Goal: Transaction & Acquisition: Book appointment/travel/reservation

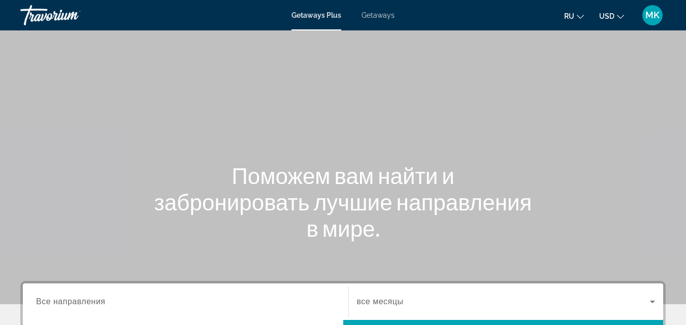
click at [375, 13] on span "Getaways" at bounding box center [377, 15] width 33 height 8
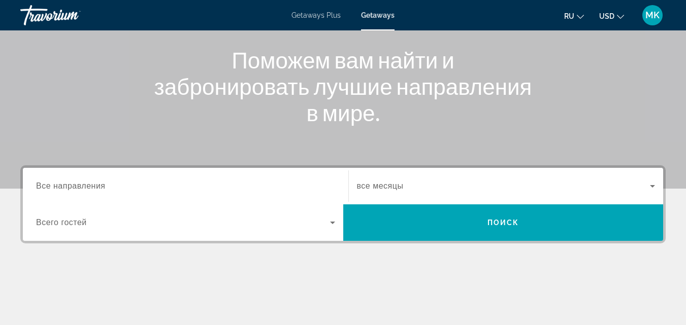
scroll to position [118, 0]
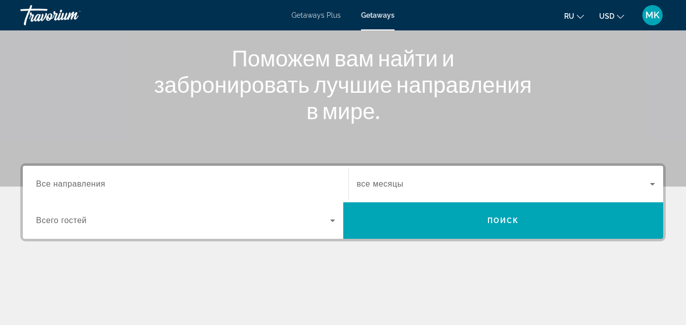
click at [293, 176] on div "Search widget" at bounding box center [185, 184] width 299 height 29
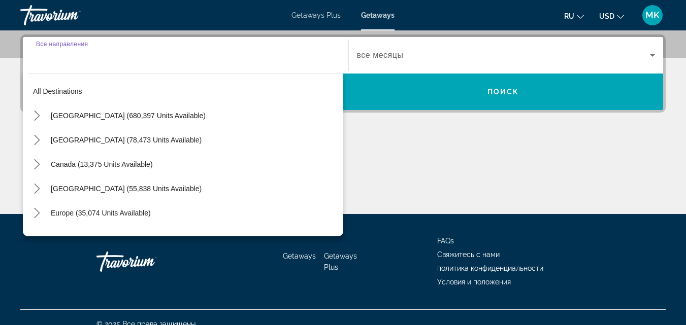
scroll to position [248, 0]
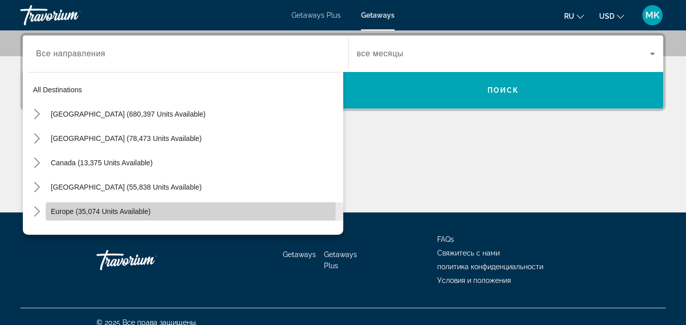
click at [141, 210] on span "Europe (35,074 units available)" at bounding box center [101, 212] width 100 height 8
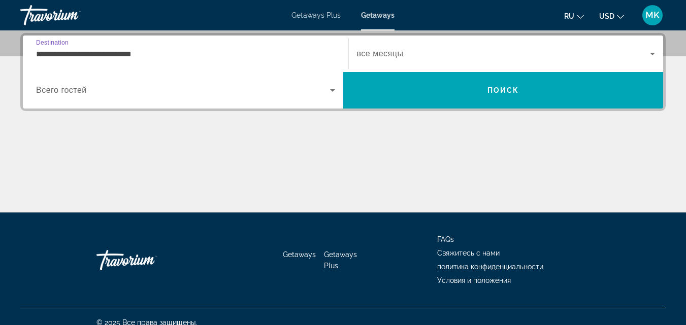
click at [215, 56] on input "**********" at bounding box center [185, 54] width 299 height 12
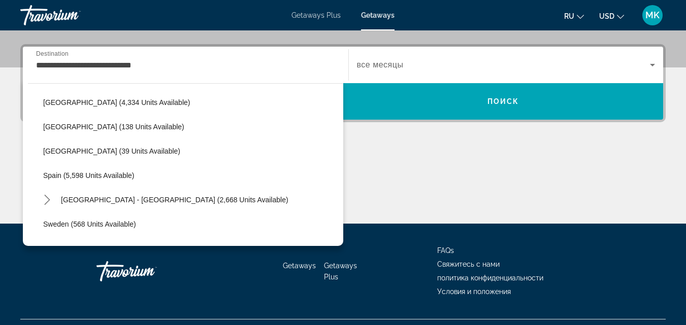
scroll to position [468, 0]
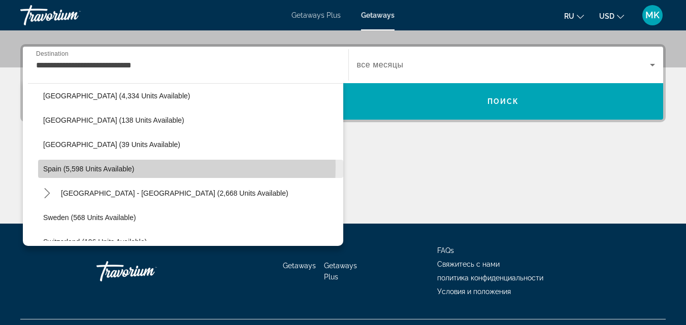
click at [97, 166] on span "Spain (5,598 units available)" at bounding box center [88, 169] width 91 height 8
type input "**********"
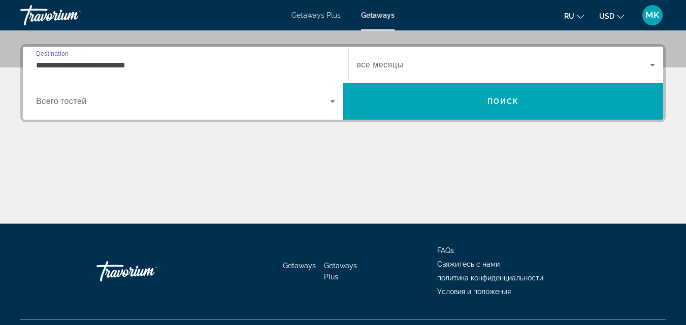
scroll to position [248, 0]
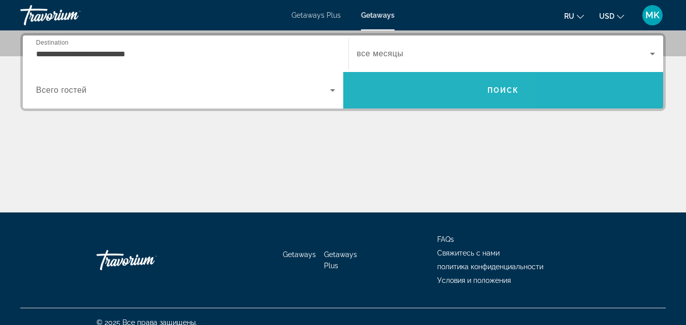
click at [407, 86] on span "Search" at bounding box center [503, 90] width 320 height 24
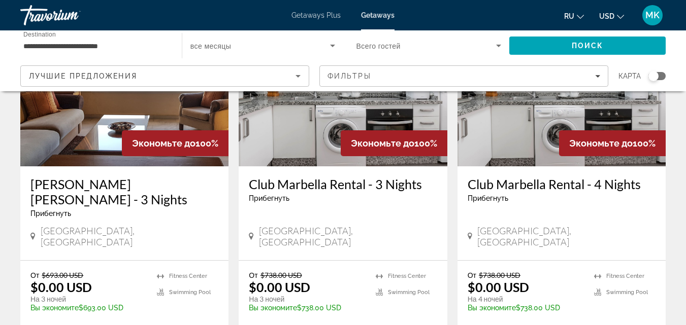
scroll to position [128, 0]
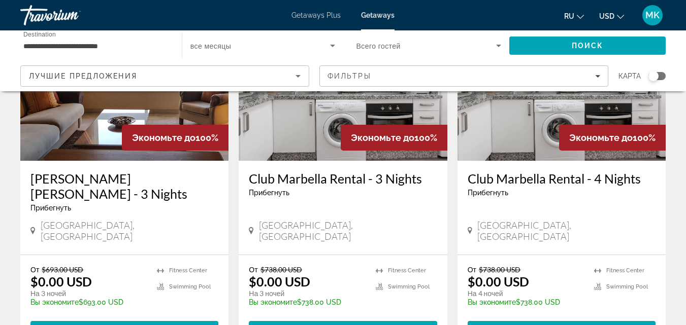
click at [85, 120] on img "Main content" at bounding box center [124, 79] width 208 height 162
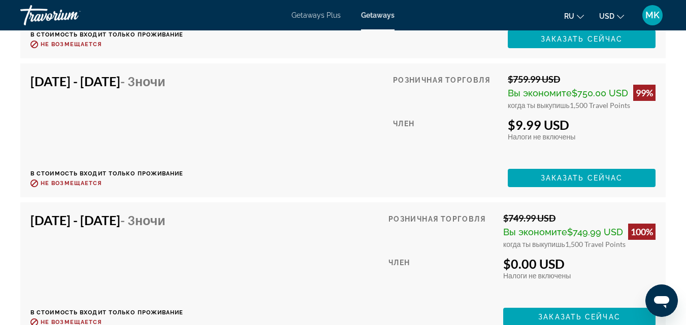
scroll to position [3868, 0]
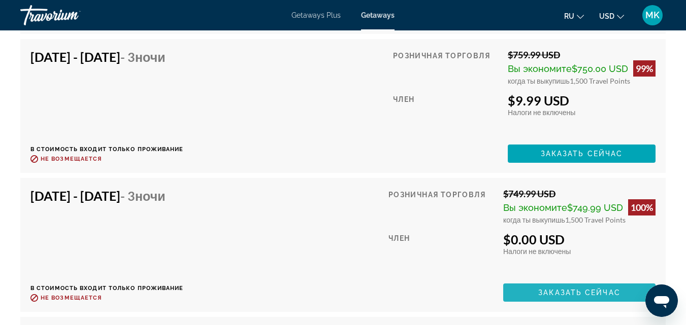
click at [548, 289] on span "Заказать сейчас" at bounding box center [579, 293] width 82 height 8
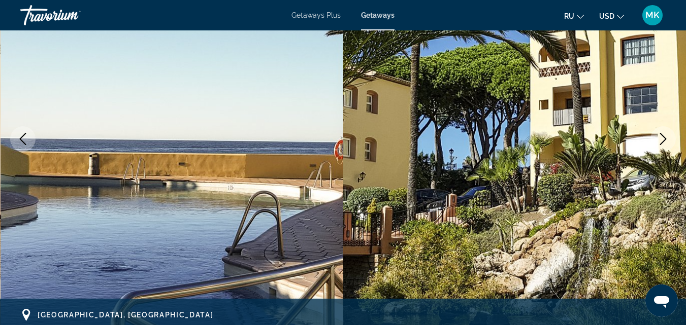
scroll to position [146, 0]
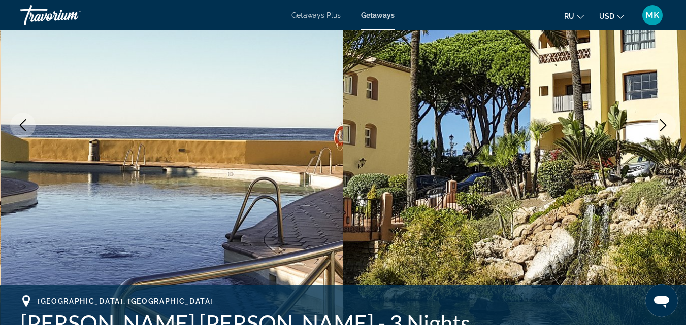
click at [661, 126] on icon "Next image" at bounding box center [663, 125] width 12 height 12
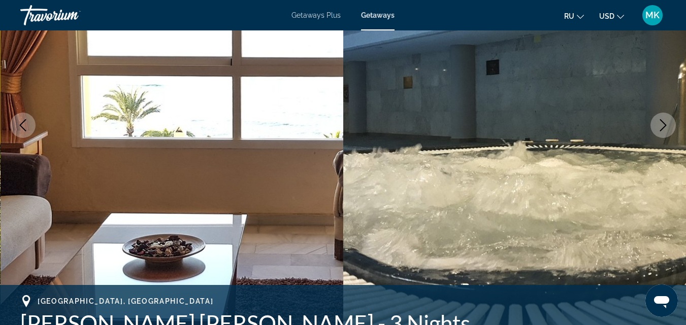
click at [661, 126] on icon "Next image" at bounding box center [663, 125] width 12 height 12
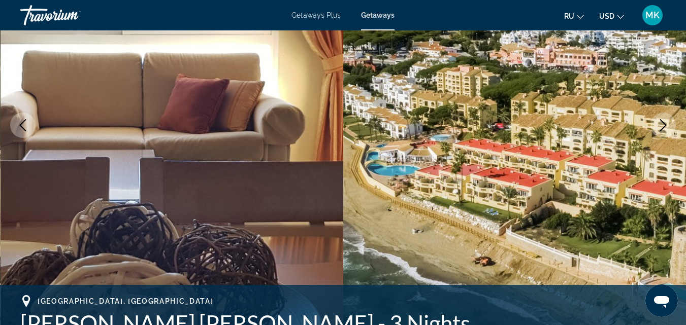
click at [661, 126] on icon "Next image" at bounding box center [663, 125] width 12 height 12
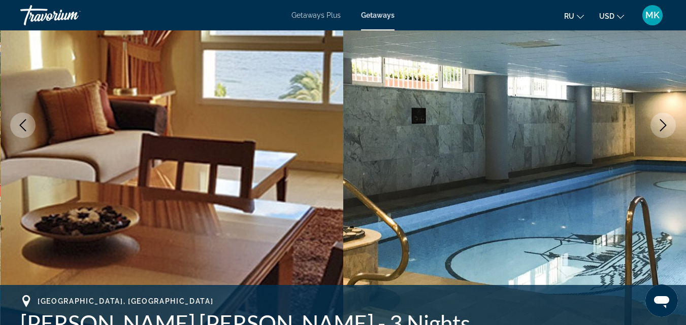
click at [661, 126] on icon "Next image" at bounding box center [663, 125] width 12 height 12
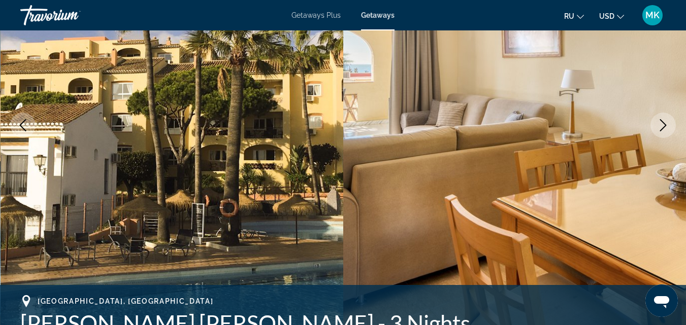
click at [661, 126] on icon "Next image" at bounding box center [663, 125] width 12 height 12
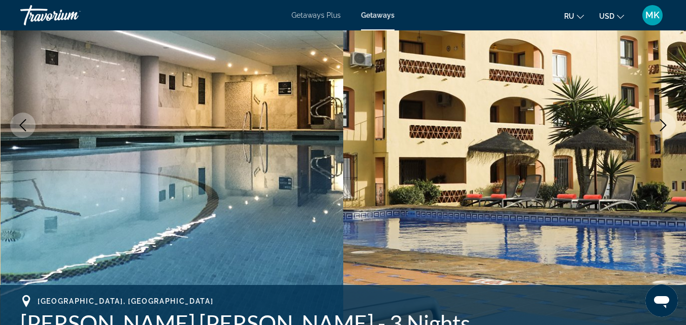
click at [661, 126] on icon "Next image" at bounding box center [663, 125] width 12 height 12
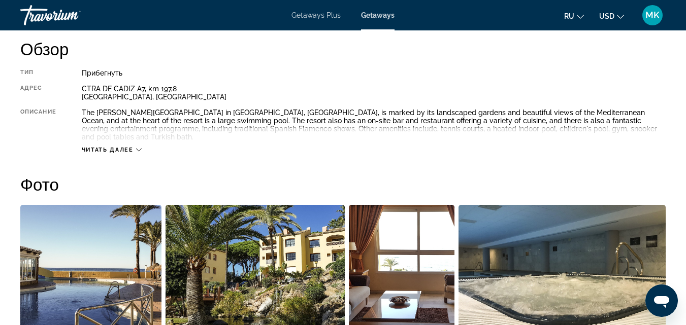
scroll to position [549, 0]
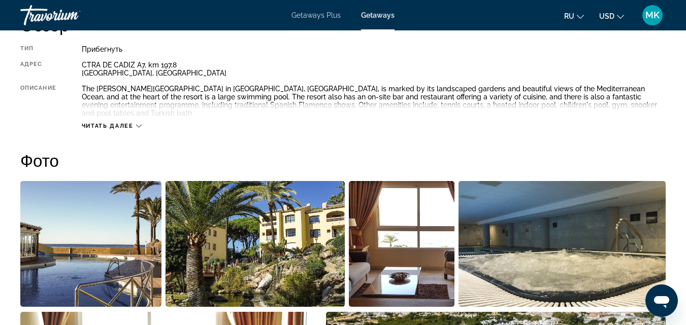
click at [117, 123] on span "Читать далее" at bounding box center [108, 126] width 52 height 7
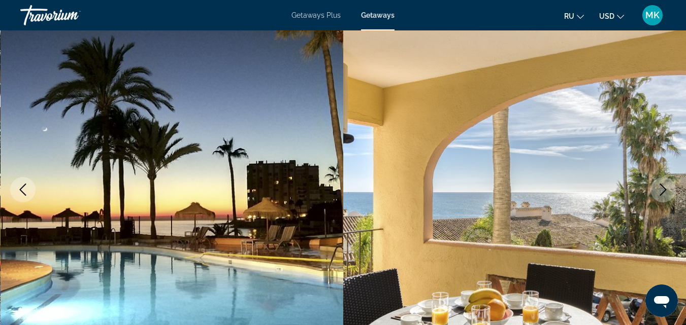
scroll to position [0, 0]
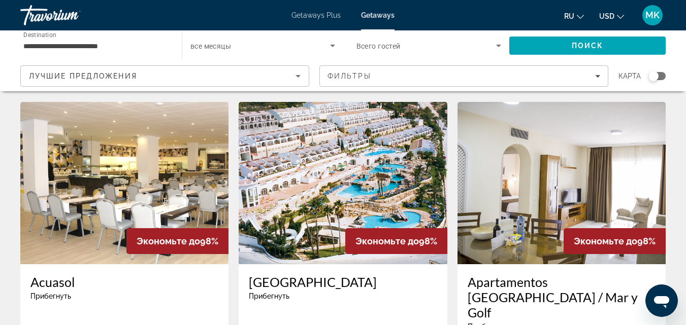
scroll to position [774, 0]
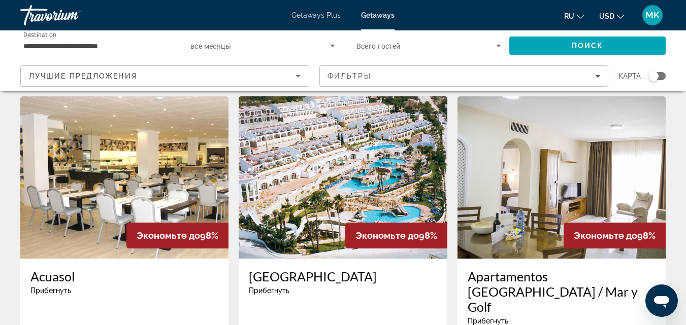
click at [178, 130] on img "Main content" at bounding box center [124, 177] width 208 height 162
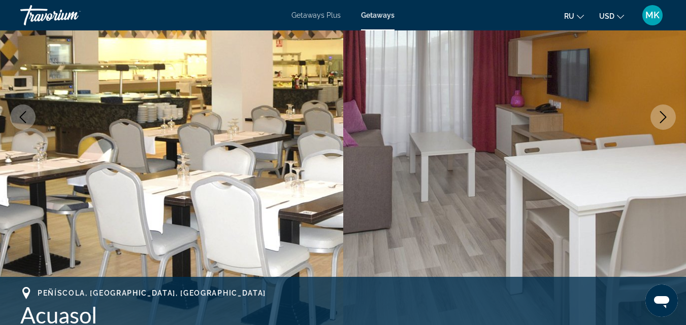
scroll to position [158, 0]
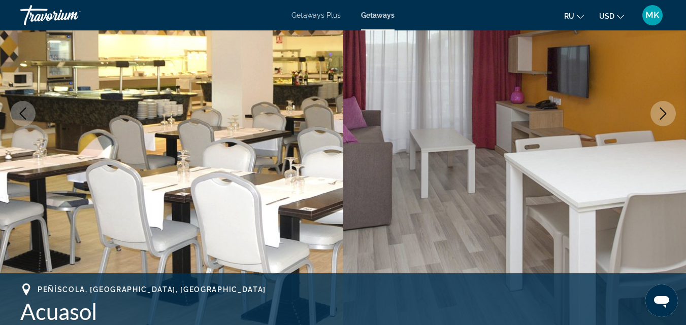
click at [661, 112] on icon "Next image" at bounding box center [663, 114] width 12 height 12
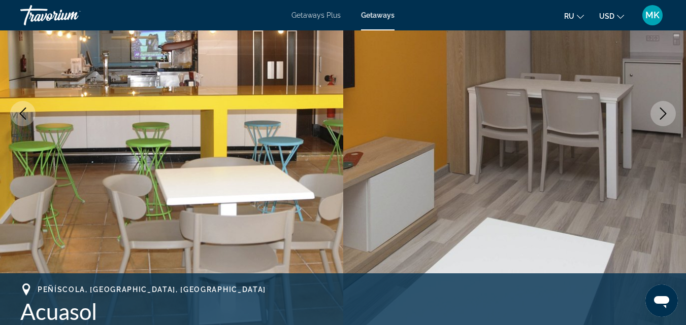
click at [661, 112] on icon "Next image" at bounding box center [663, 114] width 12 height 12
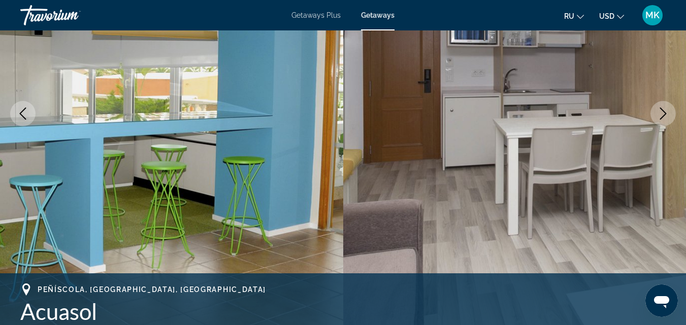
click at [661, 112] on icon "Next image" at bounding box center [663, 114] width 12 height 12
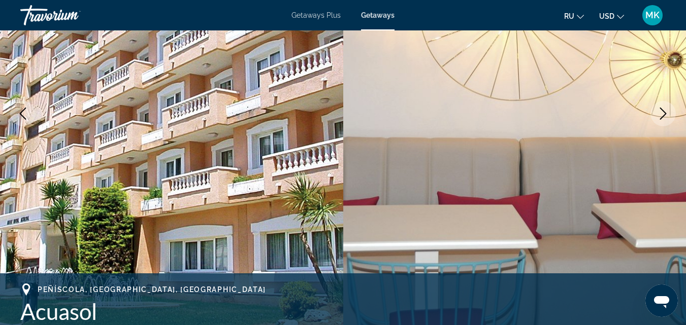
click at [661, 112] on icon "Next image" at bounding box center [663, 114] width 12 height 12
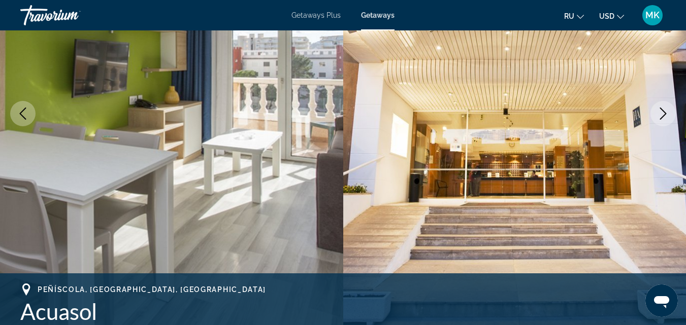
click at [661, 112] on icon "Next image" at bounding box center [663, 114] width 12 height 12
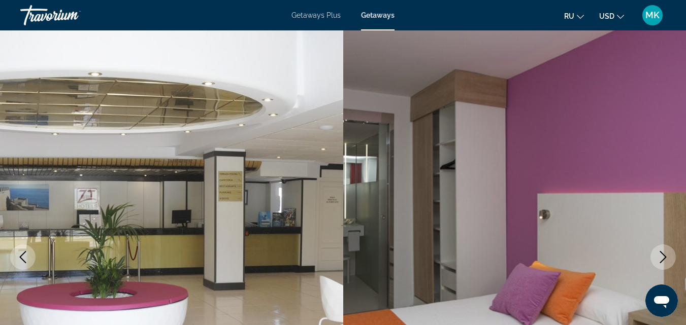
scroll to position [0, 0]
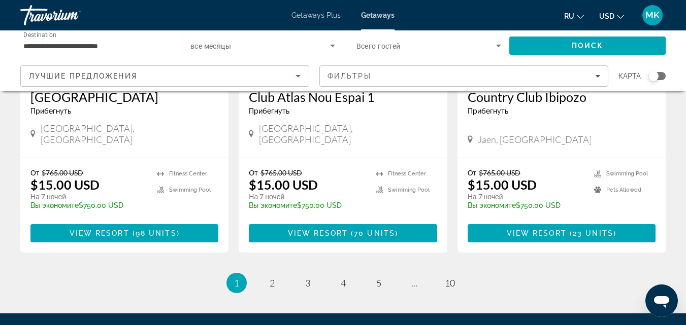
scroll to position [1363, 0]
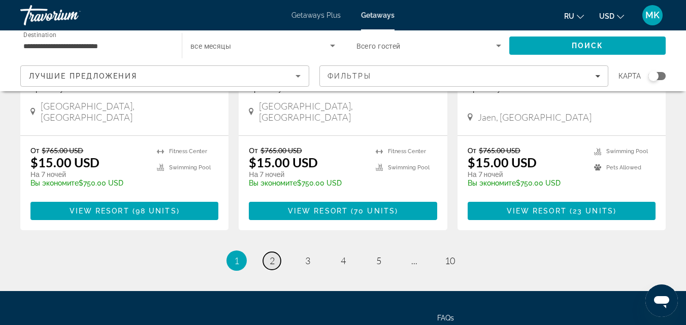
click at [270, 255] on span "2" at bounding box center [272, 260] width 5 height 11
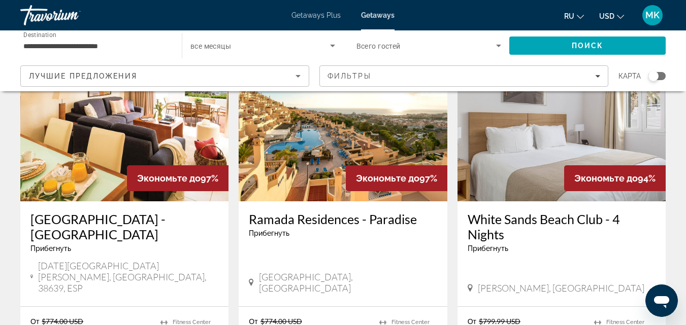
scroll to position [458, 0]
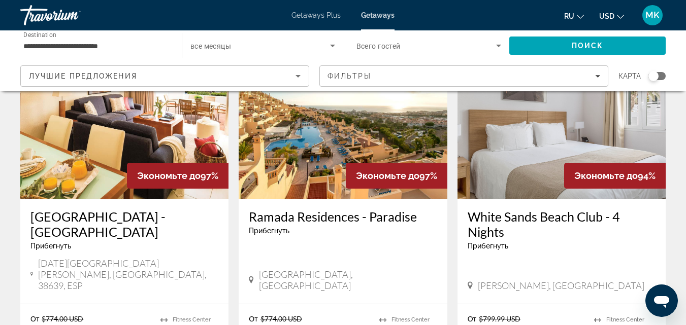
click at [114, 127] on img "Main content" at bounding box center [124, 118] width 208 height 162
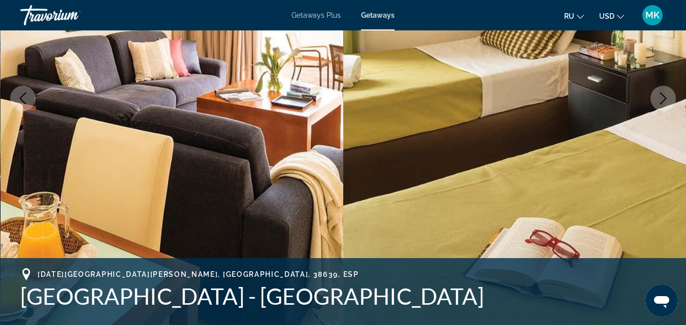
scroll to position [135, 0]
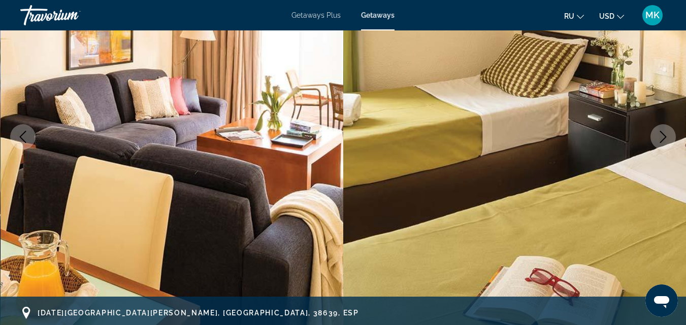
click at [665, 134] on icon "Next image" at bounding box center [663, 137] width 12 height 12
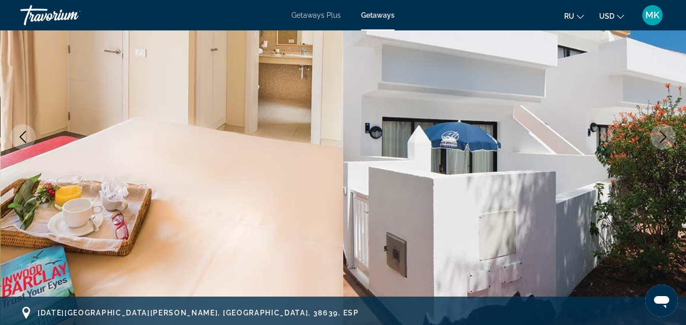
click at [665, 134] on icon "Next image" at bounding box center [663, 137] width 12 height 12
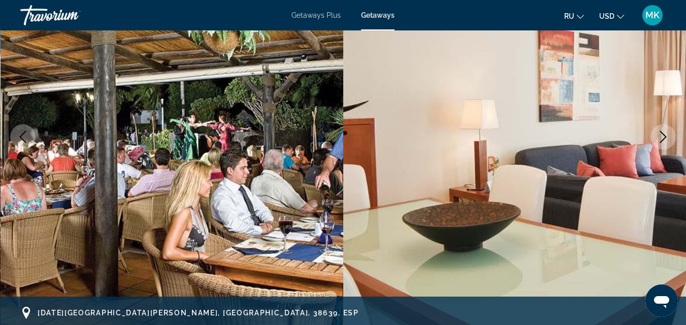
click at [665, 134] on icon "Next image" at bounding box center [663, 137] width 12 height 12
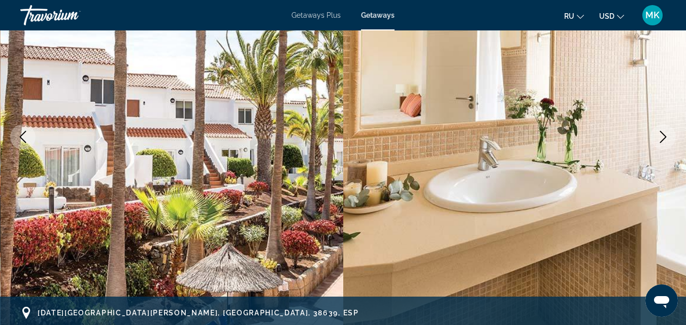
click at [665, 134] on icon "Next image" at bounding box center [663, 137] width 12 height 12
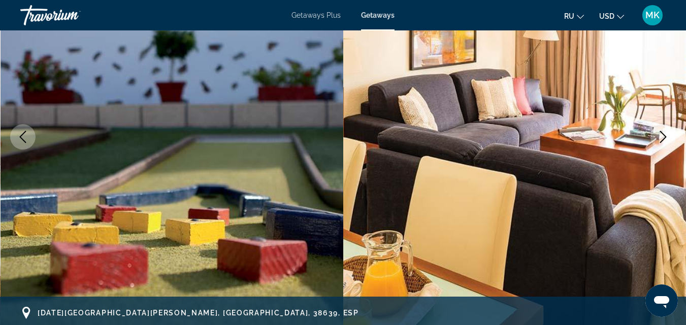
click at [665, 134] on icon "Next image" at bounding box center [663, 137] width 12 height 12
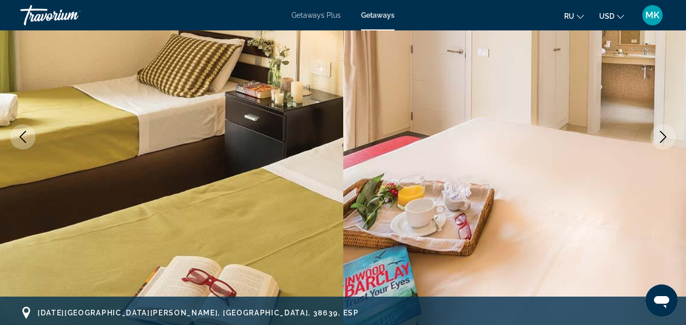
click at [665, 134] on icon "Next image" at bounding box center [663, 137] width 12 height 12
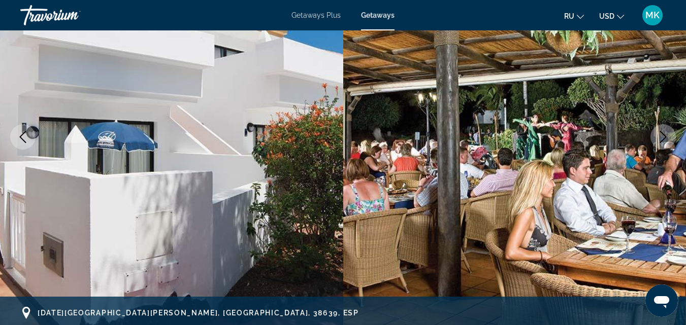
click at [665, 134] on icon "Next image" at bounding box center [663, 137] width 12 height 12
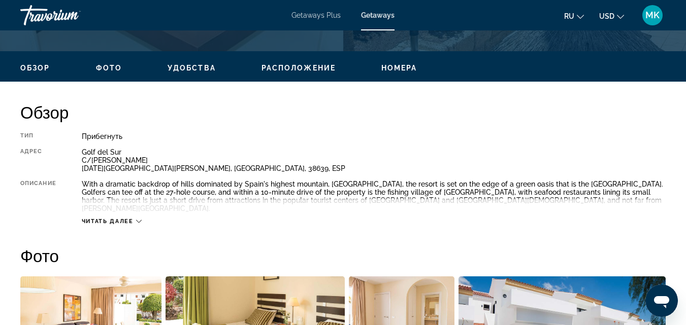
scroll to position [500, 0]
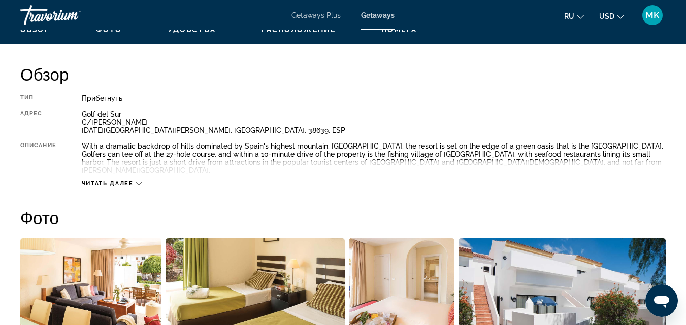
click at [126, 180] on span "Читать далее" at bounding box center [108, 183] width 52 height 7
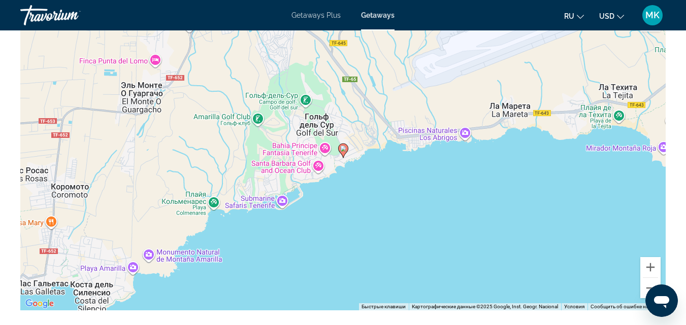
scroll to position [1519, 0]
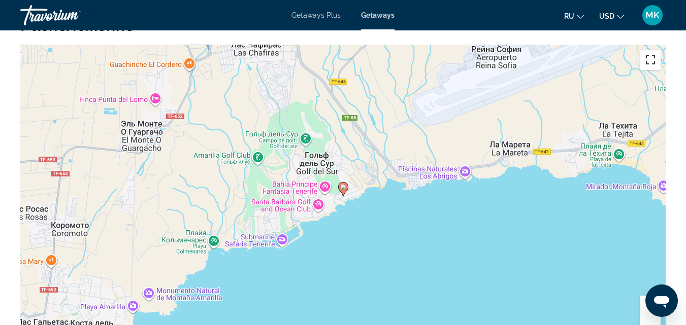
click at [650, 52] on button "Включить полноэкранный режим" at bounding box center [650, 60] width 20 height 20
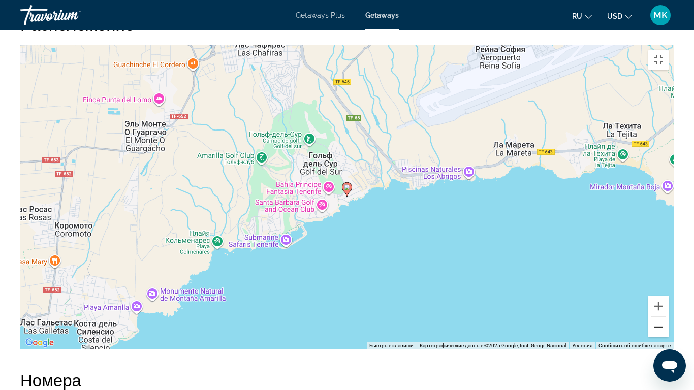
click at [668, 325] on button "Уменьшить" at bounding box center [658, 327] width 20 height 20
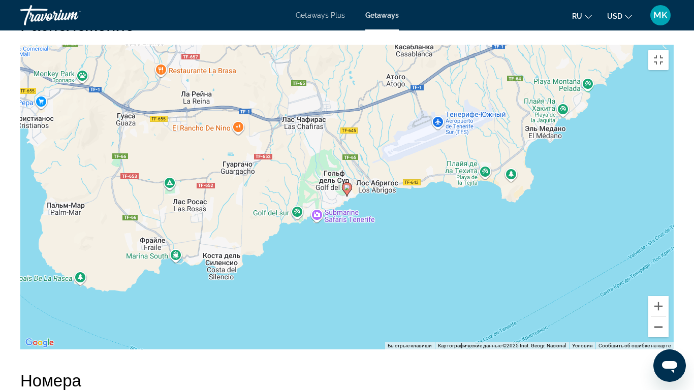
click at [668, 325] on button "Уменьшить" at bounding box center [658, 327] width 20 height 20
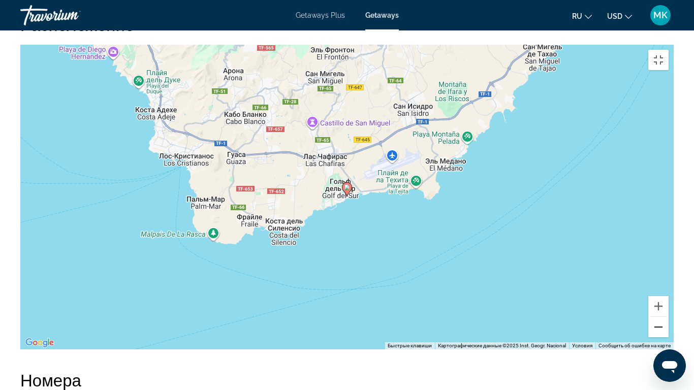
click at [668, 325] on button "Уменьшить" at bounding box center [658, 327] width 20 height 20
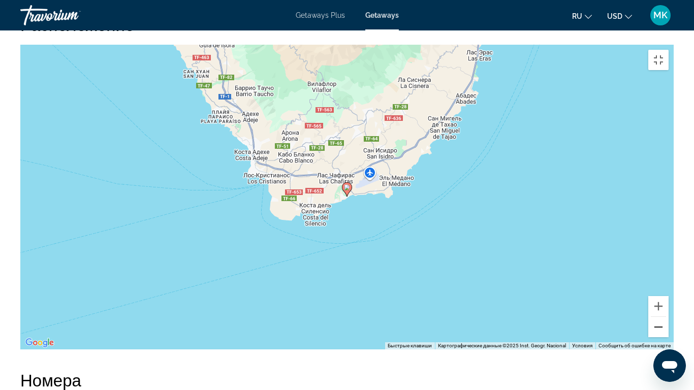
click at [668, 325] on button "Уменьшить" at bounding box center [658, 327] width 20 height 20
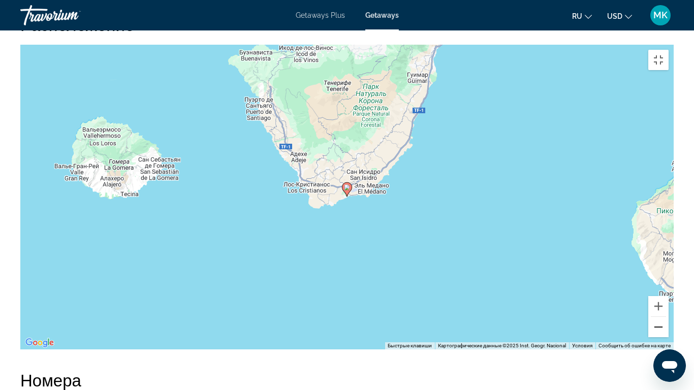
click at [668, 325] on button "Уменьшить" at bounding box center [658, 327] width 20 height 20
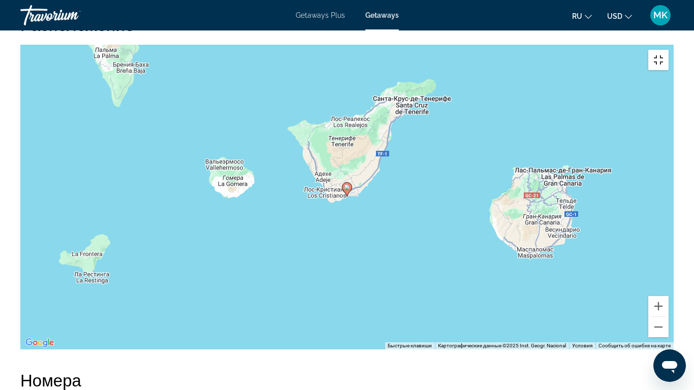
click at [668, 50] on button "Включить полноэкранный режим" at bounding box center [658, 60] width 20 height 20
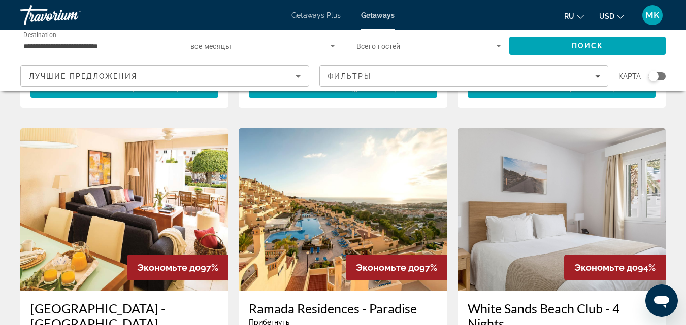
scroll to position [363, 0]
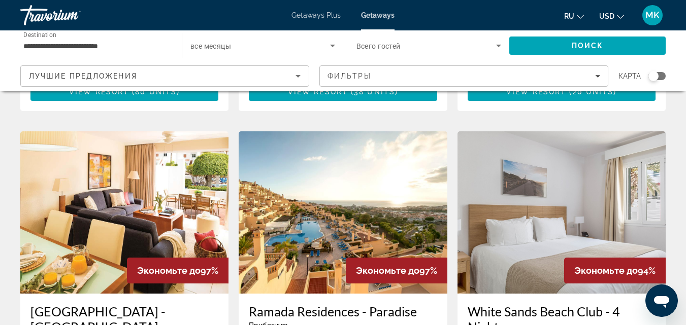
click at [374, 184] on img "Main content" at bounding box center [343, 213] width 208 height 162
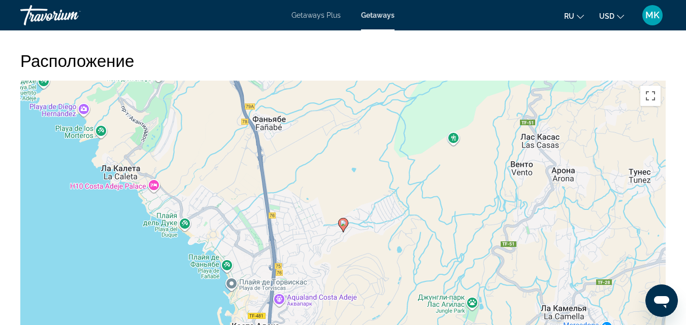
scroll to position [1480, 0]
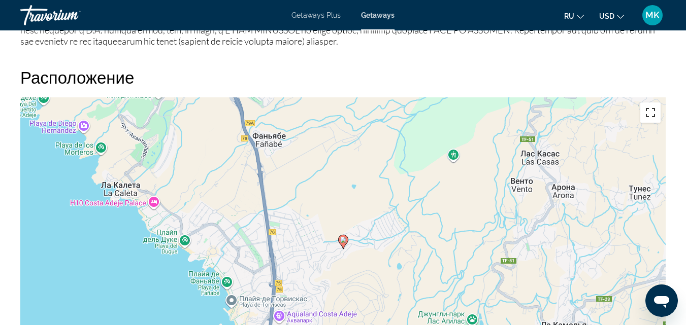
click at [653, 104] on button "Включить полноэкранный режим" at bounding box center [650, 113] width 20 height 20
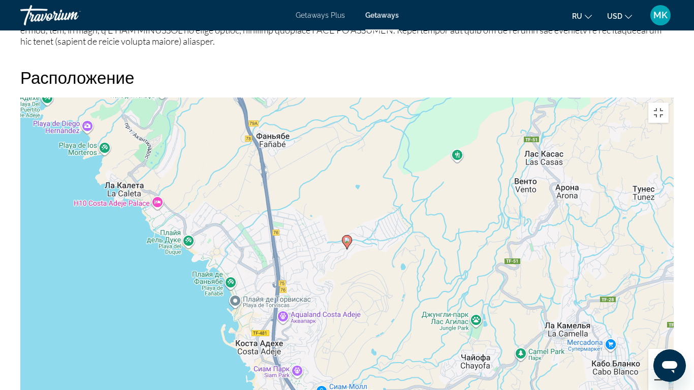
click at [668, 325] on button "Уменьшить" at bounding box center [658, 380] width 20 height 20
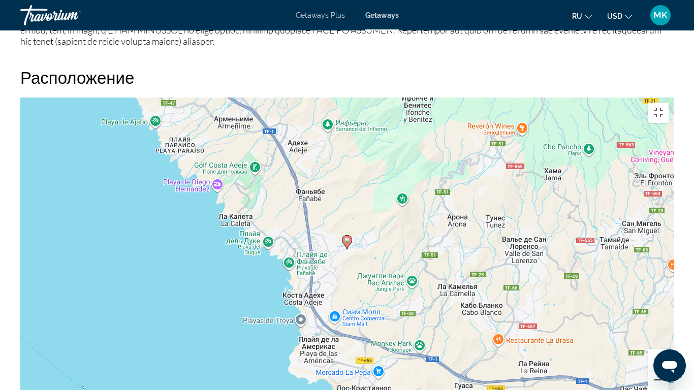
click at [668, 325] on button "Уменьшить" at bounding box center [658, 380] width 20 height 20
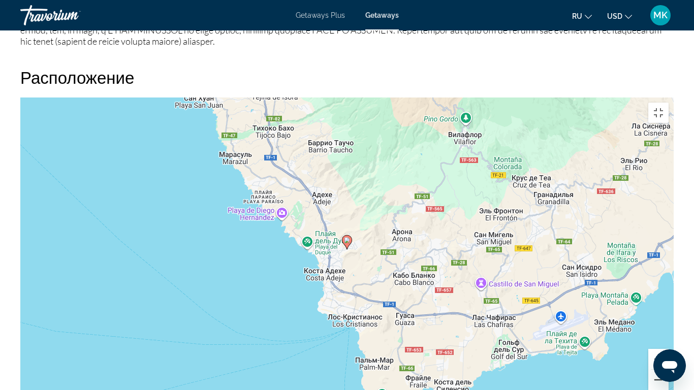
click at [668, 325] on button "Уменьшить" at bounding box center [658, 380] width 20 height 20
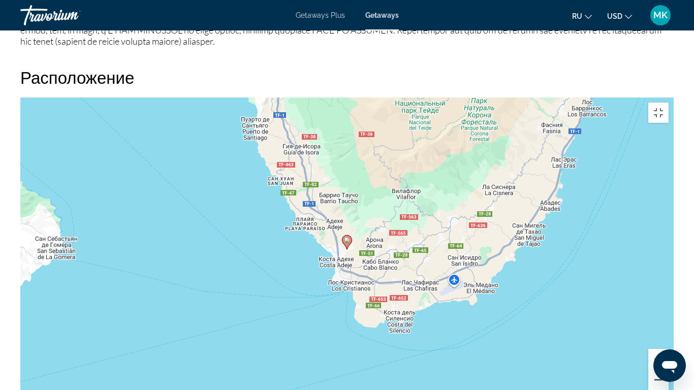
click at [668, 325] on button "Уменьшить" at bounding box center [658, 380] width 20 height 20
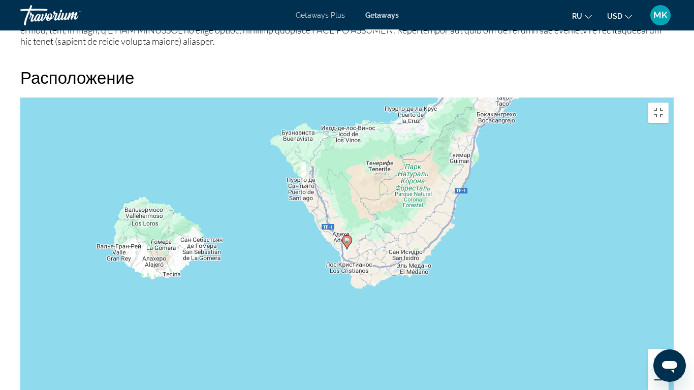
click at [668, 325] on button "Уменьшить" at bounding box center [658, 380] width 20 height 20
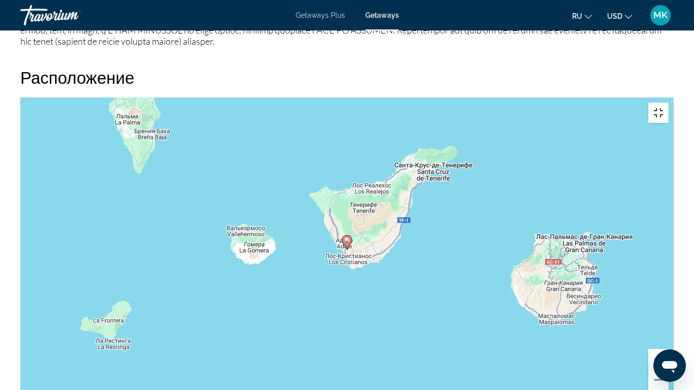
click at [668, 103] on button "Включить полноэкранный режим" at bounding box center [658, 113] width 20 height 20
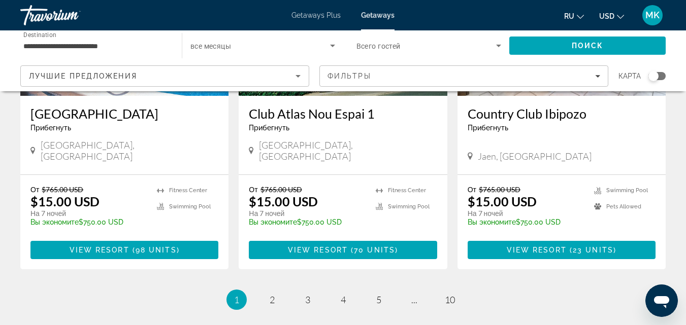
scroll to position [1363, 0]
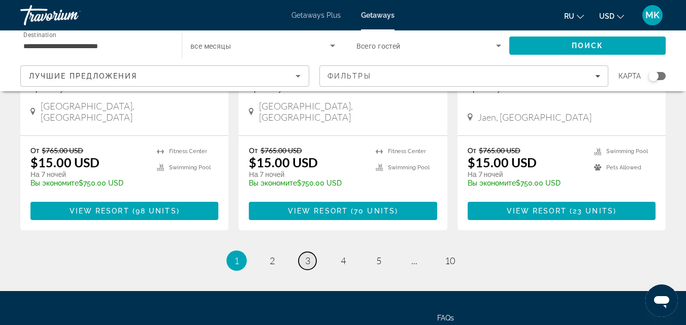
click at [306, 255] on span "3" at bounding box center [307, 260] width 5 height 11
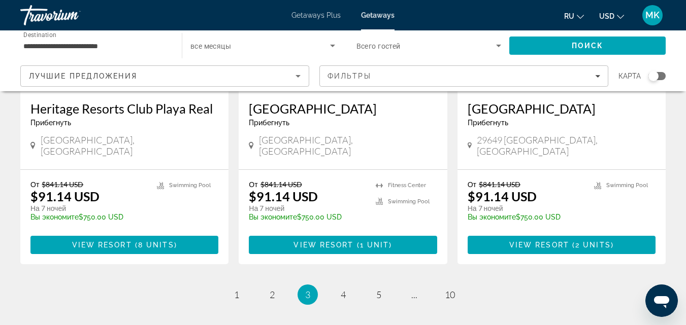
scroll to position [1313, 0]
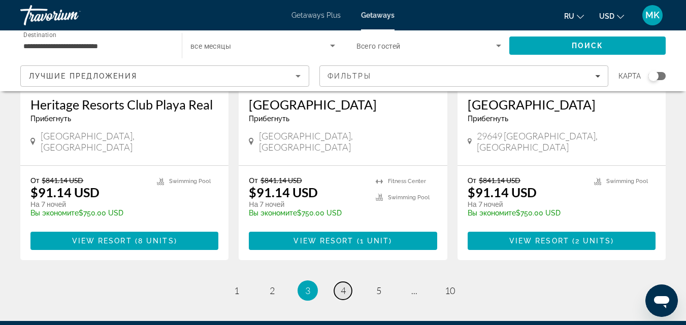
click at [340, 282] on link "page 4" at bounding box center [343, 291] width 18 height 18
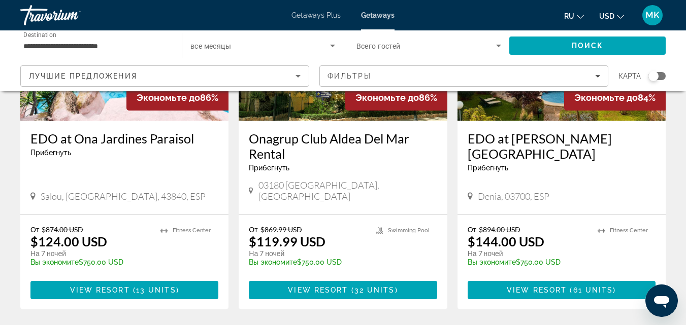
scroll to position [1279, 0]
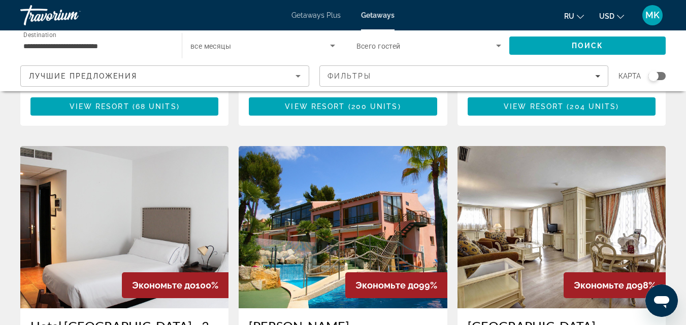
scroll to position [386, 0]
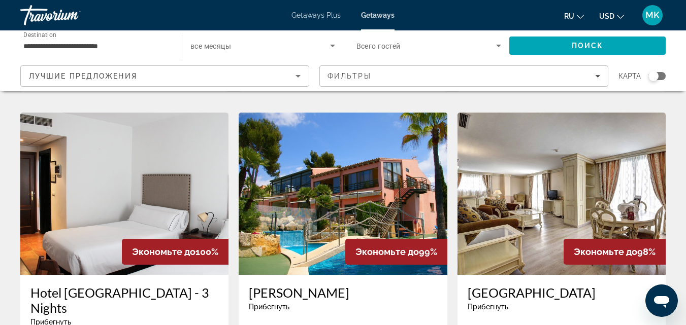
click at [595, 168] on img "Main content" at bounding box center [561, 194] width 208 height 162
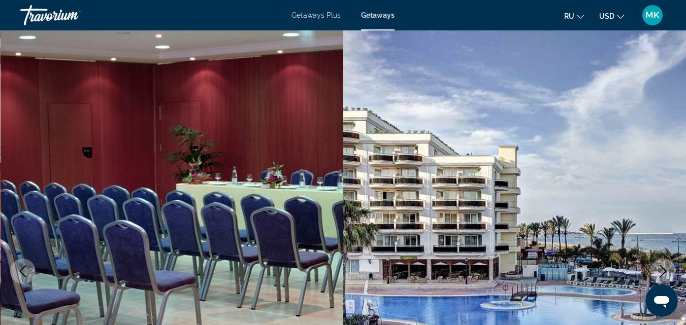
click at [661, 276] on icon "Next image" at bounding box center [663, 272] width 12 height 12
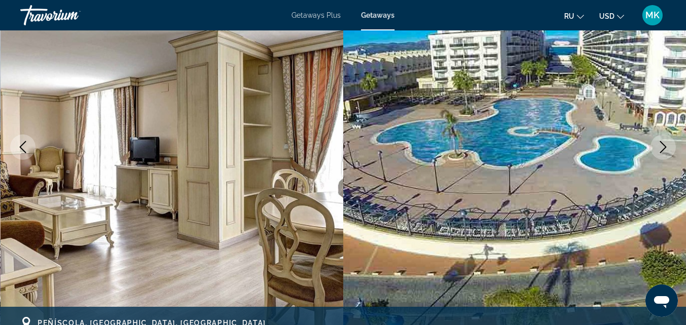
scroll to position [132, 0]
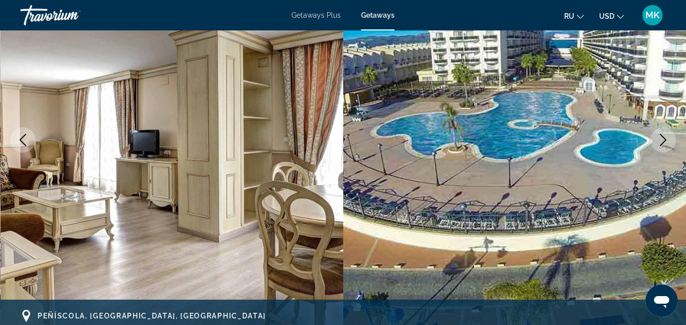
click at [663, 138] on icon "Next image" at bounding box center [663, 140] width 12 height 12
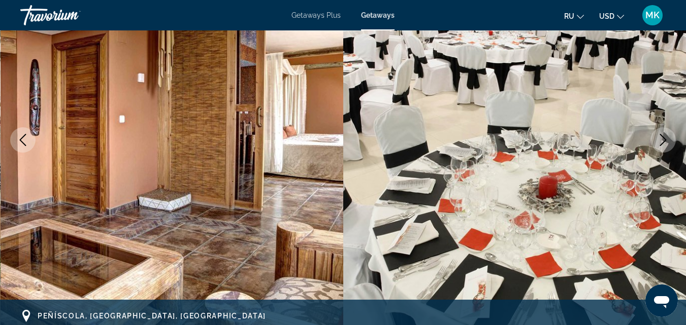
click at [663, 138] on icon "Next image" at bounding box center [663, 140] width 12 height 12
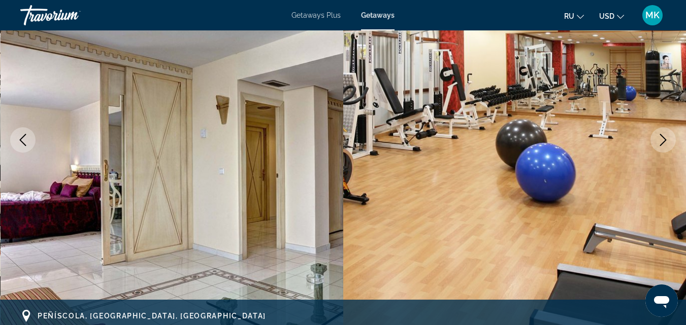
click at [663, 138] on icon "Next image" at bounding box center [663, 140] width 12 height 12
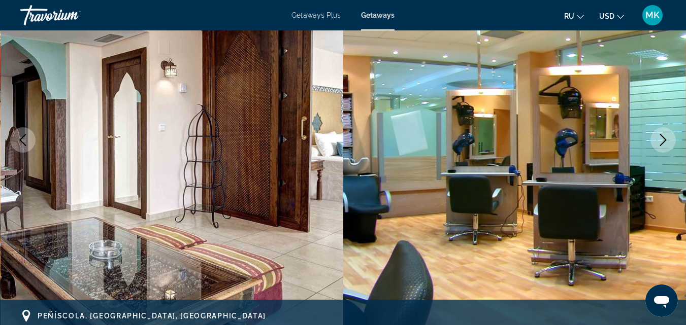
click at [663, 138] on icon "Next image" at bounding box center [663, 140] width 12 height 12
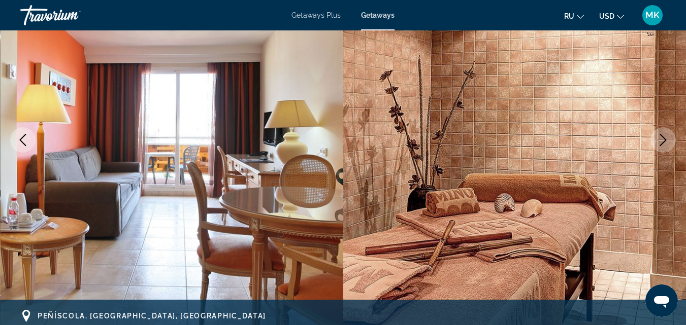
click at [663, 138] on icon "Next image" at bounding box center [663, 140] width 12 height 12
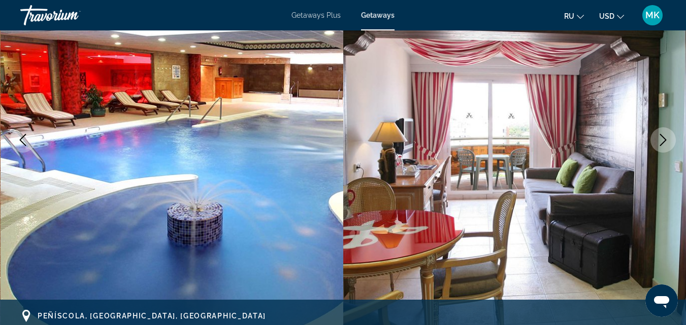
click at [22, 142] on icon "Previous image" at bounding box center [23, 140] width 7 height 12
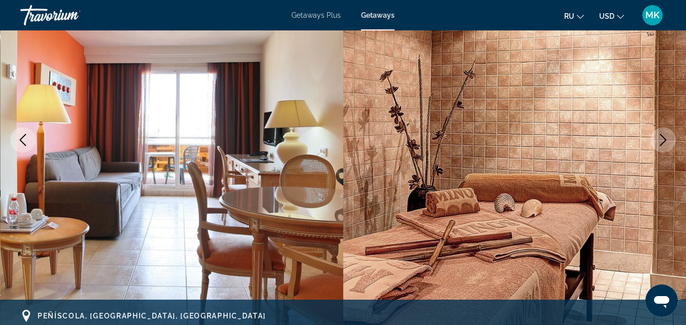
click at [664, 137] on icon "Next image" at bounding box center [663, 140] width 12 height 12
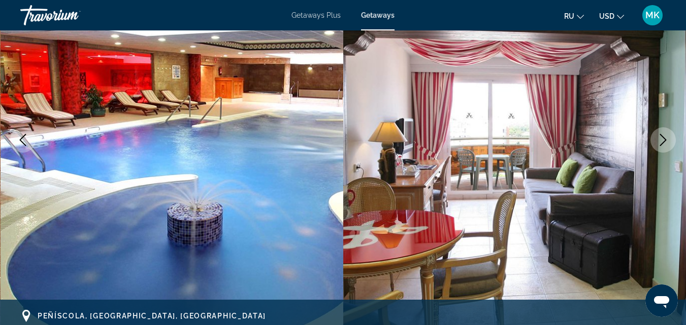
click at [664, 137] on icon "Next image" at bounding box center [663, 140] width 12 height 12
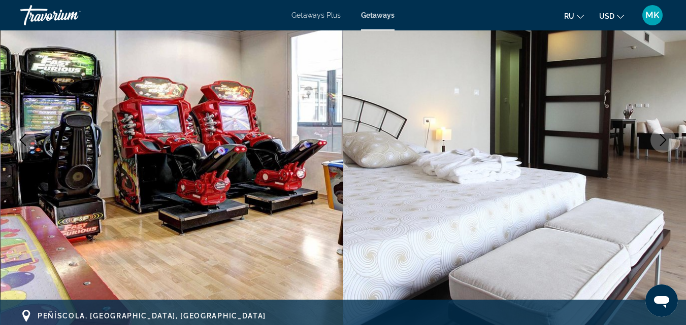
click at [664, 137] on icon "Next image" at bounding box center [663, 140] width 12 height 12
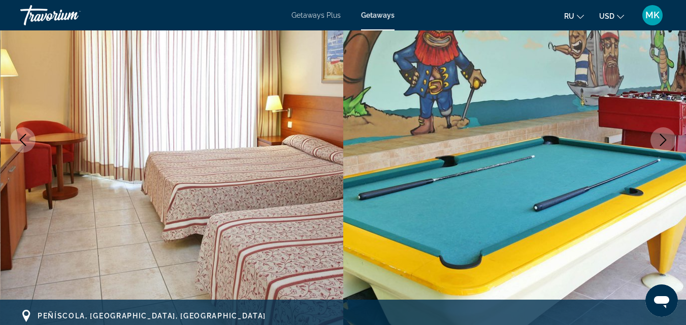
click at [664, 137] on icon "Next image" at bounding box center [663, 140] width 12 height 12
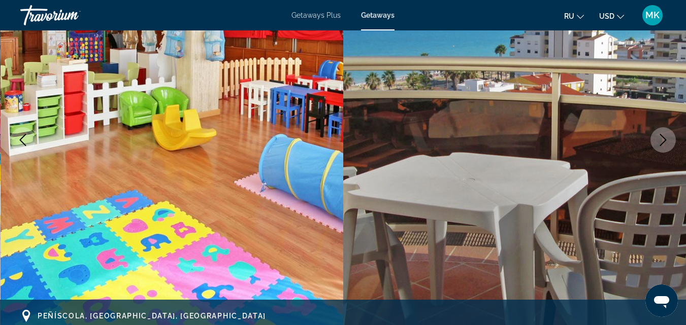
click at [664, 137] on icon "Next image" at bounding box center [663, 140] width 12 height 12
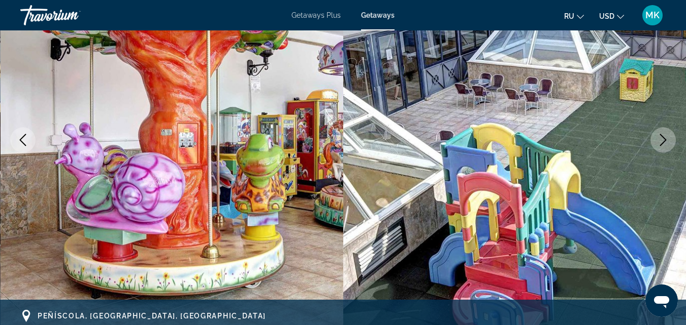
click at [664, 137] on icon "Next image" at bounding box center [663, 140] width 12 height 12
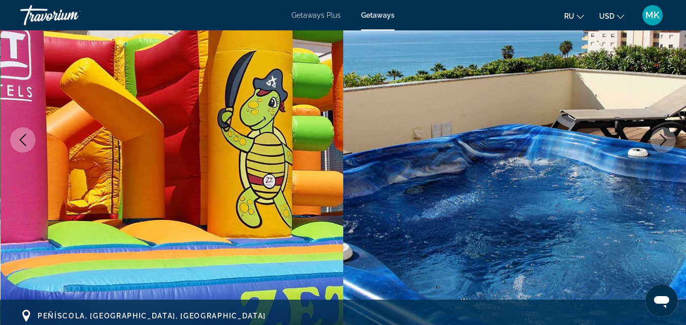
click at [664, 137] on icon "Next image" at bounding box center [663, 140] width 12 height 12
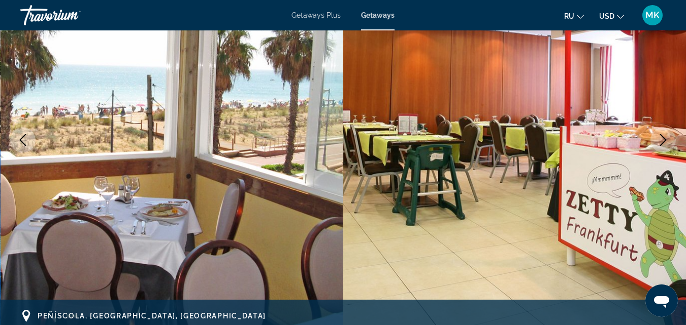
click at [664, 137] on icon "Next image" at bounding box center [663, 140] width 12 height 12
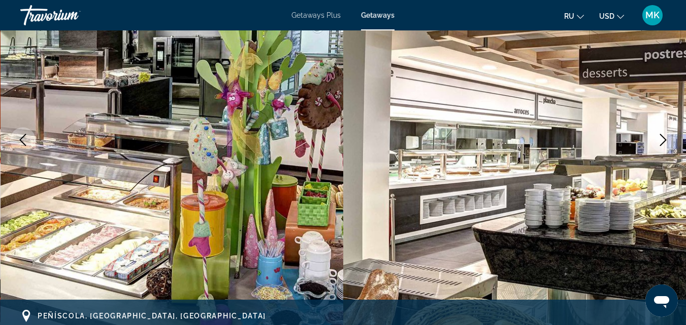
click at [664, 137] on icon "Next image" at bounding box center [663, 140] width 12 height 12
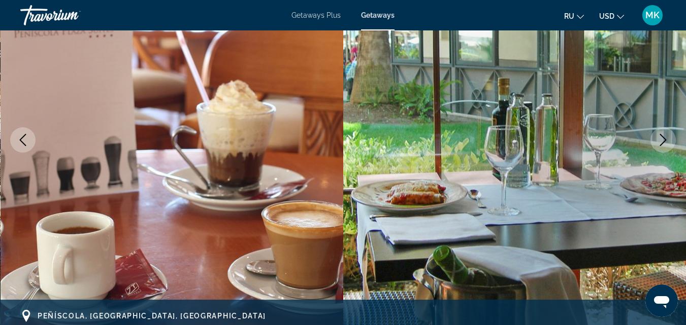
click at [664, 137] on icon "Next image" at bounding box center [663, 140] width 12 height 12
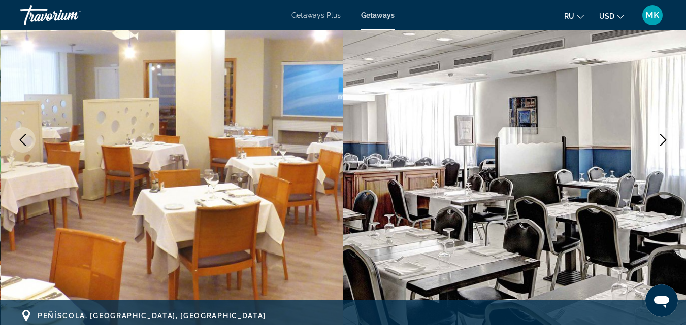
click at [664, 137] on icon "Next image" at bounding box center [663, 140] width 12 height 12
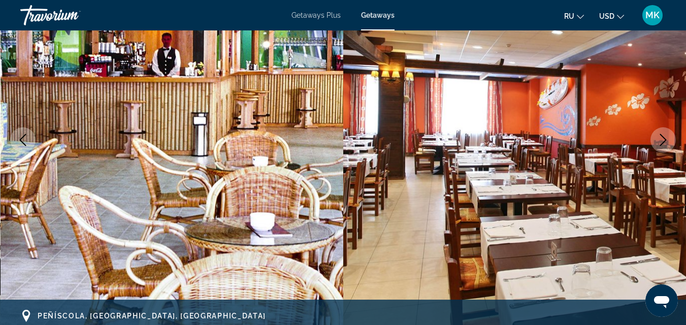
click at [664, 137] on icon "Next image" at bounding box center [663, 140] width 12 height 12
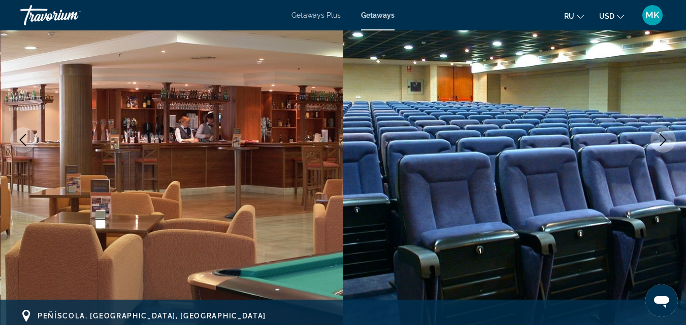
click at [664, 137] on icon "Next image" at bounding box center [663, 140] width 12 height 12
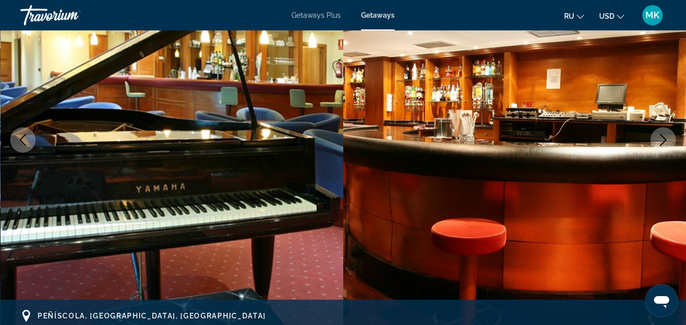
click at [664, 137] on icon "Next image" at bounding box center [663, 140] width 12 height 12
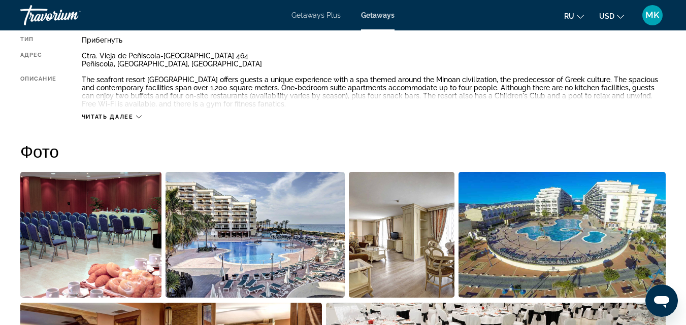
scroll to position [592, 0]
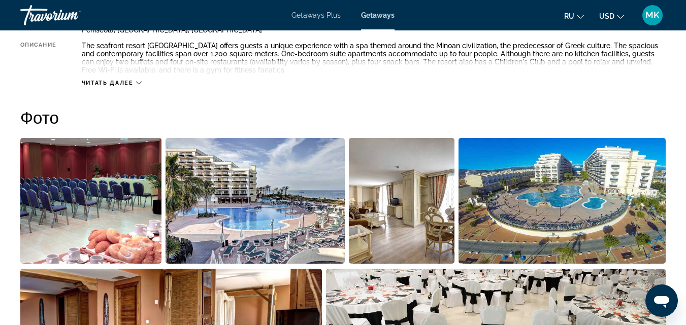
click at [107, 82] on span "Читать далее" at bounding box center [108, 83] width 52 height 7
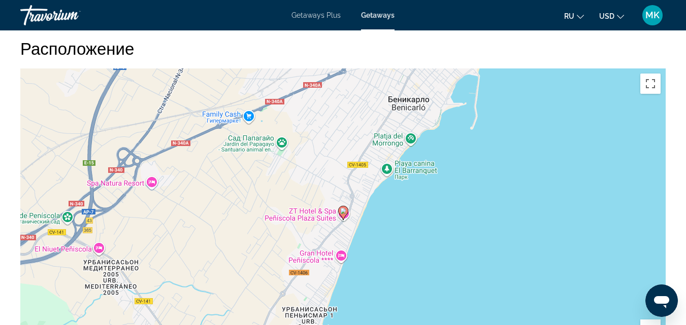
scroll to position [1567, 0]
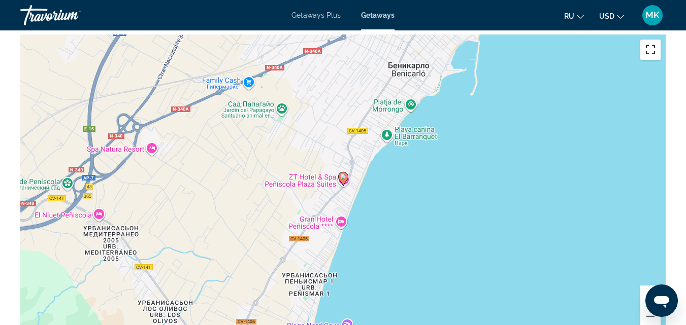
click at [647, 48] on button "Включить полноэкранный режим" at bounding box center [650, 50] width 20 height 20
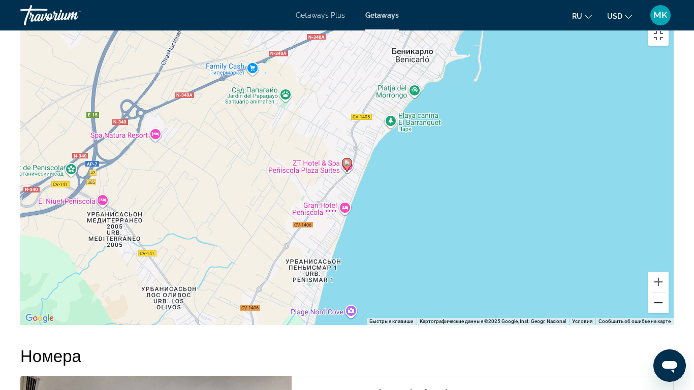
click at [668, 313] on button "Уменьшить" at bounding box center [658, 302] width 20 height 20
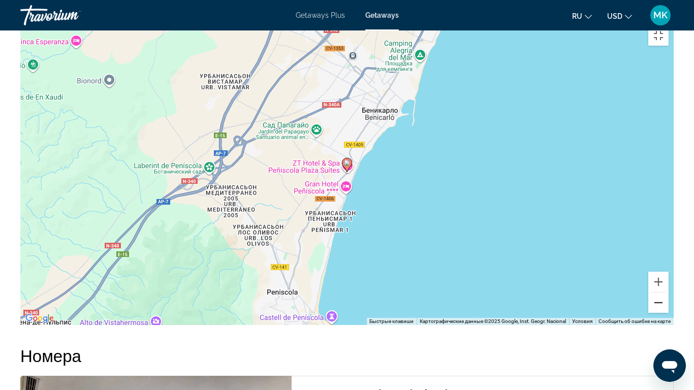
click at [668, 313] on button "Уменьшить" at bounding box center [658, 302] width 20 height 20
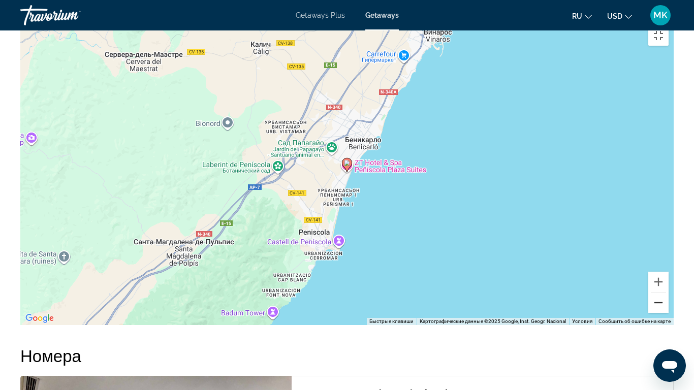
click at [668, 313] on button "Уменьшить" at bounding box center [658, 302] width 20 height 20
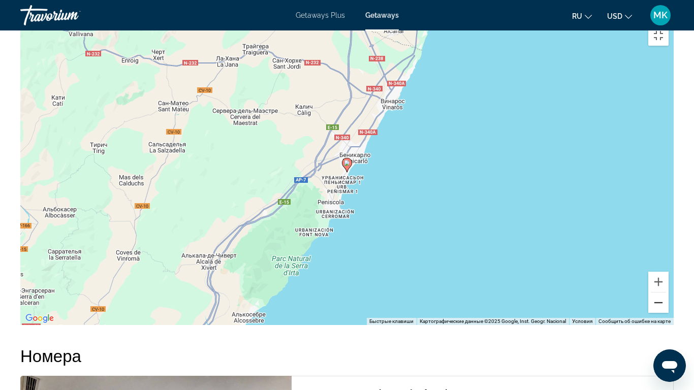
click at [668, 313] on button "Уменьшить" at bounding box center [658, 302] width 20 height 20
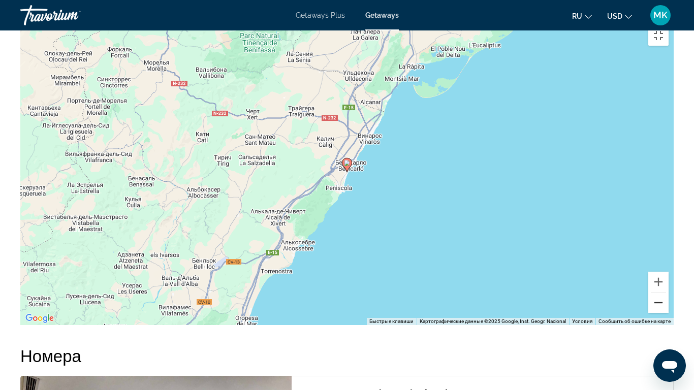
click at [668, 313] on button "Уменьшить" at bounding box center [658, 302] width 20 height 20
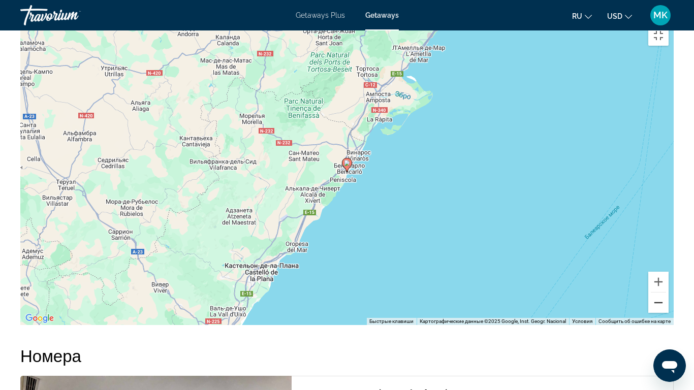
click at [668, 313] on button "Уменьшить" at bounding box center [658, 302] width 20 height 20
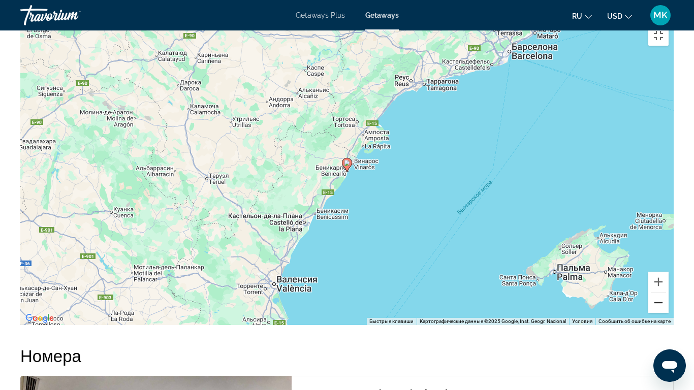
click at [668, 313] on button "Уменьшить" at bounding box center [658, 302] width 20 height 20
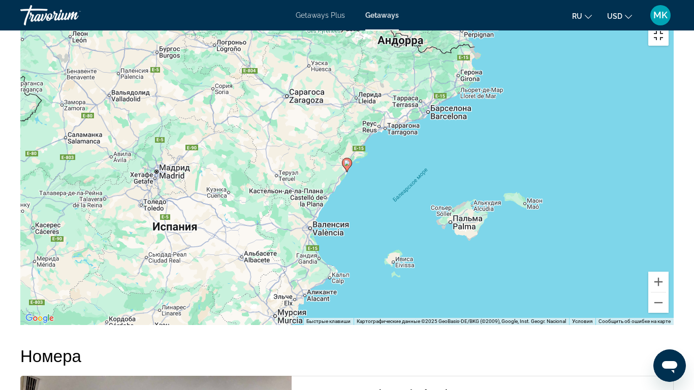
click at [668, 25] on button "Включить полноэкранный режим" at bounding box center [658, 35] width 20 height 20
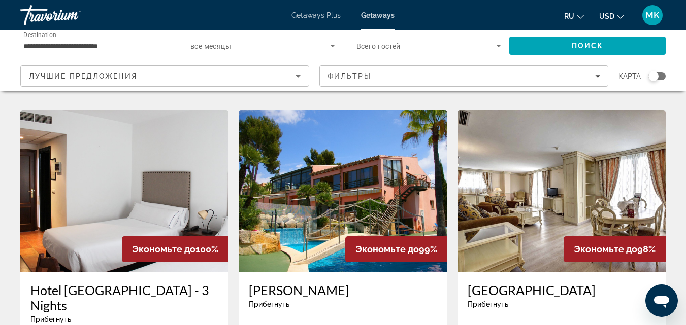
scroll to position [397, 0]
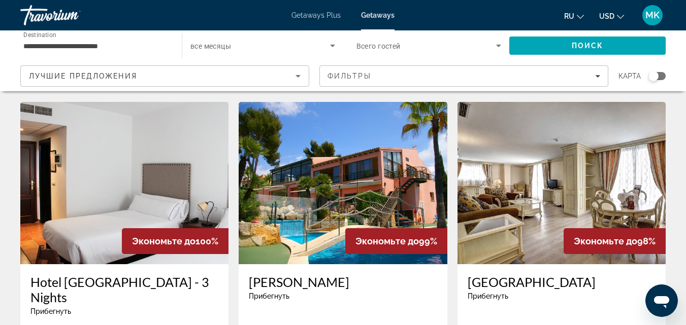
click at [545, 138] on img "Main content" at bounding box center [561, 183] width 208 height 162
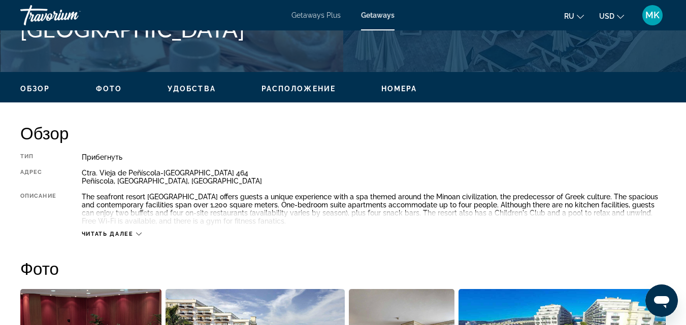
scroll to position [444, 0]
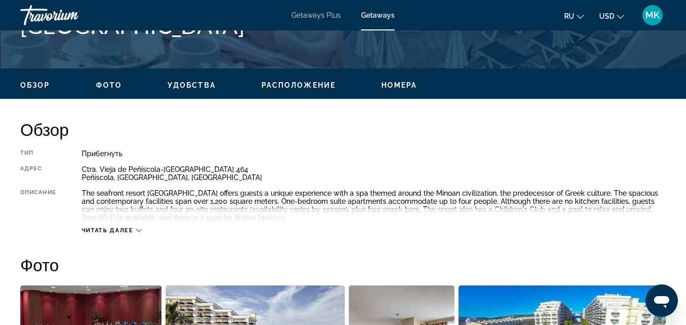
click at [92, 230] on span "Читать далее" at bounding box center [108, 230] width 52 height 7
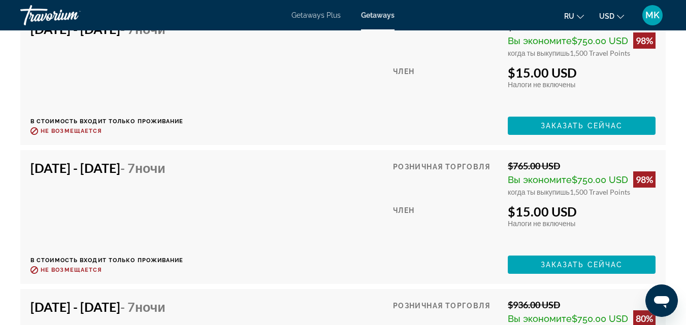
scroll to position [3150, 0]
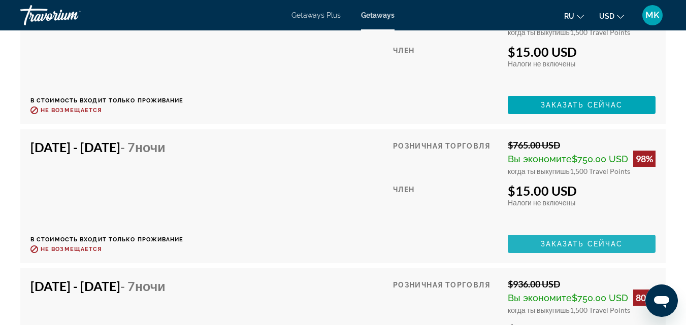
click at [593, 244] on span "Заказать сейчас" at bounding box center [582, 244] width 82 height 8
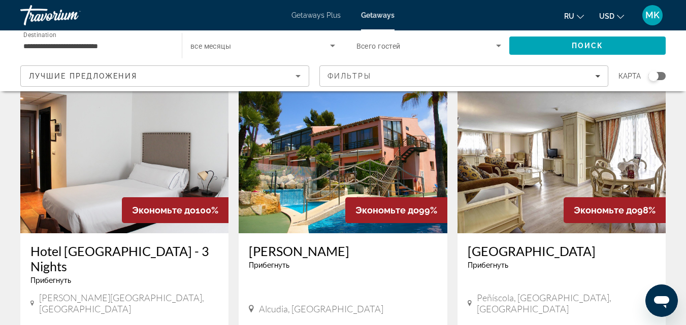
scroll to position [430, 0]
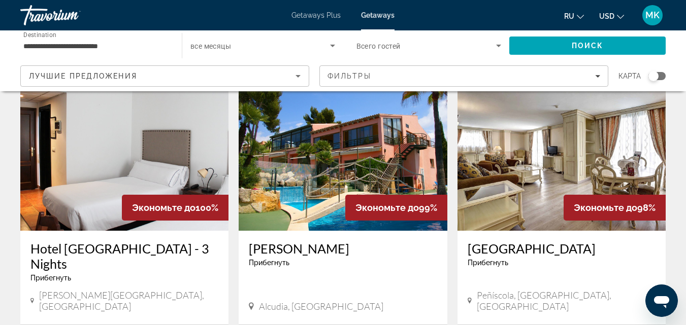
click at [95, 169] on img "Main content" at bounding box center [124, 150] width 208 height 162
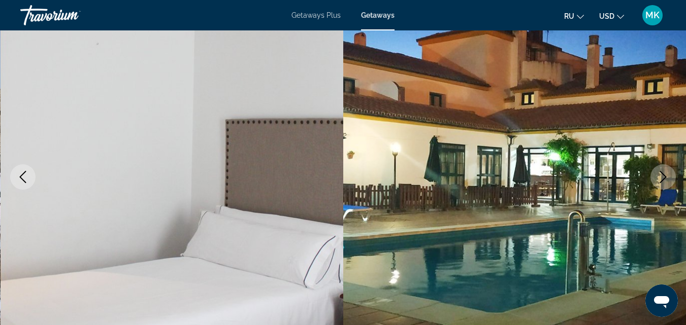
scroll to position [127, 0]
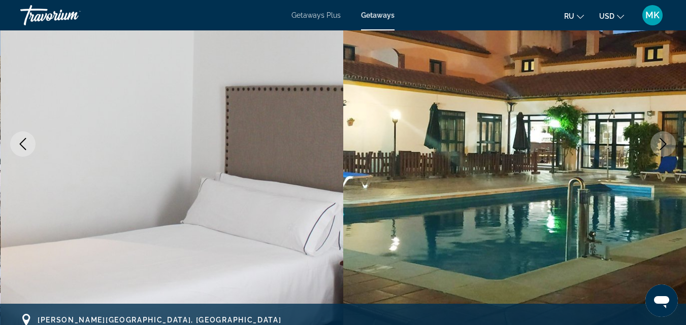
click at [659, 141] on icon "Next image" at bounding box center [663, 144] width 12 height 12
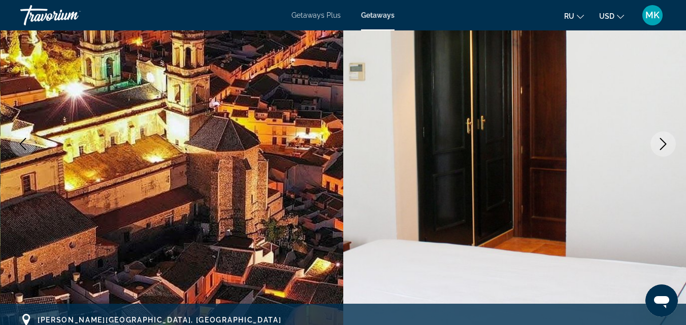
click at [659, 141] on icon "Next image" at bounding box center [663, 144] width 12 height 12
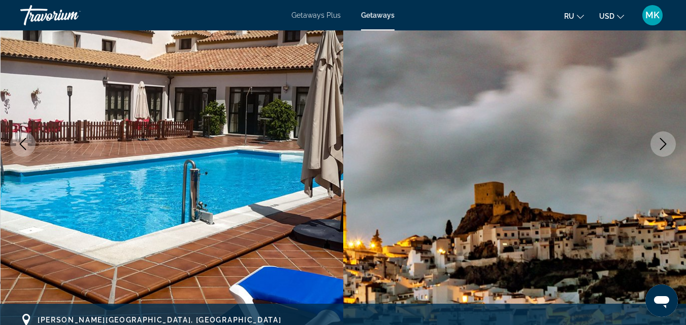
click at [659, 141] on icon "Next image" at bounding box center [663, 144] width 12 height 12
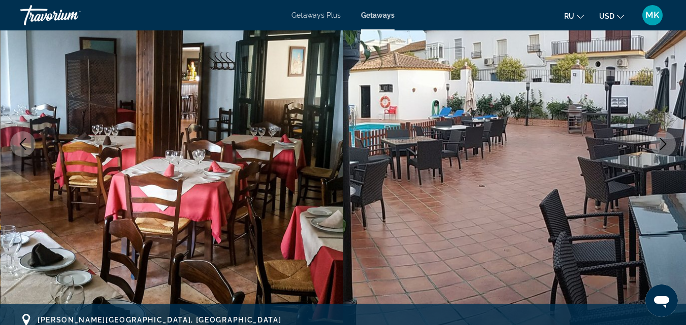
click at [659, 141] on icon "Next image" at bounding box center [663, 144] width 12 height 12
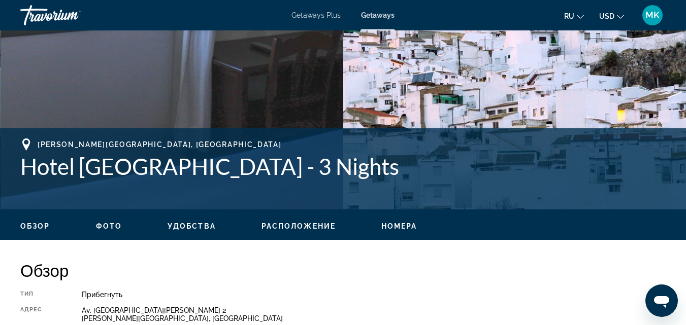
scroll to position [0, 0]
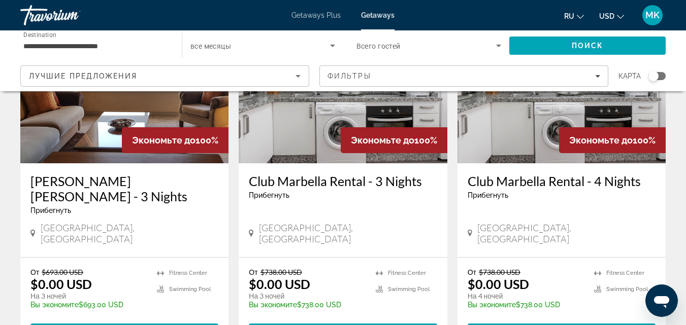
scroll to position [128, 0]
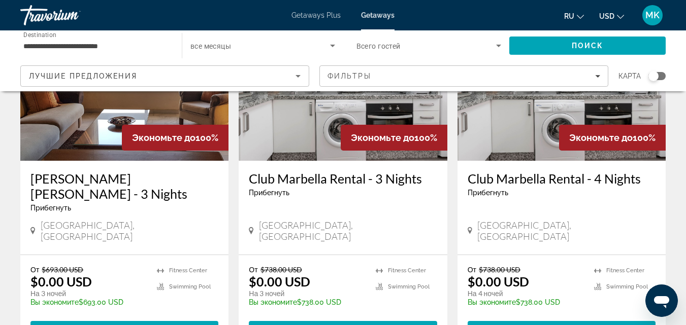
click at [519, 152] on img "Main content" at bounding box center [561, 79] width 208 height 162
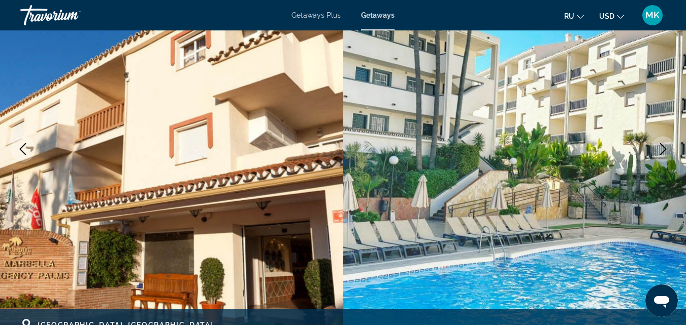
scroll to position [133, 0]
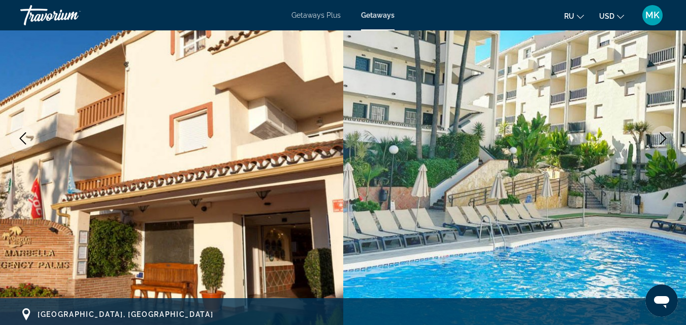
click at [662, 138] on icon "Next image" at bounding box center [663, 139] width 12 height 12
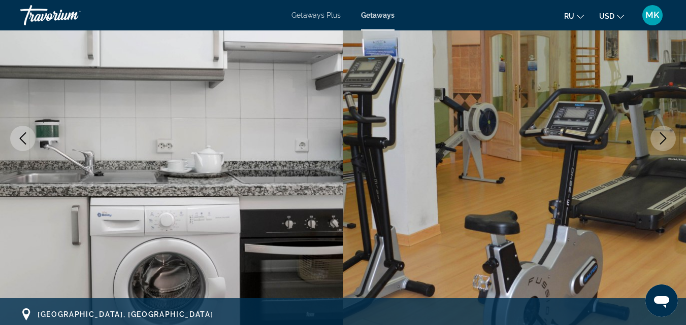
click at [662, 138] on icon "Next image" at bounding box center [663, 139] width 12 height 12
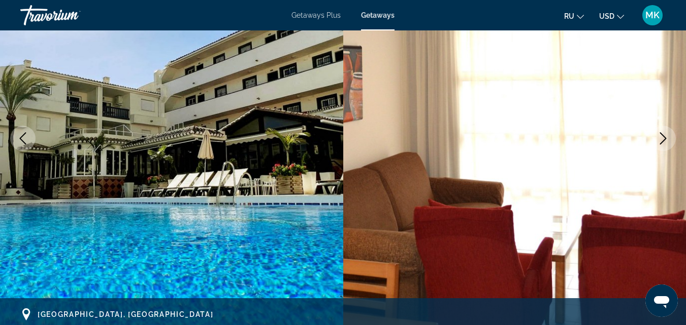
click at [662, 138] on icon "Next image" at bounding box center [663, 139] width 12 height 12
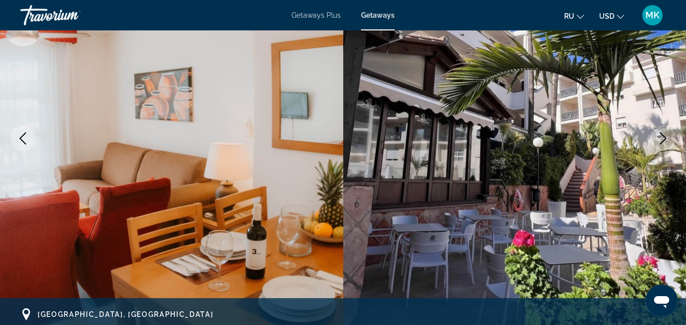
click at [662, 138] on icon "Next image" at bounding box center [663, 139] width 12 height 12
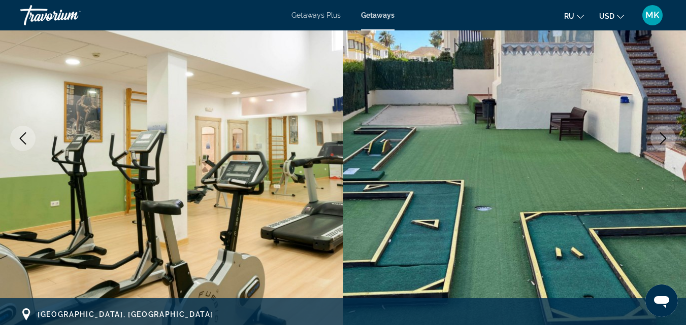
click at [662, 138] on icon "Next image" at bounding box center [663, 139] width 12 height 12
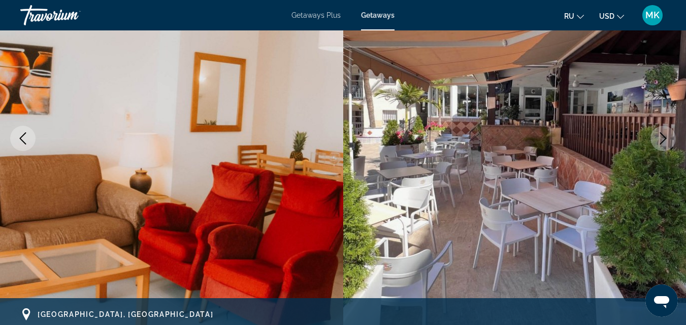
click at [662, 138] on icon "Next image" at bounding box center [663, 139] width 12 height 12
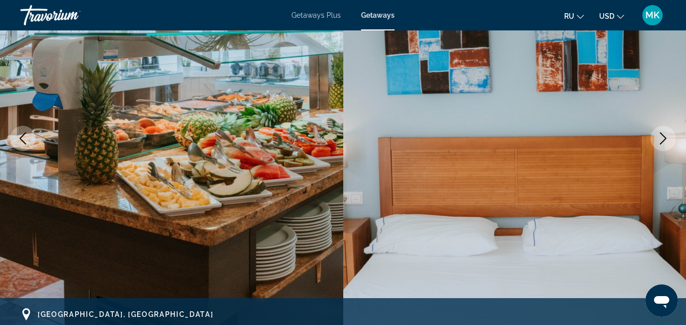
click at [662, 138] on icon "Next image" at bounding box center [663, 139] width 12 height 12
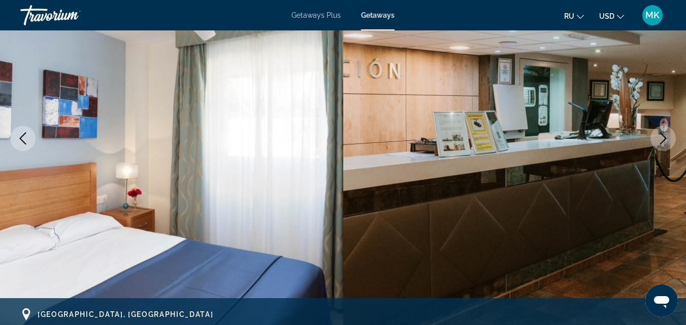
click at [662, 138] on icon "Next image" at bounding box center [663, 139] width 12 height 12
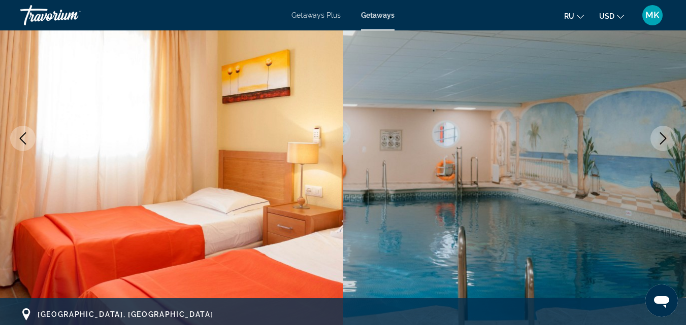
click at [662, 138] on icon "Next image" at bounding box center [663, 139] width 12 height 12
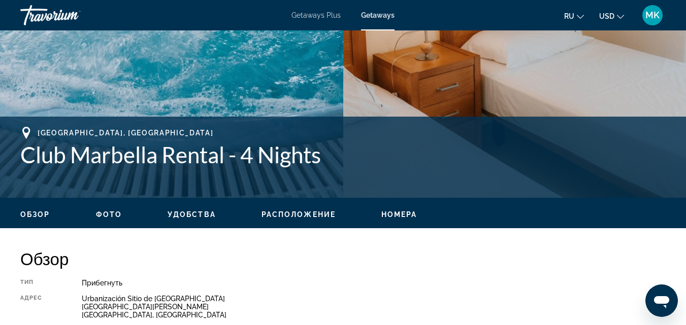
scroll to position [345, 0]
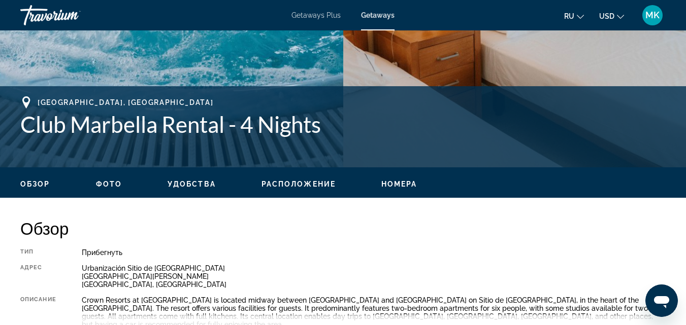
click at [308, 180] on span "Расположение" at bounding box center [298, 184] width 74 height 8
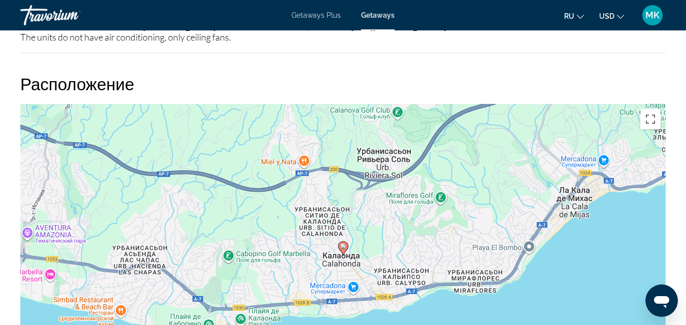
scroll to position [1420, 0]
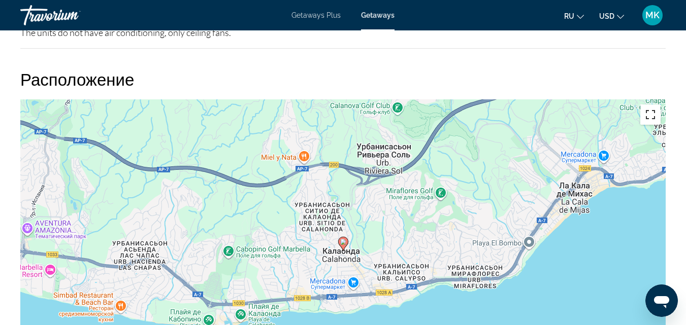
click at [652, 105] on button "Включить полноэкранный режим" at bounding box center [650, 115] width 20 height 20
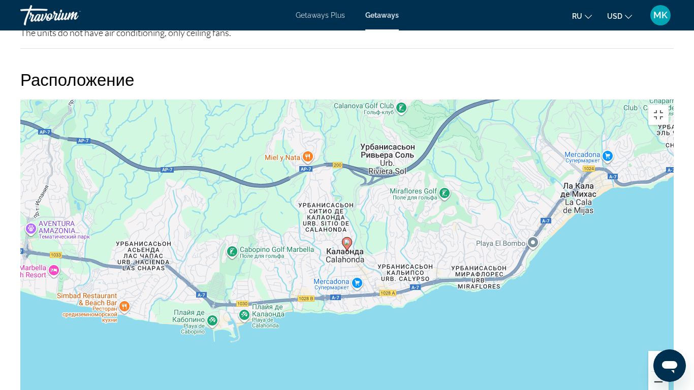
click at [668, 325] on button "Уменьшить" at bounding box center [658, 382] width 20 height 20
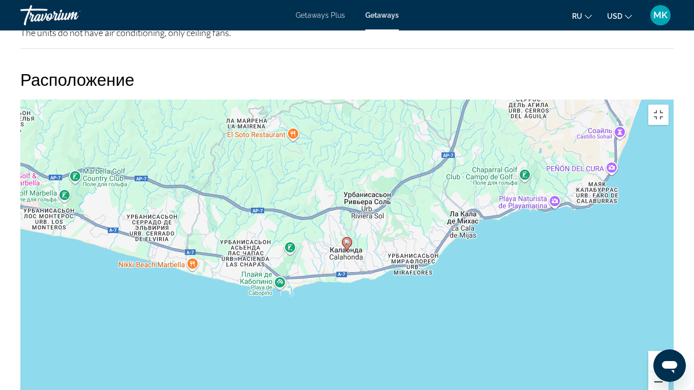
click at [668, 325] on button "Уменьшить" at bounding box center [658, 382] width 20 height 20
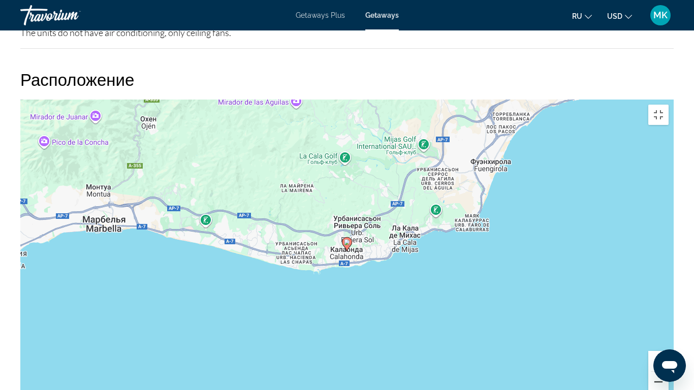
click at [668, 325] on button "Уменьшить" at bounding box center [658, 382] width 20 height 20
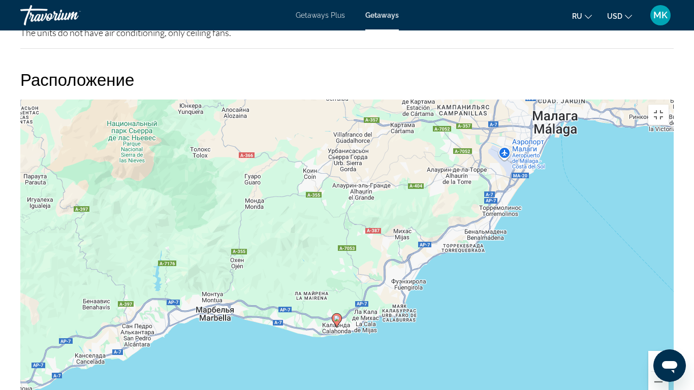
drag, startPoint x: 488, startPoint y: 182, endPoint x: 478, endPoint y: 266, distance: 83.9
click at [478, 266] on div "Чтобы активировать перетаскивание с помощью клавиатуры, нажмите Alt + Ввод. Пос…" at bounding box center [346, 252] width 653 height 305
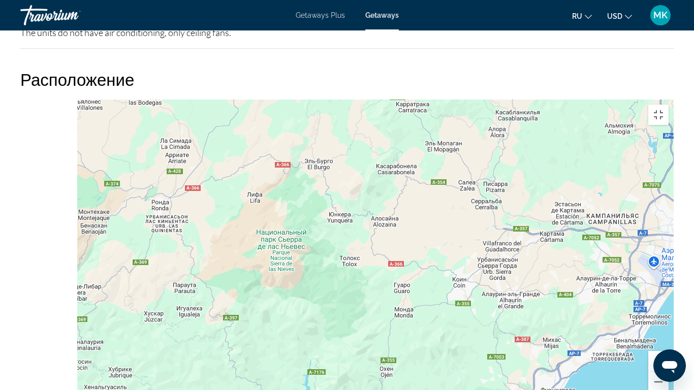
drag, startPoint x: 374, startPoint y: 98, endPoint x: 543, endPoint y: 206, distance: 200.9
click at [543, 206] on div "Чтобы активировать перетаскивание с помощью клавиатуры, нажмите Alt + Ввод. Пос…" at bounding box center [346, 252] width 653 height 305
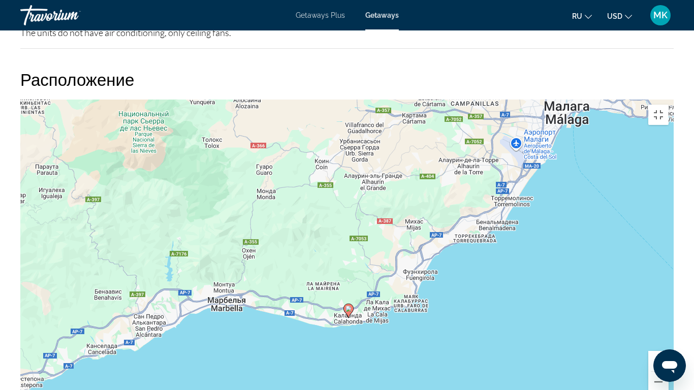
drag, startPoint x: 510, startPoint y: 137, endPoint x: 319, endPoint y: 68, distance: 203.0
click at [319, 100] on div "Чтобы активировать перетаскивание с помощью клавиатуры, нажмите Alt + Ввод. Пос…" at bounding box center [346, 252] width 653 height 305
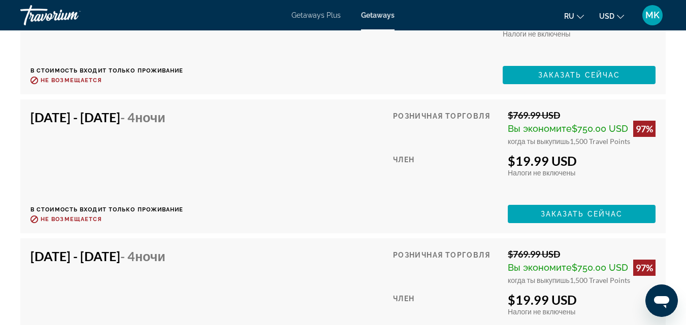
scroll to position [0, 0]
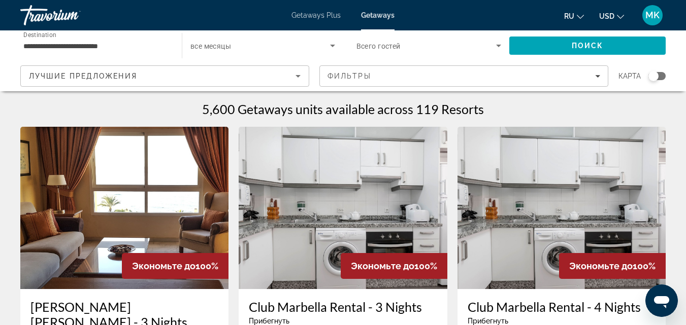
click at [182, 217] on img "Main content" at bounding box center [124, 208] width 208 height 162
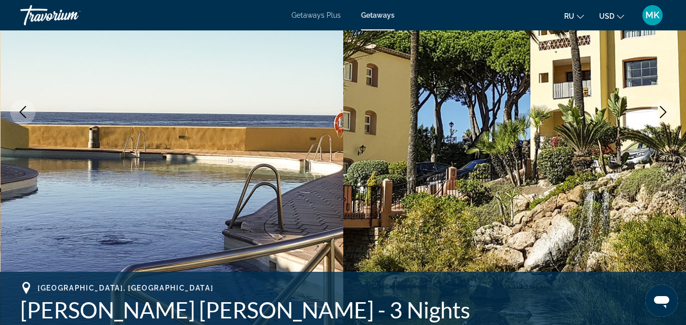
scroll to position [163, 0]
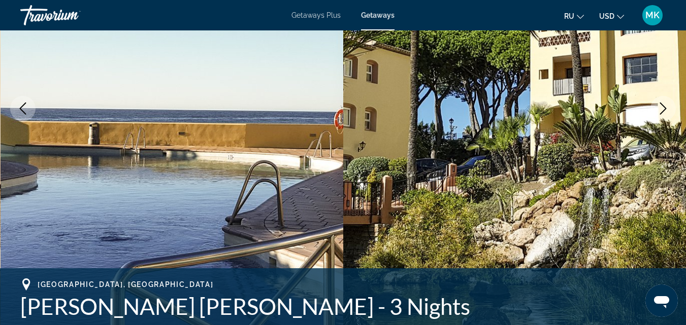
click at [662, 107] on icon "Next image" at bounding box center [663, 109] width 12 height 12
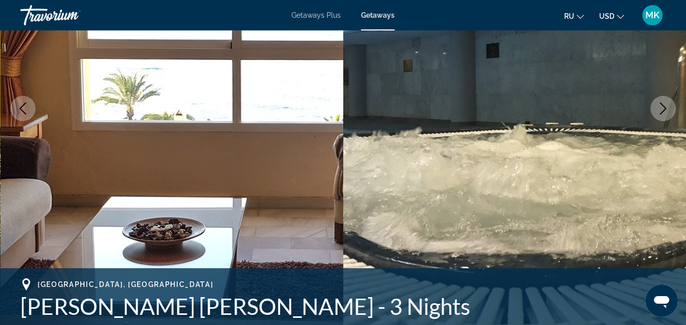
click at [662, 107] on icon "Next image" at bounding box center [663, 109] width 12 height 12
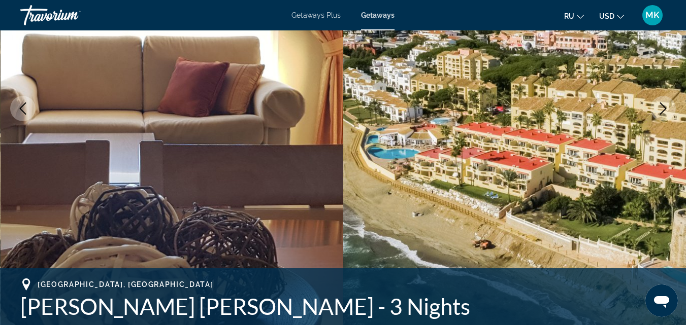
click at [662, 107] on icon "Next image" at bounding box center [663, 109] width 12 height 12
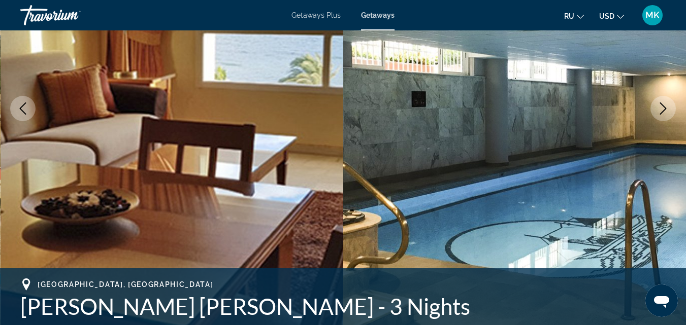
click at [662, 107] on icon "Next image" at bounding box center [663, 109] width 12 height 12
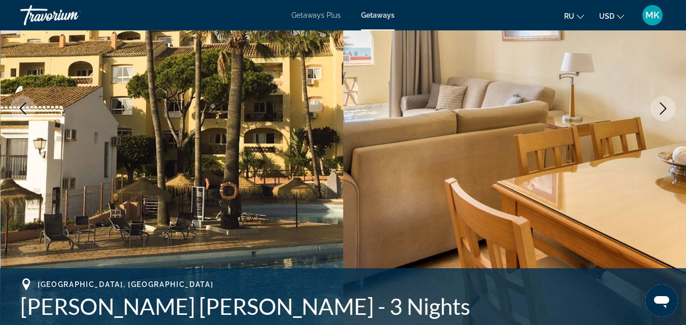
click at [662, 107] on icon "Next image" at bounding box center [663, 109] width 12 height 12
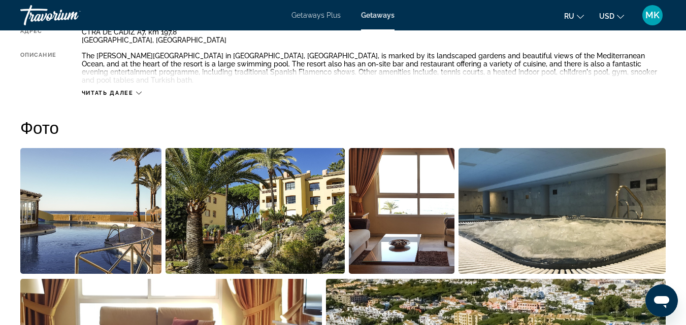
scroll to position [0, 0]
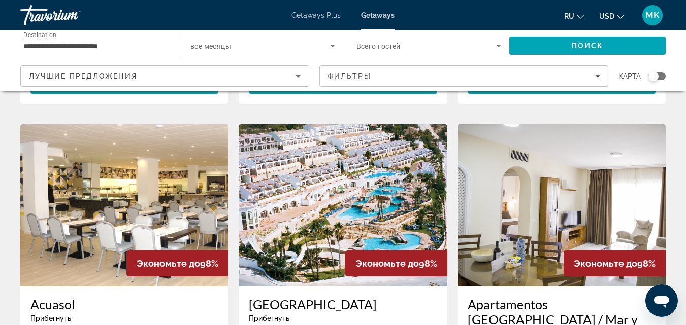
scroll to position [748, 0]
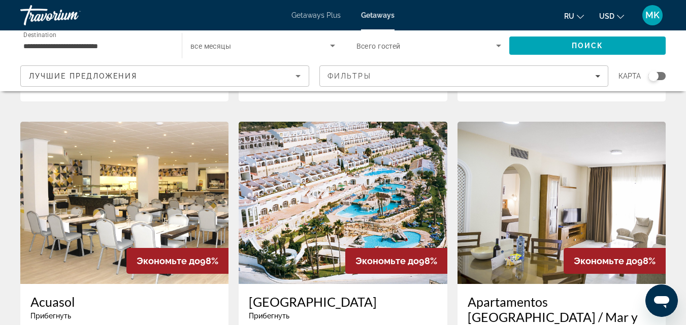
click at [571, 155] on img "Main content" at bounding box center [561, 203] width 208 height 162
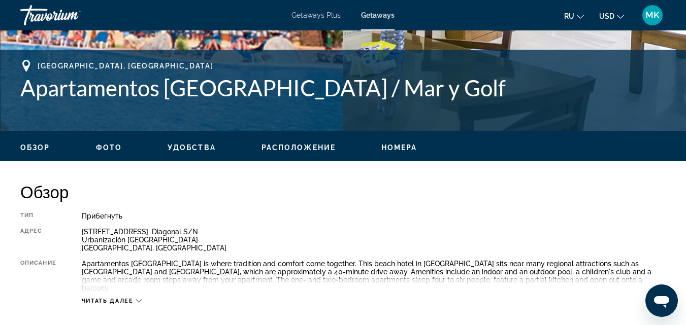
scroll to position [372, 0]
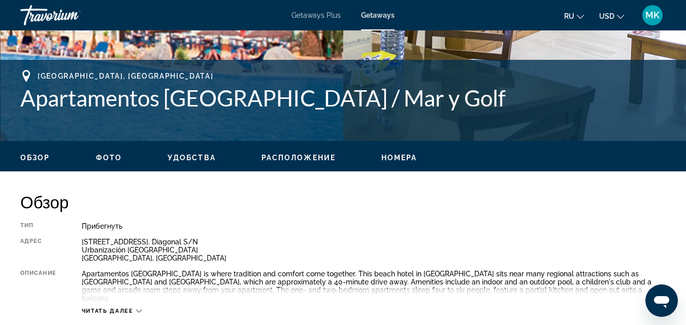
click at [310, 153] on button "Расположение" at bounding box center [298, 157] width 74 height 9
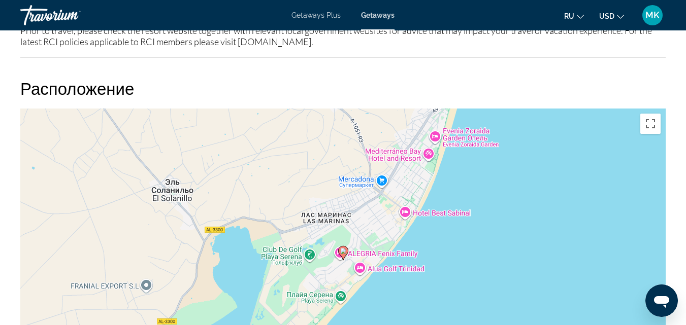
scroll to position [1586, 0]
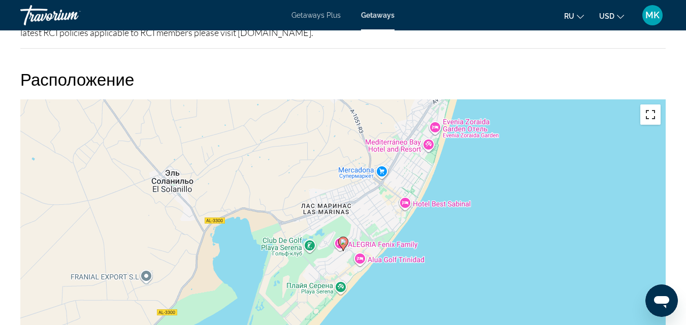
click at [651, 109] on button "Включить полноэкранный режим" at bounding box center [650, 115] width 20 height 20
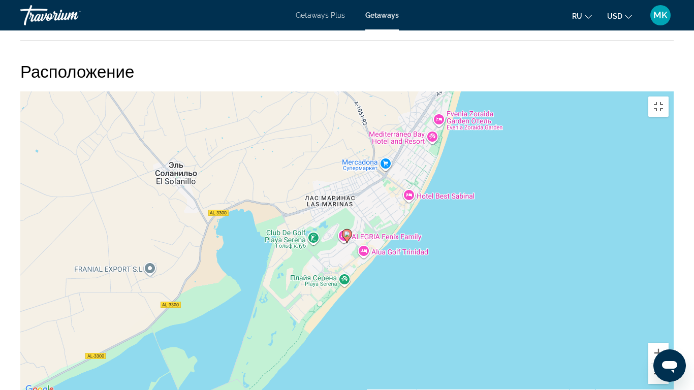
click at [668, 325] on button "Уменьшить" at bounding box center [658, 374] width 20 height 20
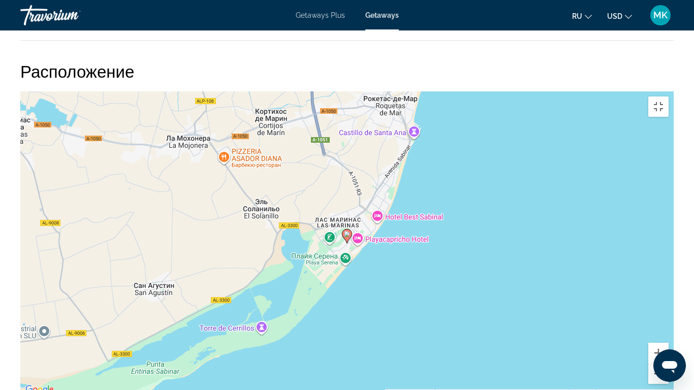
click at [668, 325] on button "Уменьшить" at bounding box center [658, 374] width 20 height 20
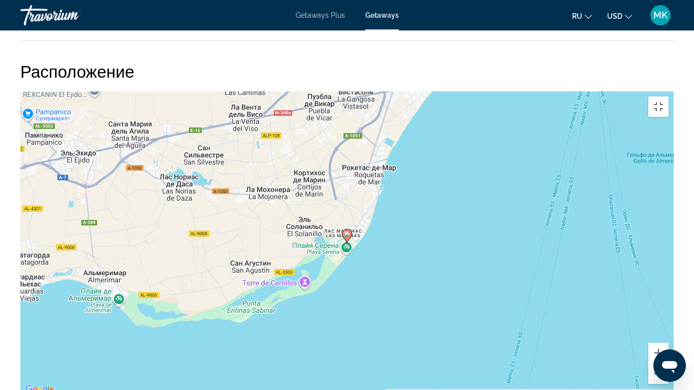
click at [668, 325] on button "Уменьшить" at bounding box center [658, 374] width 20 height 20
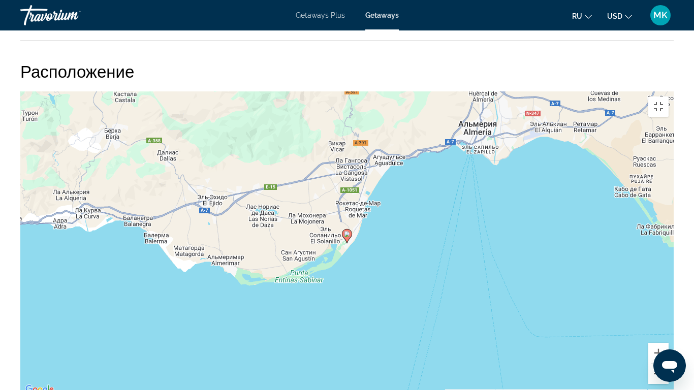
click at [668, 325] on button "Уменьшить" at bounding box center [658, 374] width 20 height 20
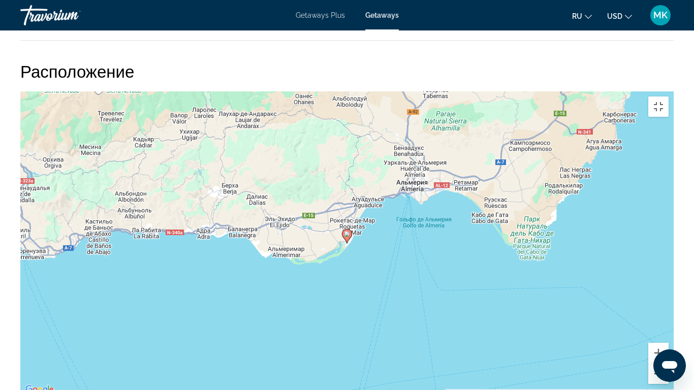
click at [668, 325] on button "Уменьшить" at bounding box center [658, 374] width 20 height 20
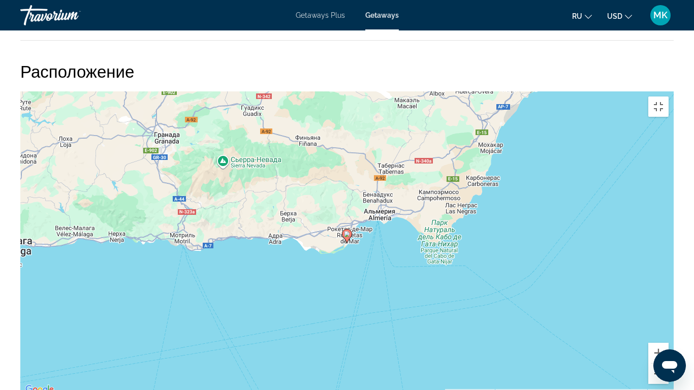
click at [668, 325] on button "Уменьшить" at bounding box center [658, 374] width 20 height 20
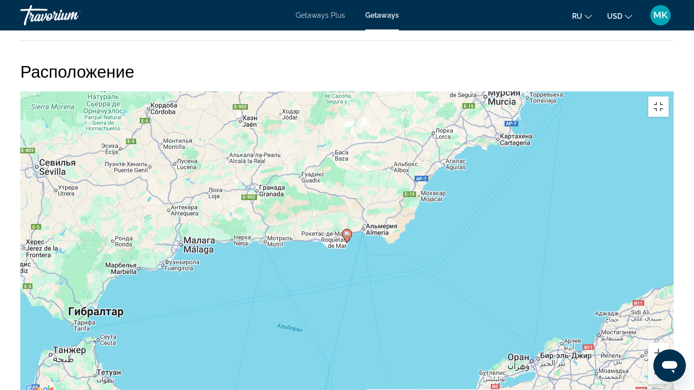
click at [668, 325] on button "Уменьшить" at bounding box center [658, 374] width 20 height 20
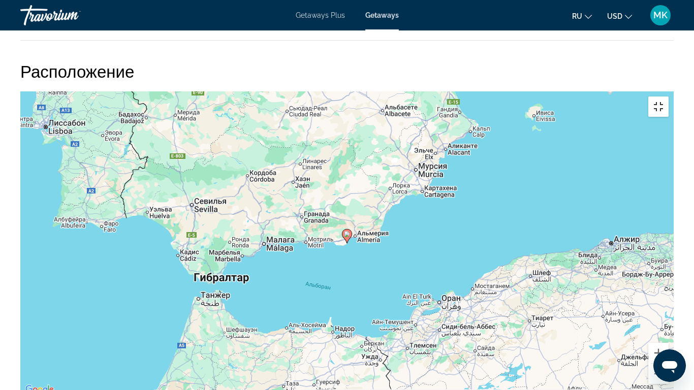
click at [668, 96] on button "Включить полноэкранный режим" at bounding box center [658, 106] width 20 height 20
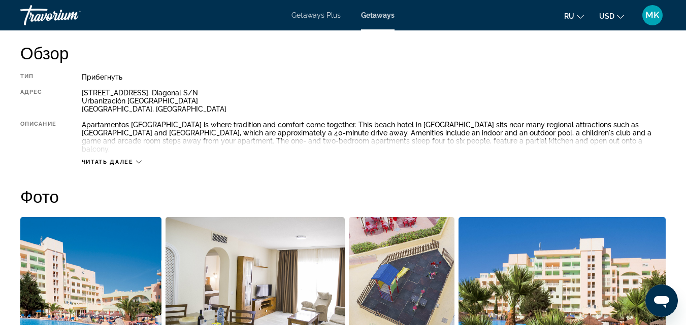
scroll to position [509, 0]
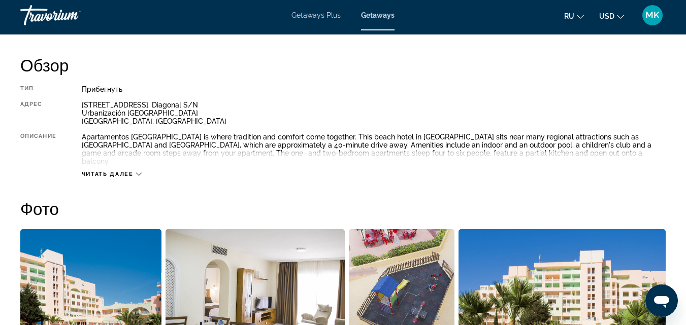
click at [129, 171] on button "Читать далее" at bounding box center [112, 175] width 60 height 8
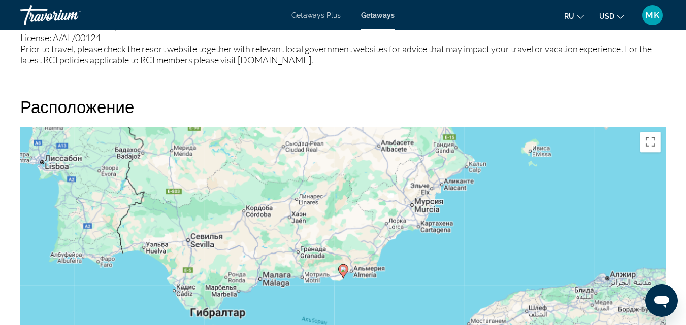
scroll to position [1545, 0]
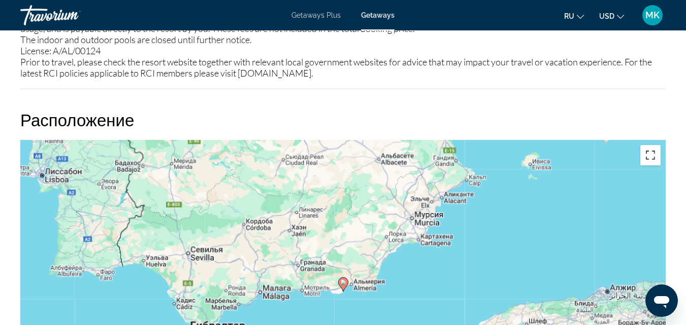
click at [650, 145] on button "Включить полноэкранный режим" at bounding box center [650, 155] width 20 height 20
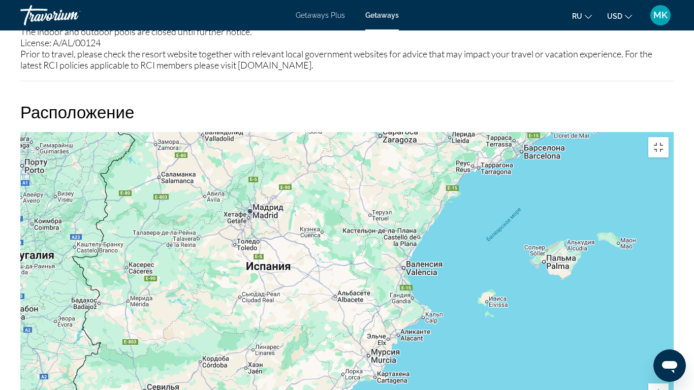
drag, startPoint x: 524, startPoint y: 138, endPoint x: 476, endPoint y: 286, distance: 156.4
click at [476, 286] on div "Чтобы активировать перетаскивание с помощью клавиатуры, нажмите Alt + Ввод. Пос…" at bounding box center [346, 284] width 653 height 305
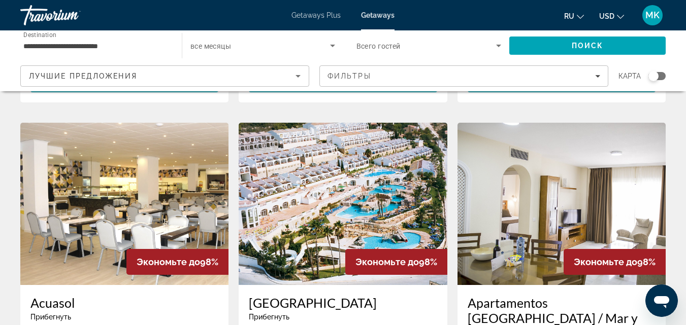
scroll to position [759, 0]
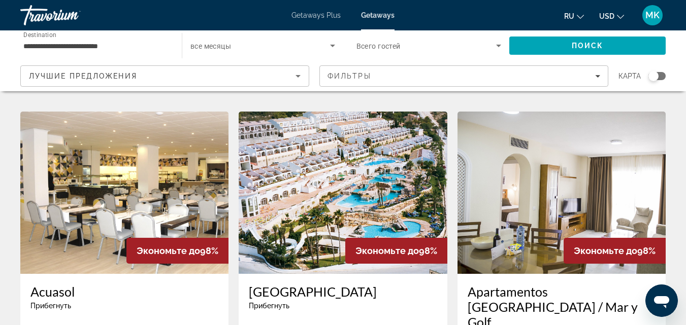
click at [376, 161] on img "Main content" at bounding box center [343, 193] width 208 height 162
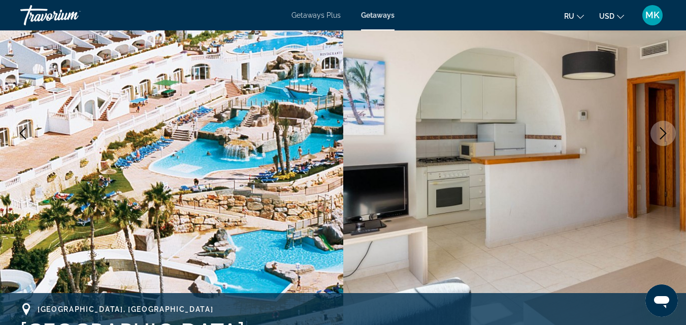
scroll to position [152, 0]
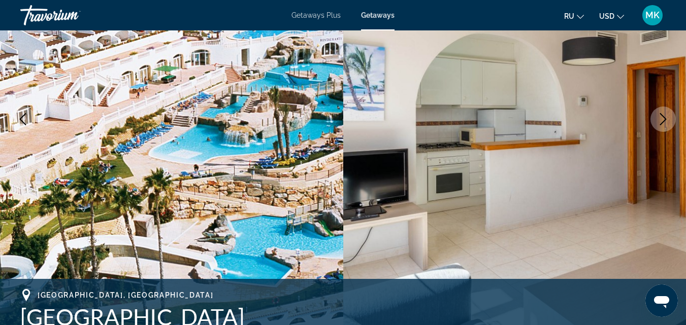
click at [665, 119] on icon "Next image" at bounding box center [663, 119] width 12 height 12
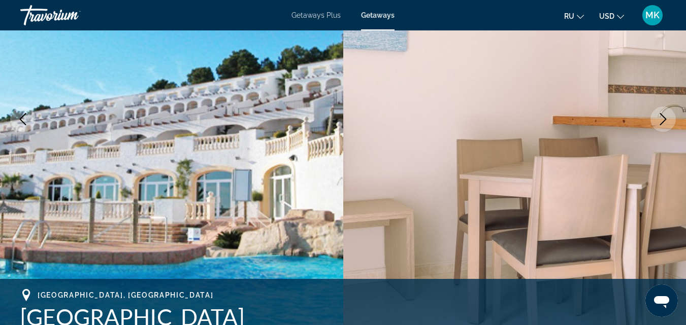
click at [665, 119] on icon "Next image" at bounding box center [663, 119] width 12 height 12
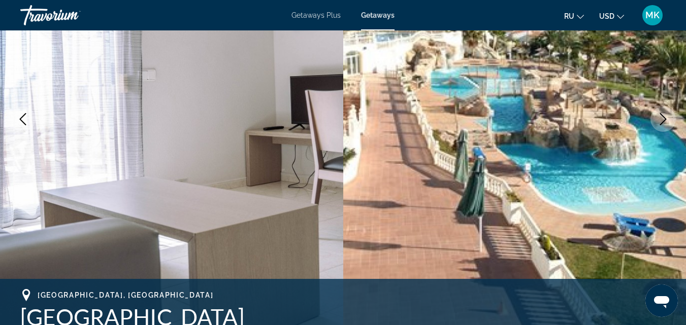
click at [665, 119] on icon "Next image" at bounding box center [663, 119] width 12 height 12
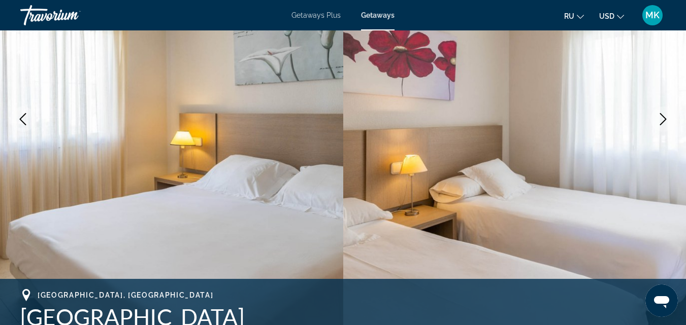
click at [665, 119] on icon "Next image" at bounding box center [663, 119] width 12 height 12
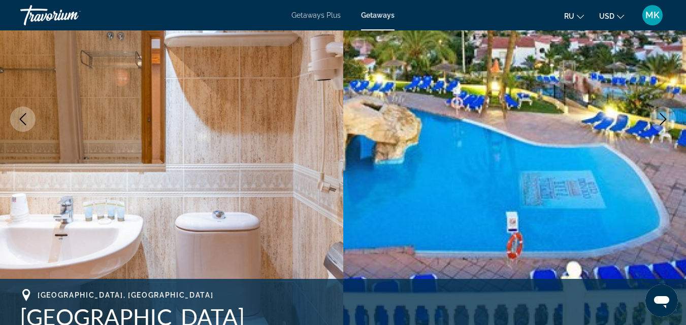
click at [665, 119] on icon "Next image" at bounding box center [663, 119] width 12 height 12
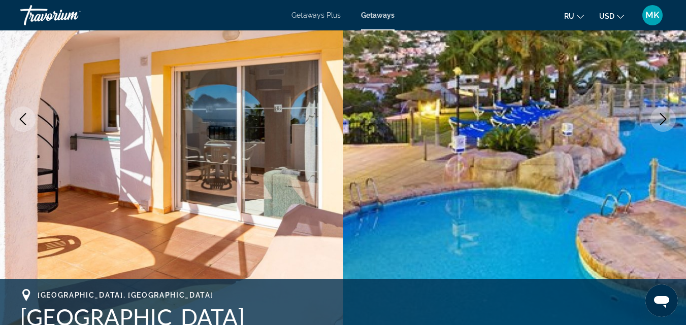
click at [665, 119] on icon "Next image" at bounding box center [663, 119] width 12 height 12
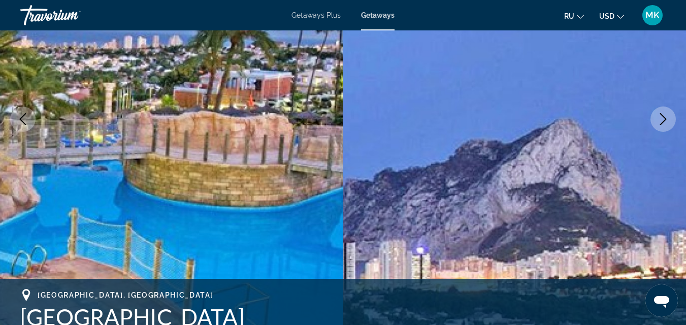
click at [658, 114] on icon "Next image" at bounding box center [663, 119] width 12 height 12
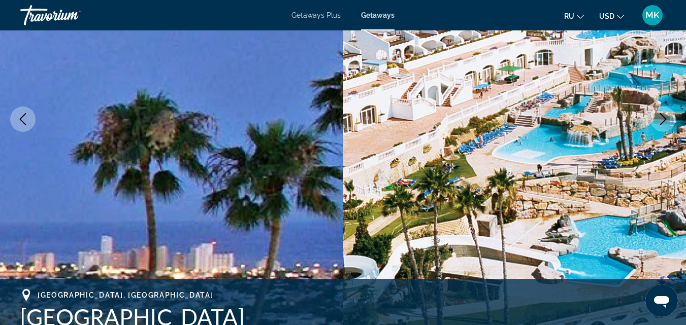
click at [658, 114] on icon "Next image" at bounding box center [663, 119] width 12 height 12
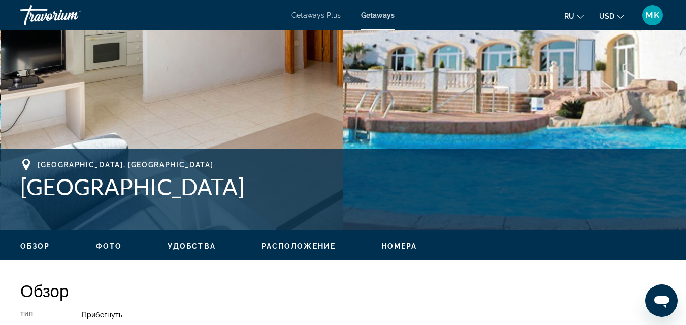
scroll to position [278, 0]
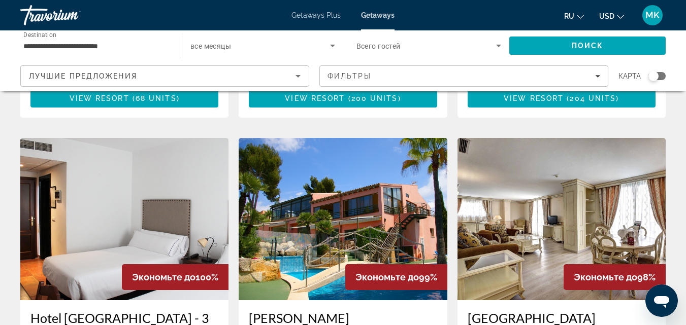
scroll to position [352, 0]
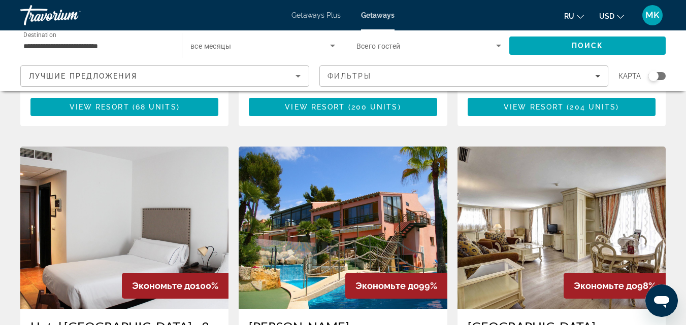
click at [363, 200] on img "Main content" at bounding box center [343, 228] width 208 height 162
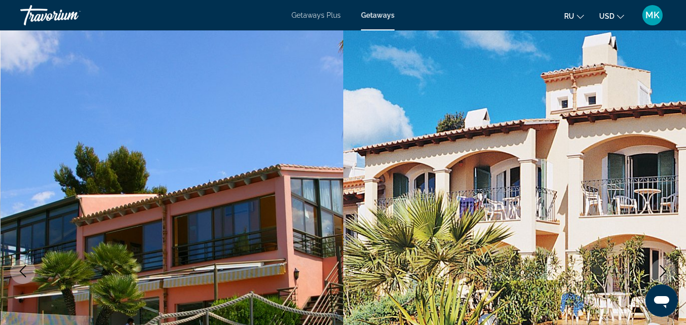
click at [661, 276] on icon "Next image" at bounding box center [663, 272] width 12 height 12
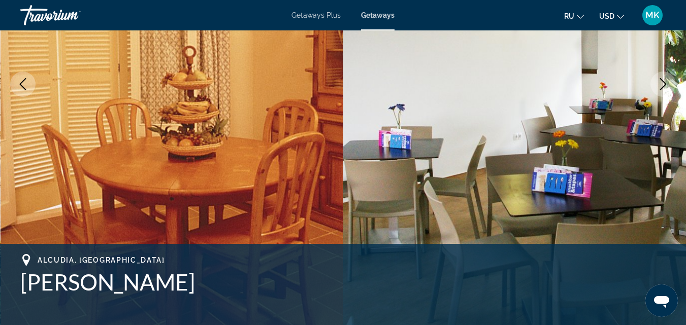
scroll to position [192, 0]
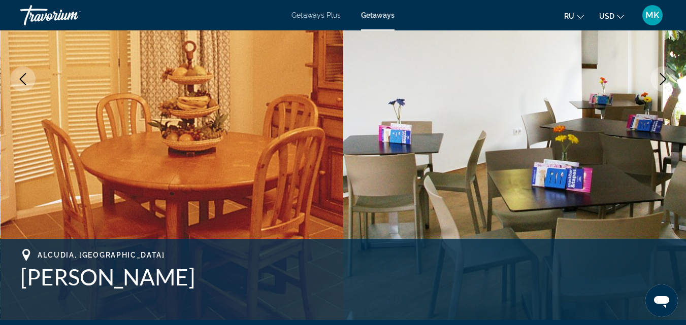
click at [666, 83] on icon "Next image" at bounding box center [663, 79] width 12 height 12
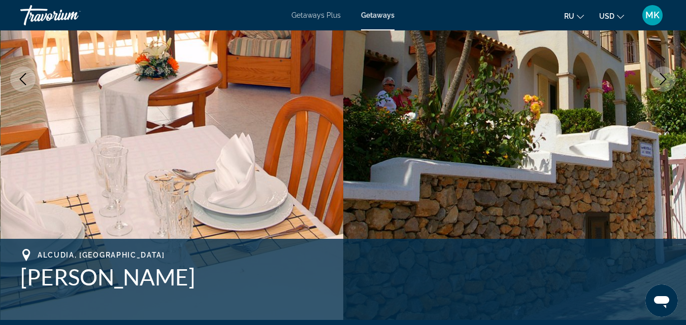
click at [666, 83] on icon "Next image" at bounding box center [663, 79] width 12 height 12
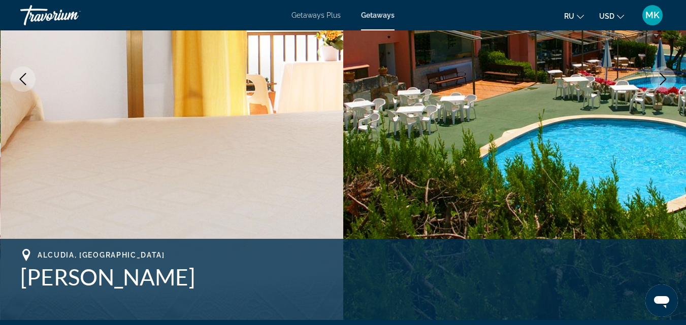
click at [666, 83] on icon "Next image" at bounding box center [663, 79] width 12 height 12
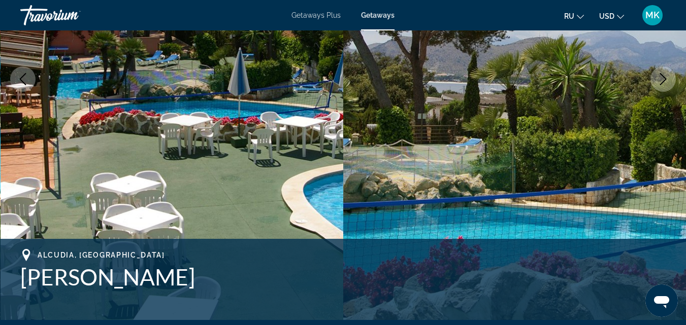
click at [666, 83] on icon "Next image" at bounding box center [663, 79] width 12 height 12
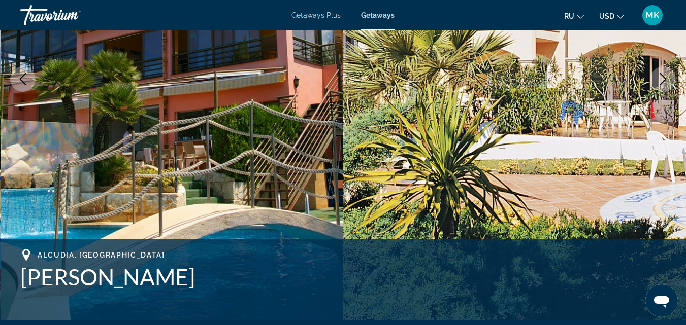
click at [666, 83] on icon "Next image" at bounding box center [663, 79] width 12 height 12
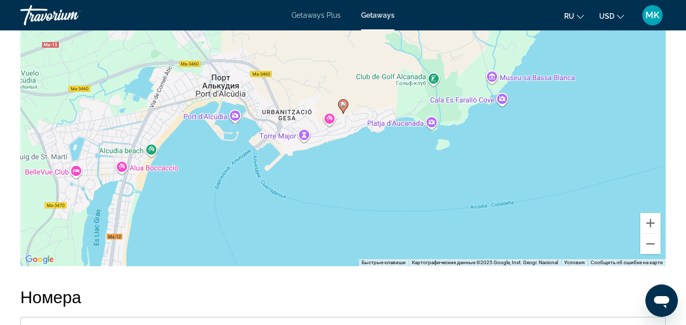
scroll to position [1682, 0]
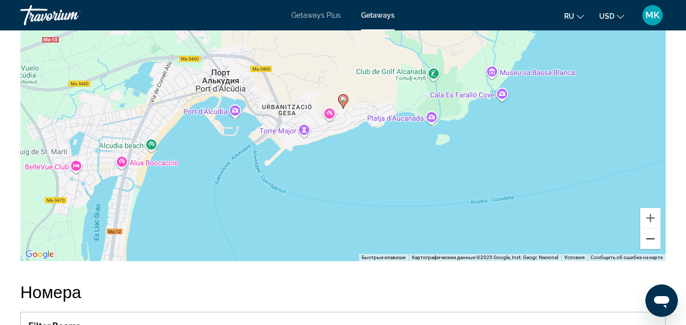
click at [653, 237] on button "Уменьшить" at bounding box center [650, 239] width 20 height 20
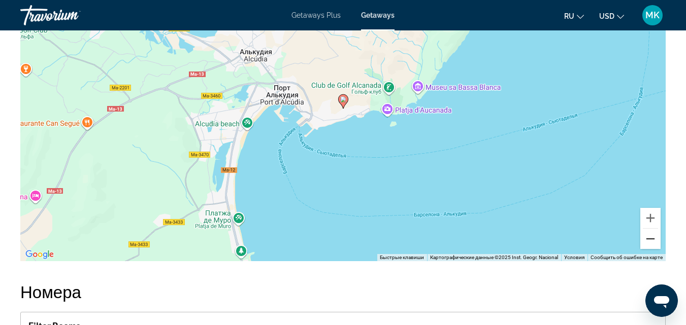
click at [653, 237] on button "Уменьшить" at bounding box center [650, 239] width 20 height 20
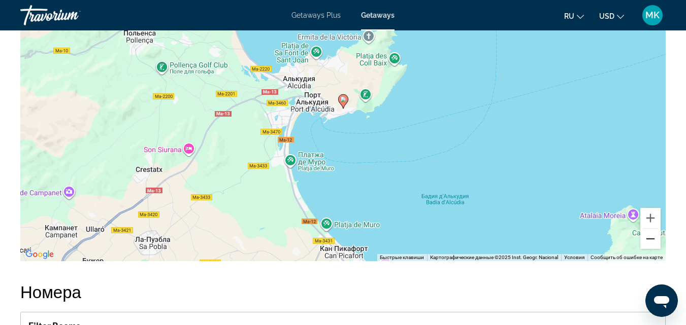
click at [653, 237] on button "Уменьшить" at bounding box center [650, 239] width 20 height 20
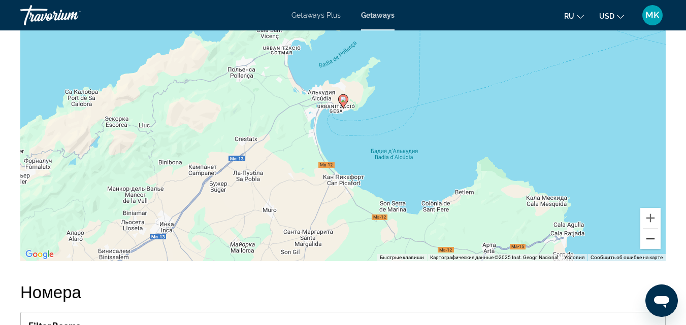
click at [653, 237] on button "Уменьшить" at bounding box center [650, 239] width 20 height 20
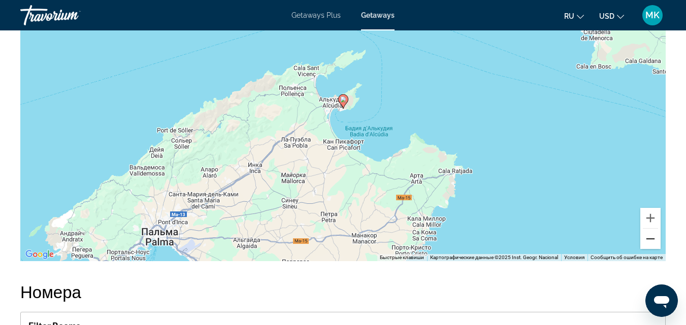
click at [653, 237] on button "Уменьшить" at bounding box center [650, 239] width 20 height 20
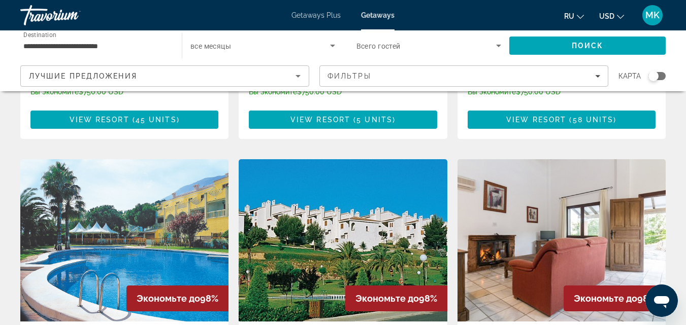
scroll to position [1100, 0]
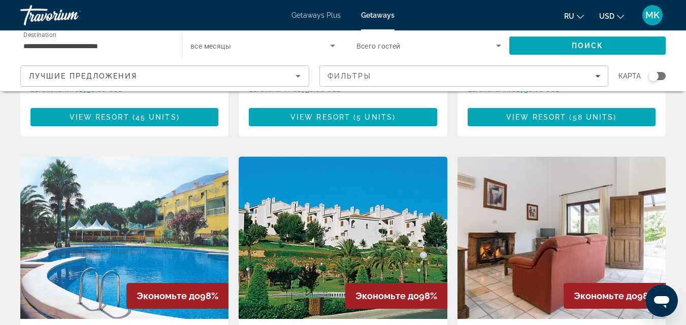
click at [117, 176] on img "Main content" at bounding box center [124, 238] width 208 height 162
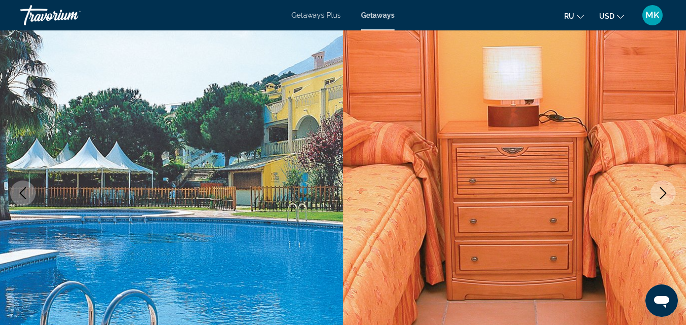
scroll to position [92, 0]
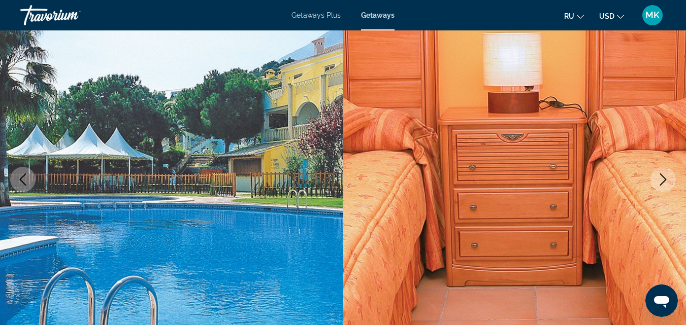
click at [655, 179] on button "Next image" at bounding box center [662, 179] width 25 height 25
click at [659, 177] on icon "Next image" at bounding box center [663, 180] width 12 height 12
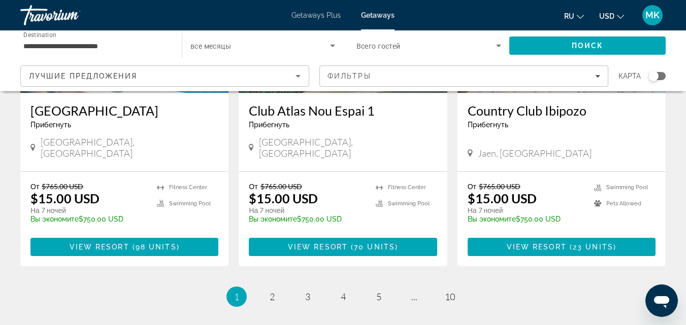
scroll to position [1363, 0]
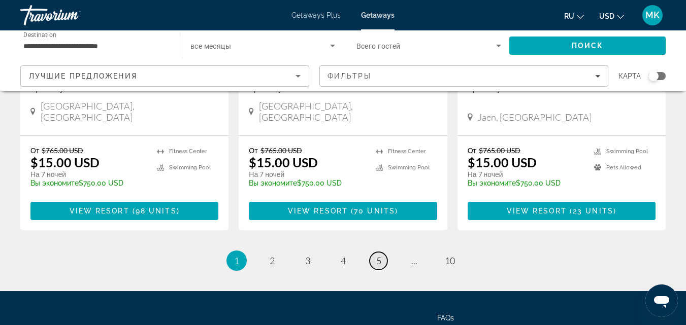
click at [379, 255] on span "5" at bounding box center [378, 260] width 5 height 11
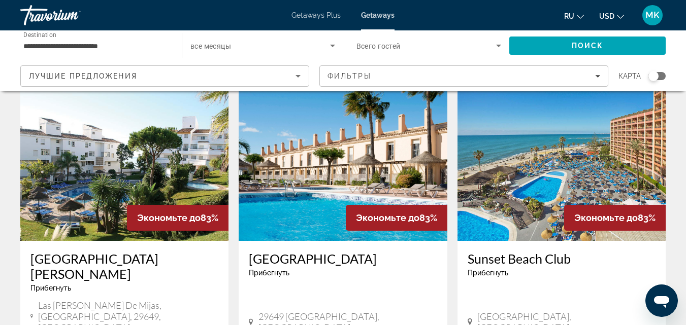
scroll to position [43, 0]
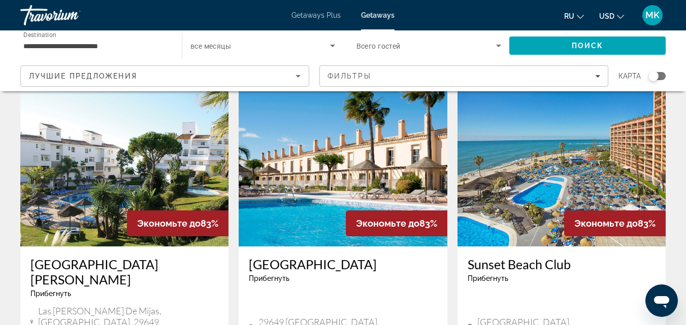
click at [606, 136] on img "Main content" at bounding box center [561, 165] width 208 height 162
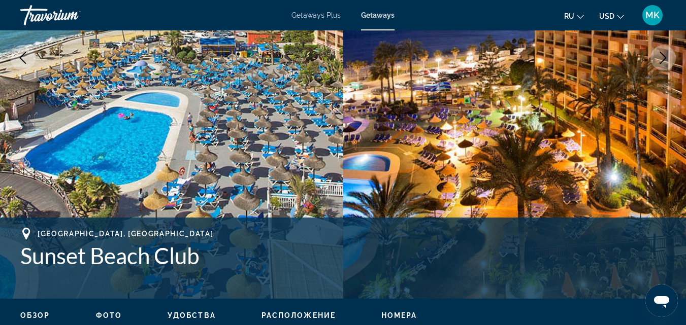
scroll to position [152, 0]
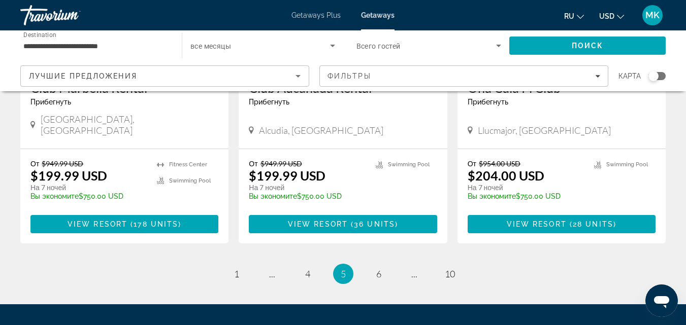
scroll to position [1393, 0]
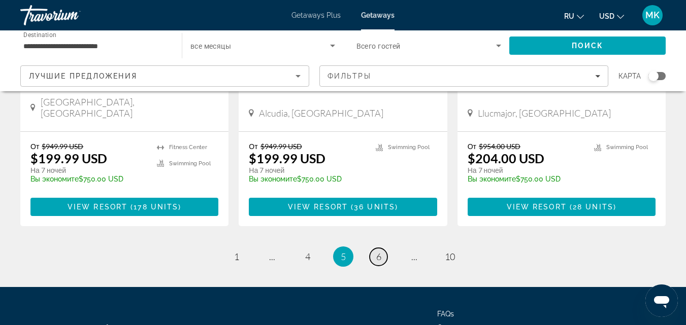
click at [382, 248] on link "page 6" at bounding box center [379, 257] width 18 height 18
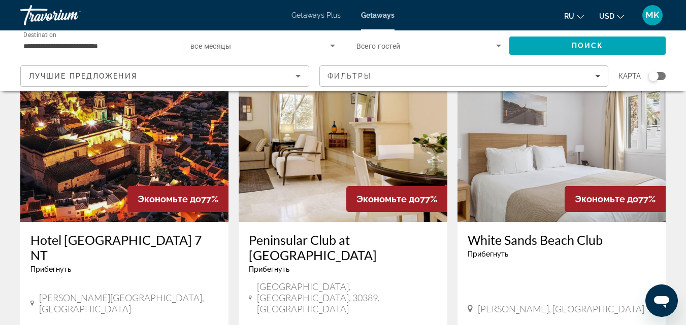
scroll to position [452, 0]
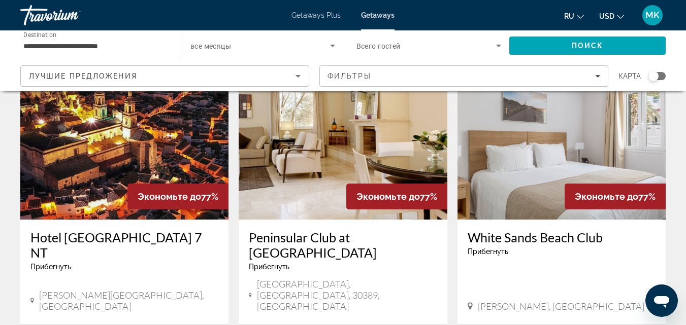
click at [414, 127] on img "Main content" at bounding box center [343, 138] width 208 height 162
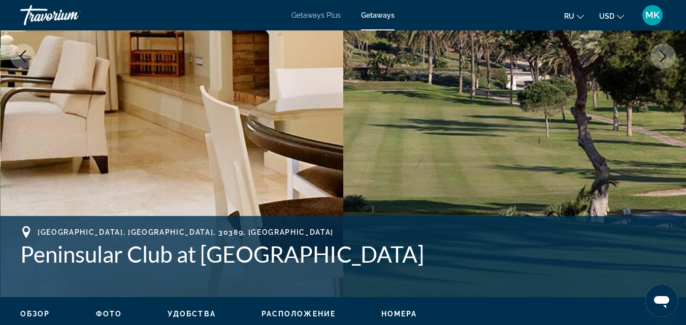
scroll to position [184, 0]
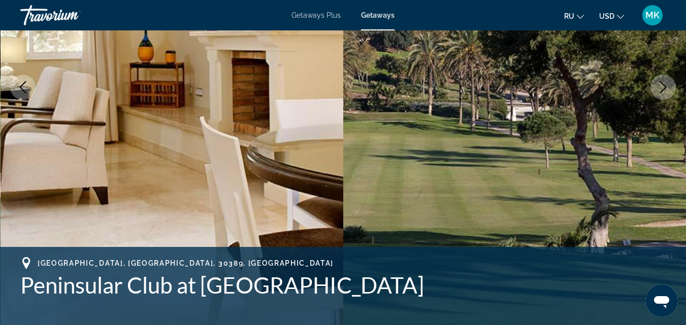
click at [658, 91] on icon "Next image" at bounding box center [663, 87] width 12 height 12
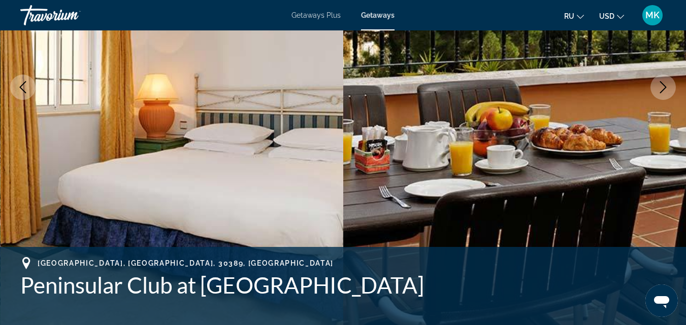
click at [658, 91] on icon "Next image" at bounding box center [663, 87] width 12 height 12
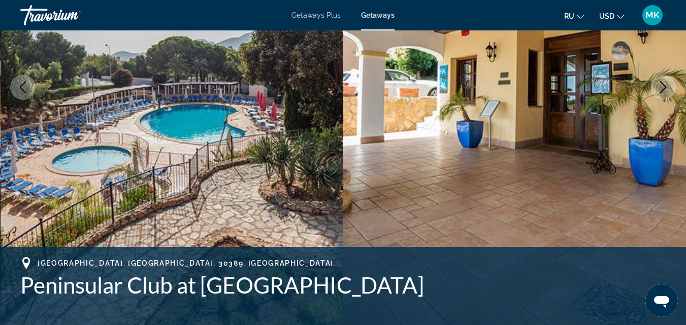
click at [658, 91] on icon "Next image" at bounding box center [663, 87] width 12 height 12
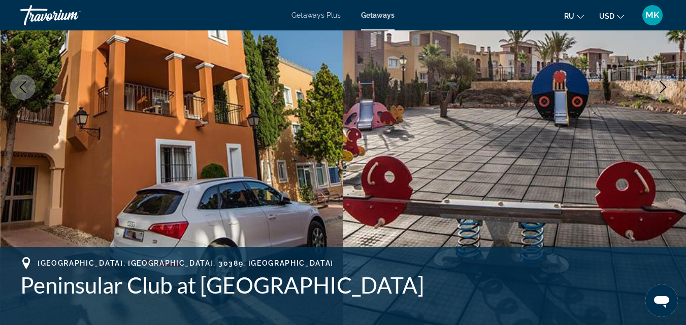
click at [658, 91] on icon "Next image" at bounding box center [663, 87] width 12 height 12
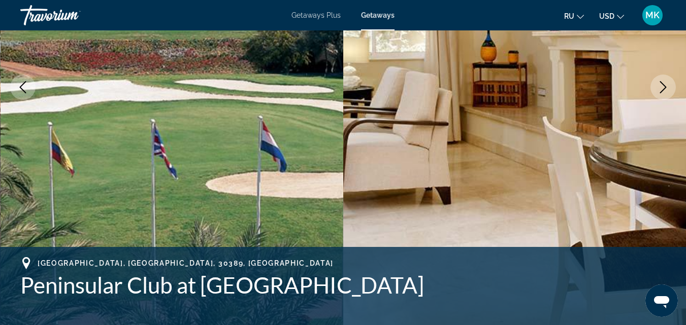
click at [658, 91] on icon "Next image" at bounding box center [663, 87] width 12 height 12
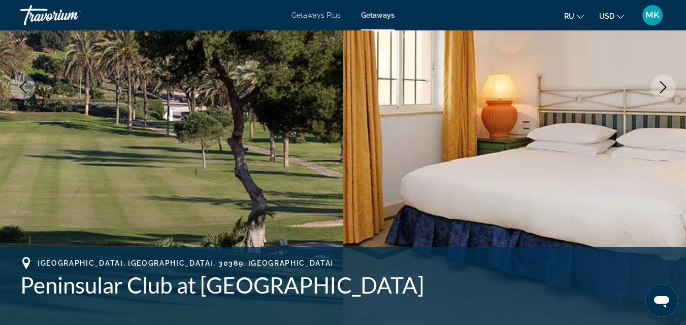
click at [658, 91] on icon "Next image" at bounding box center [663, 87] width 12 height 12
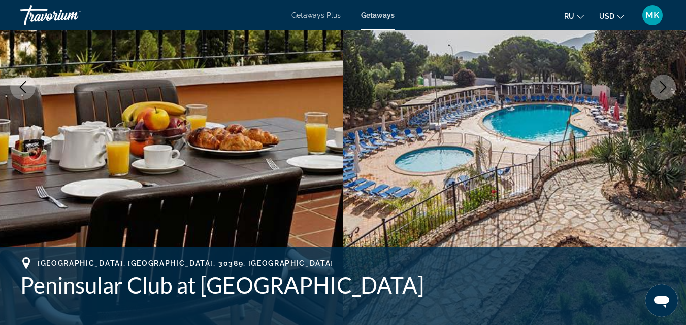
click at [658, 91] on icon "Next image" at bounding box center [663, 87] width 12 height 12
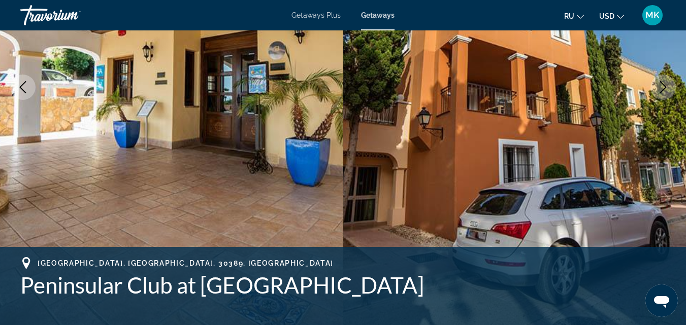
click at [658, 91] on icon "Next image" at bounding box center [663, 87] width 12 height 12
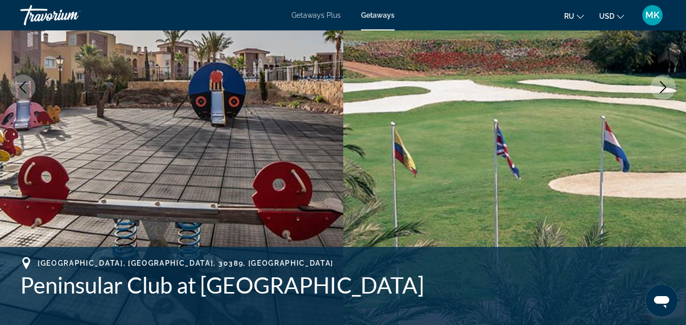
click at [658, 91] on icon "Next image" at bounding box center [663, 87] width 12 height 12
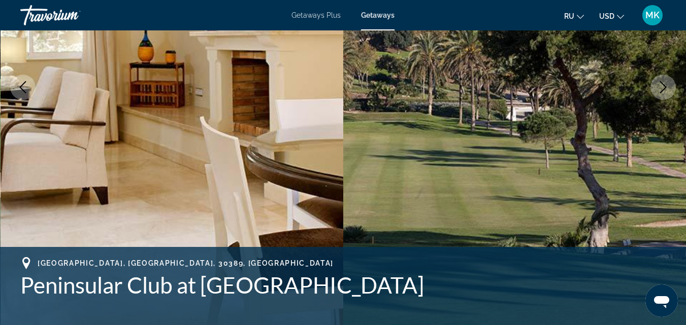
click at [658, 91] on icon "Next image" at bounding box center [663, 87] width 12 height 12
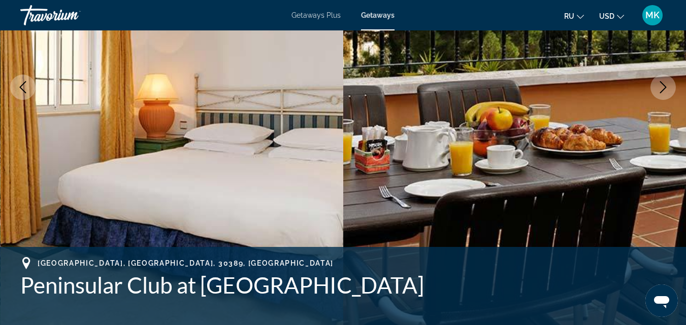
click at [658, 91] on icon "Next image" at bounding box center [663, 87] width 12 height 12
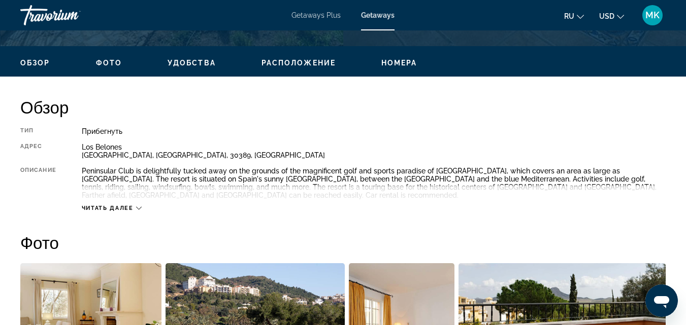
scroll to position [479, 0]
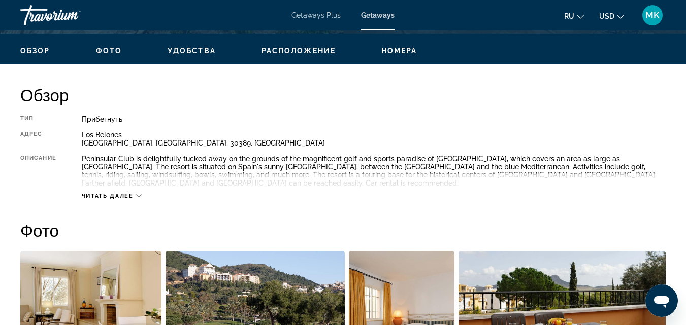
click at [300, 51] on span "Расположение" at bounding box center [298, 51] width 74 height 8
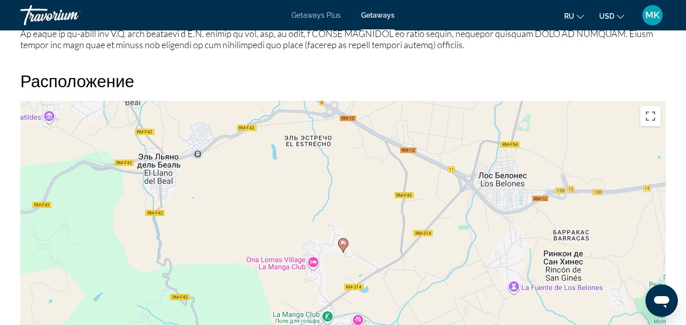
scroll to position [1413, 0]
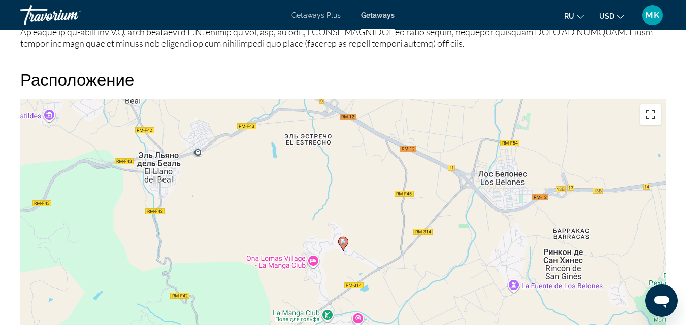
click at [650, 109] on button "Включить полноэкранный режим" at bounding box center [650, 115] width 20 height 20
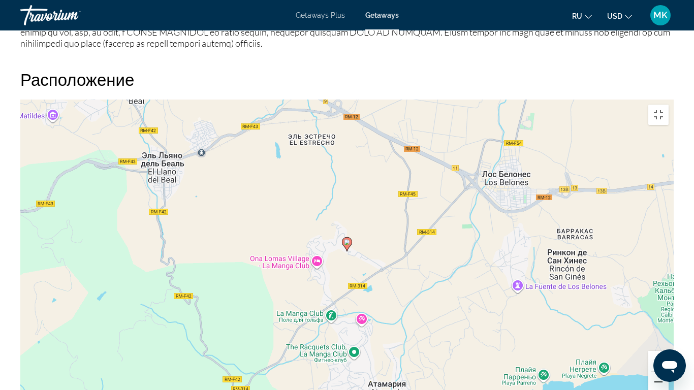
click at [668, 325] on button "Уменьшить" at bounding box center [658, 382] width 20 height 20
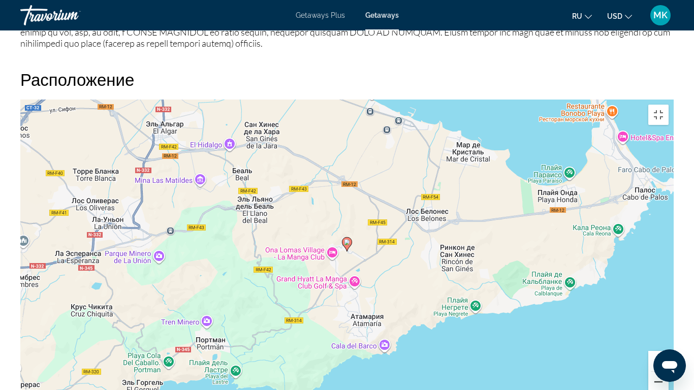
click at [668, 325] on button "Уменьшить" at bounding box center [658, 382] width 20 height 20
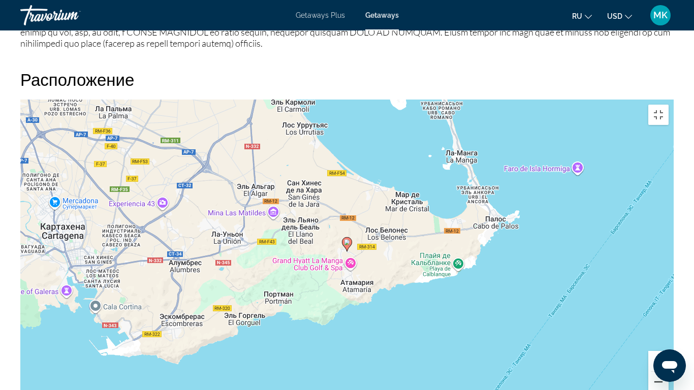
click at [668, 325] on button "Уменьшить" at bounding box center [658, 382] width 20 height 20
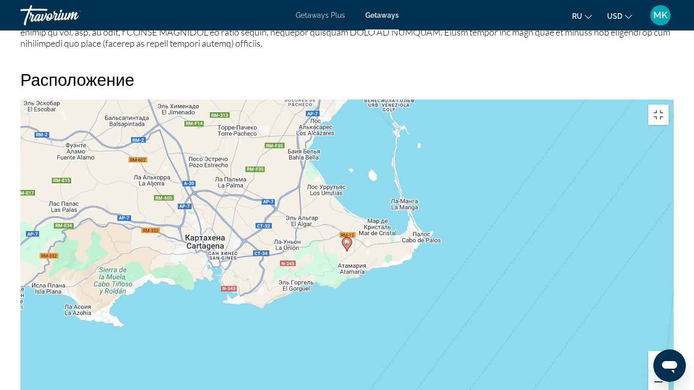
click at [668, 325] on button "Уменьшить" at bounding box center [658, 382] width 20 height 20
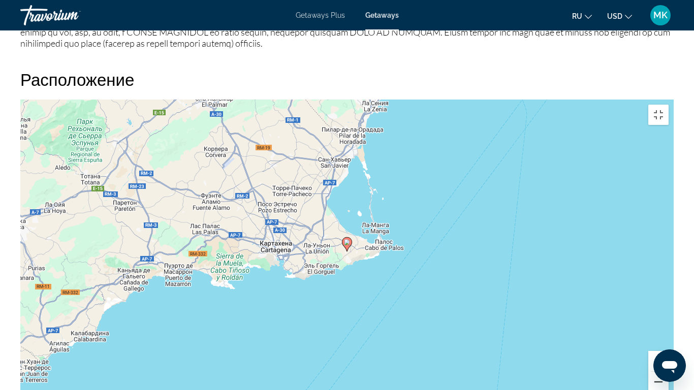
click at [668, 325] on button "Уменьшить" at bounding box center [658, 382] width 20 height 20
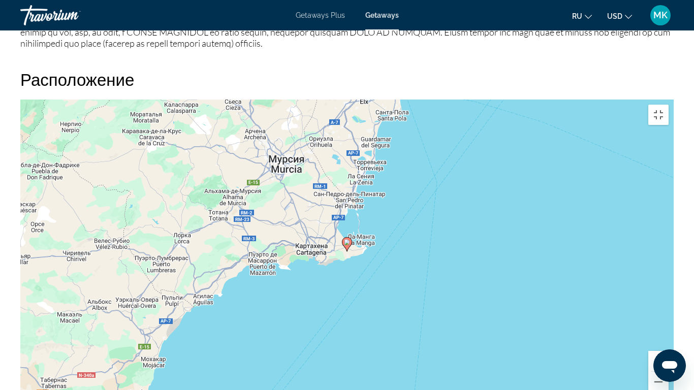
click at [668, 325] on button "Увеличить" at bounding box center [658, 361] width 20 height 20
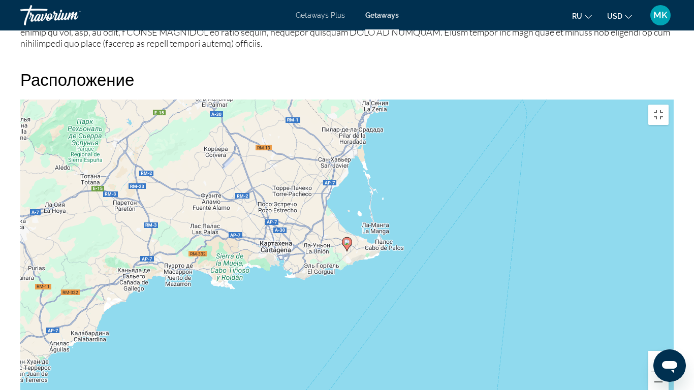
click at [668, 325] on button "Увеличить" at bounding box center [658, 361] width 20 height 20
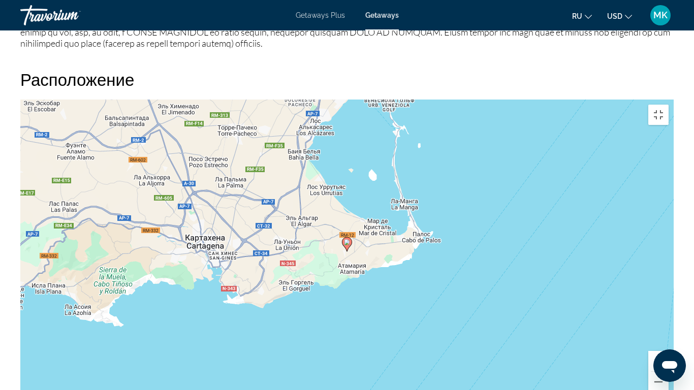
click at [668, 325] on button "Увеличить" at bounding box center [658, 361] width 20 height 20
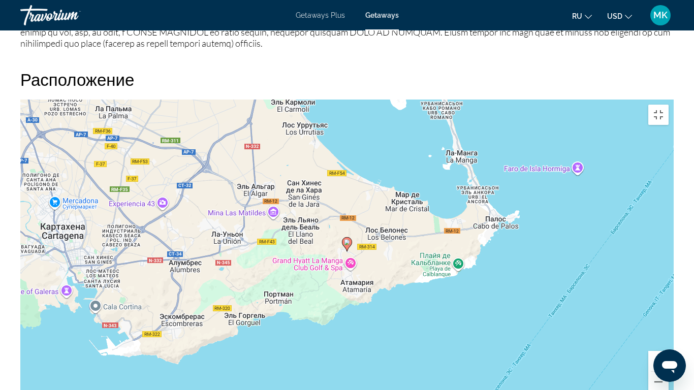
click at [668, 325] on button "Увеличить" at bounding box center [658, 361] width 20 height 20
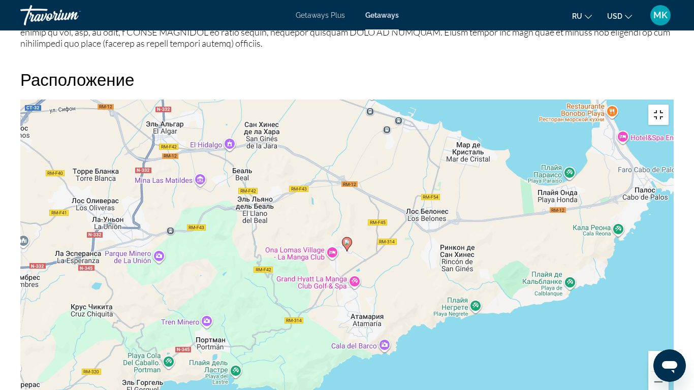
click at [668, 105] on button "Включить полноэкранный режим" at bounding box center [658, 115] width 20 height 20
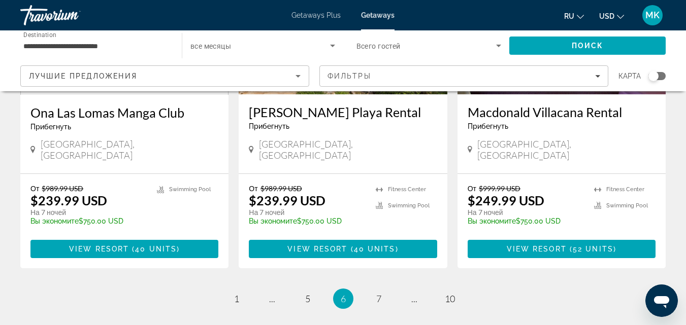
scroll to position [1363, 0]
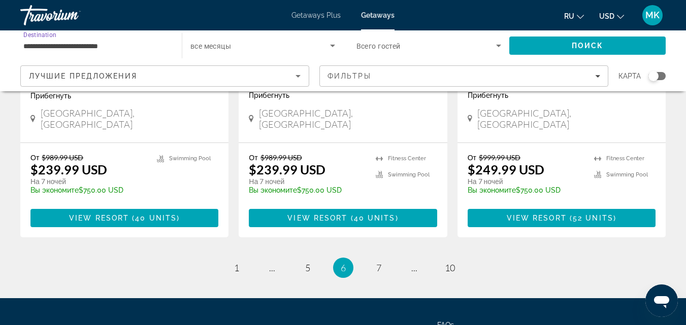
click at [107, 51] on input "**********" at bounding box center [95, 46] width 145 height 12
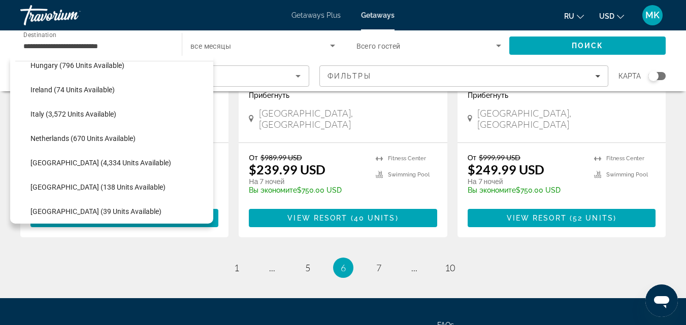
scroll to position [362, 0]
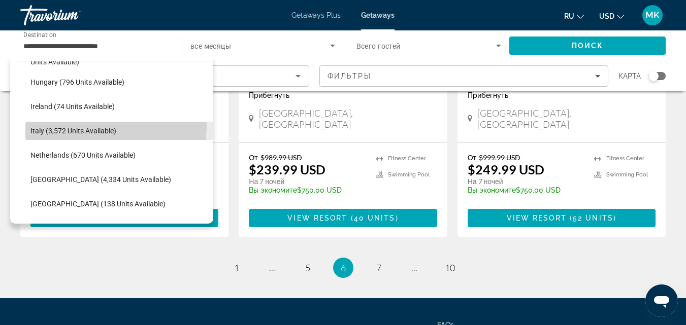
click at [92, 126] on span "Select destination: Italy (3,572 units available)" at bounding box center [119, 131] width 188 height 24
type input "**********"
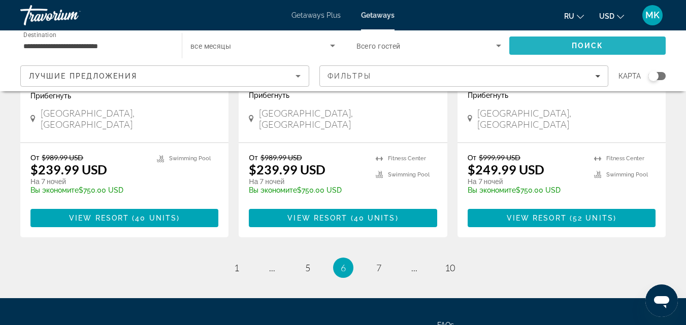
click at [575, 39] on span "Search" at bounding box center [587, 46] width 156 height 24
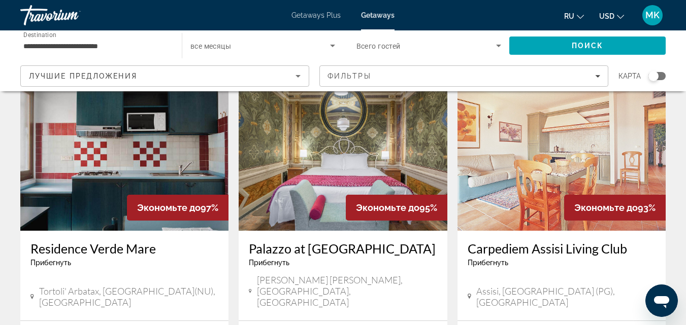
scroll to position [429, 0]
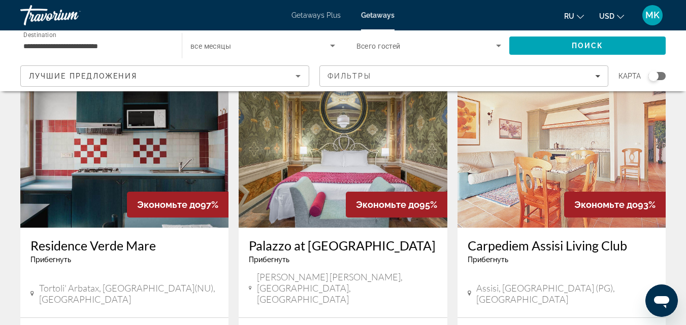
click at [360, 140] on img "Main content" at bounding box center [343, 146] width 208 height 162
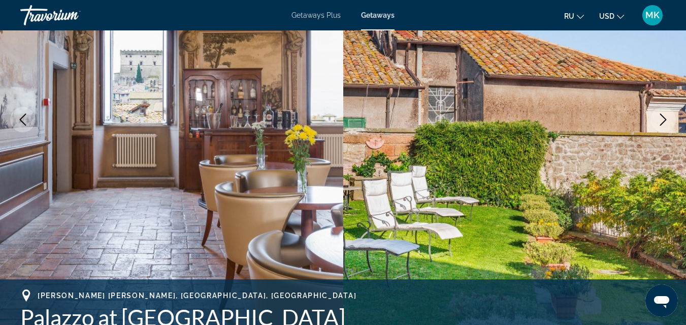
scroll to position [156, 0]
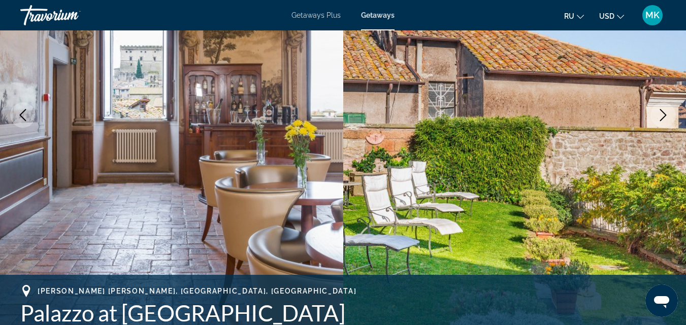
click at [658, 114] on icon "Next image" at bounding box center [663, 115] width 12 height 12
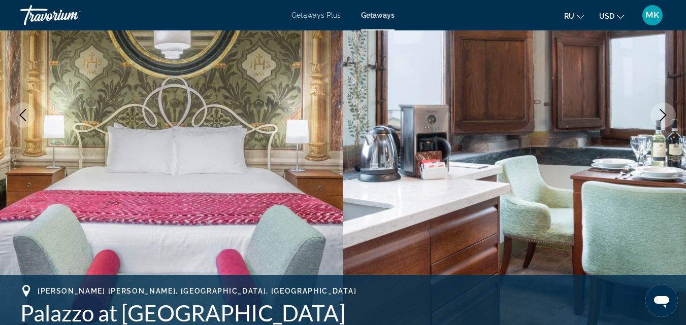
click at [658, 114] on icon "Next image" at bounding box center [663, 115] width 12 height 12
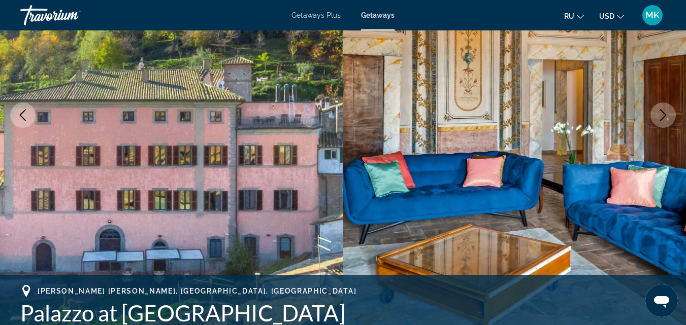
click at [658, 114] on icon "Next image" at bounding box center [663, 115] width 12 height 12
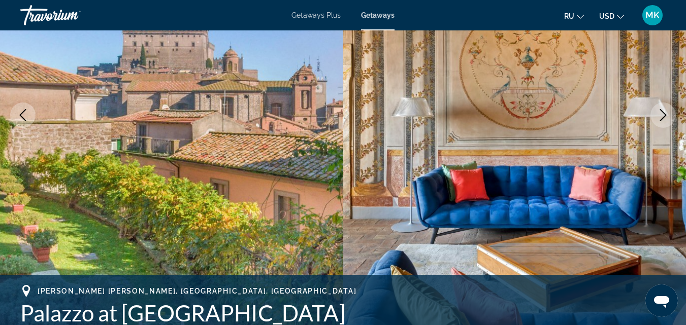
click at [658, 114] on icon "Next image" at bounding box center [663, 115] width 12 height 12
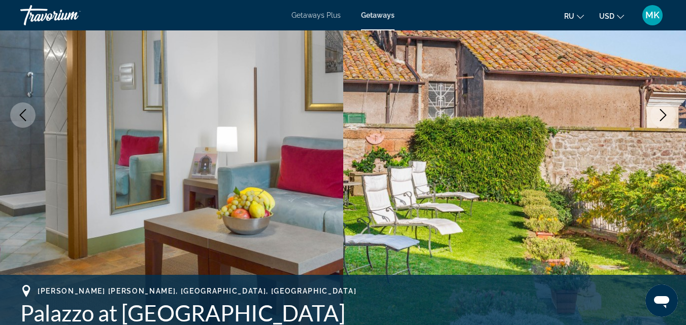
click at [658, 114] on icon "Next image" at bounding box center [663, 115] width 12 height 12
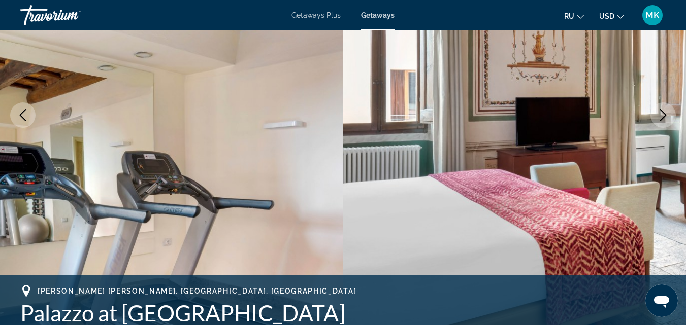
click at [658, 114] on icon "Next image" at bounding box center [663, 115] width 12 height 12
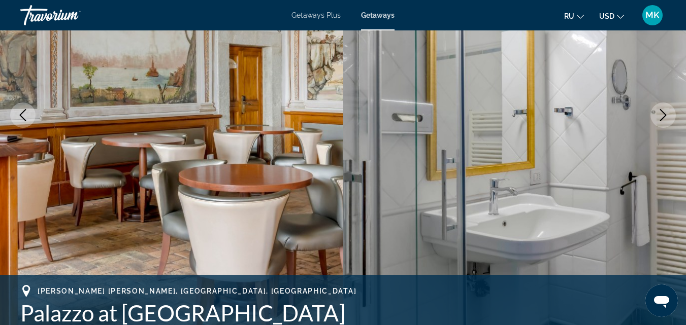
click at [658, 114] on icon "Next image" at bounding box center [663, 115] width 12 height 12
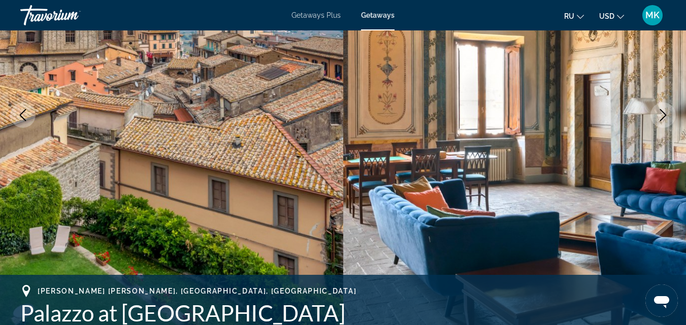
click at [658, 114] on icon "Next image" at bounding box center [663, 115] width 12 height 12
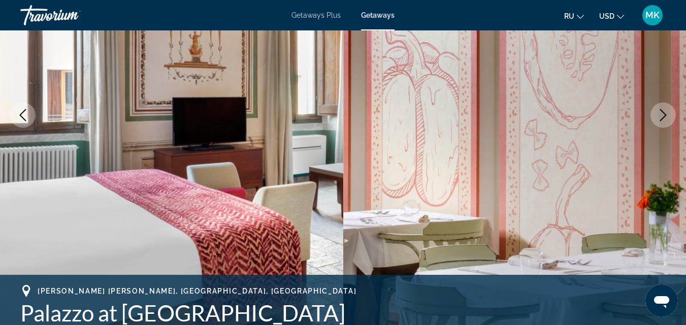
click at [658, 114] on icon "Next image" at bounding box center [663, 115] width 12 height 12
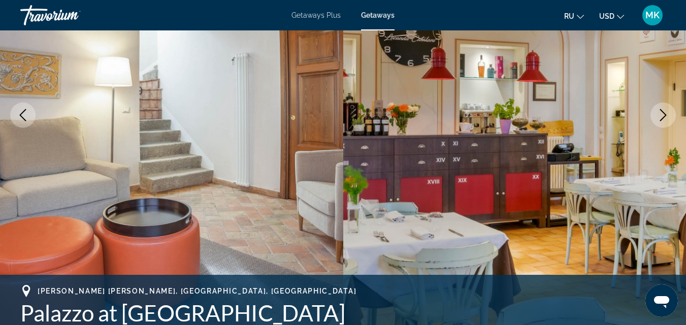
click at [658, 114] on icon "Next image" at bounding box center [663, 115] width 12 height 12
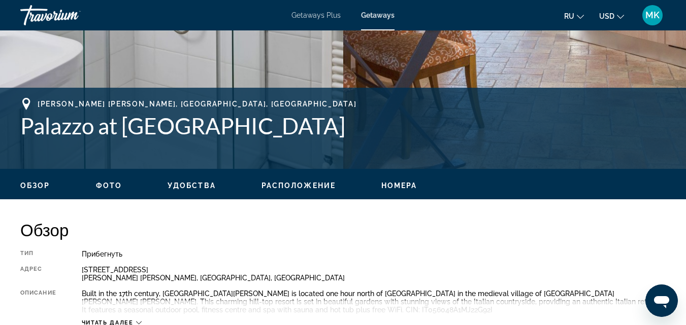
scroll to position [357, 0]
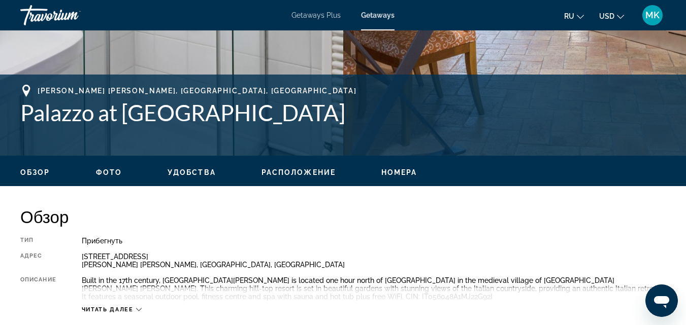
click at [293, 172] on span "Расположение" at bounding box center [298, 173] width 74 height 8
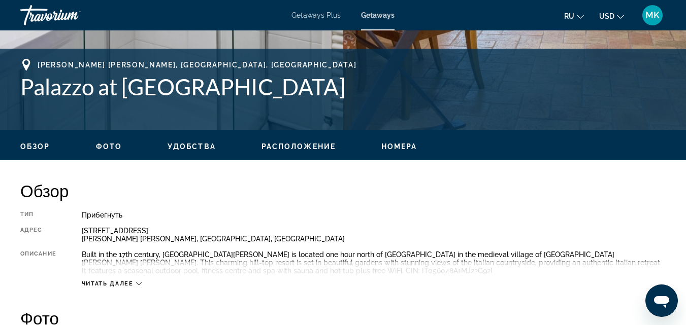
scroll to position [378, 0]
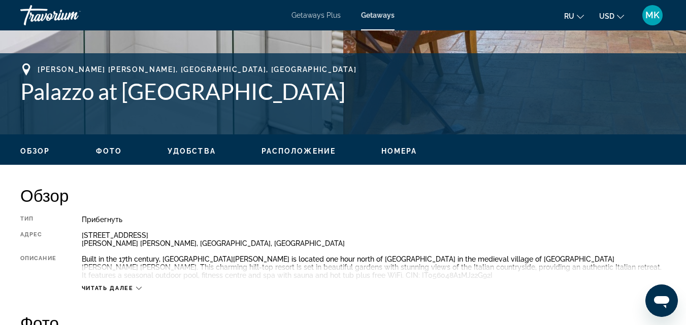
click at [316, 155] on button "Расположение" at bounding box center [298, 151] width 74 height 9
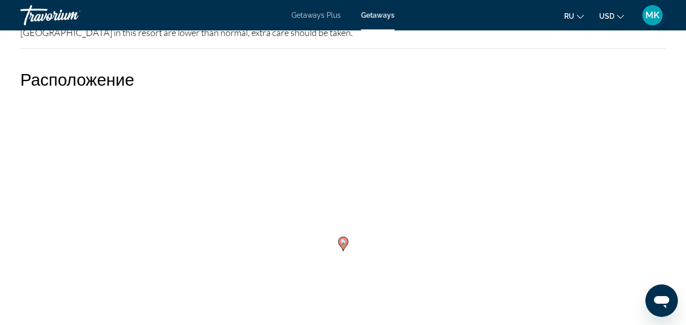
scroll to position [1480, 0]
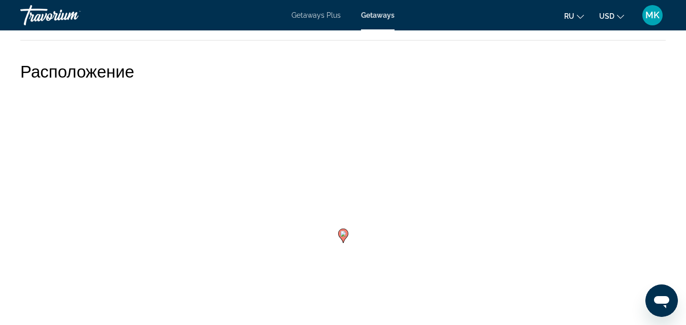
click at [542, 200] on div "Чтобы активировать перетаскивание с помощью клавиатуры, нажмите Alt + Ввод. Пос…" at bounding box center [342, 243] width 645 height 305
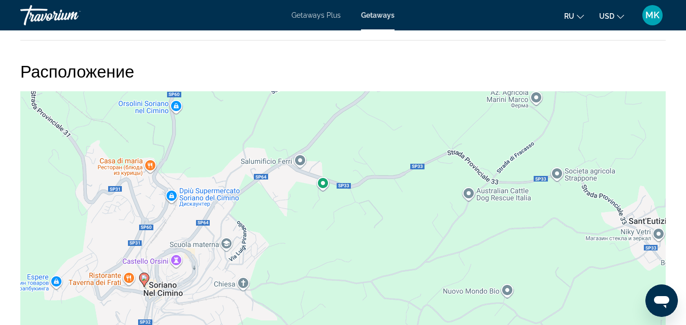
click at [542, 200] on div "Чтобы активировать перетаскивание с помощью клавиатуры, нажмите Alt + Ввод. Пос…" at bounding box center [342, 243] width 645 height 305
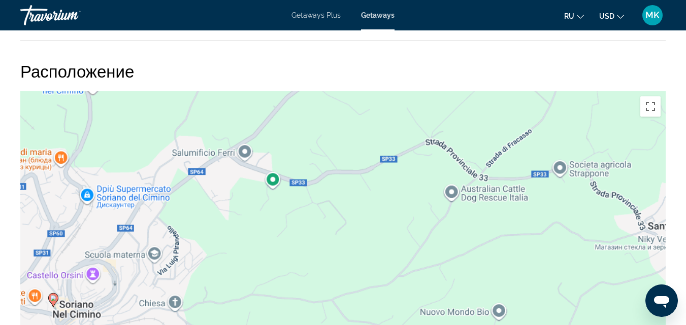
click at [542, 200] on div "Чтобы активировать перетаскивание с помощью клавиатуры, нажмите Alt + Ввод. Пос…" at bounding box center [342, 243] width 645 height 305
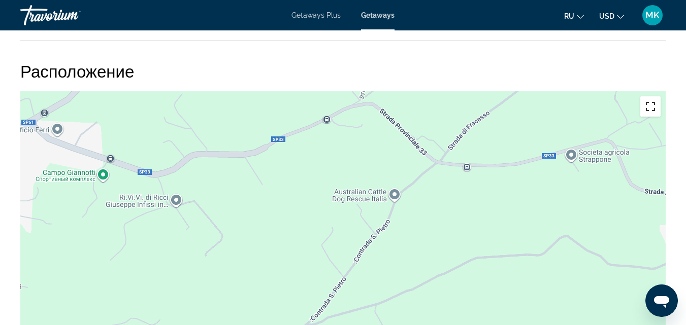
click at [649, 108] on button "Включить полноэкранный режим" at bounding box center [650, 106] width 20 height 20
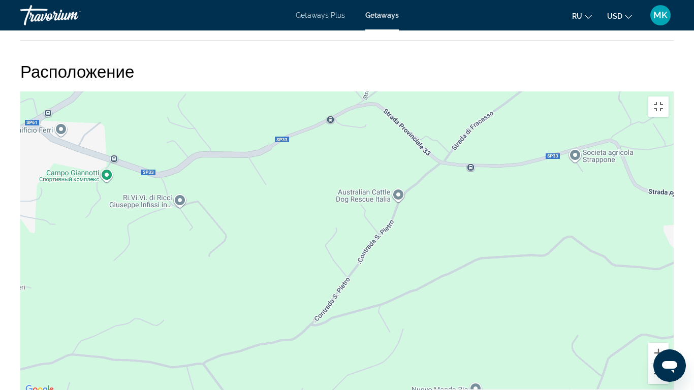
click at [668, 325] on button "Уменьшить" at bounding box center [658, 374] width 20 height 20
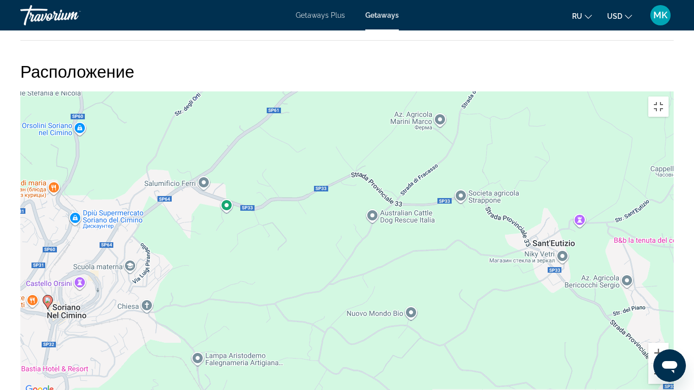
click at [668, 325] on button "Уменьшить" at bounding box center [658, 374] width 20 height 20
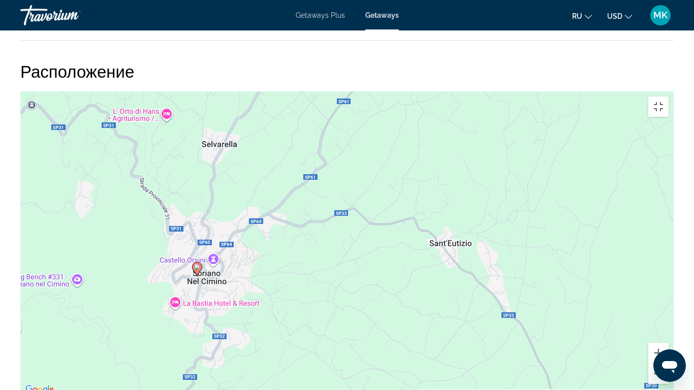
click at [668, 325] on button "Уменьшить" at bounding box center [658, 374] width 20 height 20
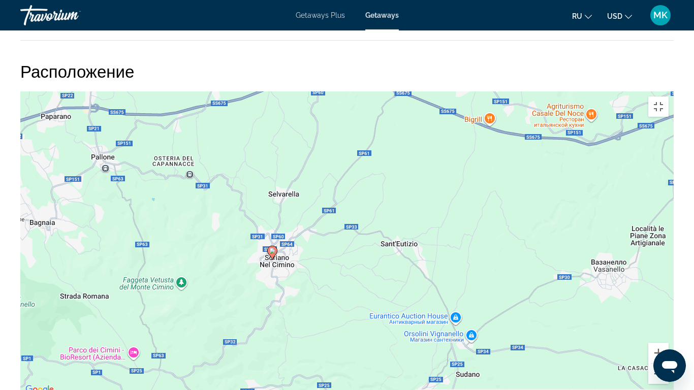
click at [668, 325] on button "Уменьшить" at bounding box center [658, 374] width 20 height 20
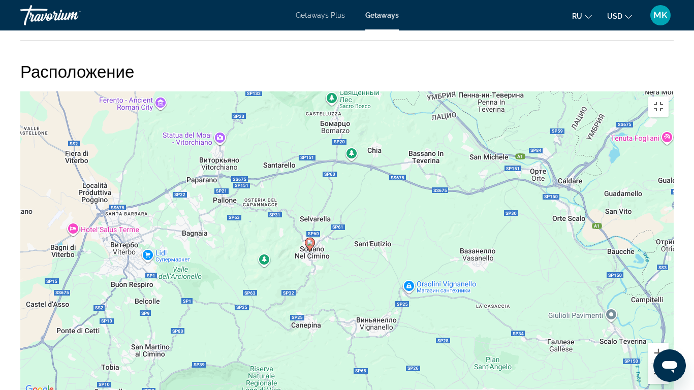
click at [668, 325] on button "Уменьшить" at bounding box center [658, 374] width 20 height 20
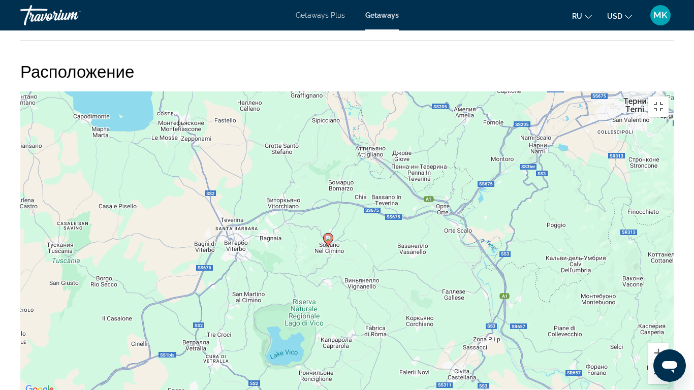
click at [668, 325] on button "Уменьшить" at bounding box center [658, 374] width 20 height 20
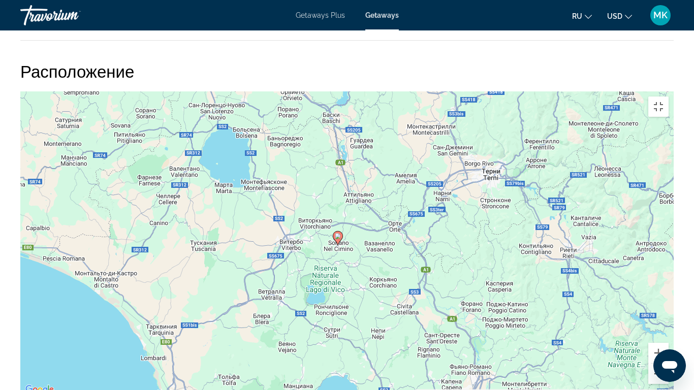
click at [668, 325] on button "Уменьшить" at bounding box center [658, 374] width 20 height 20
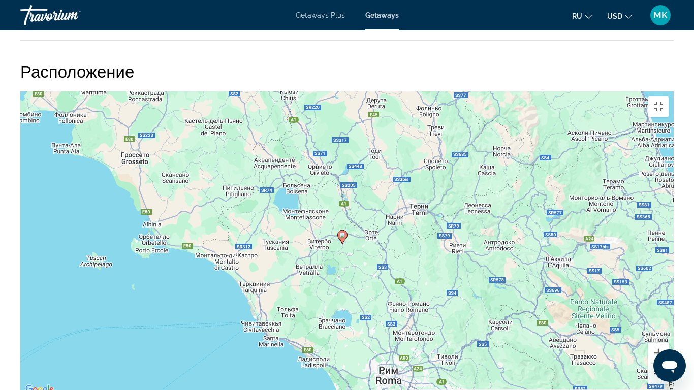
click at [668, 325] on button "Уменьшить" at bounding box center [658, 374] width 20 height 20
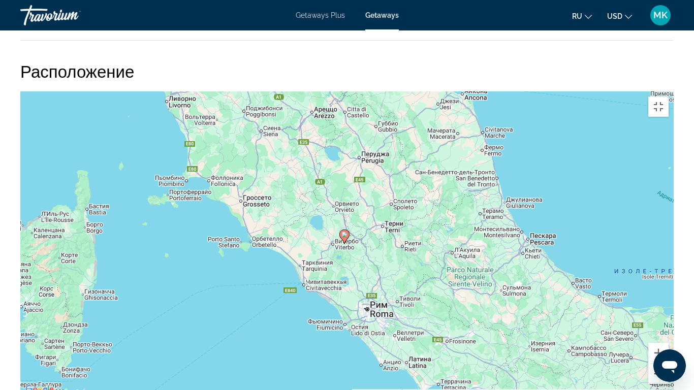
click at [668, 325] on button "Уменьшить" at bounding box center [658, 374] width 20 height 20
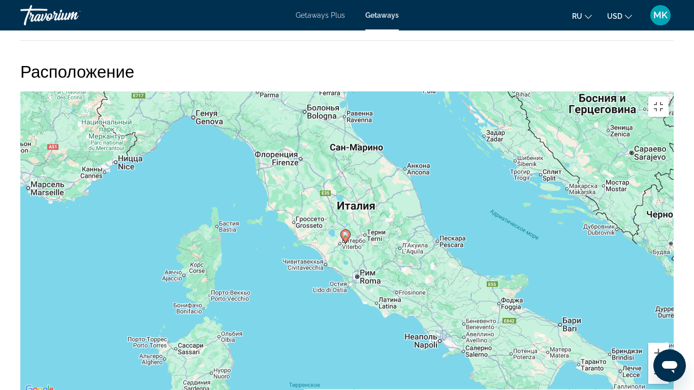
click at [668, 325] on button "Уменьшить" at bounding box center [658, 374] width 20 height 20
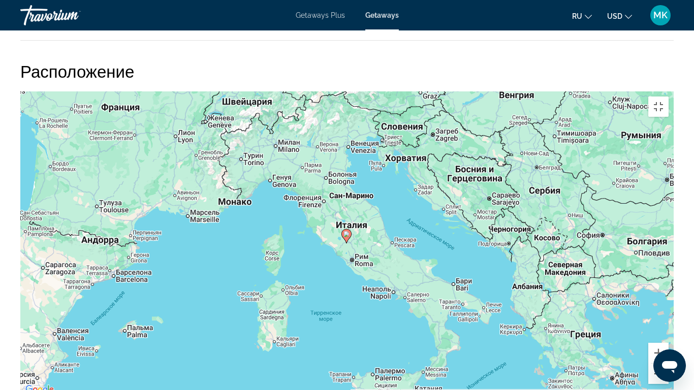
click at [668, 325] on button "Уменьшить" at bounding box center [658, 374] width 20 height 20
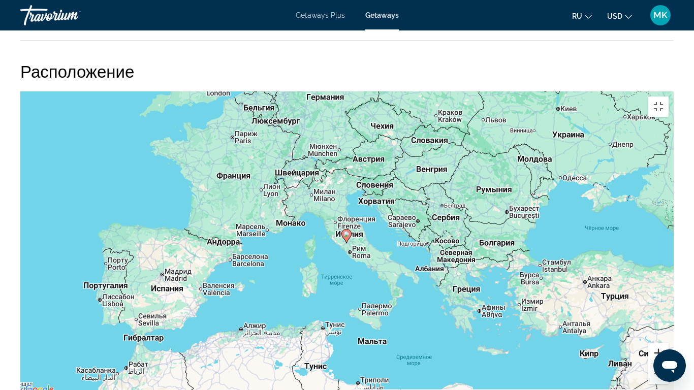
click at [668, 325] on button "Увеличить" at bounding box center [658, 353] width 20 height 20
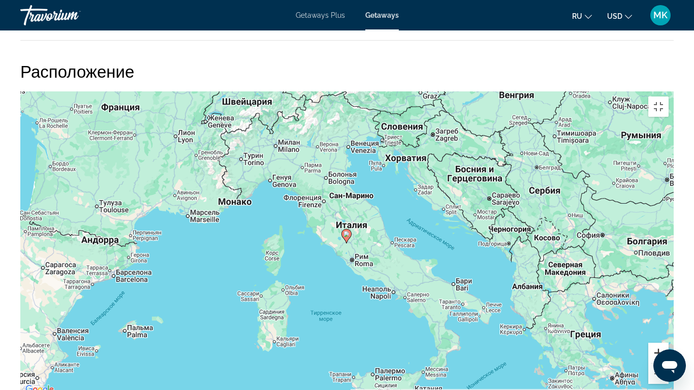
click at [668, 325] on button "Увеличить" at bounding box center [658, 353] width 20 height 20
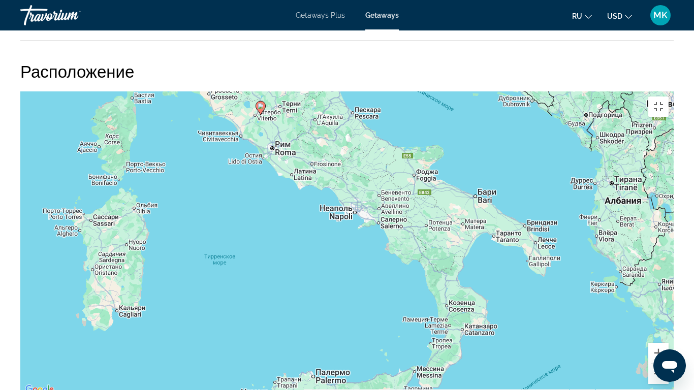
drag, startPoint x: 570, startPoint y: 262, endPoint x: 484, endPoint y: 134, distance: 155.2
click at [484, 134] on div "Чтобы активировать перетаскивание с помощью клавиатуры, нажмите Alt + Ввод. Пос…" at bounding box center [346, 243] width 653 height 305
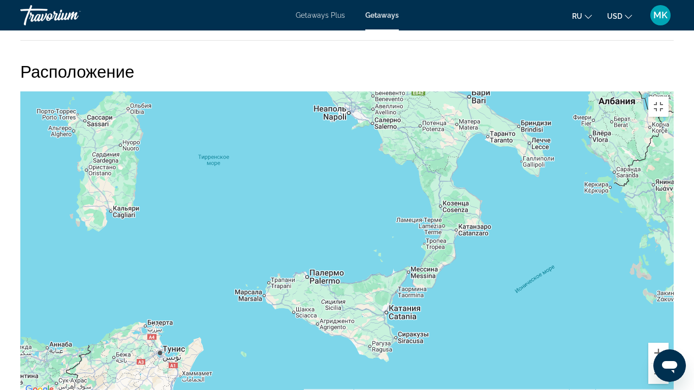
drag, startPoint x: 507, startPoint y: 254, endPoint x: 502, endPoint y: 153, distance: 101.7
click at [502, 153] on div "Чтобы активировать перетаскивание с помощью клавиатуры, нажмите Alt + Ввод. Пос…" at bounding box center [346, 243] width 653 height 305
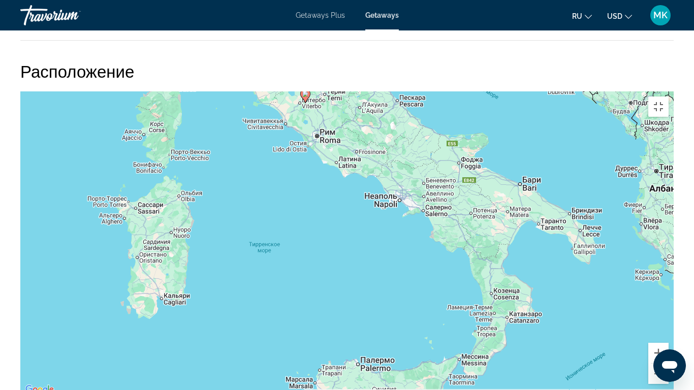
drag, startPoint x: 351, startPoint y: 247, endPoint x: 414, endPoint y: 358, distance: 127.8
click at [414, 325] on div "Чтобы активировать перетаскивание с помощью клавиатуры, нажмите Alt + Ввод. Пос…" at bounding box center [346, 243] width 653 height 305
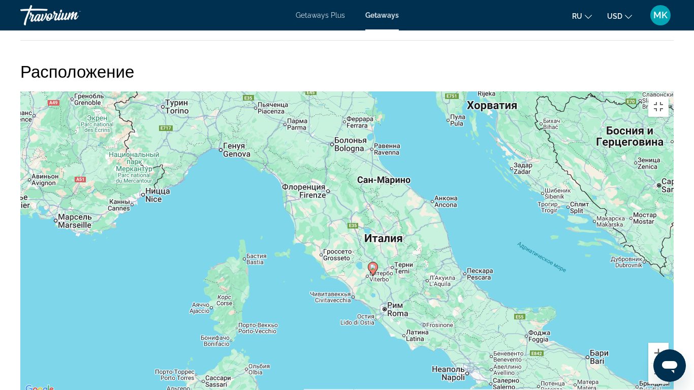
drag, startPoint x: 374, startPoint y: 110, endPoint x: 437, endPoint y: 285, distance: 185.7
click at [437, 285] on div "Чтобы активировать перетаскивание с помощью клавиатуры, нажмите Alt + Ввод. Пос…" at bounding box center [346, 243] width 653 height 305
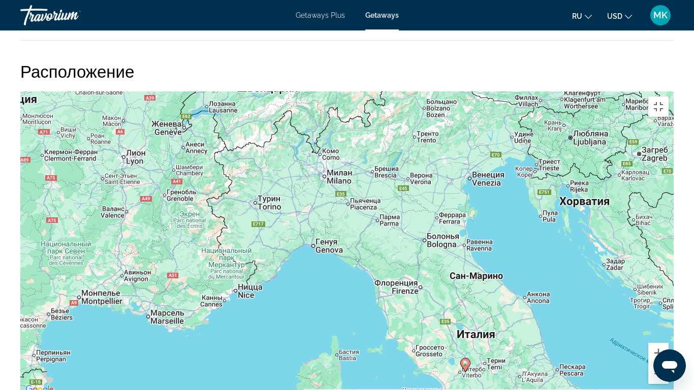
drag, startPoint x: 402, startPoint y: 104, endPoint x: 499, endPoint y: 213, distance: 146.7
click at [499, 213] on div "Чтобы активировать перетаскивание с помощью клавиатуры, нажмите Alt + Ввод. Пос…" at bounding box center [346, 243] width 653 height 305
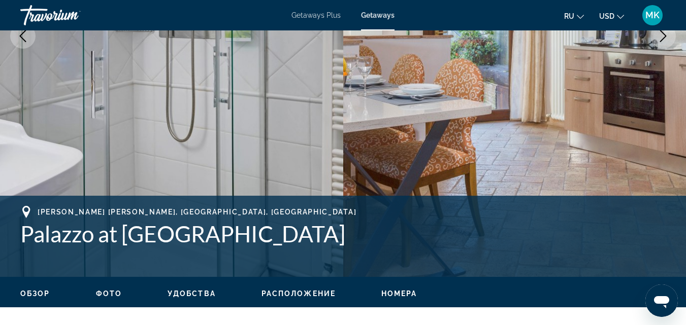
scroll to position [0, 0]
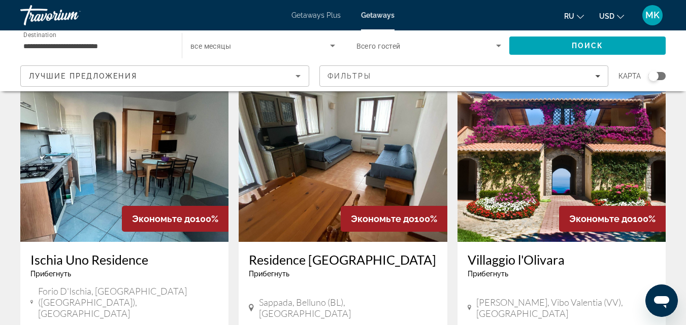
scroll to position [36, 0]
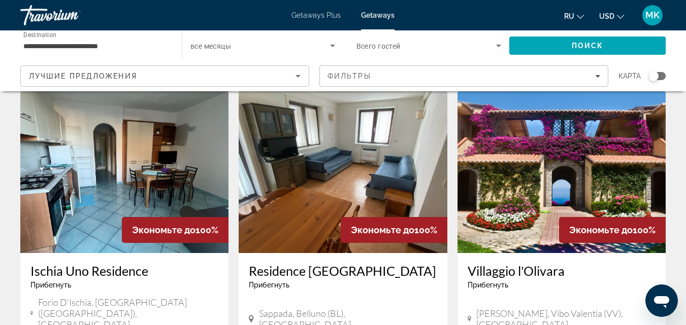
click at [153, 152] on img "Main content" at bounding box center [124, 172] width 208 height 162
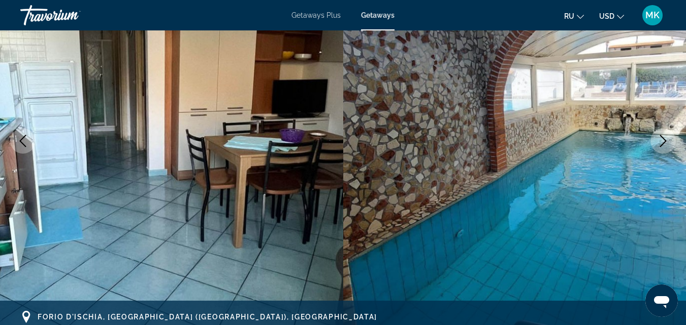
scroll to position [134, 0]
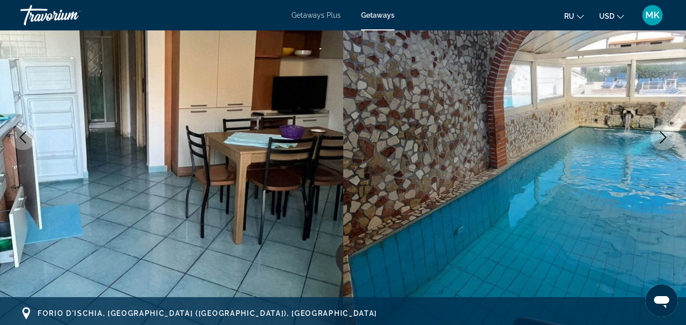
click at [662, 135] on icon "Next image" at bounding box center [663, 138] width 12 height 12
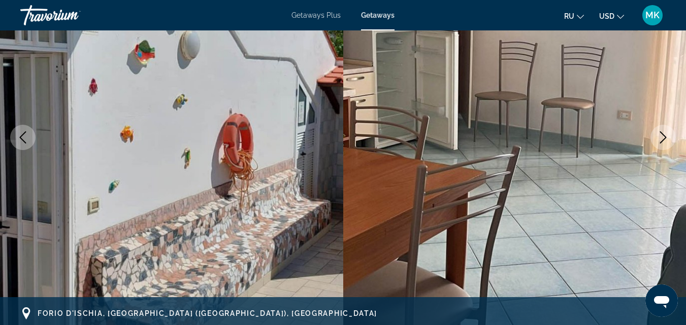
click at [662, 135] on icon "Next image" at bounding box center [663, 138] width 12 height 12
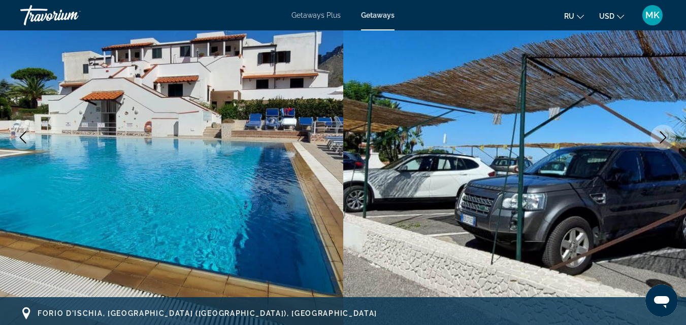
click at [662, 135] on icon "Next image" at bounding box center [663, 138] width 12 height 12
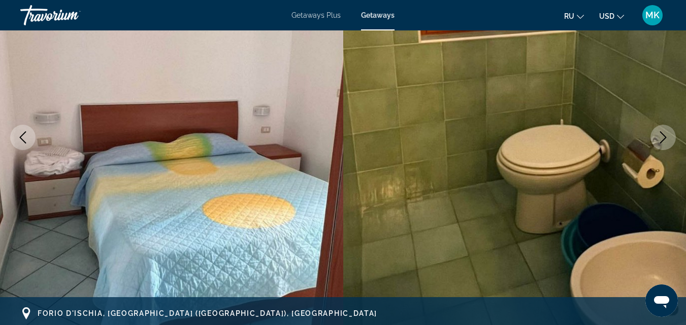
click at [662, 135] on icon "Next image" at bounding box center [663, 138] width 12 height 12
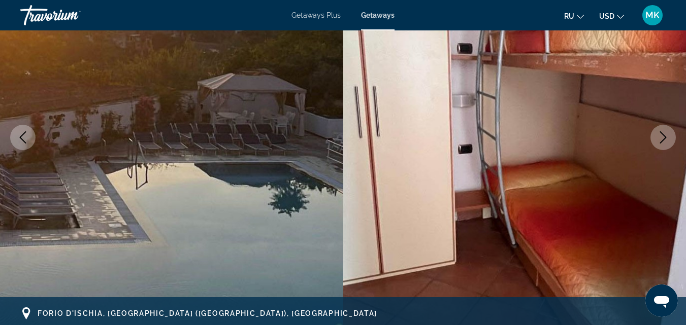
click at [662, 135] on icon "Next image" at bounding box center [663, 138] width 12 height 12
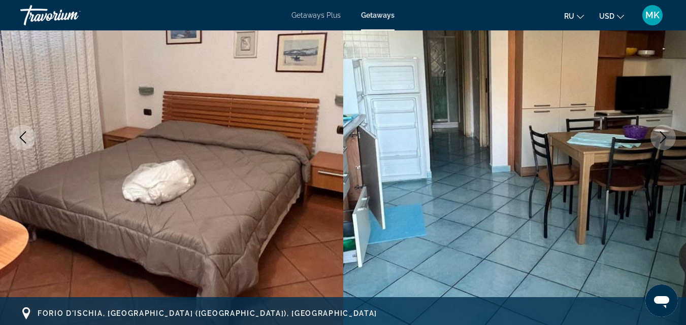
click at [662, 135] on icon "Next image" at bounding box center [663, 138] width 12 height 12
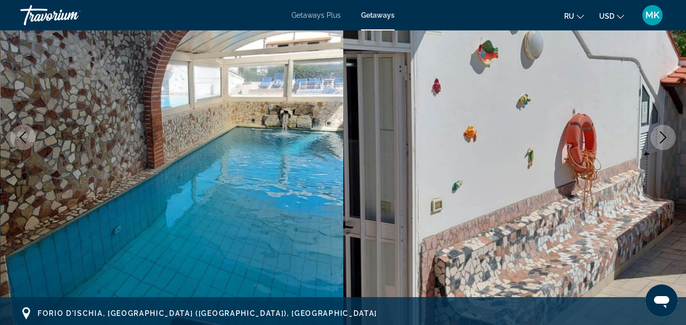
drag, startPoint x: 662, startPoint y: 135, endPoint x: 687, endPoint y: 28, distance: 110.1
click at [686, 28] on html "Перейти к основному содержанию Getaways Plus Getaways ru English Español França…" at bounding box center [343, 28] width 686 height 325
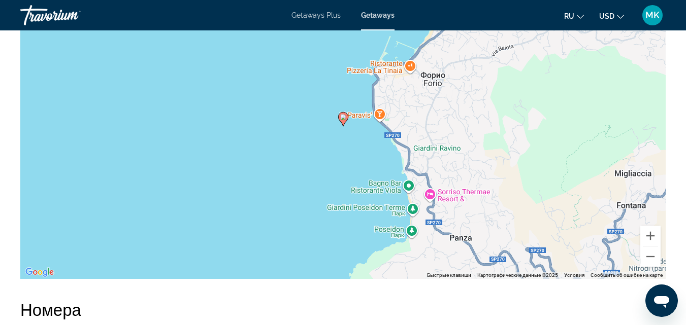
scroll to position [1745, 0]
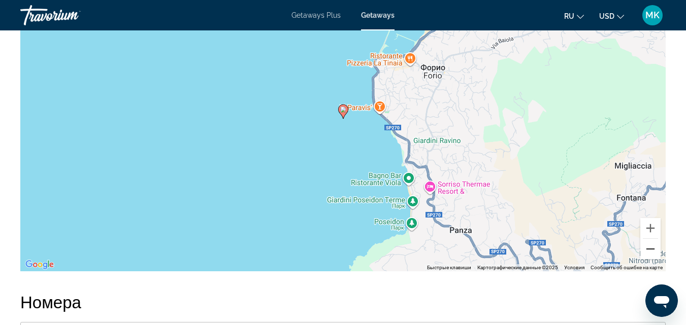
click at [649, 242] on button "Уменьшить" at bounding box center [650, 249] width 20 height 20
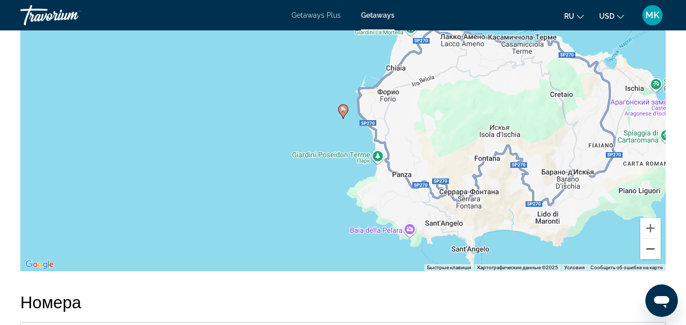
click at [649, 242] on button "Уменьшить" at bounding box center [650, 249] width 20 height 20
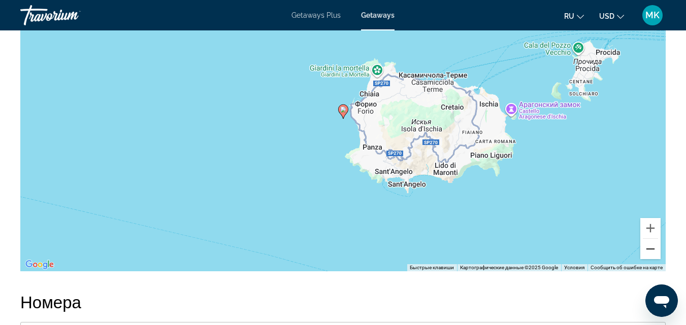
click at [649, 242] on button "Уменьшить" at bounding box center [650, 249] width 20 height 20
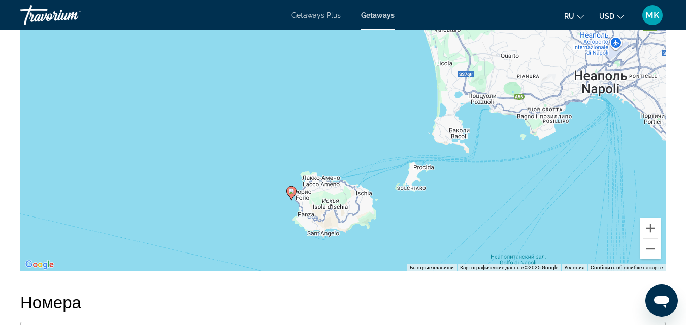
drag, startPoint x: 576, startPoint y: 124, endPoint x: 521, endPoint y: 205, distance: 97.7
click at [521, 205] on div "Чтобы активировать перетаскивание с помощью клавиатуры, нажмите Alt + Ввод. Пос…" at bounding box center [342, 119] width 645 height 305
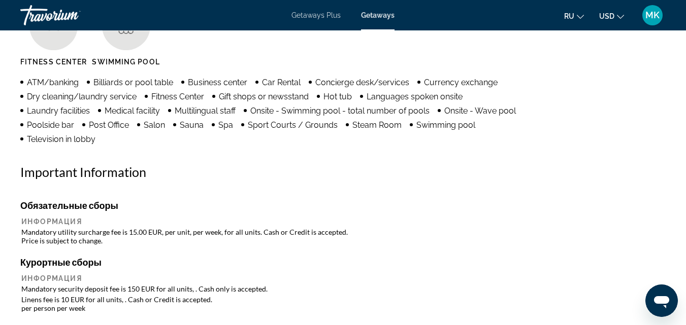
scroll to position [1027, 0]
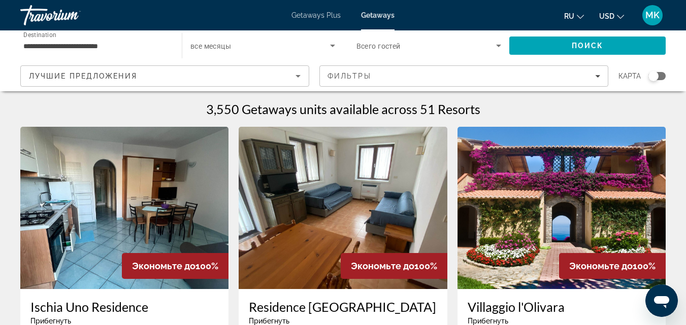
click at [343, 228] on img "Main content" at bounding box center [343, 208] width 208 height 162
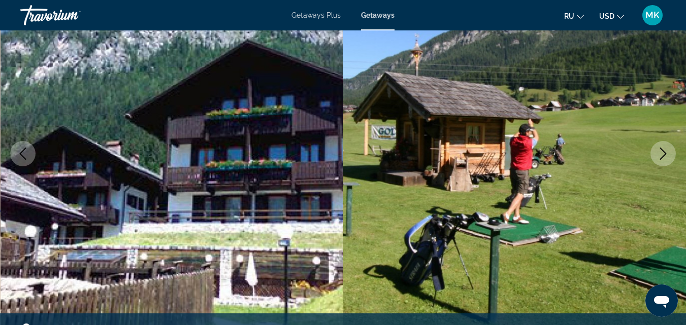
scroll to position [137, 0]
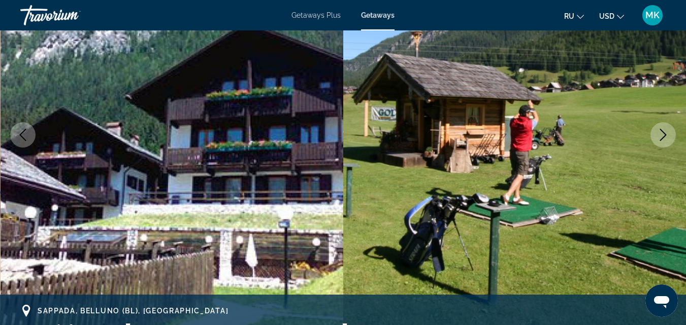
click at [662, 133] on icon "Next image" at bounding box center [663, 135] width 12 height 12
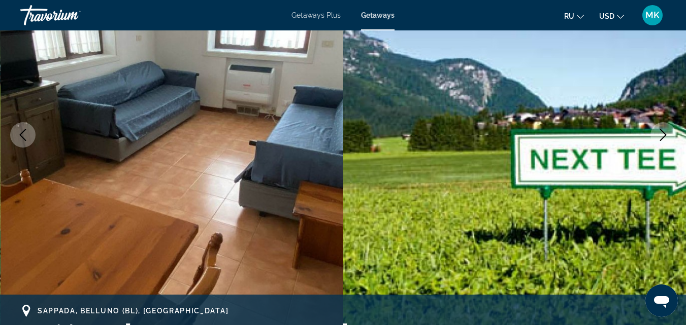
click at [662, 133] on icon "Next image" at bounding box center [663, 135] width 12 height 12
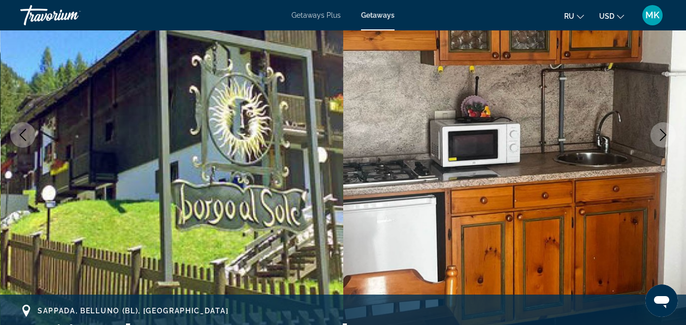
click at [662, 133] on icon "Next image" at bounding box center [663, 135] width 12 height 12
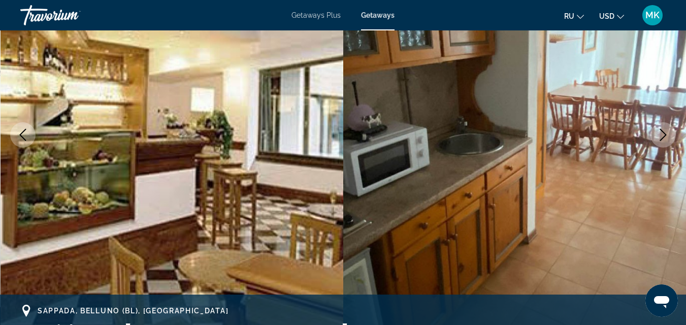
click at [662, 133] on icon "Next image" at bounding box center [663, 135] width 12 height 12
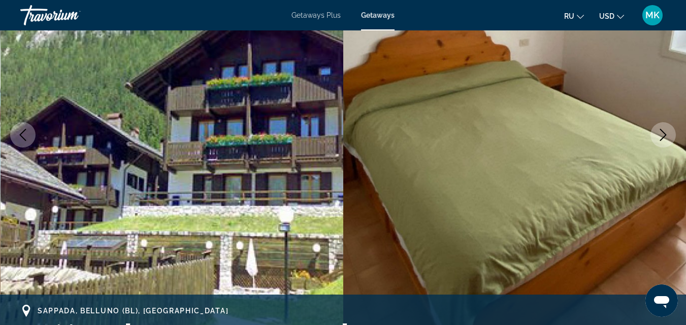
click at [662, 133] on icon "Next image" at bounding box center [663, 135] width 12 height 12
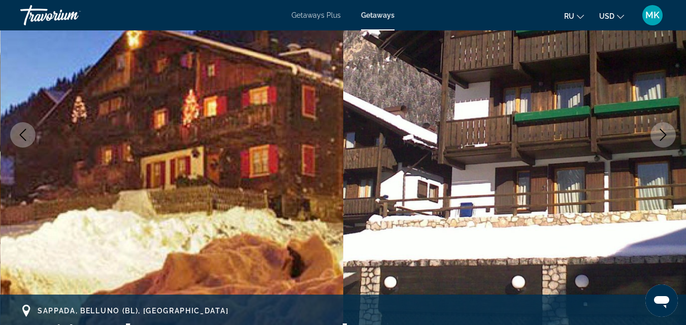
click at [662, 133] on icon "Next image" at bounding box center [663, 135] width 12 height 12
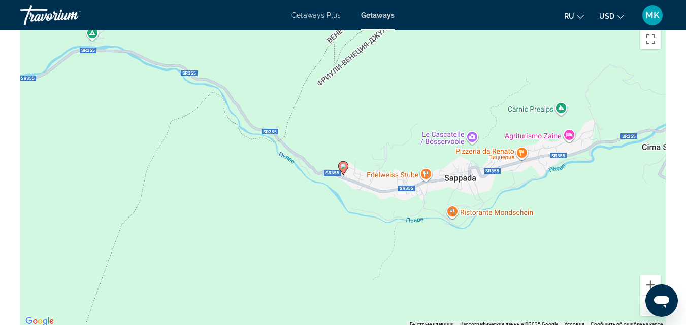
scroll to position [0, 0]
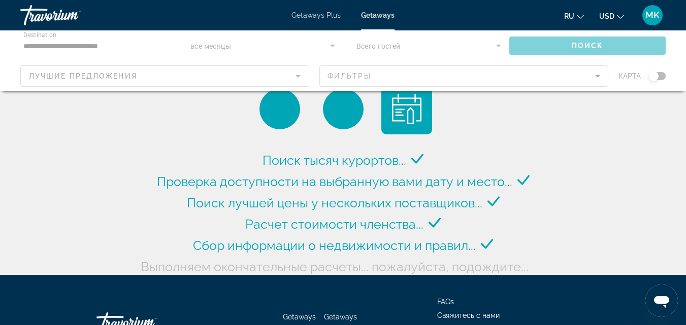
click at [96, 38] on div "Main content" at bounding box center [343, 60] width 686 height 61
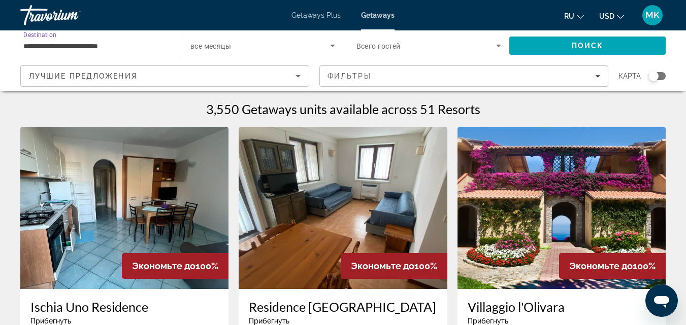
click at [100, 47] on input "**********" at bounding box center [95, 46] width 145 height 12
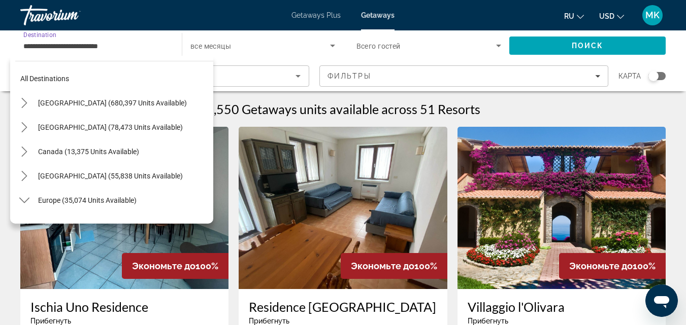
scroll to position [353, 0]
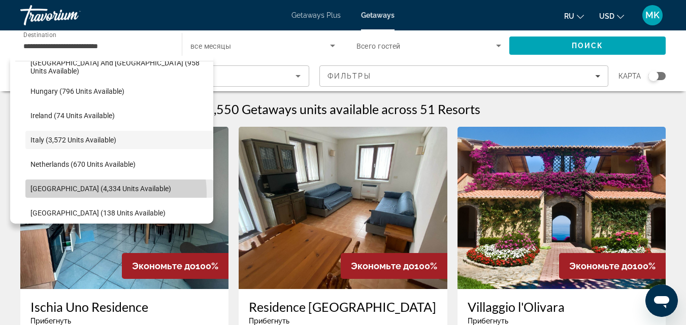
click at [97, 194] on span "Select destination: Portugal (4,334 units available)" at bounding box center [119, 189] width 188 height 24
type input "**********"
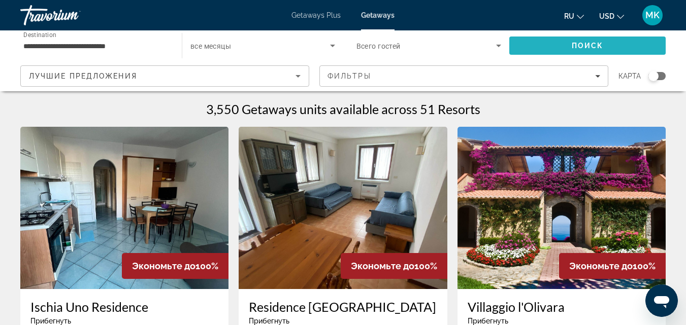
click at [531, 49] on span "Search" at bounding box center [587, 46] width 156 height 24
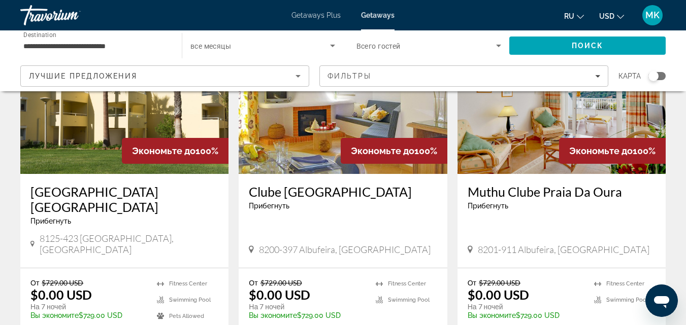
scroll to position [75, 0]
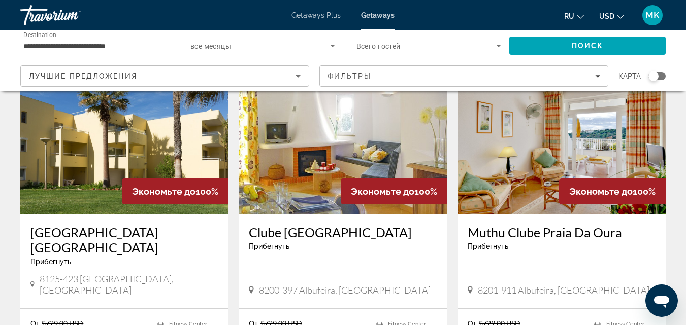
click at [546, 195] on img "Main content" at bounding box center [561, 133] width 208 height 162
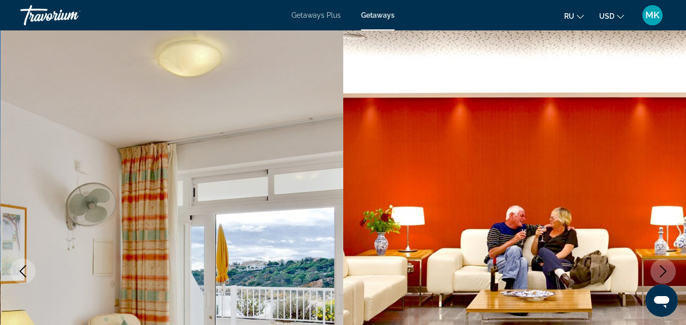
click at [661, 271] on icon "Next image" at bounding box center [663, 272] width 12 height 12
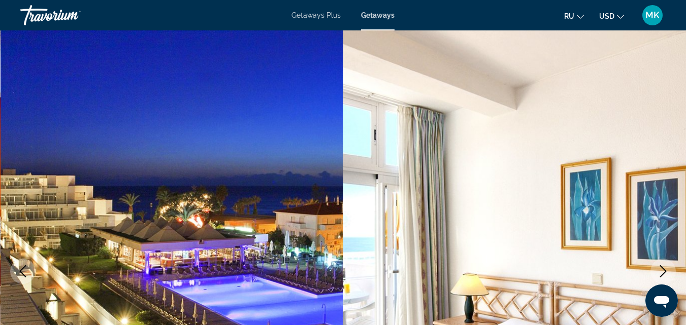
click at [661, 271] on icon "Next image" at bounding box center [663, 272] width 12 height 12
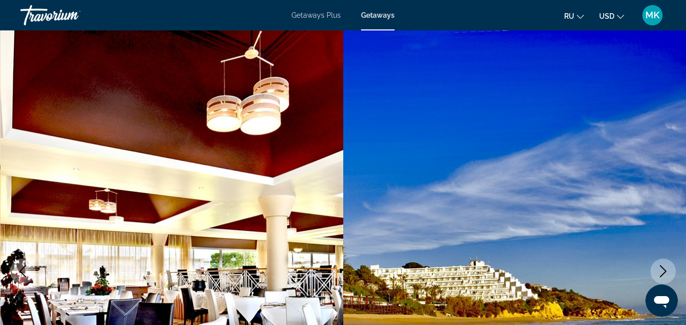
click at [661, 271] on icon "Next image" at bounding box center [663, 272] width 12 height 12
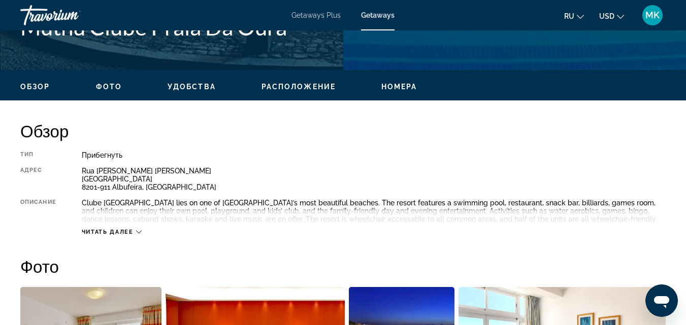
scroll to position [447, 0]
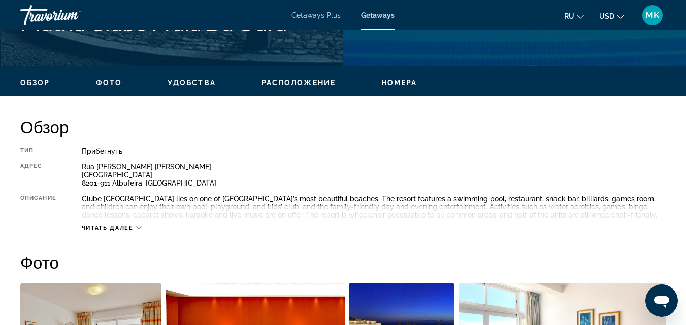
click at [120, 227] on span "Читать далее" at bounding box center [108, 228] width 52 height 7
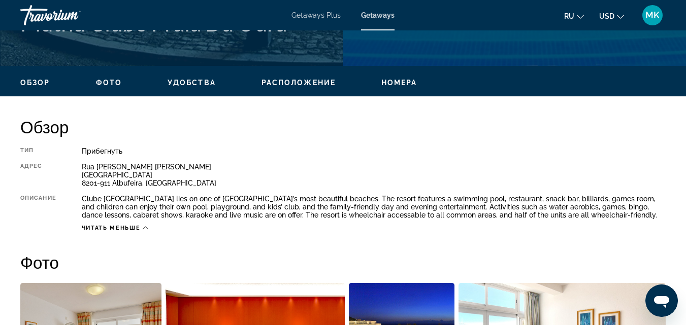
click at [330, 79] on span "Расположение" at bounding box center [298, 83] width 74 height 8
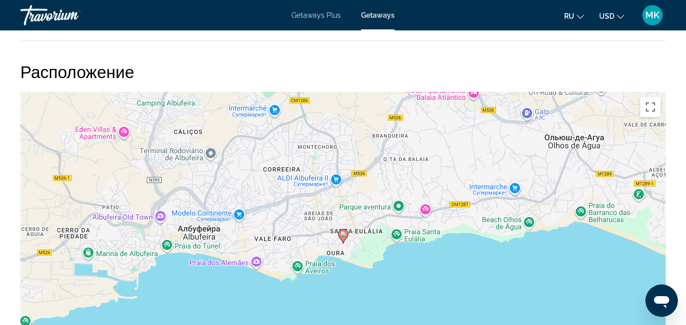
scroll to position [1652, 0]
click at [648, 106] on button "Включить полноэкранный режим" at bounding box center [650, 106] width 20 height 20
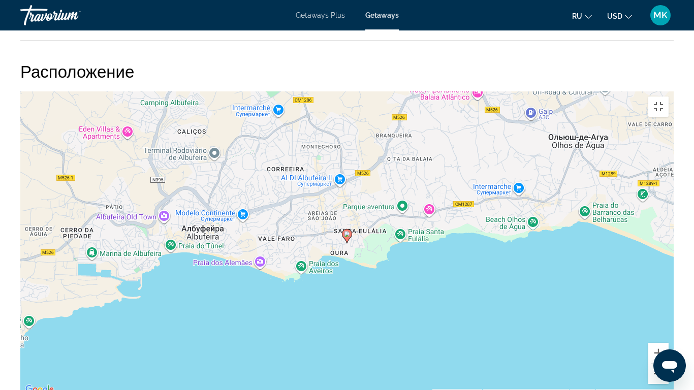
click at [668, 325] on button "Уменьшить" at bounding box center [658, 374] width 20 height 20
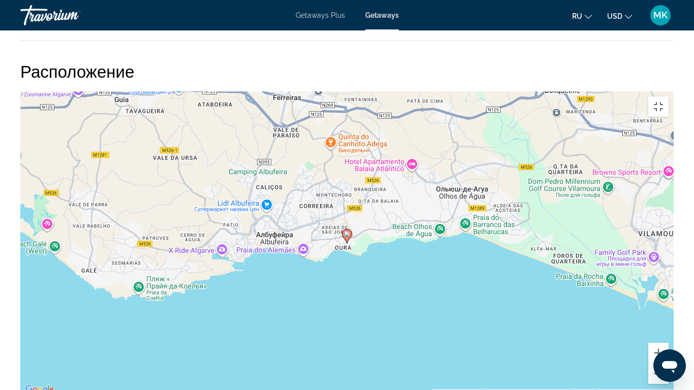
click at [668, 325] on button "Уменьшить" at bounding box center [658, 374] width 20 height 20
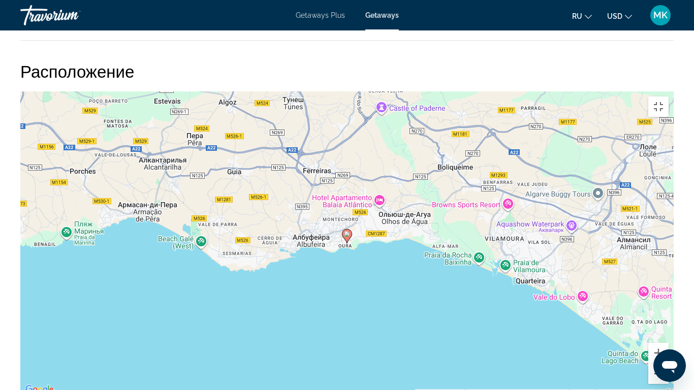
click at [668, 325] on button "Уменьшить" at bounding box center [658, 374] width 20 height 20
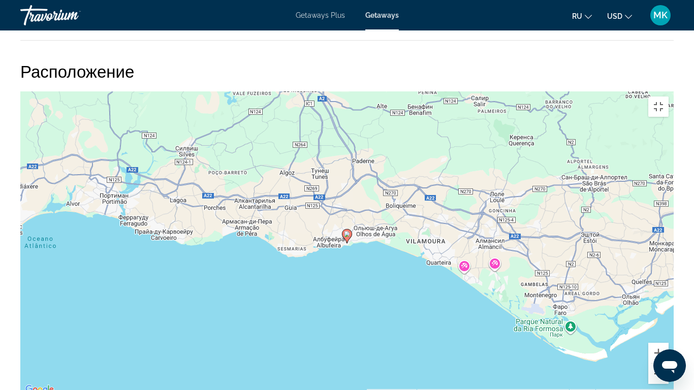
click at [668, 325] on button "Уменьшить" at bounding box center [658, 374] width 20 height 20
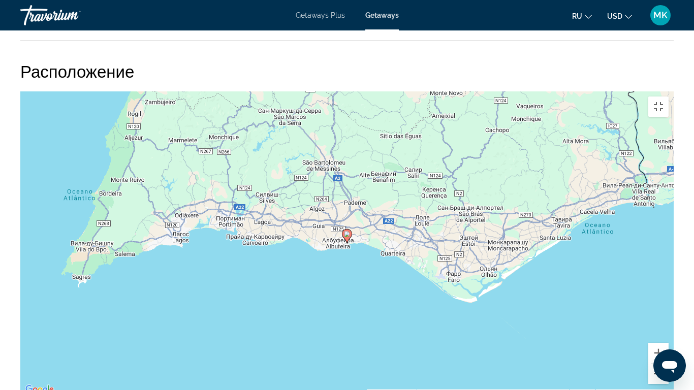
click at [668, 325] on button "Уменьшить" at bounding box center [658, 374] width 20 height 20
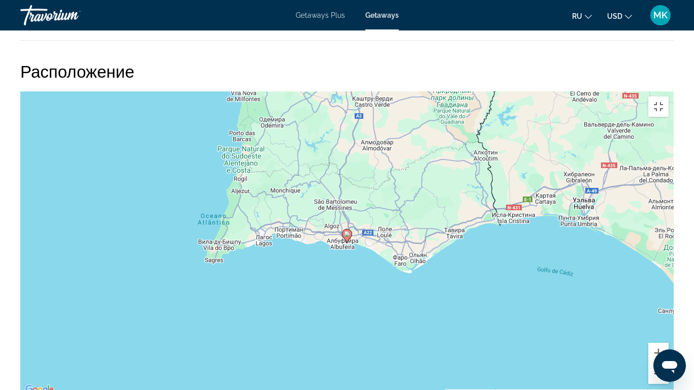
click at [668, 325] on button "Уменьшить" at bounding box center [658, 374] width 20 height 20
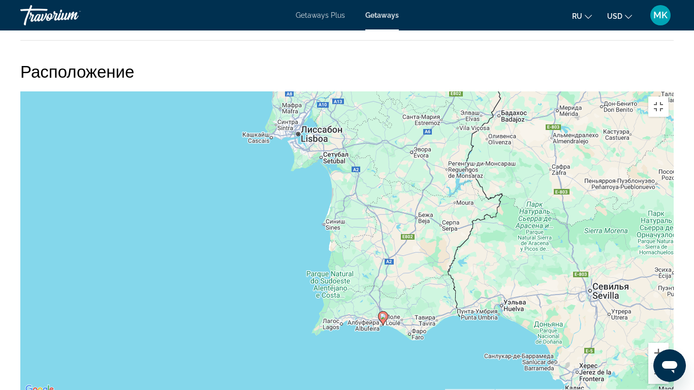
drag, startPoint x: 439, startPoint y: 119, endPoint x: 486, endPoint y: 207, distance: 99.7
click at [486, 207] on div "Чтобы активировать перетаскивание с помощью клавиатуры, нажмите Alt + Ввод. Пос…" at bounding box center [346, 243] width 653 height 305
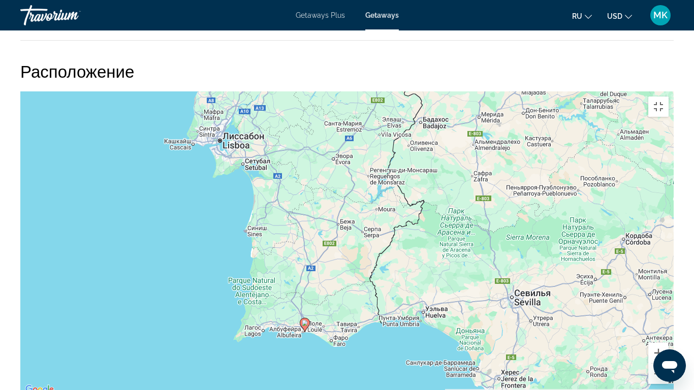
drag, startPoint x: 417, startPoint y: 144, endPoint x: 342, endPoint y: 170, distance: 79.5
click at [342, 170] on div "Чтобы активировать перетаскивание с помощью клавиатуры, нажмите Alt + Ввод. Пос…" at bounding box center [346, 243] width 653 height 305
click at [668, 325] on button "Уменьшить" at bounding box center [658, 374] width 20 height 20
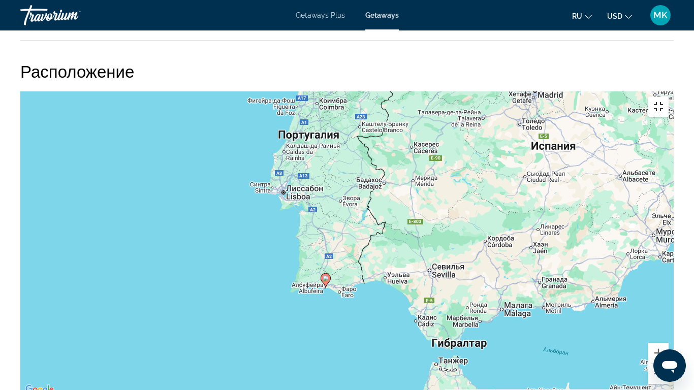
click at [668, 96] on button "Включить полноэкранный режим" at bounding box center [658, 106] width 20 height 20
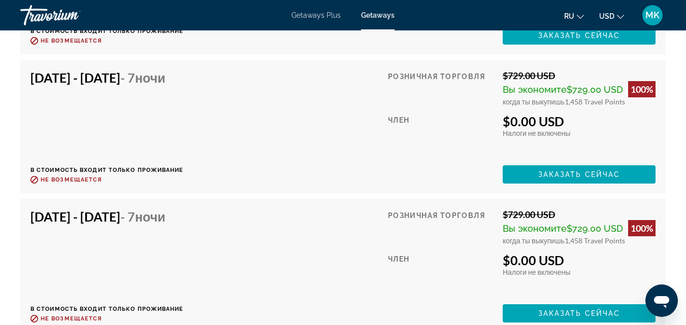
scroll to position [2417, 0]
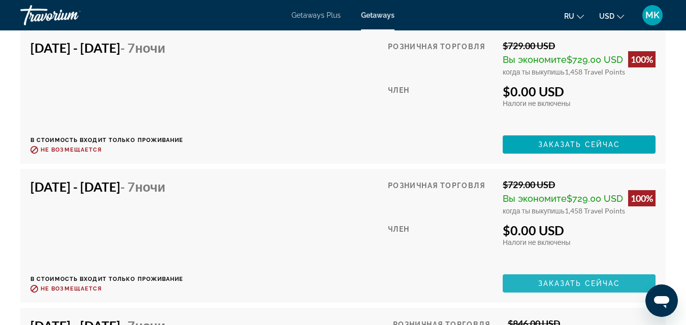
click at [573, 284] on span "Заказать сейчас" at bounding box center [579, 284] width 82 height 8
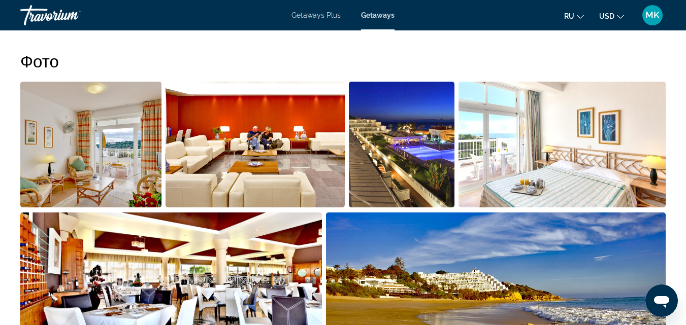
scroll to position [378, 0]
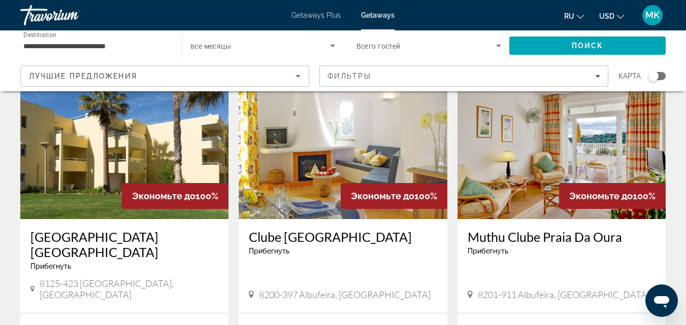
scroll to position [78, 0]
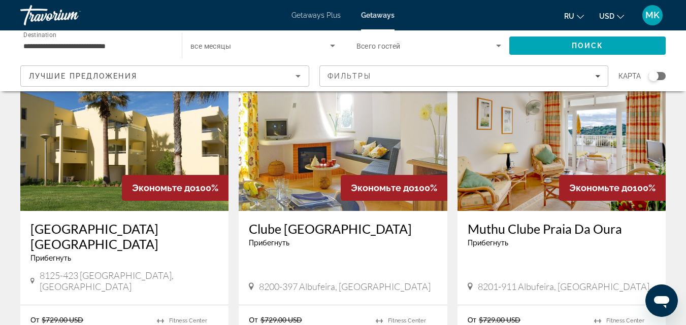
click at [356, 138] on img "Main content" at bounding box center [343, 130] width 208 height 162
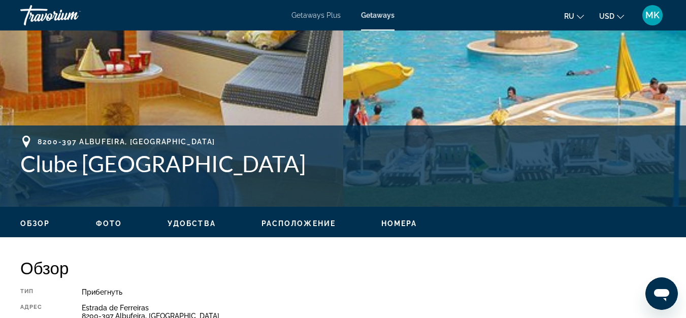
scroll to position [325, 0]
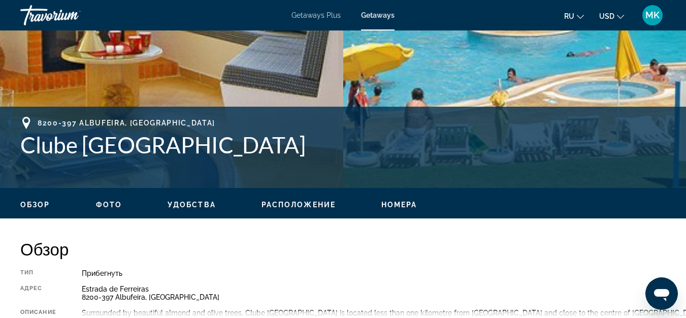
click at [324, 199] on ul "Обзор Фото Удобства Расположение Номера искать" at bounding box center [342, 203] width 645 height 11
click at [323, 205] on span "Расположение" at bounding box center [298, 205] width 74 height 8
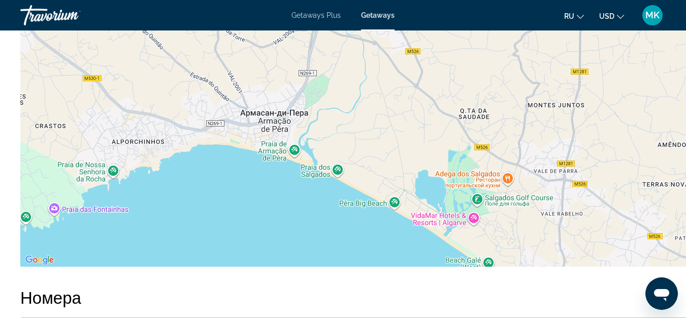
scroll to position [1514, 0]
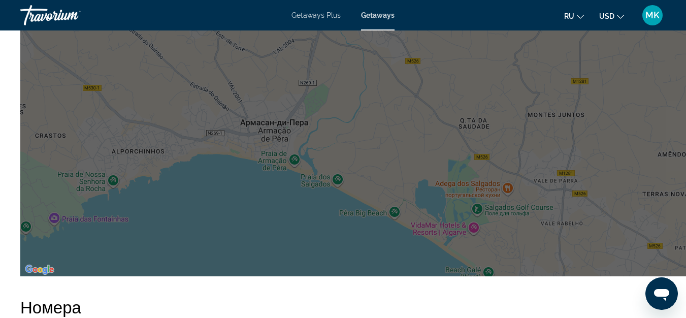
scroll to position [1517, 0]
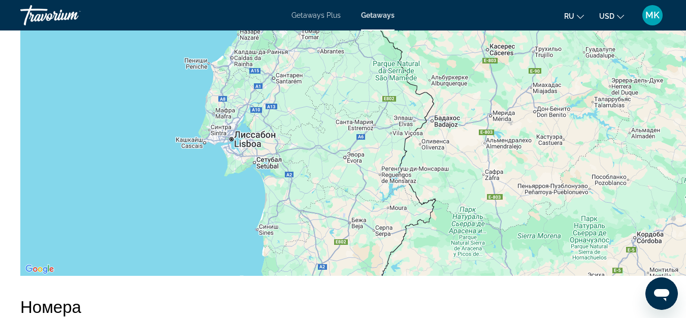
drag, startPoint x: 354, startPoint y: 95, endPoint x: 338, endPoint y: 249, distance: 154.2
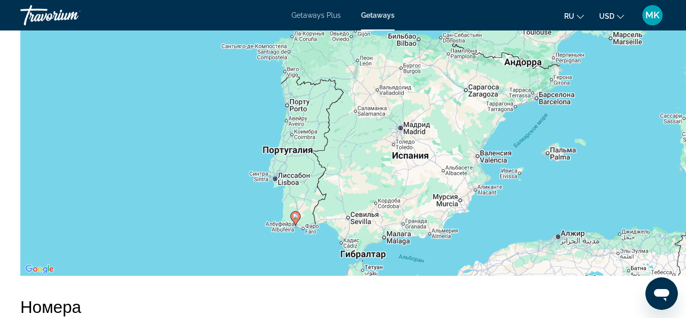
drag, startPoint x: 400, startPoint y: 118, endPoint x: 335, endPoint y: 176, distance: 87.1
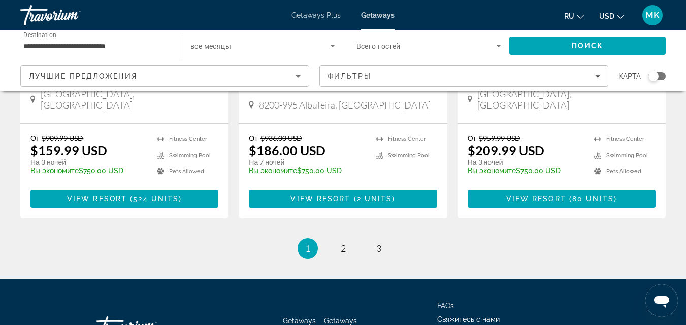
scroll to position [1363, 0]
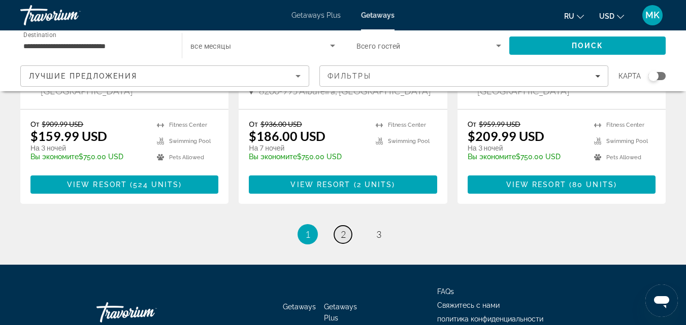
click at [341, 229] on span "2" at bounding box center [343, 234] width 5 height 11
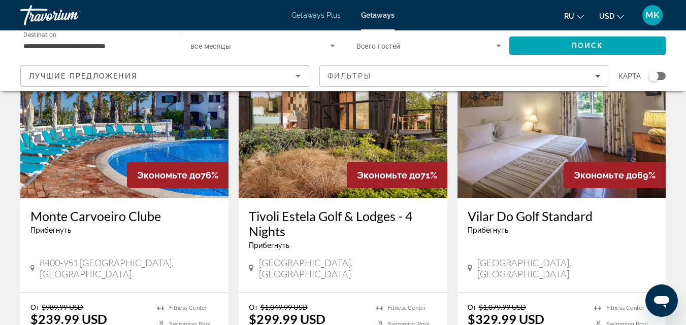
scroll to position [96, 0]
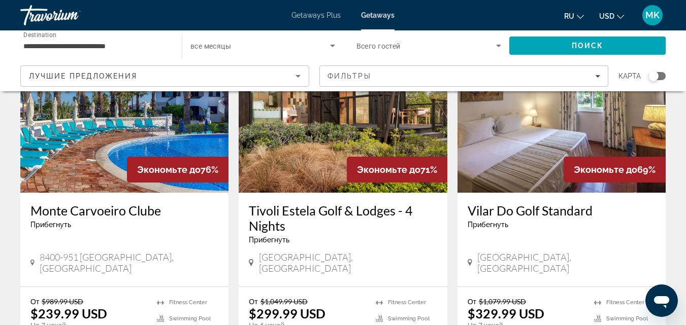
click at [602, 123] on img "Main content" at bounding box center [561, 111] width 208 height 162
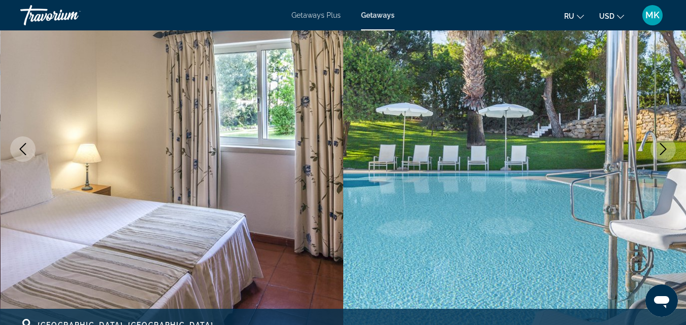
scroll to position [130, 0]
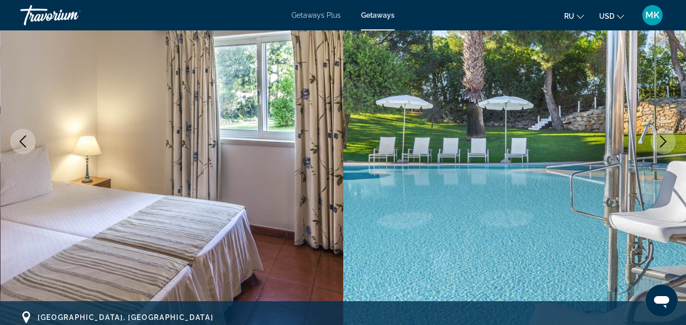
click at [664, 136] on icon "Next image" at bounding box center [663, 142] width 12 height 12
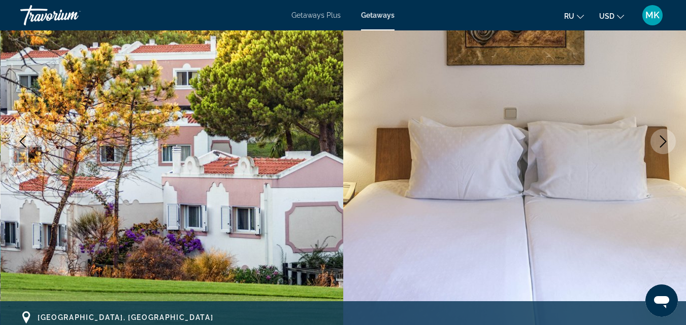
click at [664, 136] on icon "Next image" at bounding box center [663, 142] width 12 height 12
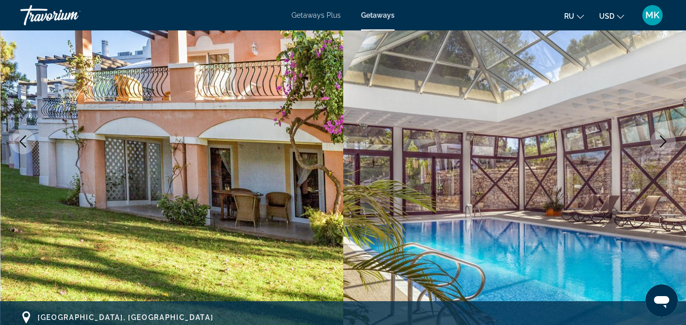
click at [664, 136] on icon "Next image" at bounding box center [663, 142] width 12 height 12
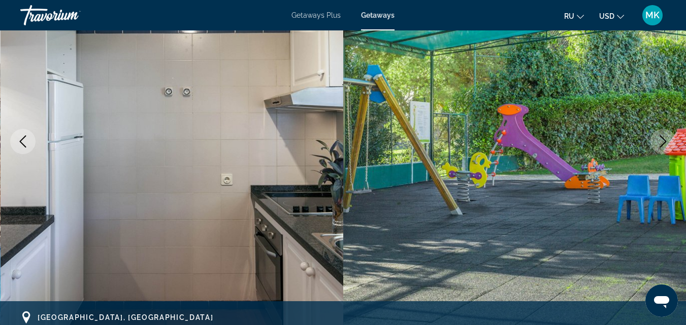
click at [664, 136] on icon "Next image" at bounding box center [663, 142] width 12 height 12
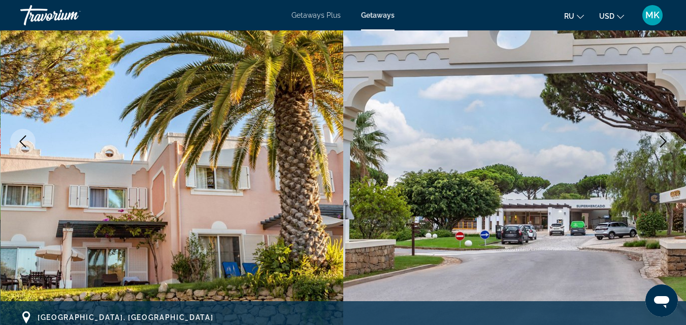
click at [664, 136] on icon "Next image" at bounding box center [663, 142] width 12 height 12
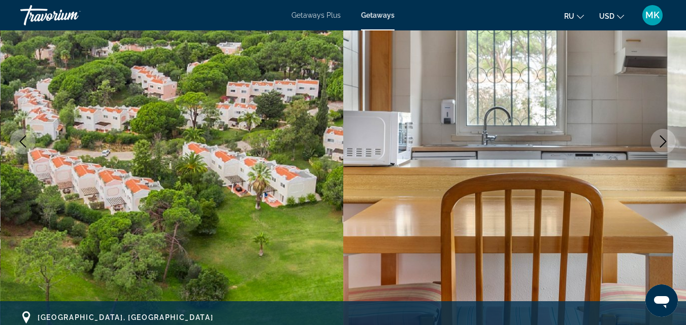
click at [664, 136] on icon "Next image" at bounding box center [663, 142] width 12 height 12
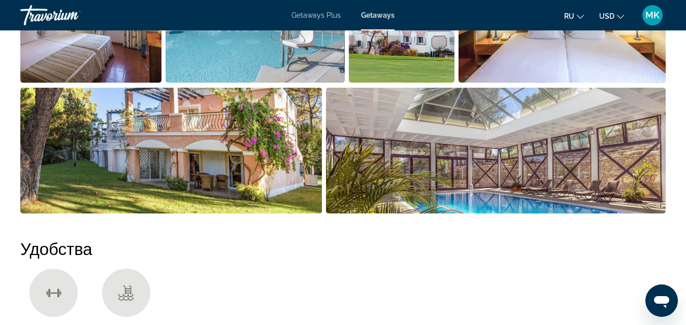
scroll to position [884, 0]
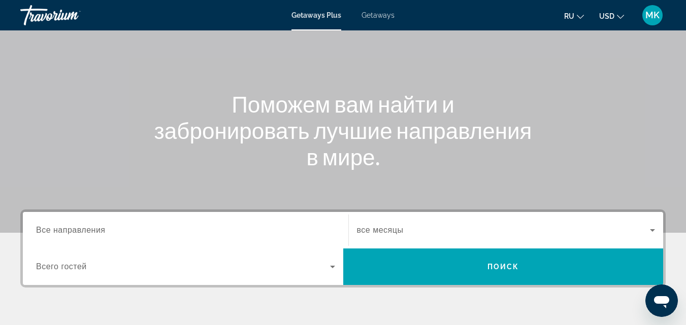
scroll to position [75, 0]
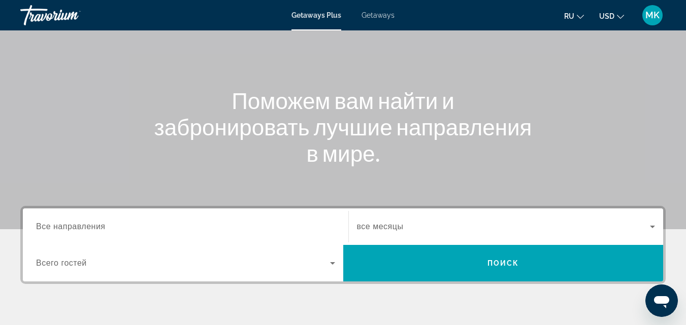
click at [128, 219] on div "Search widget" at bounding box center [185, 227] width 299 height 29
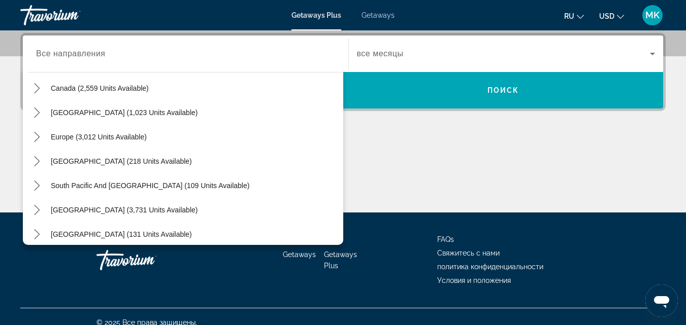
scroll to position [108, 0]
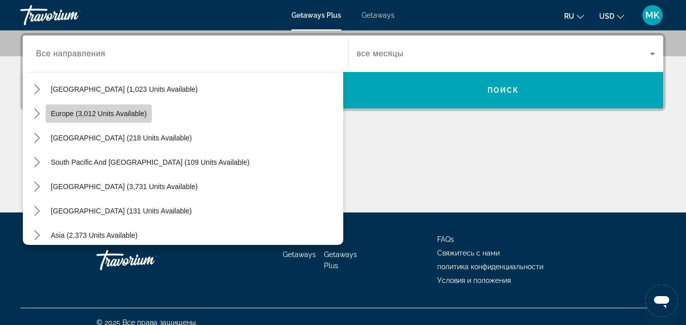
click at [93, 121] on span "Select destination: Europe (3,012 units available)" at bounding box center [99, 114] width 106 height 24
type input "**********"
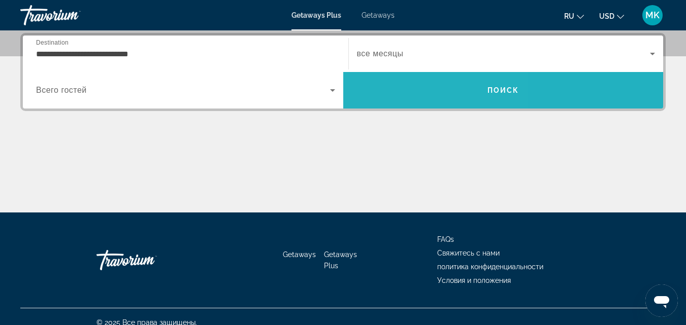
click at [403, 102] on span "Search" at bounding box center [503, 90] width 320 height 24
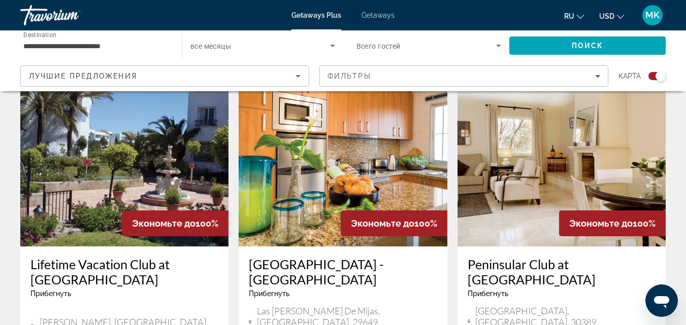
scroll to position [754, 0]
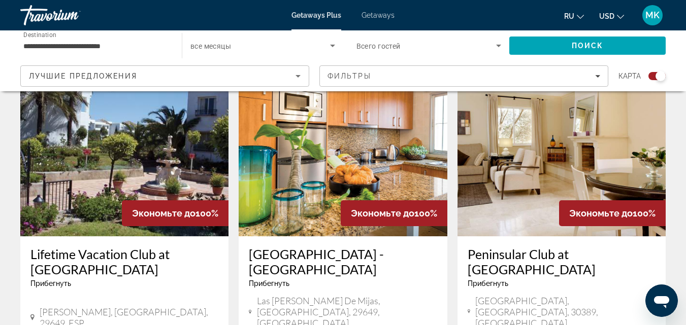
click at [290, 174] on img "Main content" at bounding box center [343, 155] width 208 height 162
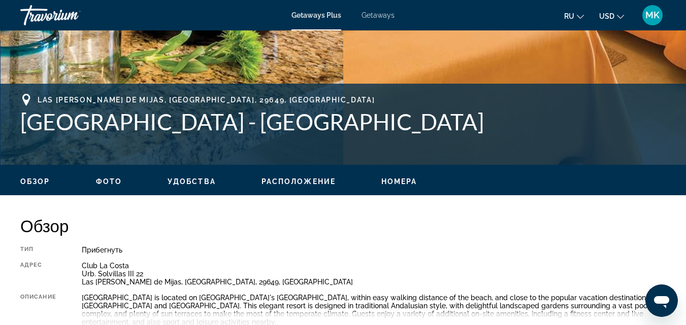
scroll to position [356, 0]
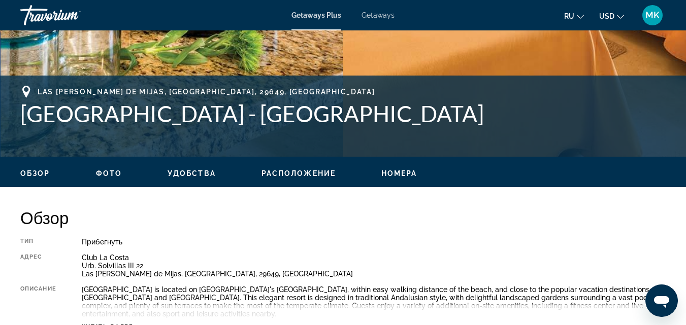
click at [274, 175] on span "Расположение" at bounding box center [298, 174] width 74 height 8
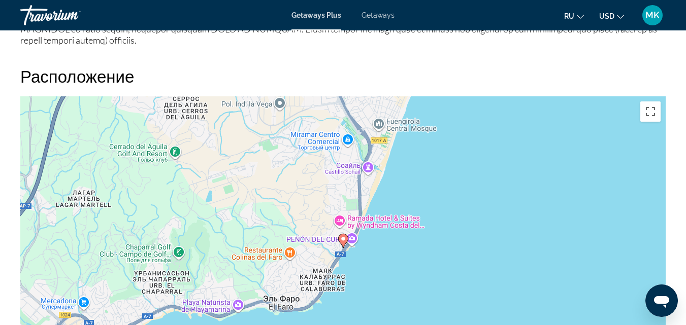
scroll to position [1486, 0]
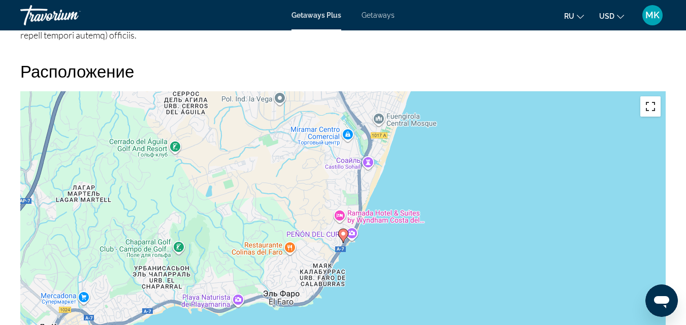
click at [651, 112] on button "Включить полноэкранный режим" at bounding box center [650, 106] width 20 height 20
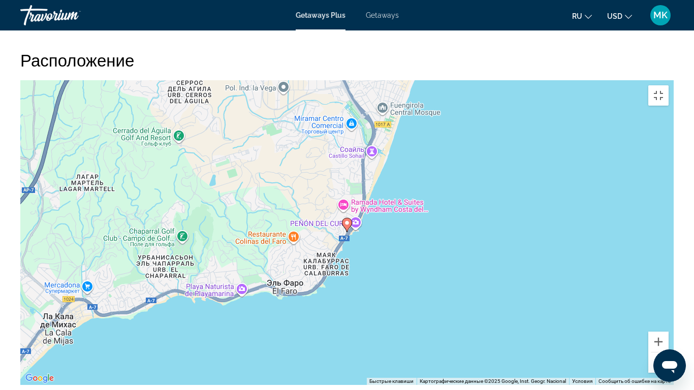
click at [668, 325] on button "Уменьшить" at bounding box center [658, 362] width 20 height 20
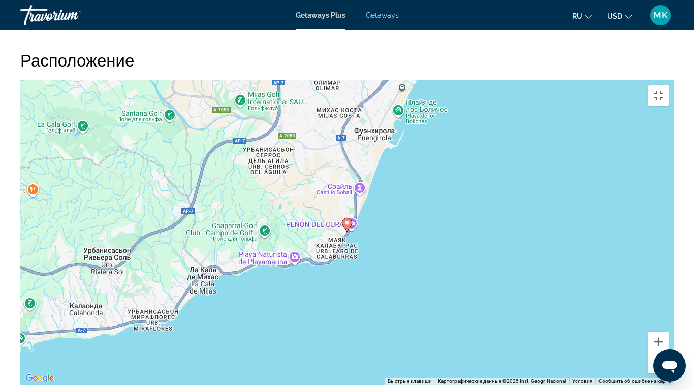
click at [668, 325] on button "Уменьшить" at bounding box center [658, 362] width 20 height 20
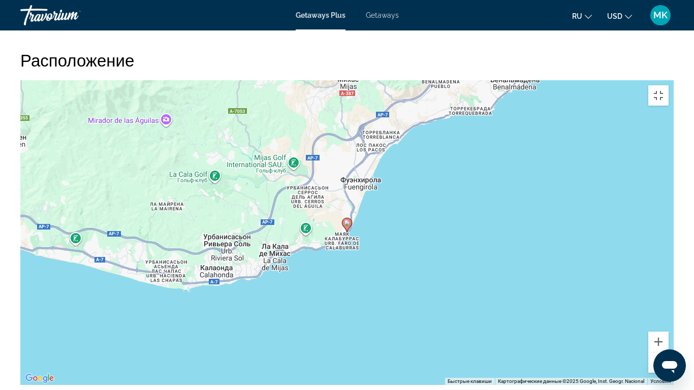
click at [668, 325] on button "Уменьшить" at bounding box center [658, 362] width 20 height 20
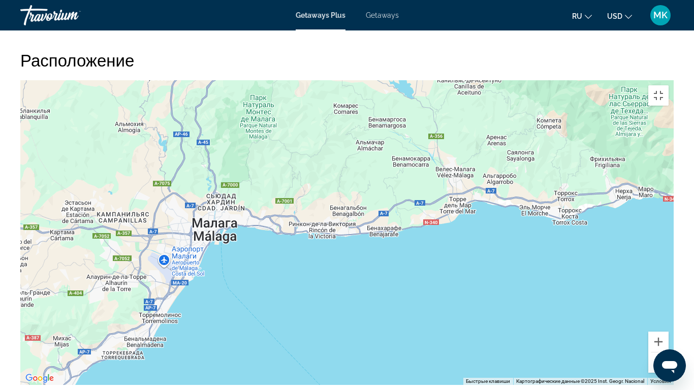
drag, startPoint x: 642, startPoint y: 73, endPoint x: 353, endPoint y: 267, distance: 347.3
click at [353, 267] on div "Чтобы активировать перетаскивание с помощью клавиатуры, нажмите Alt + Ввод. Пос…" at bounding box center [346, 232] width 653 height 305
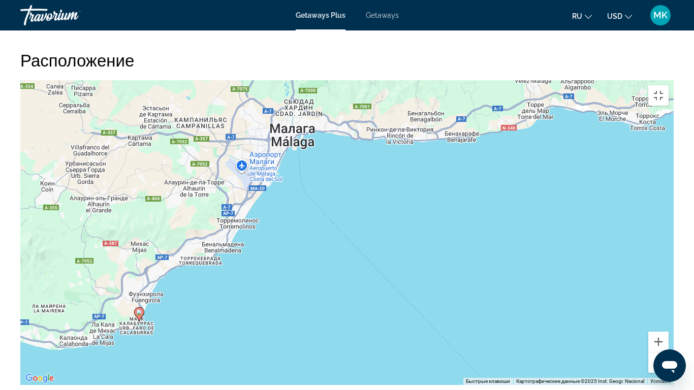
drag, startPoint x: 615, startPoint y: 211, endPoint x: 689, endPoint y: 121, distance: 116.1
click at [673, 121] on div "Чтобы активировать перетаскивание с помощью клавиатуры, нажмите Alt + Ввод. Пос…" at bounding box center [346, 232] width 653 height 305
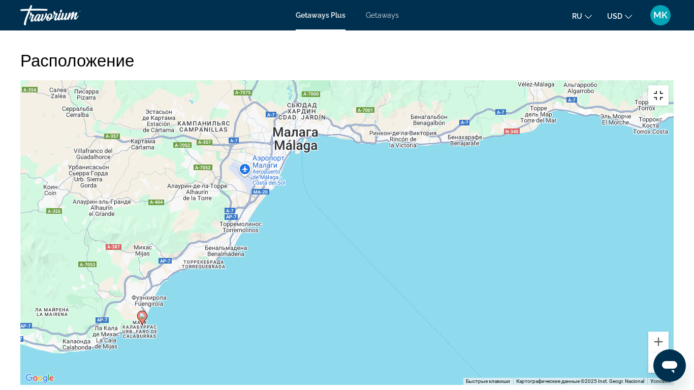
click at [668, 85] on button "Включить полноэкранный режим" at bounding box center [658, 95] width 20 height 20
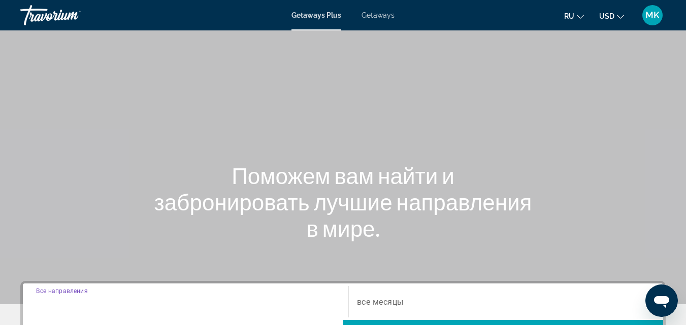
click at [247, 301] on input "Destination Все направления" at bounding box center [185, 303] width 299 height 12
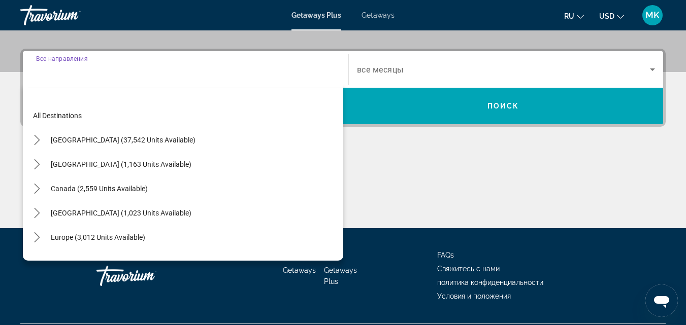
scroll to position [248, 0]
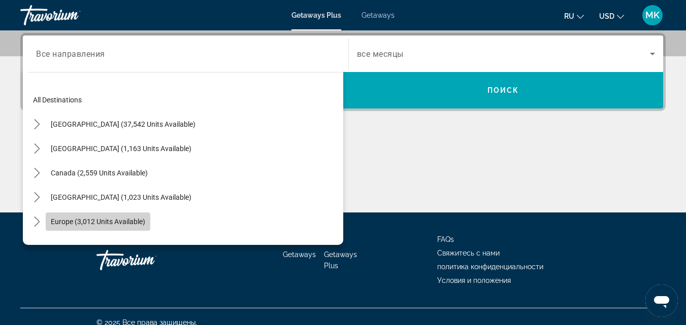
click at [139, 223] on span "Europe (3,012 units available)" at bounding box center [98, 222] width 94 height 8
type input "**********"
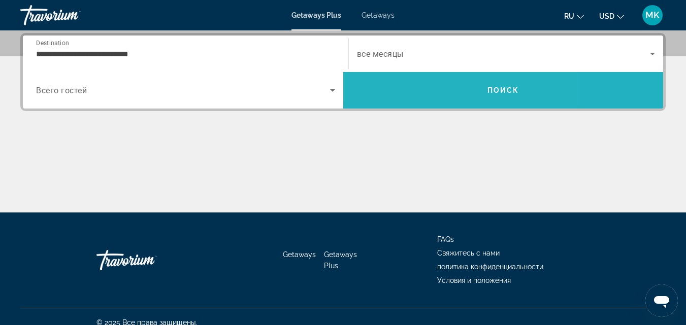
click at [428, 85] on span "Search" at bounding box center [503, 90] width 320 height 24
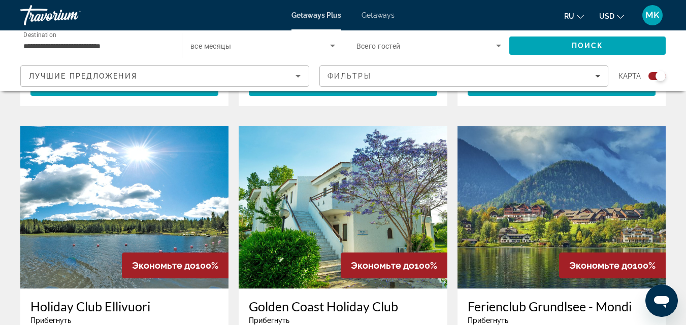
scroll to position [1432, 0]
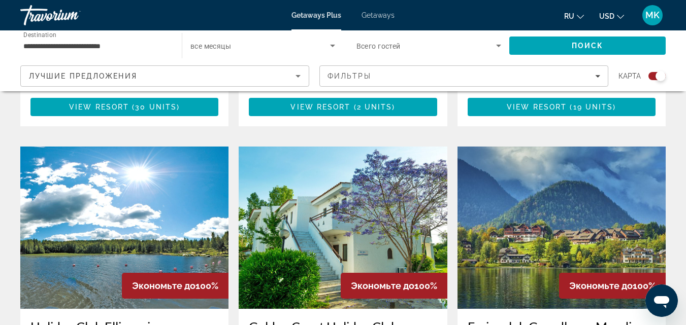
click at [618, 149] on img "Main content" at bounding box center [561, 228] width 208 height 162
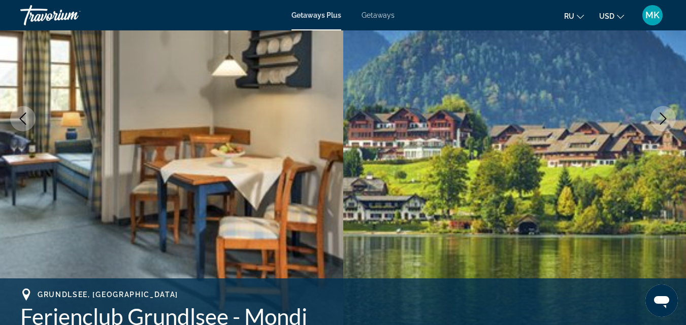
scroll to position [157, 0]
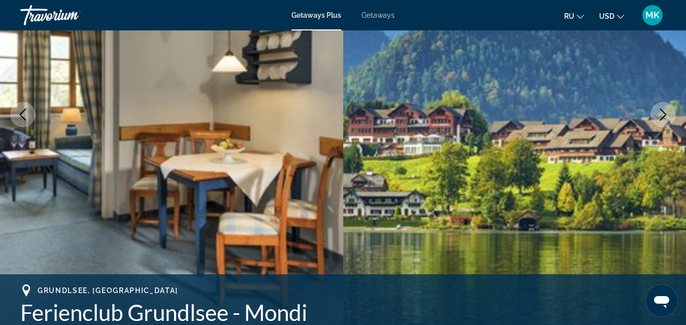
click at [660, 111] on icon "Next image" at bounding box center [663, 115] width 12 height 12
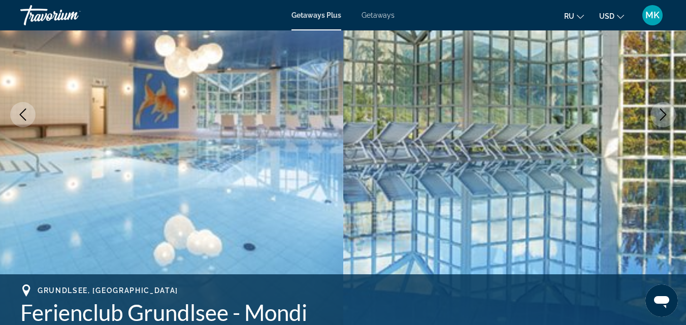
click at [660, 111] on icon "Next image" at bounding box center [663, 115] width 12 height 12
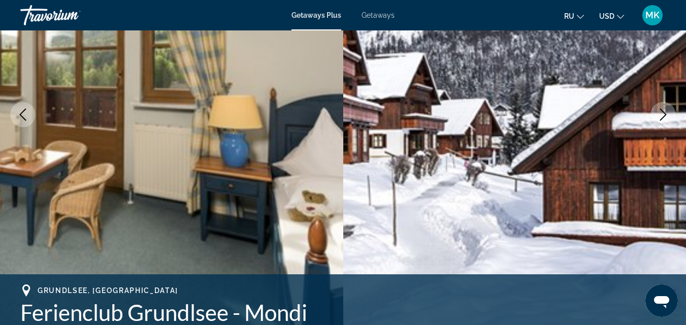
click at [660, 111] on icon "Next image" at bounding box center [663, 115] width 12 height 12
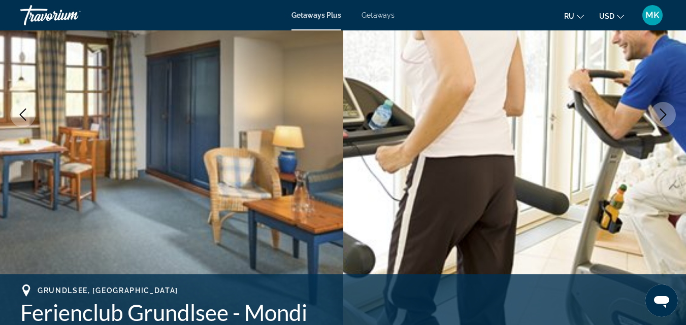
click at [660, 111] on icon "Next image" at bounding box center [663, 115] width 12 height 12
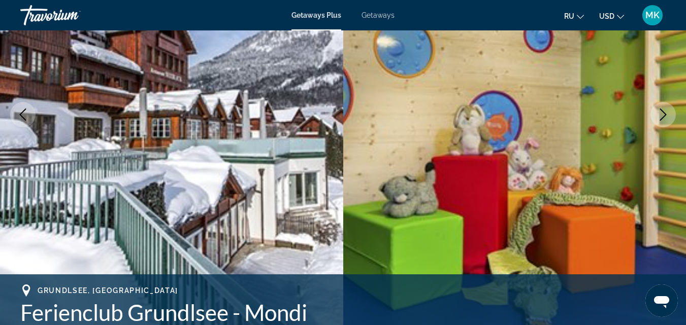
click at [660, 111] on icon "Next image" at bounding box center [663, 115] width 12 height 12
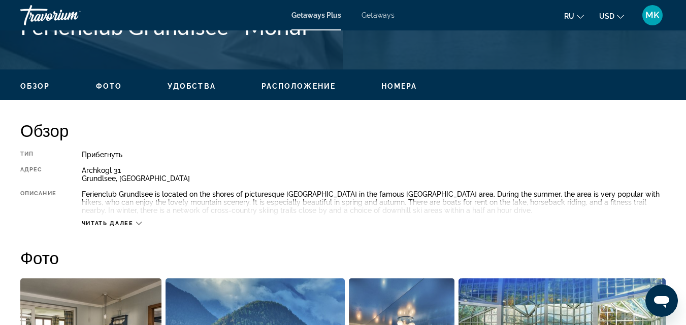
scroll to position [447, 0]
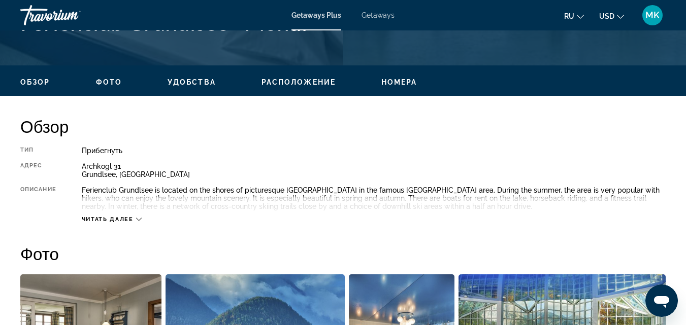
click at [284, 83] on span "Расположение" at bounding box center [298, 82] width 74 height 8
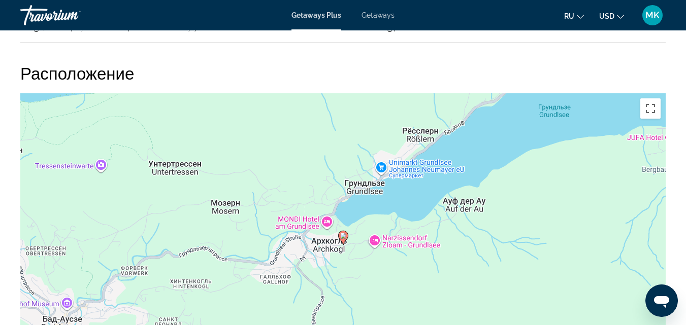
scroll to position [1489, 0]
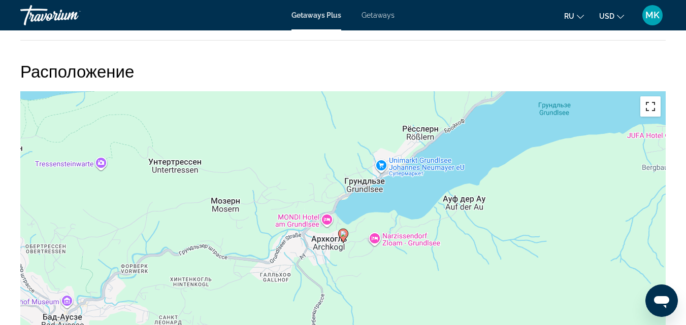
click at [651, 106] on button "Включить полноэкранный режим" at bounding box center [650, 106] width 20 height 20
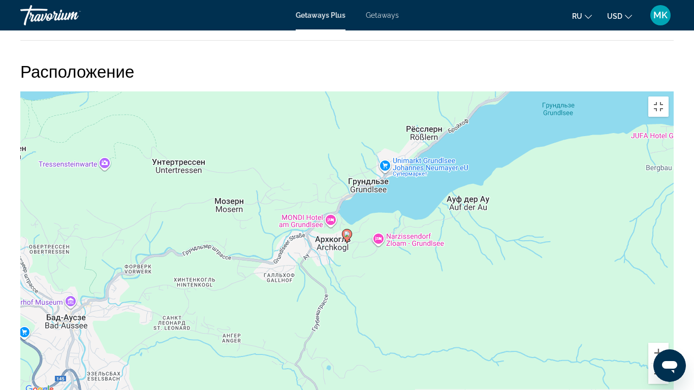
click at [668, 325] on button "Уменьшить" at bounding box center [658, 374] width 20 height 20
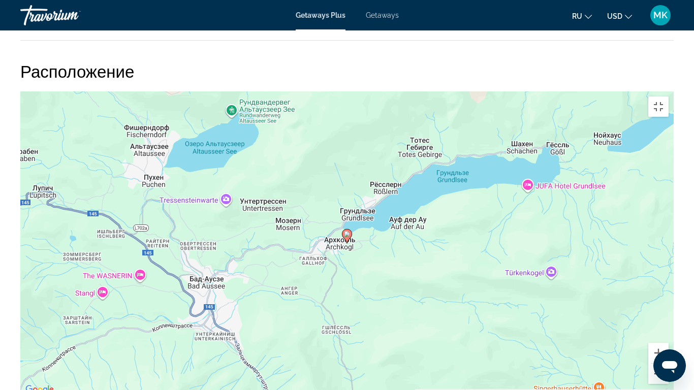
click at [668, 325] on button "Уменьшить" at bounding box center [658, 374] width 20 height 20
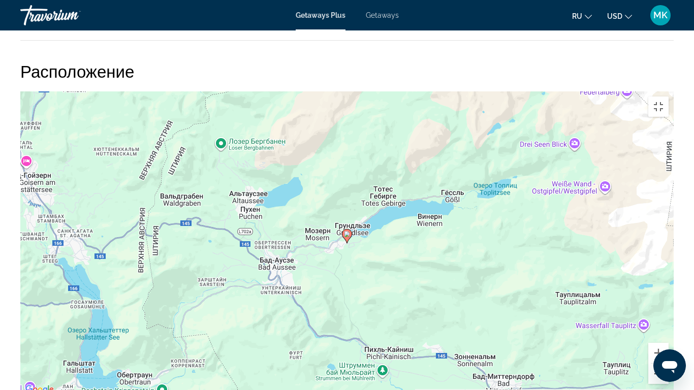
click at [668, 325] on button "Уменьшить" at bounding box center [658, 374] width 20 height 20
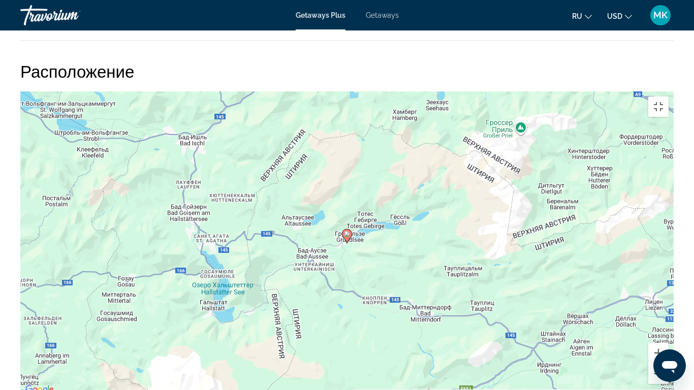
click at [668, 325] on button "Уменьшить" at bounding box center [658, 374] width 20 height 20
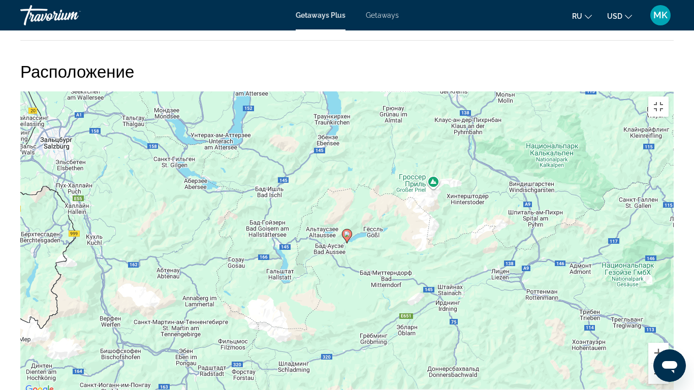
click at [668, 325] on button "Уменьшить" at bounding box center [658, 374] width 20 height 20
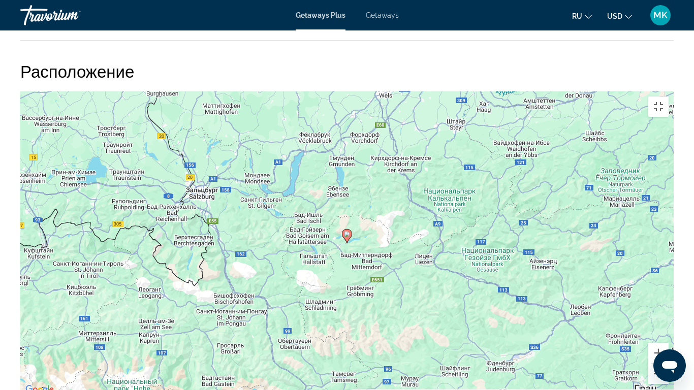
click at [668, 325] on button "Уменьшить" at bounding box center [658, 374] width 20 height 20
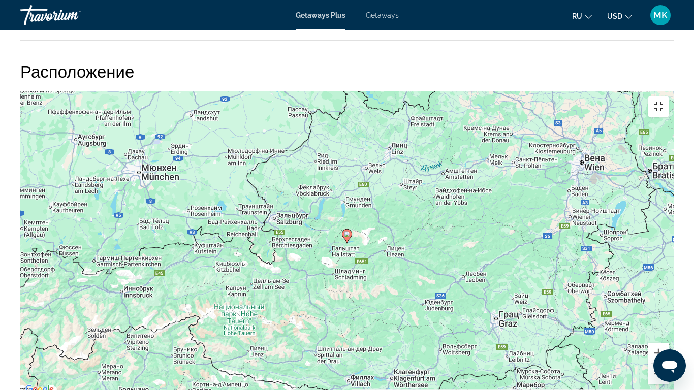
click at [668, 96] on button "Включить полноэкранный режим" at bounding box center [658, 106] width 20 height 20
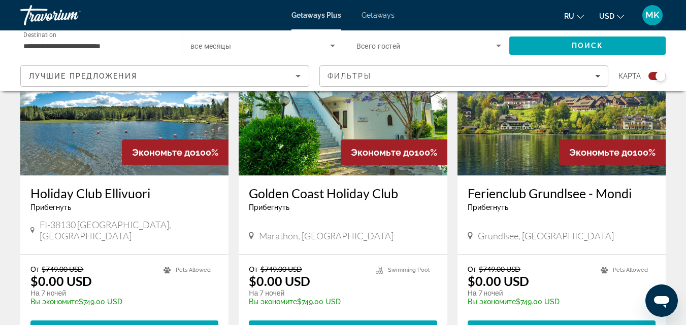
scroll to position [1556, 0]
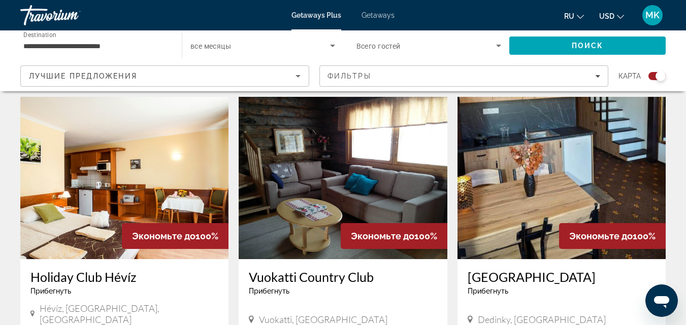
scroll to position [680, 0]
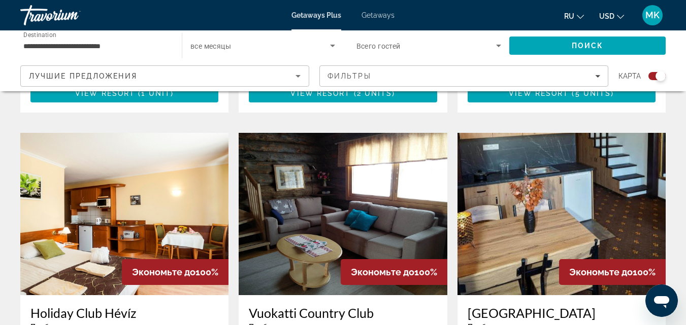
click at [150, 181] on img "Main content" at bounding box center [124, 214] width 208 height 162
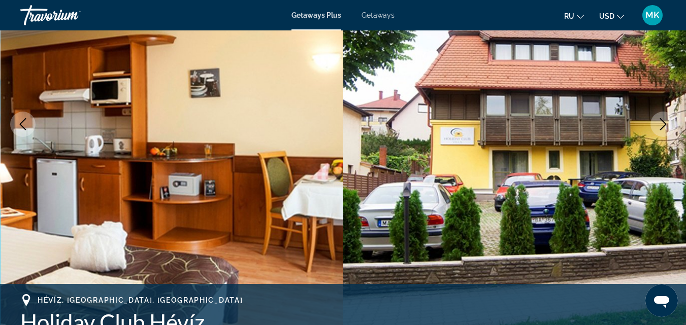
scroll to position [166, 0]
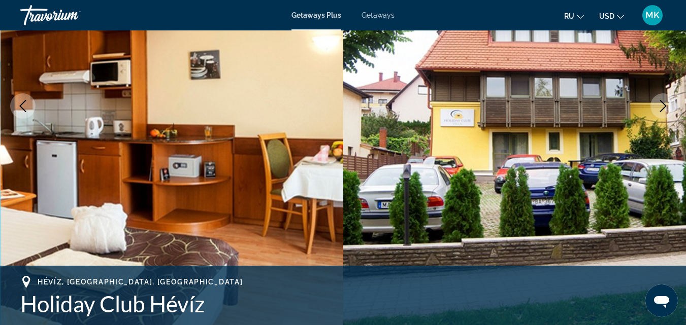
click at [663, 102] on icon "Next image" at bounding box center [663, 106] width 12 height 12
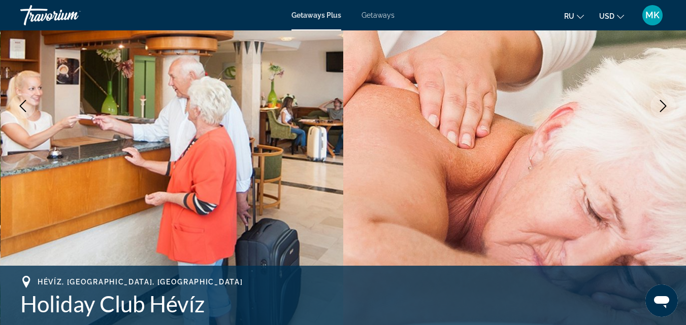
click at [663, 102] on icon "Next image" at bounding box center [663, 106] width 12 height 12
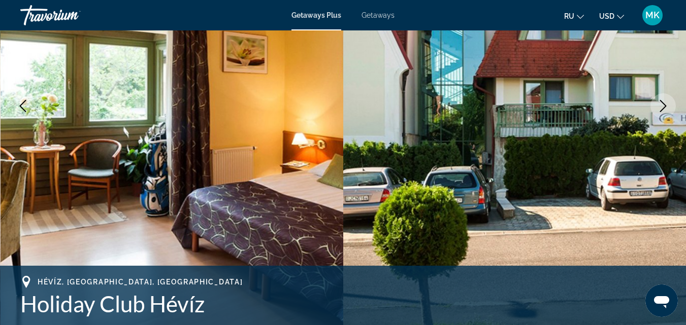
click at [663, 102] on icon "Next image" at bounding box center [663, 106] width 12 height 12
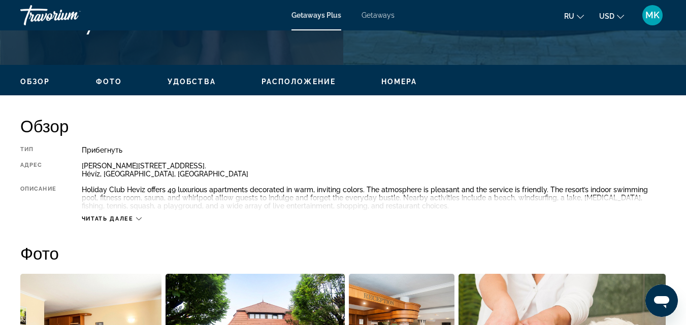
scroll to position [458, 0]
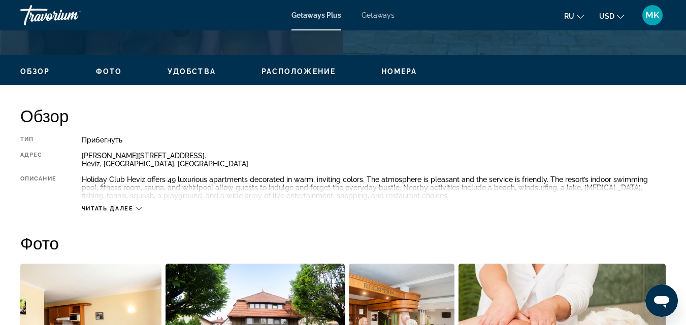
click at [304, 81] on div "Обзор Фото Удобства Расположение Номера искать" at bounding box center [343, 70] width 686 height 31
click at [307, 72] on span "Расположение" at bounding box center [298, 72] width 74 height 8
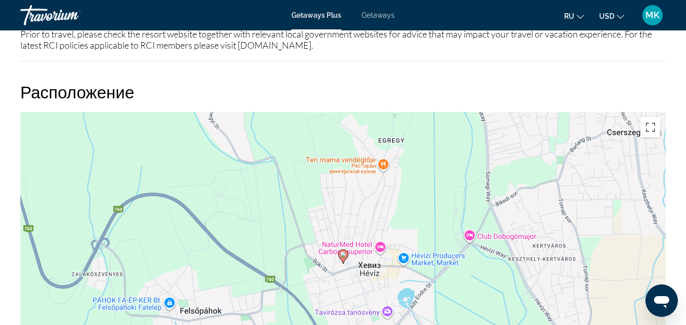
scroll to position [1586, 0]
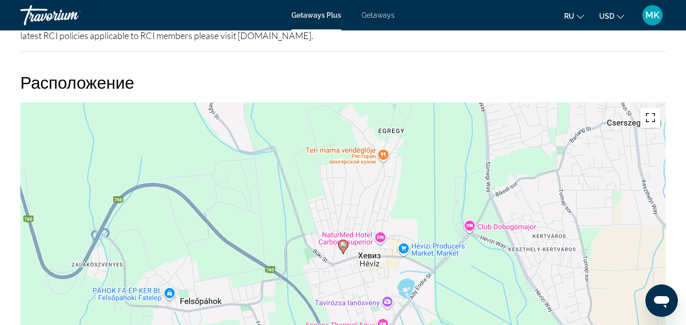
click at [654, 114] on button "Включить полноэкранный режим" at bounding box center [650, 118] width 20 height 20
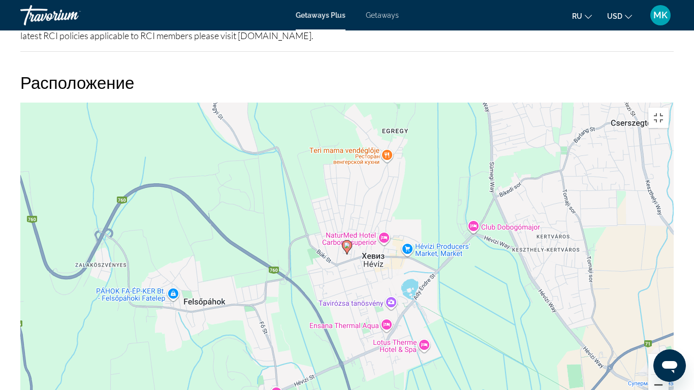
click at [668, 325] on button "Уменьшить" at bounding box center [658, 385] width 20 height 20
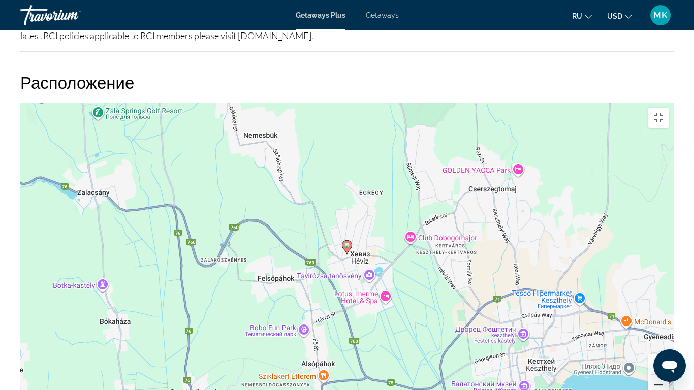
click at [668, 325] on button "Уменьшить" at bounding box center [658, 385] width 20 height 20
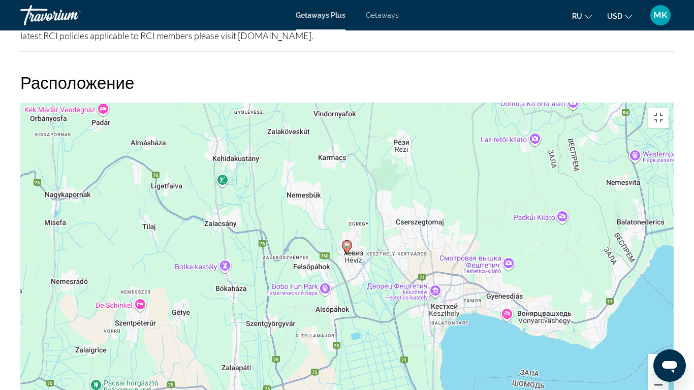
click at [668, 325] on button "Уменьшить" at bounding box center [658, 385] width 20 height 20
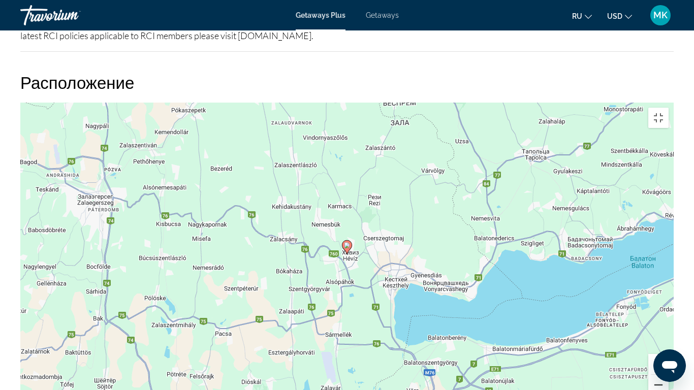
click at [668, 325] on button "Уменьшить" at bounding box center [658, 385] width 20 height 20
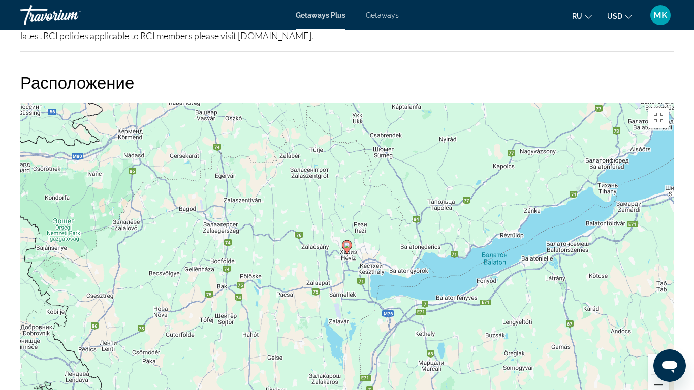
click at [668, 325] on button "Уменьшить" at bounding box center [658, 385] width 20 height 20
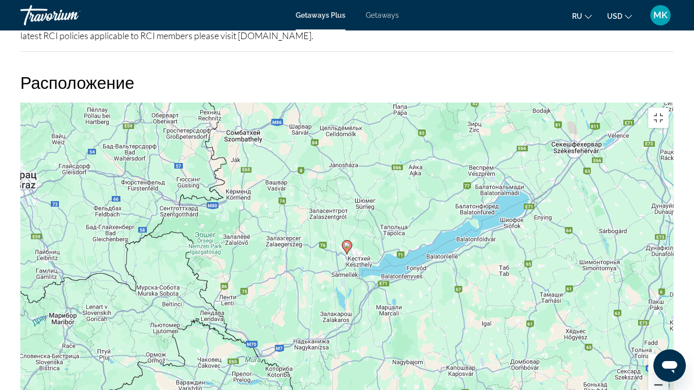
click at [668, 325] on button "Уменьшить" at bounding box center [658, 385] width 20 height 20
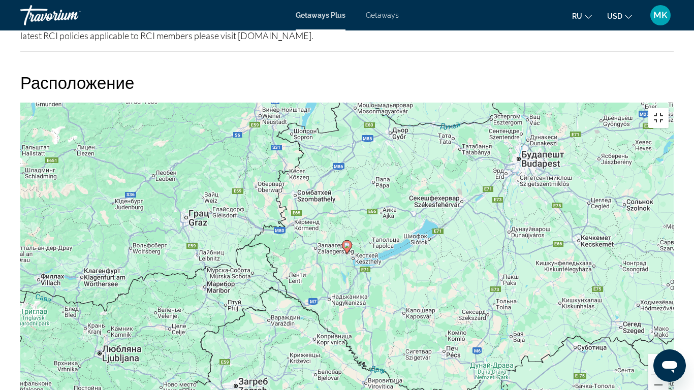
click at [668, 108] on button "Включить полноэкранный режим" at bounding box center [658, 118] width 20 height 20
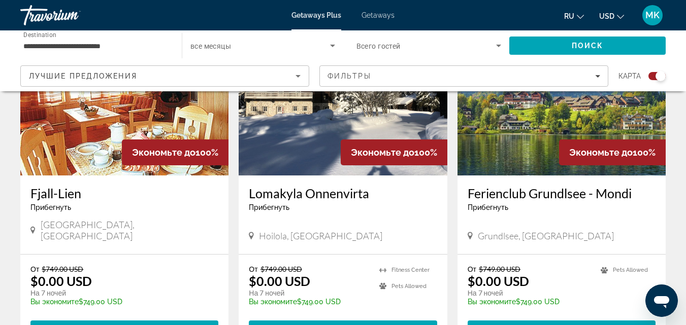
scroll to position [1531, 0]
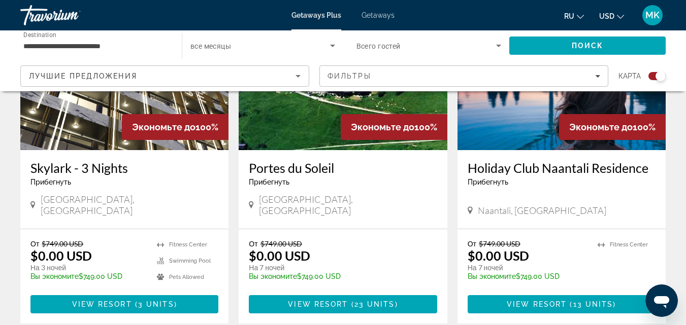
scroll to position [1587, 0]
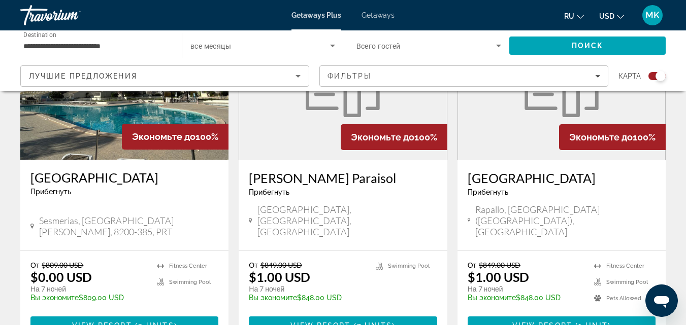
scroll to position [788, 0]
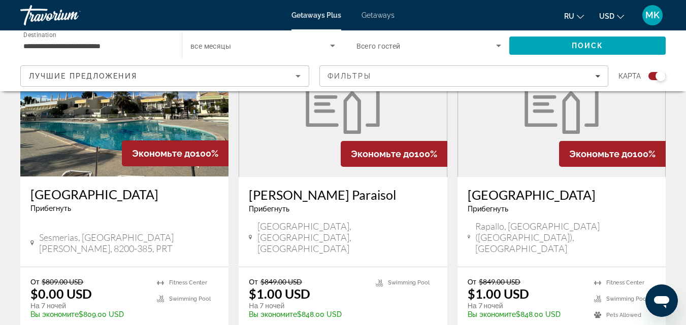
click at [557, 136] on figure "Main content" at bounding box center [561, 96] width 207 height 162
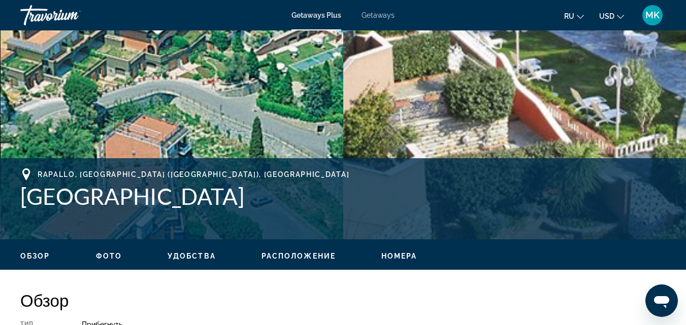
scroll to position [264, 0]
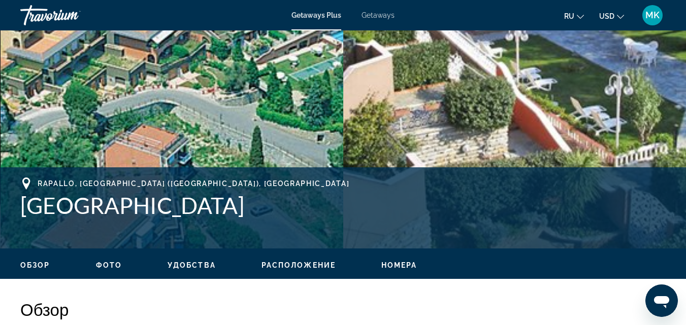
click at [324, 258] on div "Обзор Фото Удобства Расположение Номера искать" at bounding box center [343, 264] width 686 height 31
click at [314, 266] on span "Расположение" at bounding box center [298, 265] width 74 height 8
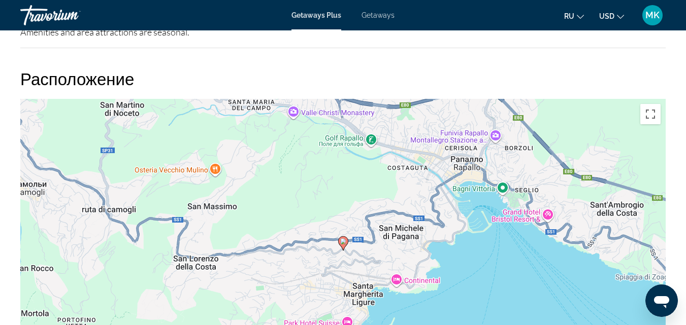
scroll to position [1713, 0]
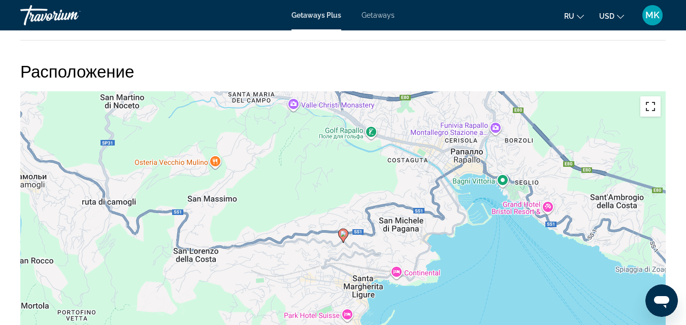
click at [653, 105] on button "Включить полноэкранный режим" at bounding box center [650, 106] width 20 height 20
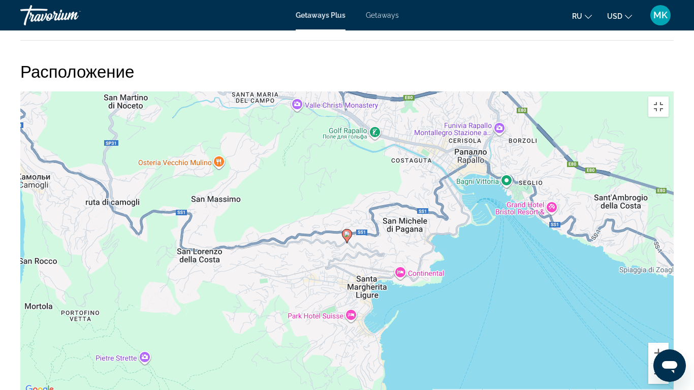
click at [668, 325] on button "Уменьшить" at bounding box center [658, 374] width 20 height 20
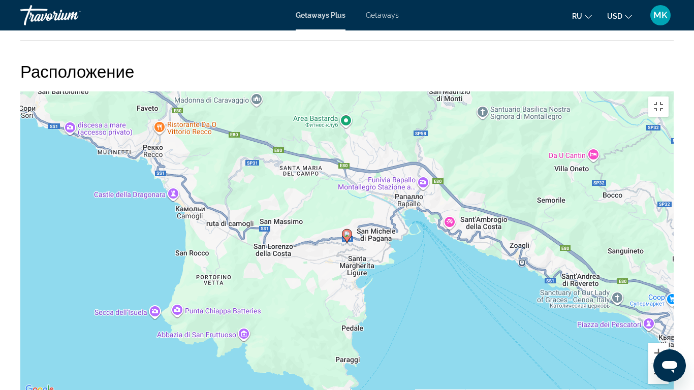
click at [668, 325] on button "Уменьшить" at bounding box center [658, 374] width 20 height 20
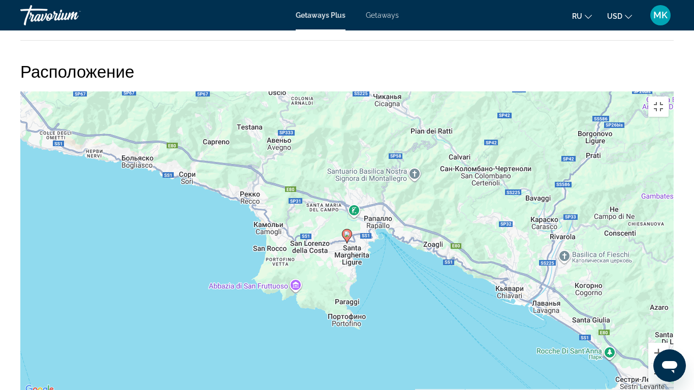
click at [668, 325] on button "Уменьшить" at bounding box center [658, 374] width 20 height 20
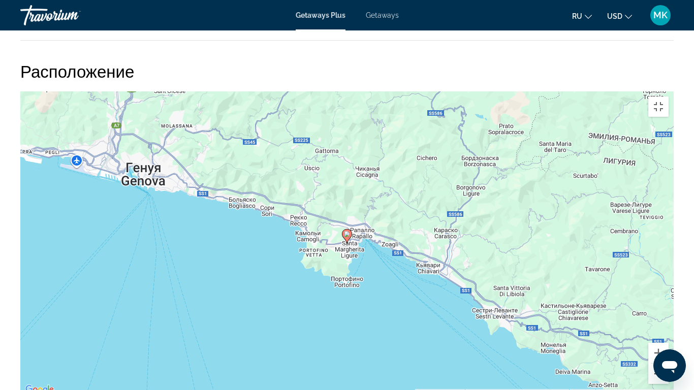
click at [668, 325] on button "Уменьшить" at bounding box center [658, 374] width 20 height 20
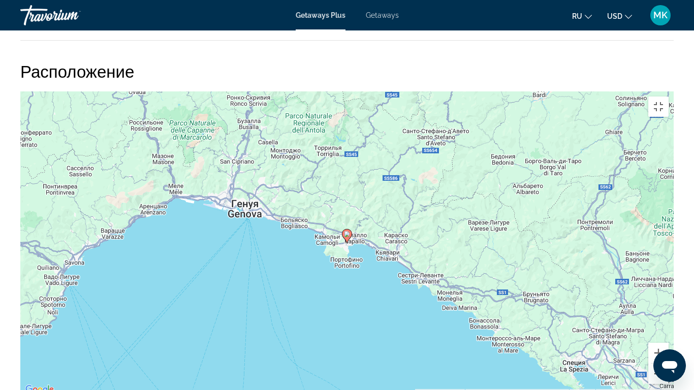
click at [668, 325] on button "Уменьшить" at bounding box center [658, 374] width 20 height 20
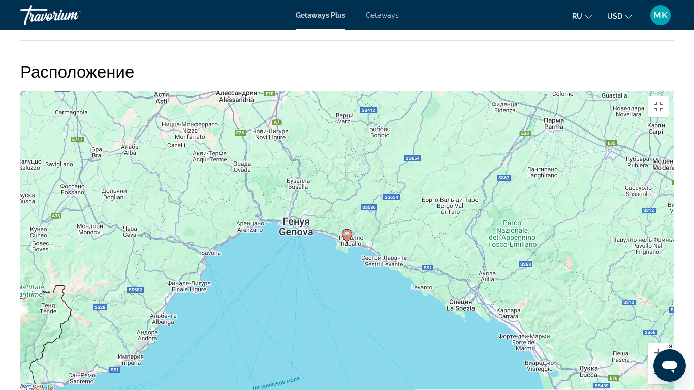
click at [668, 325] on button "Уменьшить" at bounding box center [658, 374] width 20 height 20
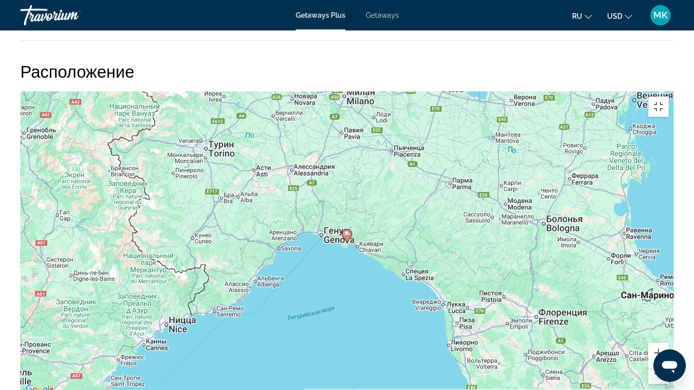
click at [668, 325] on button "Уменьшить" at bounding box center [658, 374] width 20 height 20
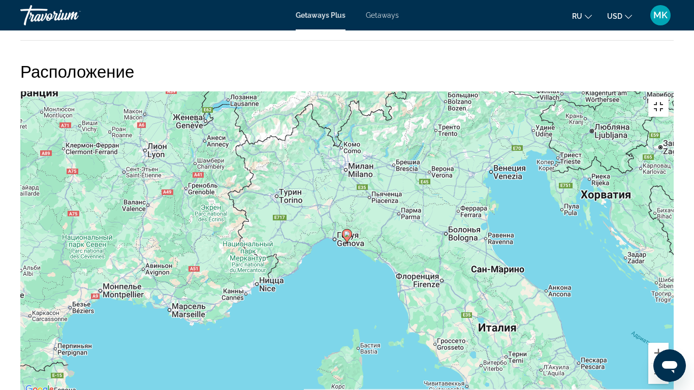
click at [668, 96] on button "Включить полноэкранный режим" at bounding box center [658, 106] width 20 height 20
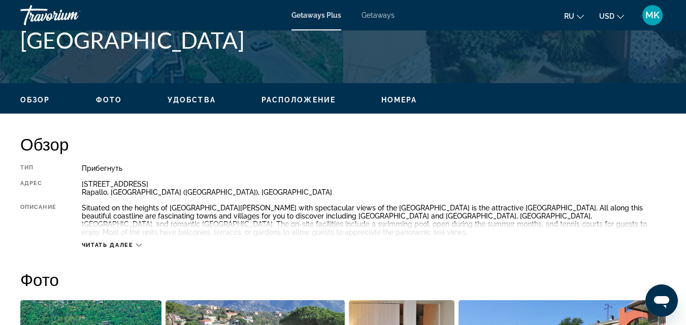
scroll to position [342, 0]
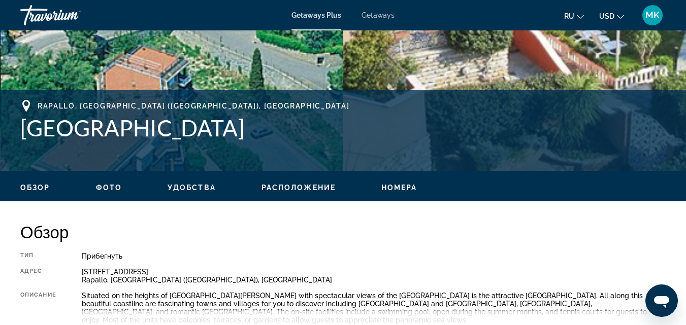
click at [39, 101] on div "Rapallo, Genova (GE), Italy" at bounding box center [342, 106] width 645 height 12
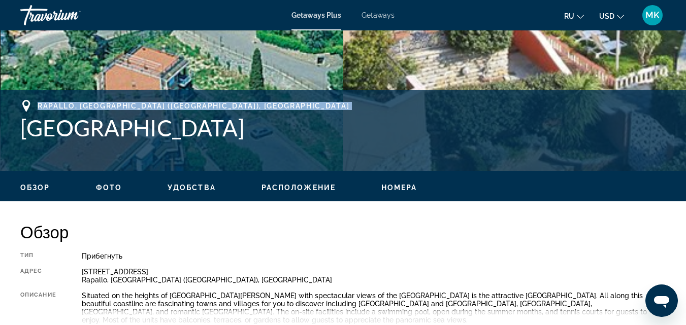
drag, startPoint x: 39, startPoint y: 101, endPoint x: 166, endPoint y: 101, distance: 126.9
click at [166, 101] on div "Rapallo, Genova (GE), Italy" at bounding box center [342, 106] width 645 height 12
copy span "Rapallo, Genova (GE), Italy"
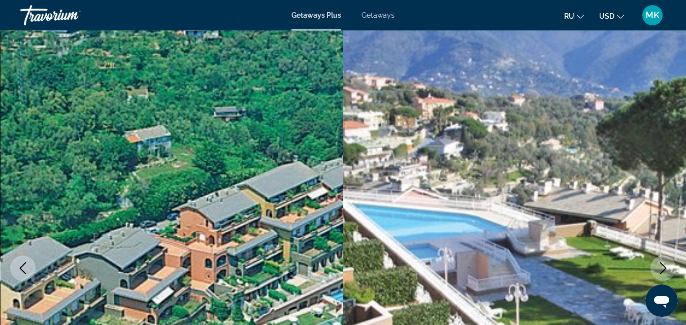
scroll to position [0, 0]
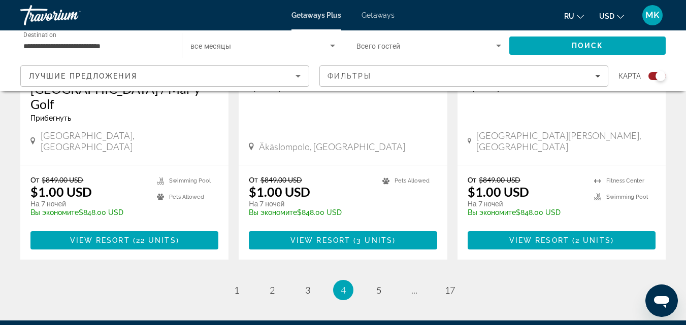
scroll to position [1641, 0]
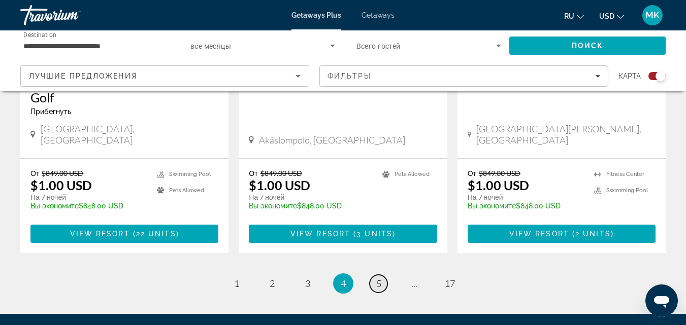
click at [377, 278] on span "5" at bounding box center [378, 283] width 5 height 11
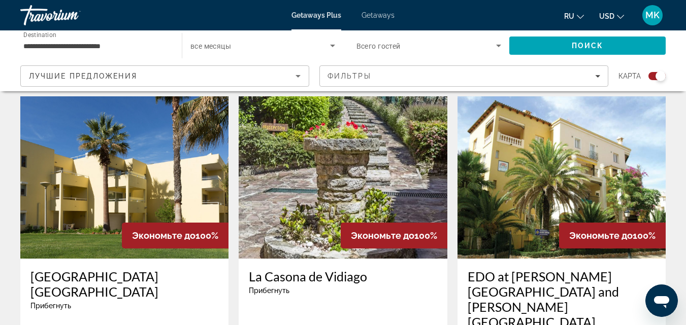
scroll to position [1056, 0]
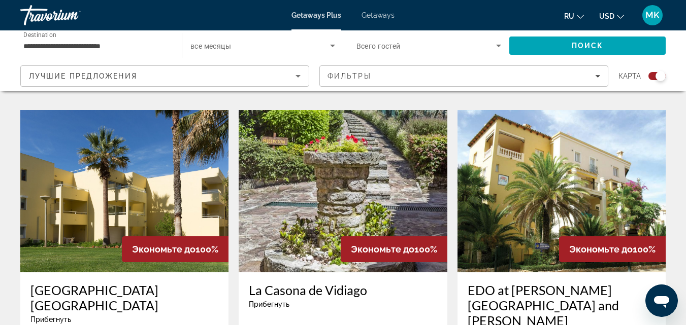
click at [596, 167] on img "Main content" at bounding box center [561, 191] width 208 height 162
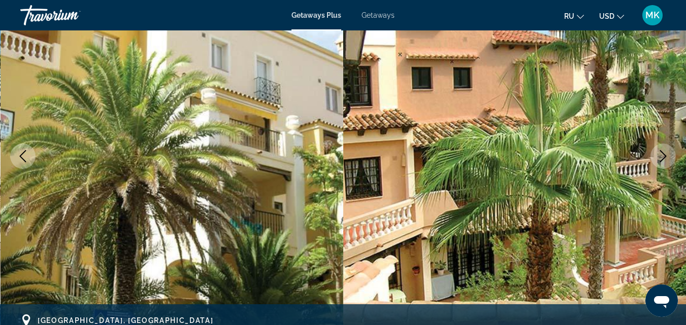
scroll to position [122, 0]
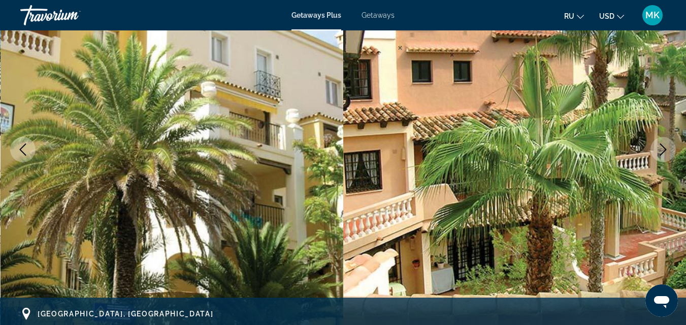
click at [659, 147] on icon "Next image" at bounding box center [663, 150] width 12 height 12
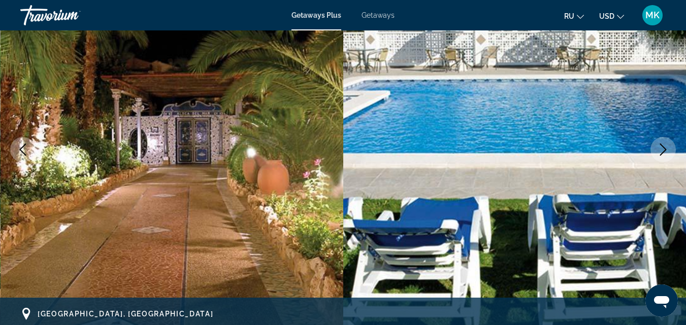
click at [659, 147] on icon "Next image" at bounding box center [663, 150] width 12 height 12
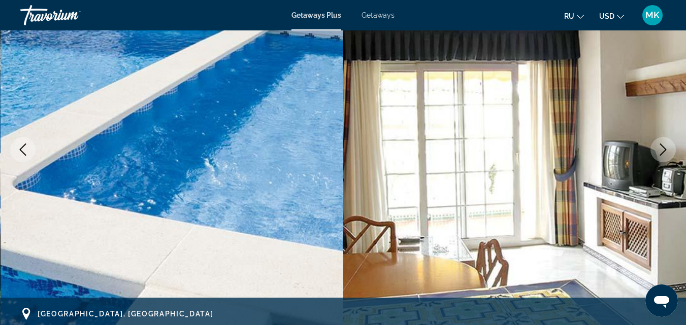
click at [659, 147] on icon "Next image" at bounding box center [663, 150] width 12 height 12
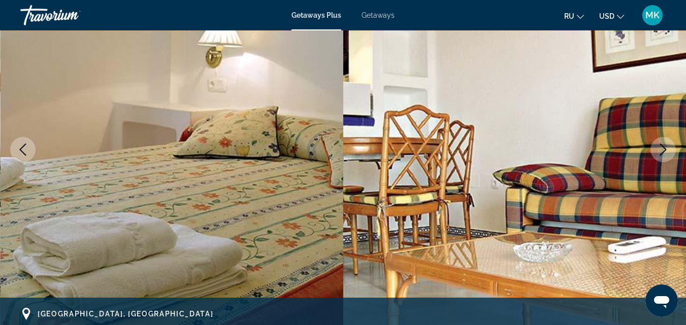
click at [659, 147] on icon "Next image" at bounding box center [663, 150] width 12 height 12
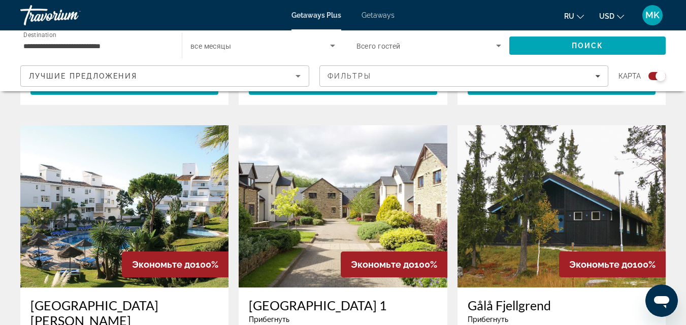
scroll to position [1449, 0]
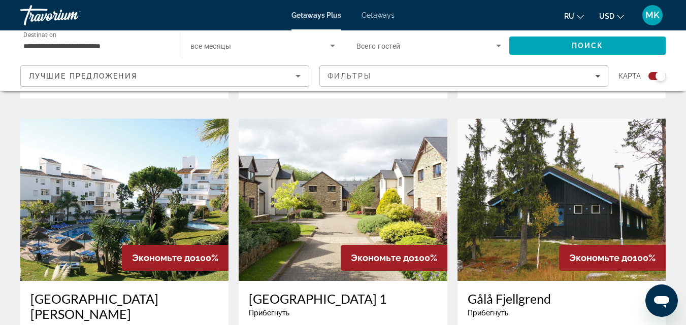
click at [132, 141] on img "Main content" at bounding box center [124, 200] width 208 height 162
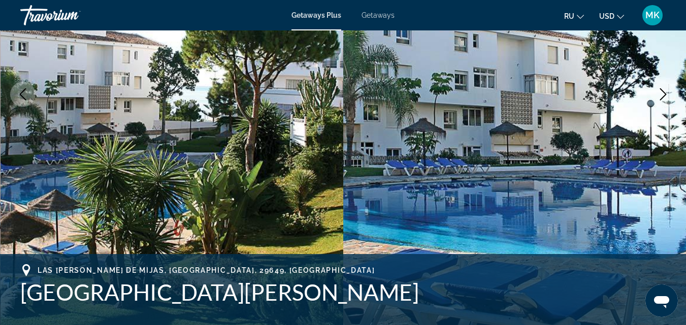
scroll to position [152, 0]
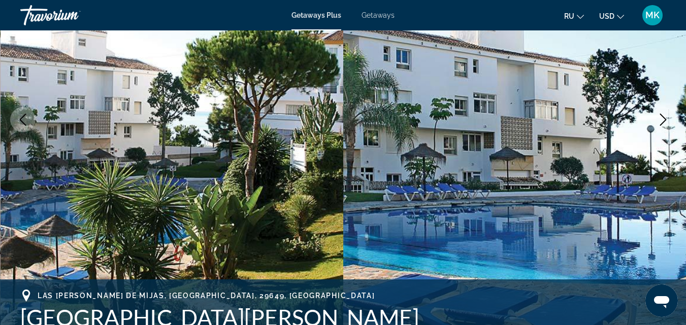
click at [663, 113] on button "Next image" at bounding box center [662, 119] width 25 height 25
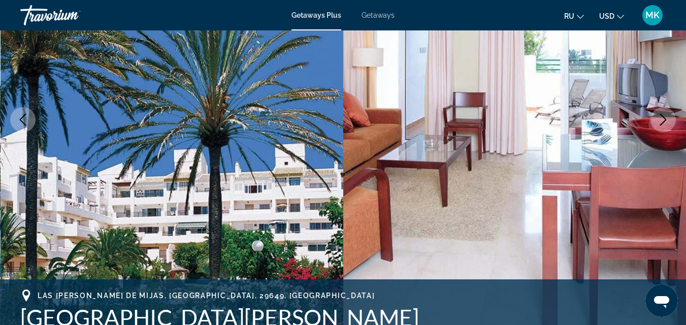
click at [663, 113] on button "Next image" at bounding box center [662, 119] width 25 height 25
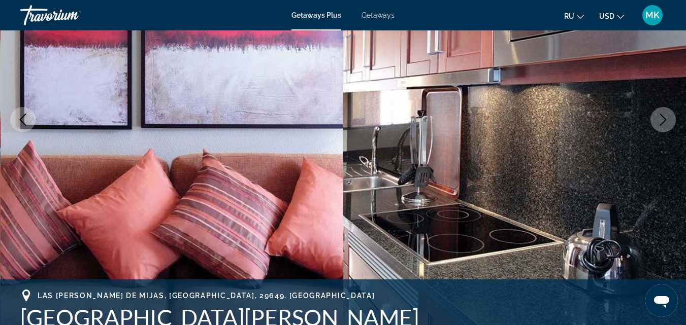
click at [663, 113] on button "Next image" at bounding box center [662, 119] width 25 height 25
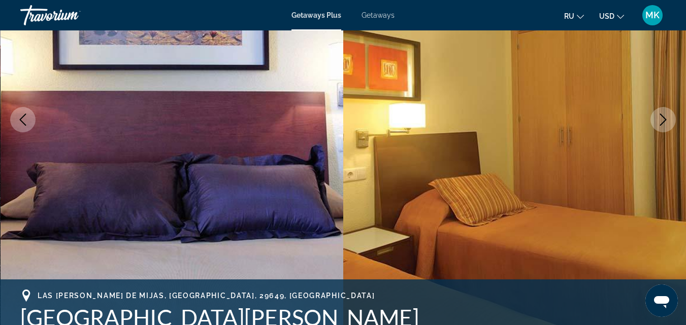
click at [663, 113] on button "Next image" at bounding box center [662, 119] width 25 height 25
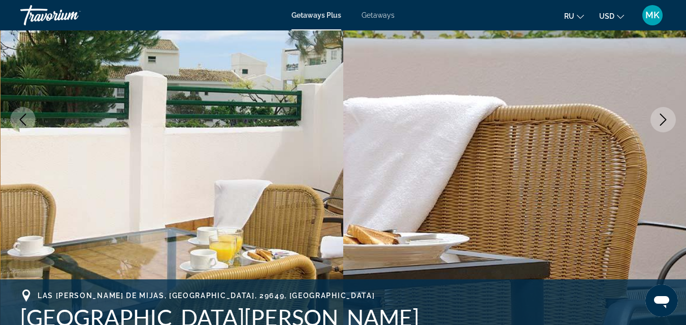
click at [663, 113] on button "Next image" at bounding box center [662, 119] width 25 height 25
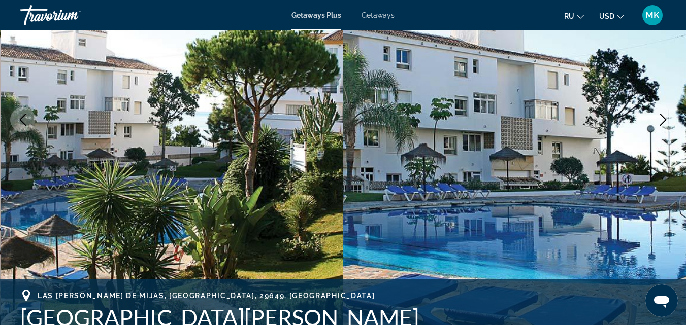
click at [663, 113] on button "Next image" at bounding box center [662, 119] width 25 height 25
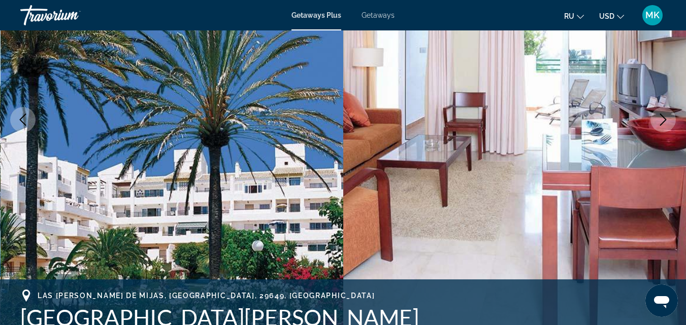
click at [663, 113] on button "Next image" at bounding box center [662, 119] width 25 height 25
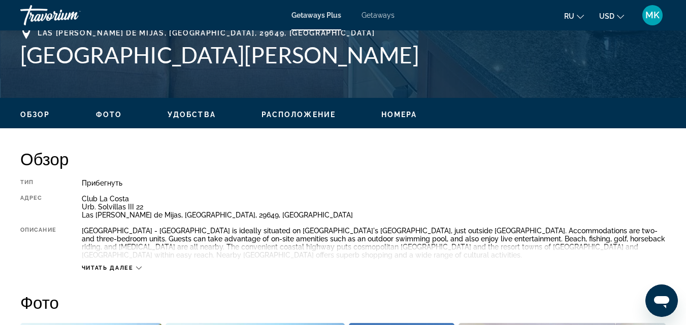
scroll to position [410, 0]
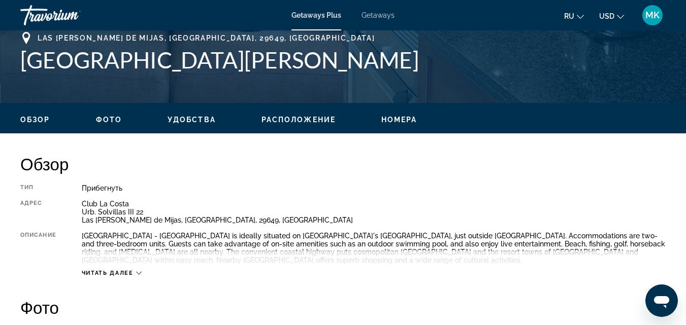
click at [123, 272] on span "Читать далее" at bounding box center [108, 273] width 52 height 7
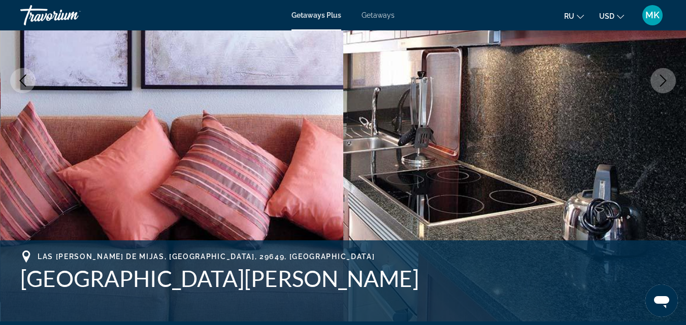
scroll to position [176, 0]
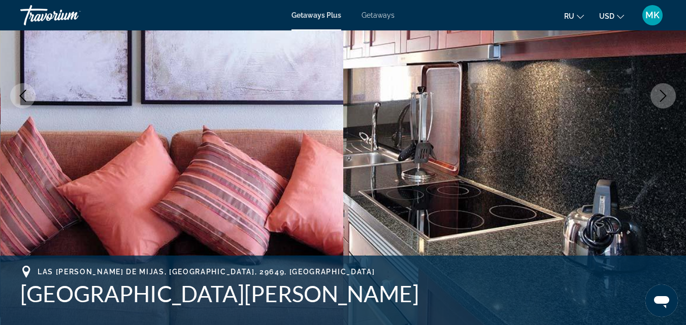
click at [19, 100] on icon "Previous image" at bounding box center [23, 96] width 12 height 12
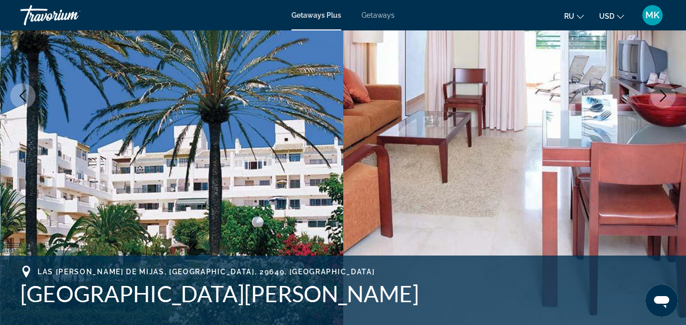
click at [19, 100] on icon "Previous image" at bounding box center [23, 96] width 12 height 12
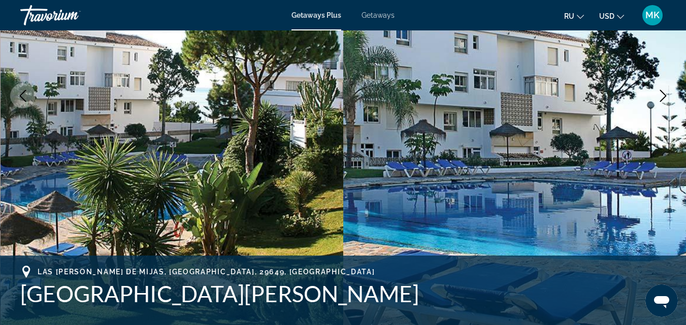
click at [19, 100] on icon "Previous image" at bounding box center [23, 96] width 12 height 12
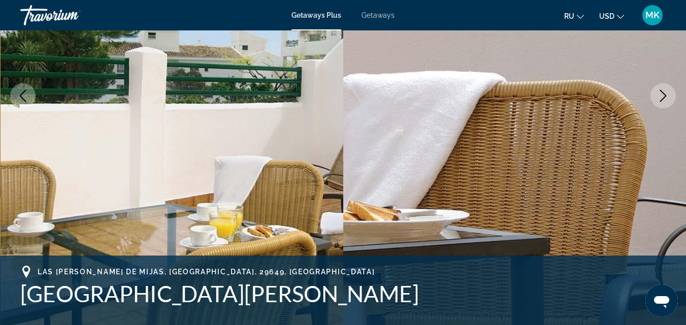
click at [19, 100] on icon "Previous image" at bounding box center [23, 96] width 12 height 12
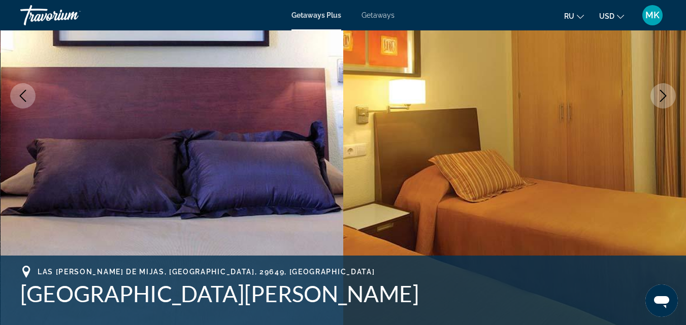
click at [19, 100] on icon "Previous image" at bounding box center [23, 96] width 12 height 12
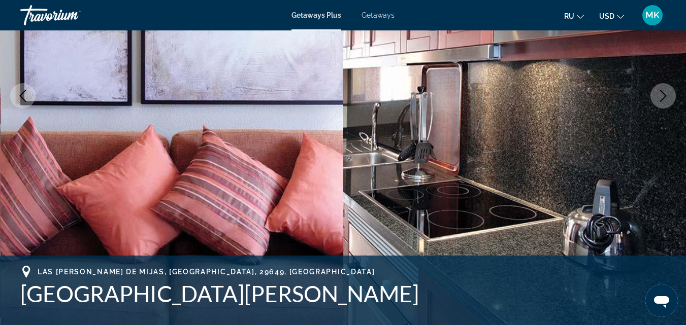
click at [19, 100] on icon "Previous image" at bounding box center [23, 96] width 12 height 12
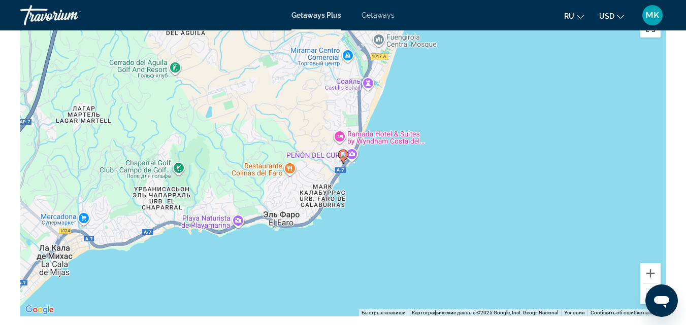
scroll to position [1617, 0]
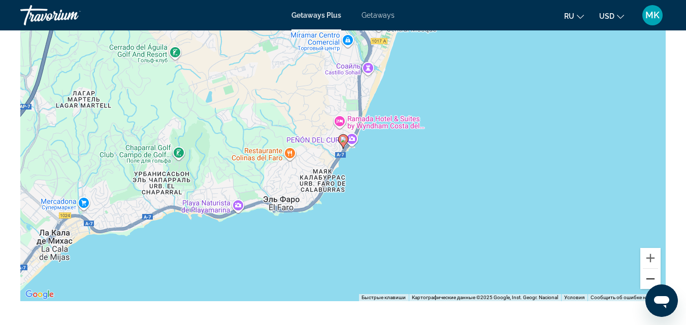
click at [649, 278] on button "Уменьшить" at bounding box center [650, 279] width 20 height 20
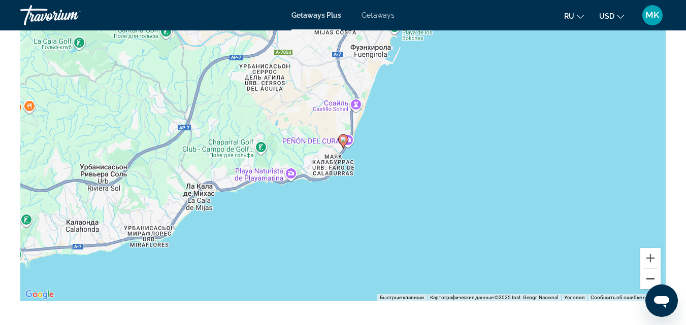
click at [649, 278] on button "Уменьшить" at bounding box center [650, 279] width 20 height 20
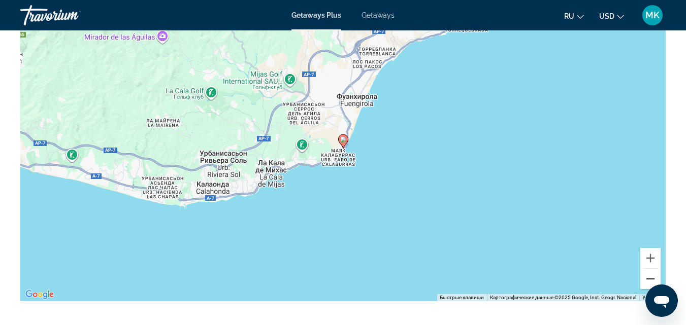
click at [649, 278] on button "Уменьшить" at bounding box center [650, 279] width 20 height 20
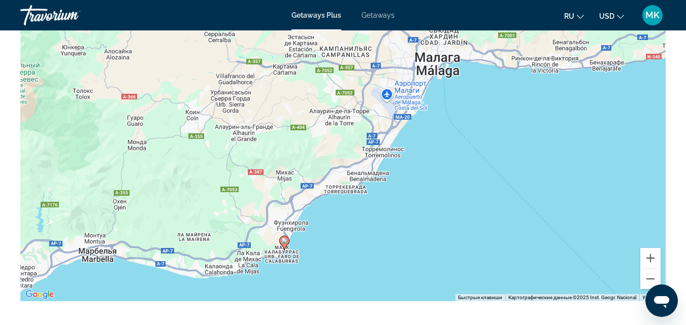
drag, startPoint x: 535, startPoint y: 131, endPoint x: 473, endPoint y: 239, distance: 124.4
click at [473, 239] on div "Чтобы активировать перетаскивание с помощью клавиатуры, нажмите Alt + Ввод. Пос…" at bounding box center [342, 149] width 645 height 305
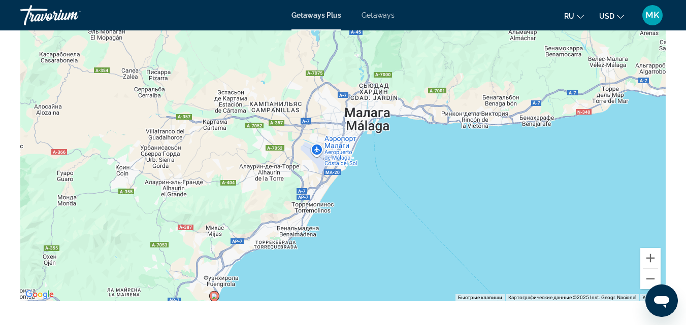
drag, startPoint x: 567, startPoint y: 125, endPoint x: 494, endPoint y: 180, distance: 91.3
click at [494, 180] on div "Чтобы активировать перетаскивание с помощью клавиатуры, нажмите Alt + Ввод. Пос…" at bounding box center [342, 149] width 645 height 305
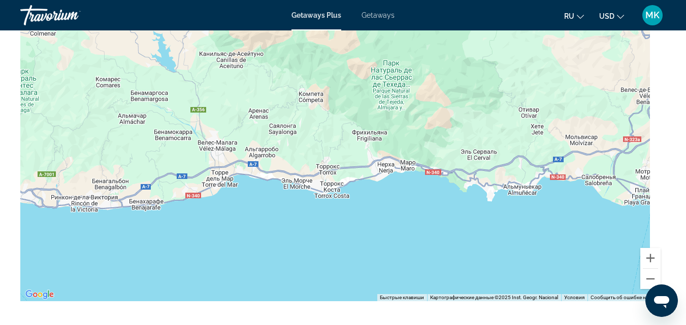
drag, startPoint x: 590, startPoint y: 142, endPoint x: 146, endPoint y: 237, distance: 454.9
click at [146, 237] on div "Чтобы активировать перетаскивание с помощью клавиатуры, нажмите Alt + Ввод. Пос…" at bounding box center [342, 149] width 645 height 305
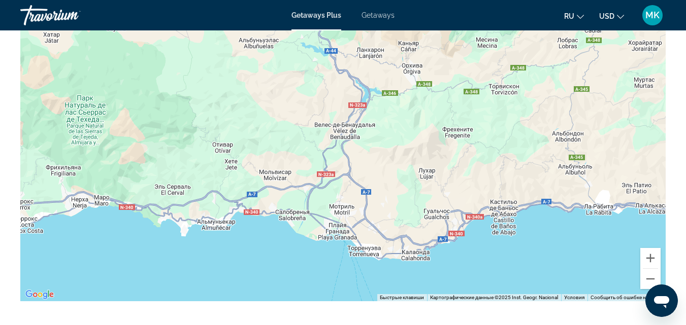
drag, startPoint x: 369, startPoint y: 213, endPoint x: 79, endPoint y: 228, distance: 289.8
click at [79, 228] on div "Main content" at bounding box center [342, 149] width 645 height 305
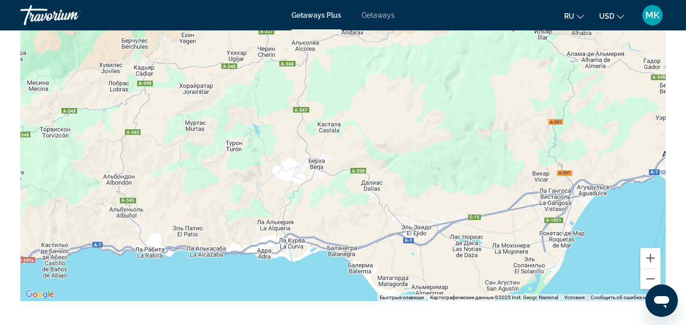
drag, startPoint x: 443, startPoint y: 132, endPoint x: 0, endPoint y: 190, distance: 447.1
click at [0, 190] on div "Обзор Тип Прибегнуть Все включено Нет «все включено» Адрес Club La Costa Urb. S…" at bounding box center [343, 133] width 686 height 2374
click at [648, 280] on button "Уменьшить" at bounding box center [650, 279] width 20 height 20
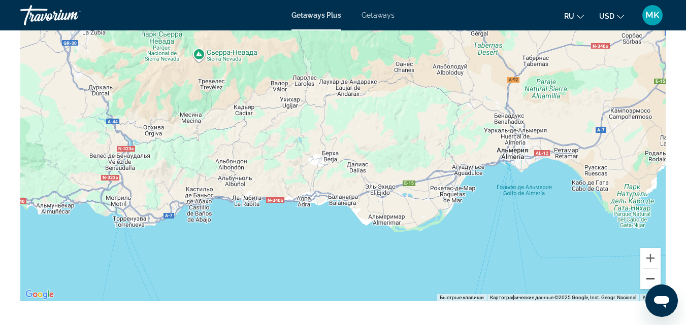
click at [648, 280] on button "Уменьшить" at bounding box center [650, 279] width 20 height 20
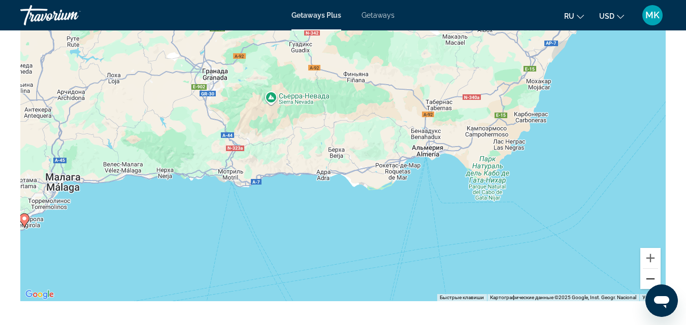
click at [648, 280] on button "Уменьшить" at bounding box center [650, 279] width 20 height 20
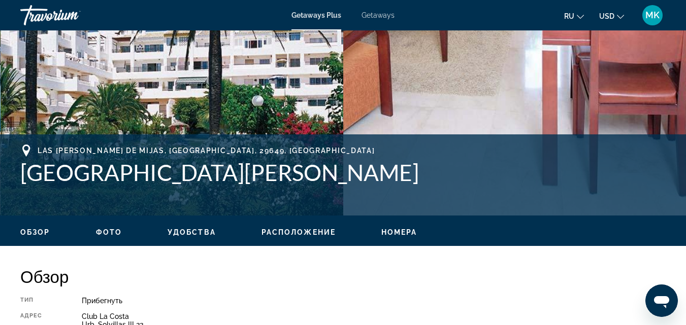
scroll to position [292, 0]
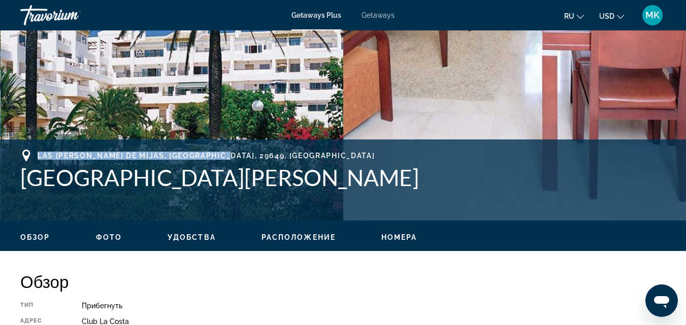
drag, startPoint x: 37, startPoint y: 154, endPoint x: 259, endPoint y: 156, distance: 221.9
click at [259, 156] on div "Las [PERSON_NAME] de Mijas, [GEOGRAPHIC_DATA], 29649, [GEOGRAPHIC_DATA]" at bounding box center [342, 156] width 645 height 12
copy span "Las [PERSON_NAME] de Mijas, [GEOGRAPHIC_DATA], 29649, [GEOGRAPHIC_DATA]"
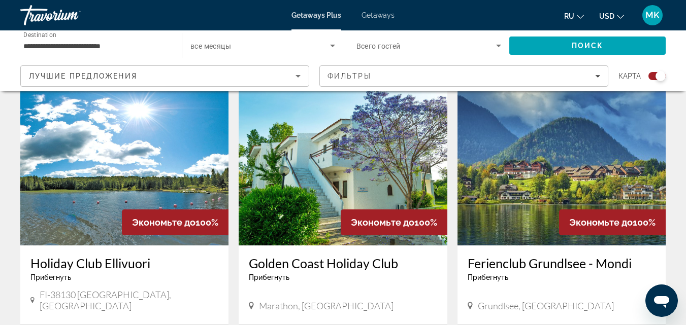
scroll to position [1486, 0]
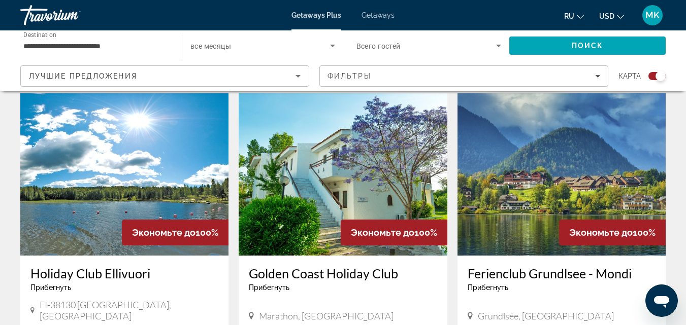
click at [383, 15] on span "Getaways" at bounding box center [377, 15] width 33 height 8
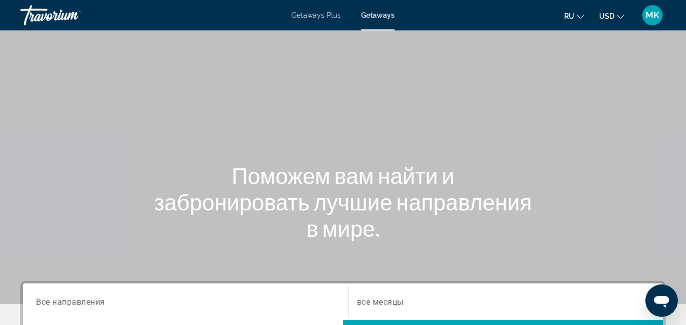
click at [91, 300] on span "Все направления" at bounding box center [70, 302] width 69 height 10
click at [91, 300] on input "Destination Все направления" at bounding box center [185, 303] width 299 height 12
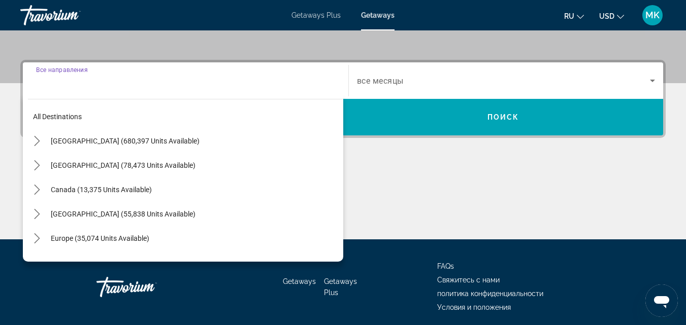
scroll to position [248, 0]
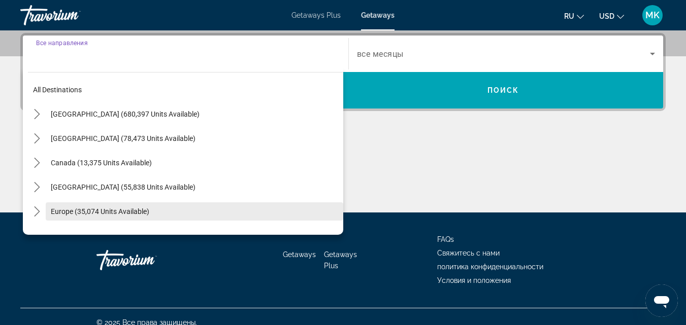
click at [93, 210] on span "Europe (35,074 units available)" at bounding box center [100, 212] width 98 height 8
type input "**********"
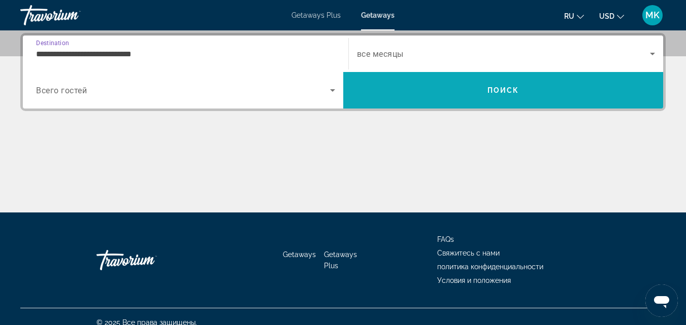
click at [377, 86] on span "Search" at bounding box center [503, 90] width 320 height 24
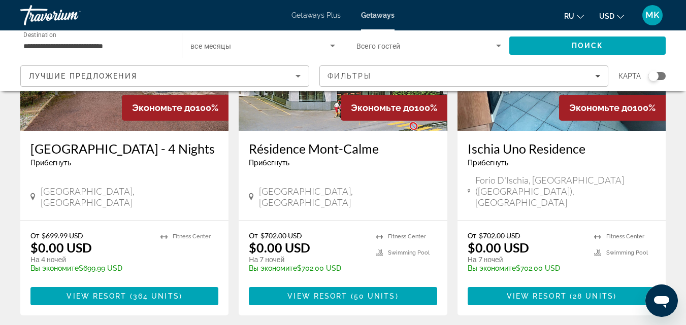
scroll to position [1363, 0]
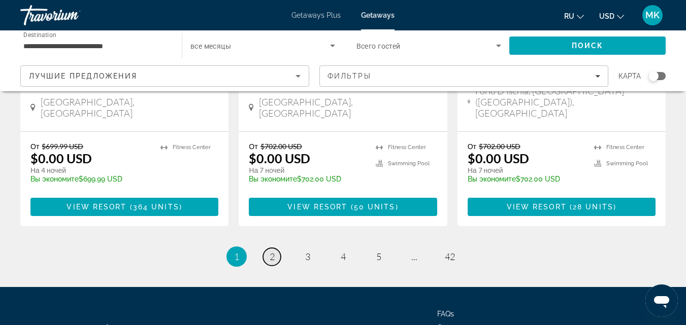
click at [272, 251] on span "2" at bounding box center [272, 256] width 5 height 11
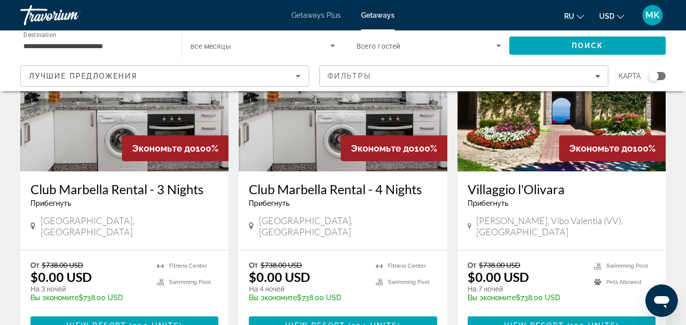
scroll to position [1215, 0]
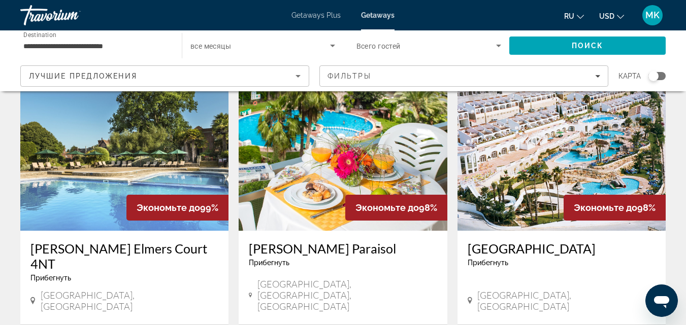
scroll to position [796, 0]
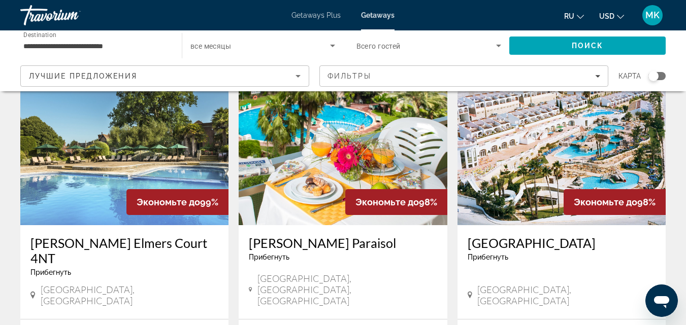
click at [555, 149] on img "Main content" at bounding box center [561, 144] width 208 height 162
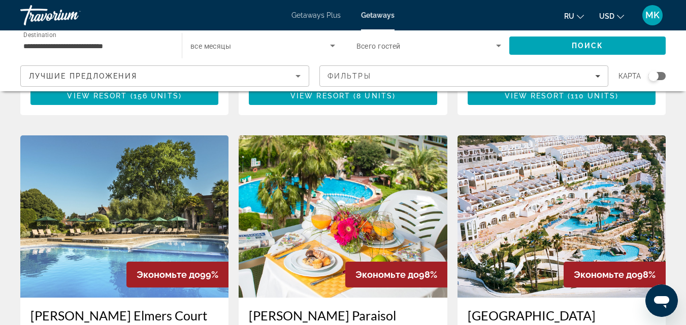
scroll to position [735, 0]
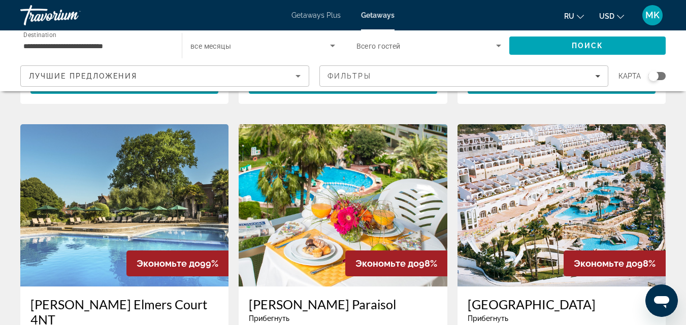
click at [382, 168] on img "Main content" at bounding box center [343, 205] width 208 height 162
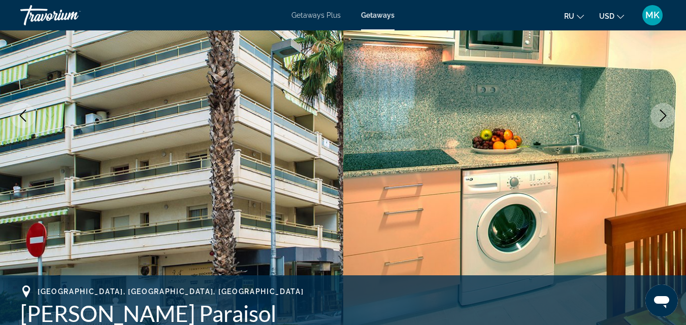
scroll to position [163, 0]
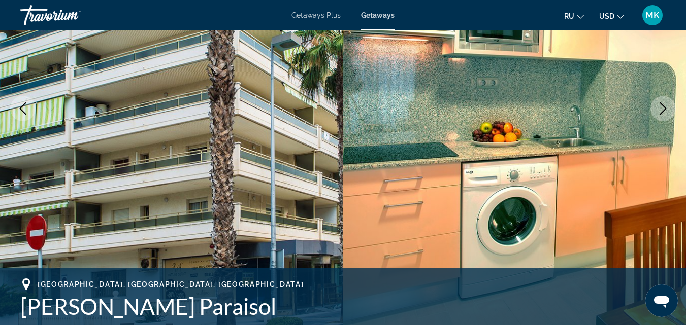
click at [662, 102] on button "Next image" at bounding box center [662, 108] width 25 height 25
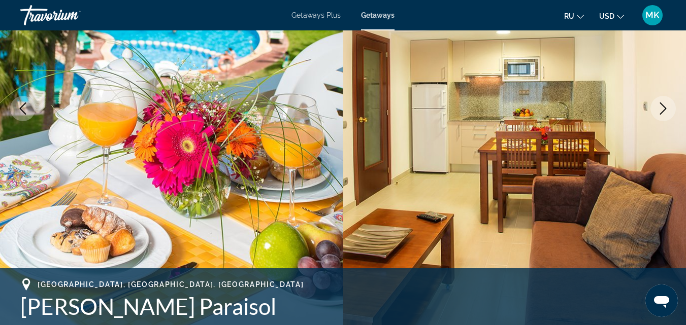
click at [662, 102] on button "Next image" at bounding box center [662, 108] width 25 height 25
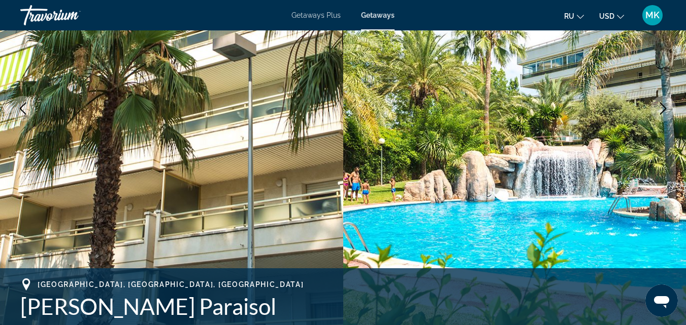
click at [662, 102] on button "Next image" at bounding box center [662, 108] width 25 height 25
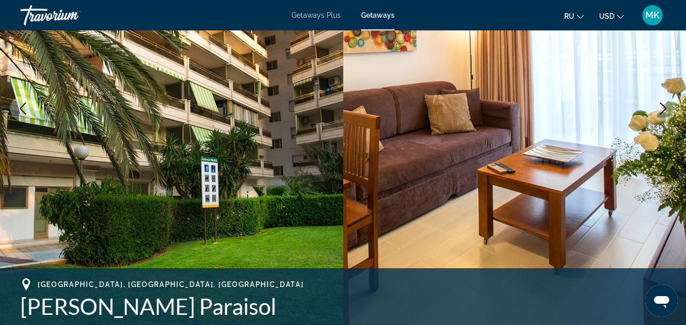
click at [662, 102] on button "Next image" at bounding box center [662, 108] width 25 height 25
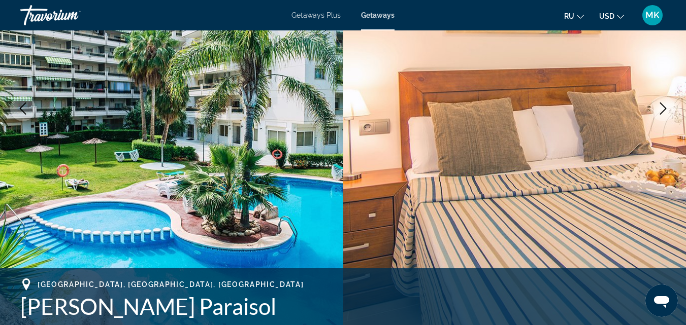
click at [662, 102] on button "Next image" at bounding box center [662, 108] width 25 height 25
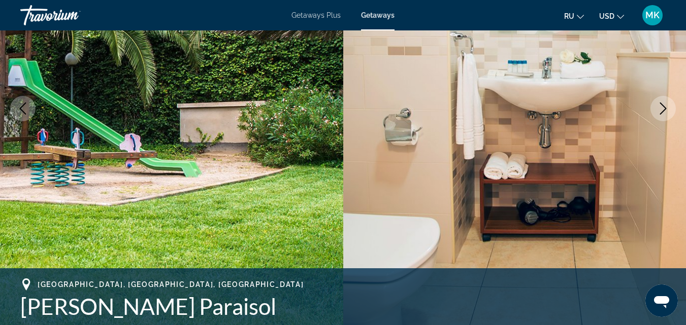
click at [662, 102] on button "Next image" at bounding box center [662, 108] width 25 height 25
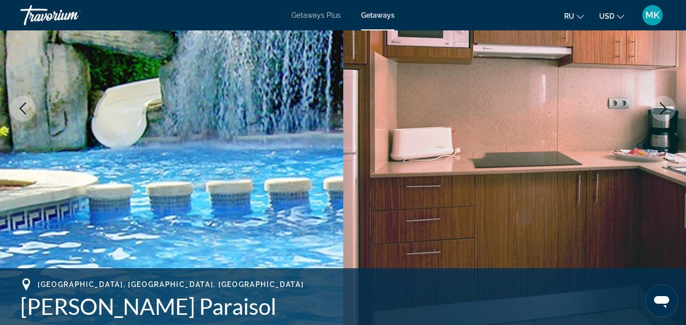
click at [662, 102] on button "Next image" at bounding box center [662, 108] width 25 height 25
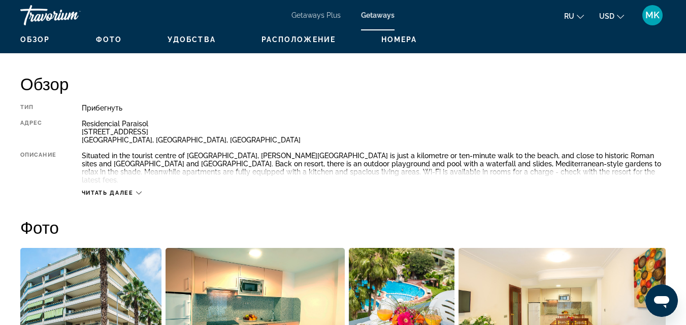
scroll to position [495, 0]
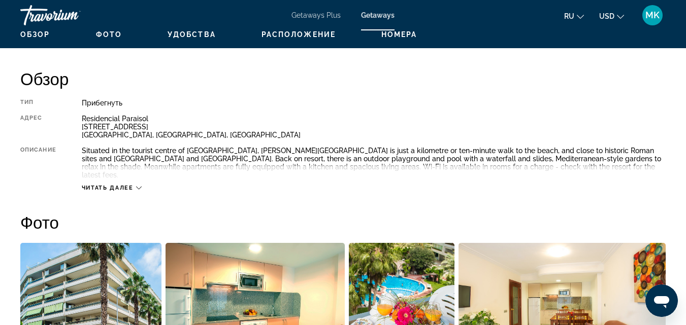
click at [119, 185] on span "Читать далее" at bounding box center [108, 188] width 52 height 7
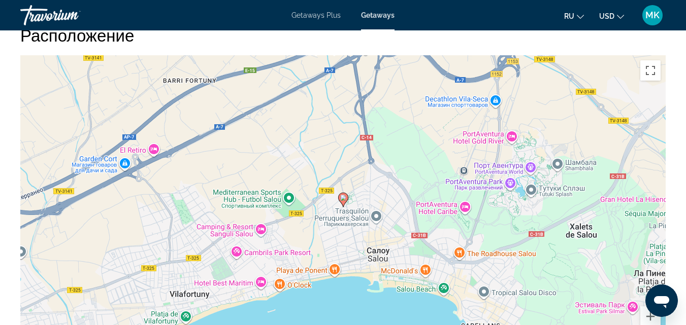
scroll to position [1639, 0]
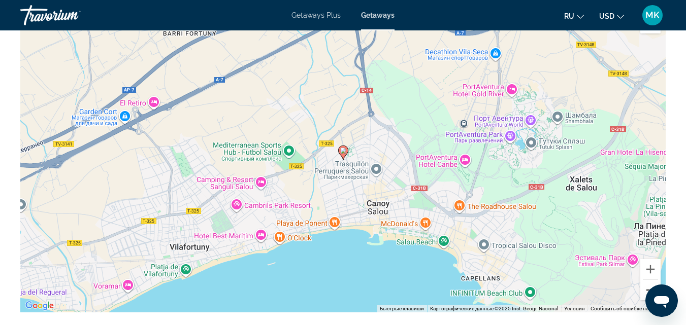
click at [647, 281] on button "Уменьшить" at bounding box center [650, 290] width 20 height 20
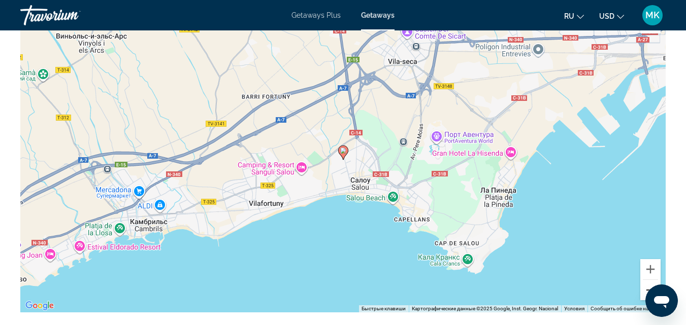
click at [647, 281] on button "Уменьшить" at bounding box center [650, 290] width 20 height 20
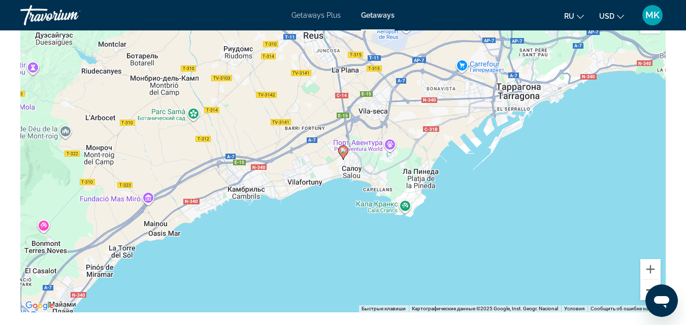
click at [647, 281] on button "Уменьшить" at bounding box center [650, 290] width 20 height 20
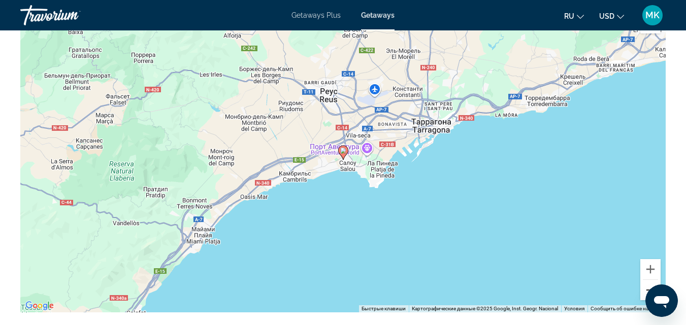
click at [647, 281] on button "Уменьшить" at bounding box center [650, 290] width 20 height 20
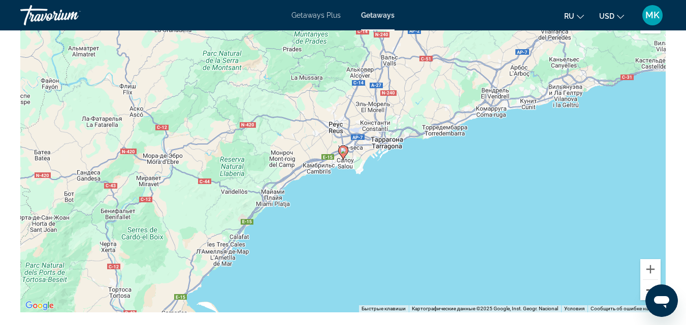
click at [647, 281] on button "Уменьшить" at bounding box center [650, 290] width 20 height 20
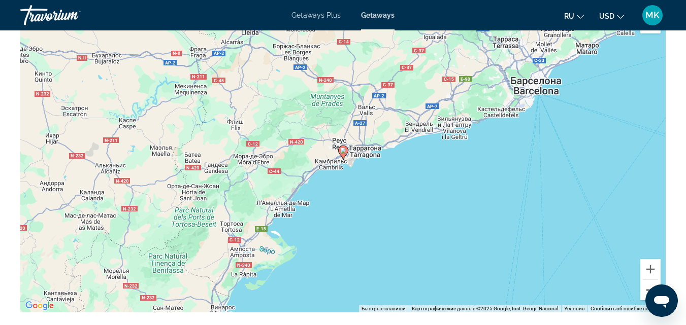
click at [647, 281] on button "Уменьшить" at bounding box center [650, 290] width 20 height 20
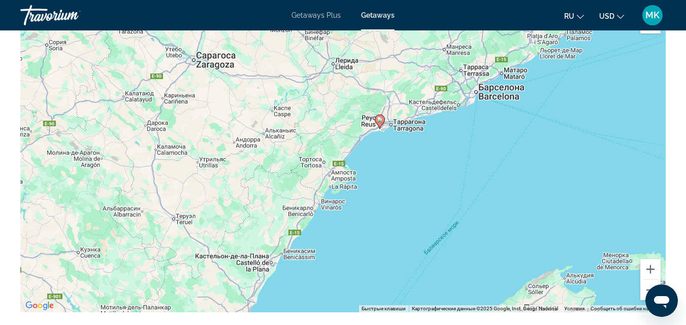
drag, startPoint x: 369, startPoint y: 196, endPoint x: 413, endPoint y: 161, distance: 56.0
click at [413, 161] on div "Чтобы активировать перетаскивание с помощью клавиатуры, нажмите Alt + Ввод. Пос…" at bounding box center [342, 160] width 645 height 305
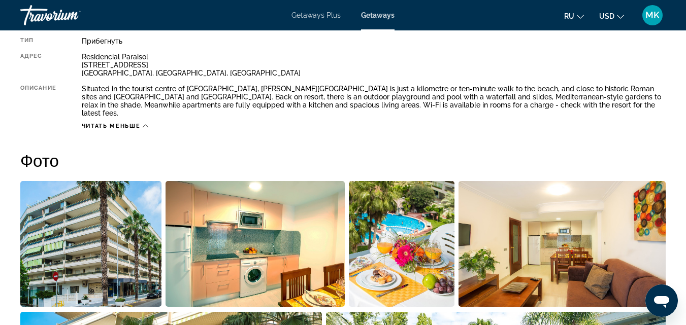
scroll to position [516, 0]
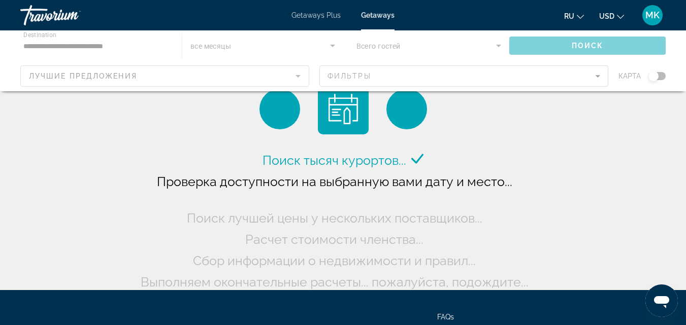
click at [109, 39] on div "Main content" at bounding box center [343, 60] width 686 height 61
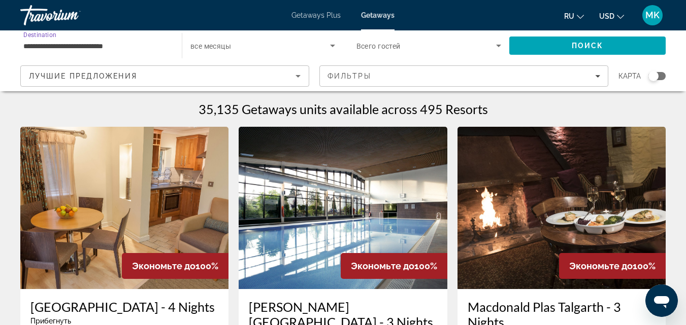
click at [111, 45] on input "**********" at bounding box center [95, 46] width 145 height 12
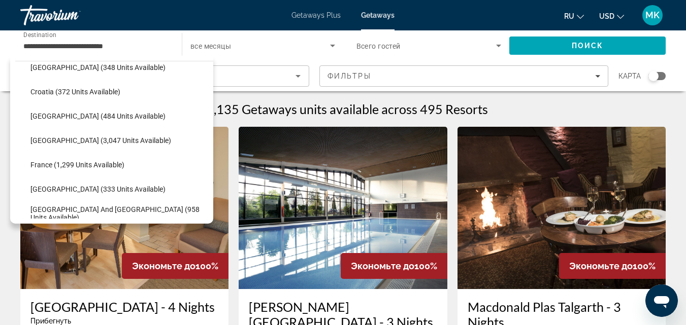
scroll to position [200, 0]
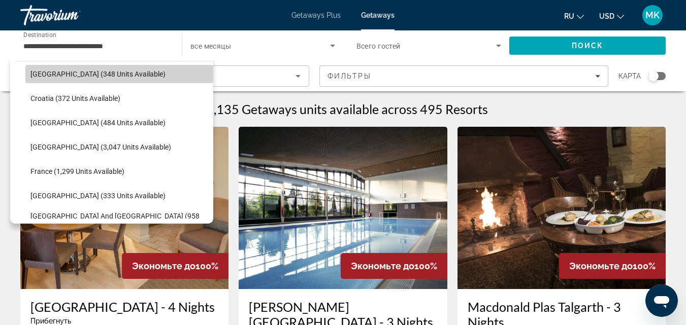
click at [126, 73] on span "Select destination: Belgium (348 units available)" at bounding box center [119, 74] width 188 height 24
type input "**********"
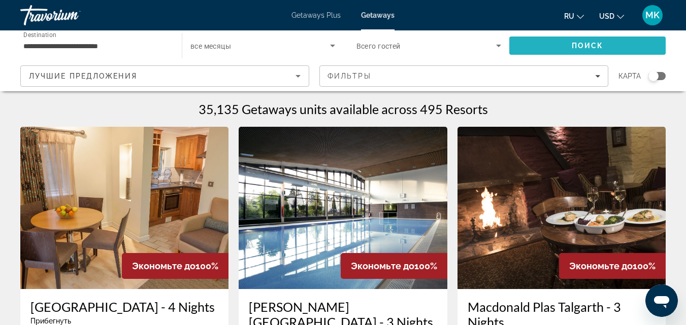
click at [536, 42] on span "Search" at bounding box center [587, 46] width 156 height 24
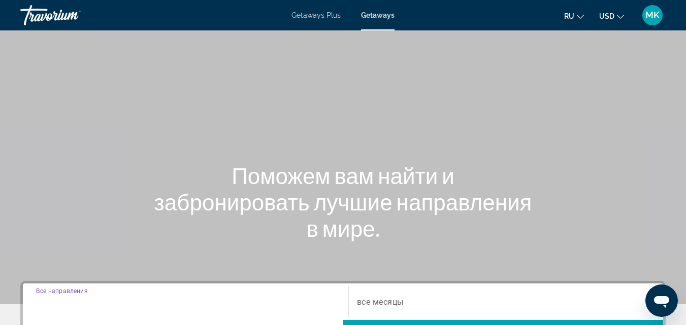
click at [190, 302] on input "Destination Все направления" at bounding box center [185, 303] width 299 height 12
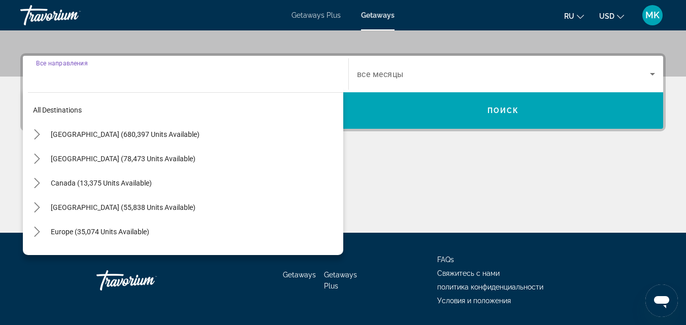
scroll to position [248, 0]
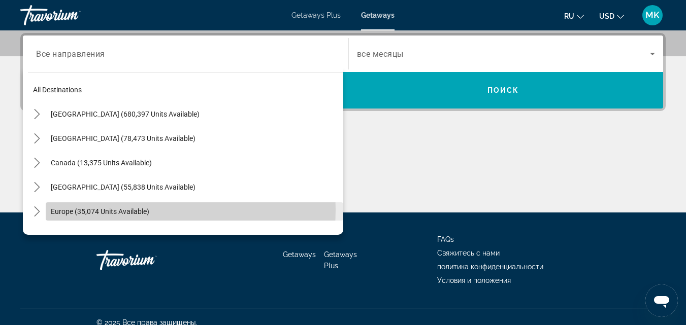
click at [114, 210] on span "Europe (35,074 units available)" at bounding box center [100, 212] width 98 height 8
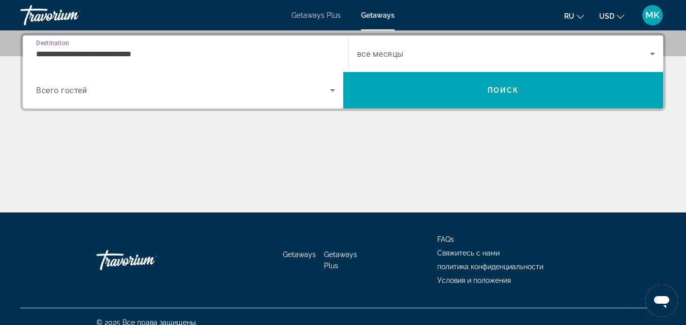
click at [197, 49] on input "**********" at bounding box center [185, 54] width 299 height 12
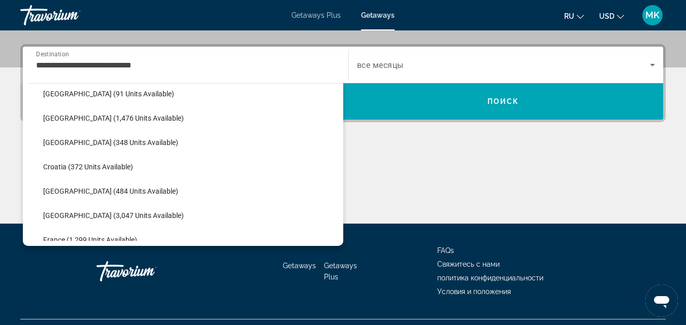
scroll to position [156, 0]
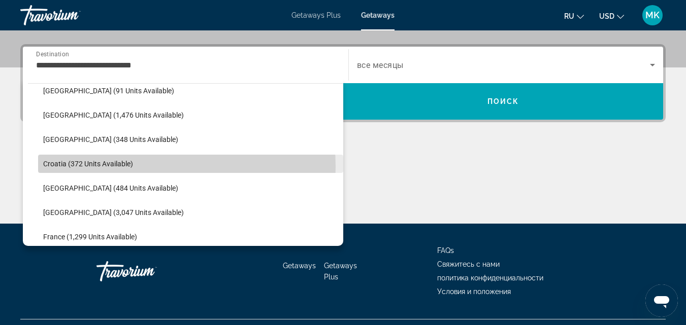
click at [121, 167] on span "Croatia (372 units available)" at bounding box center [88, 164] width 90 height 8
type input "**********"
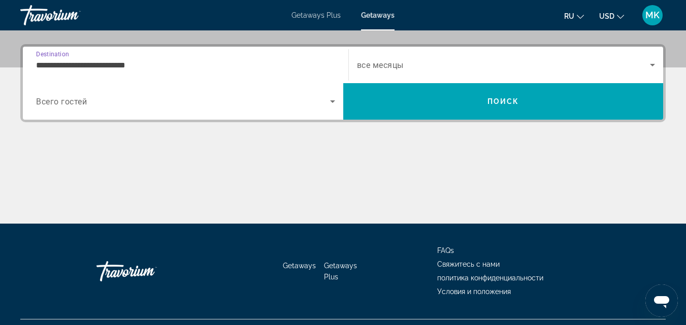
scroll to position [248, 0]
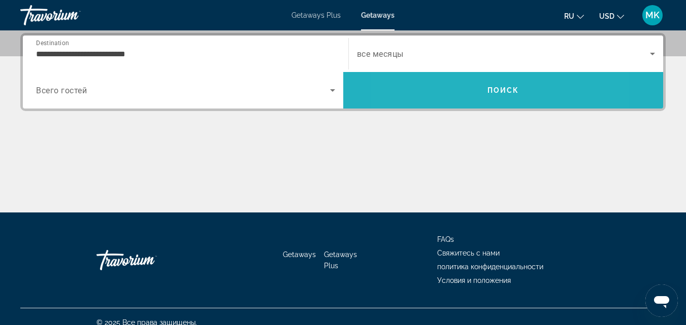
click at [453, 83] on span "Search" at bounding box center [503, 90] width 320 height 24
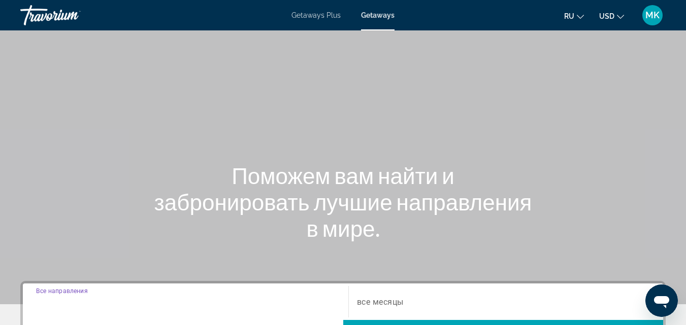
click at [152, 298] on input "Destination Все направления" at bounding box center [185, 303] width 299 height 12
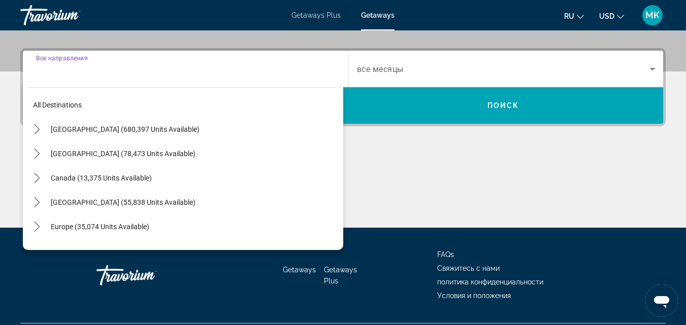
scroll to position [248, 0]
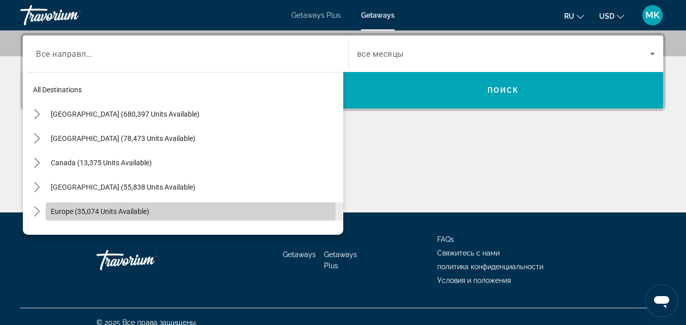
click at [76, 210] on span "Europe (35,074 units available)" at bounding box center [100, 212] width 98 height 8
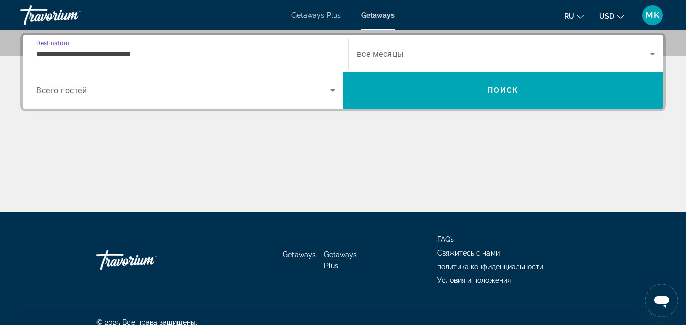
click at [171, 53] on input "**********" at bounding box center [185, 54] width 299 height 12
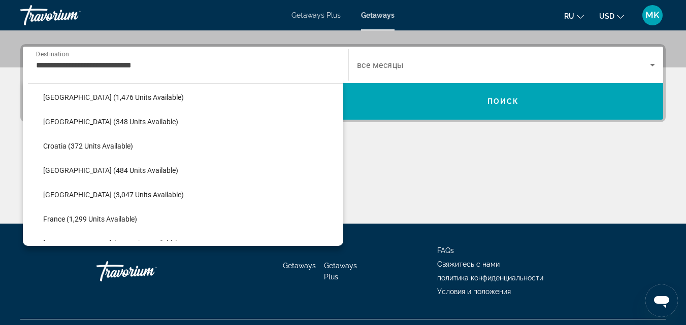
scroll to position [189, 0]
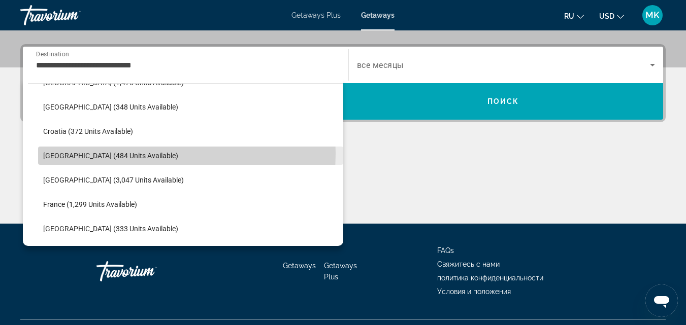
click at [128, 153] on span "[GEOGRAPHIC_DATA] (484 units available)" at bounding box center [110, 156] width 135 height 8
type input "**********"
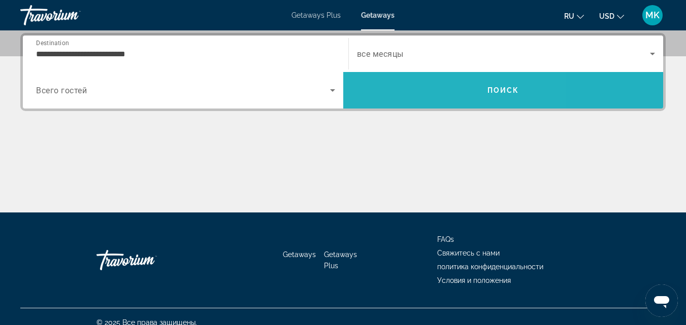
click at [421, 97] on span "Search" at bounding box center [503, 90] width 320 height 24
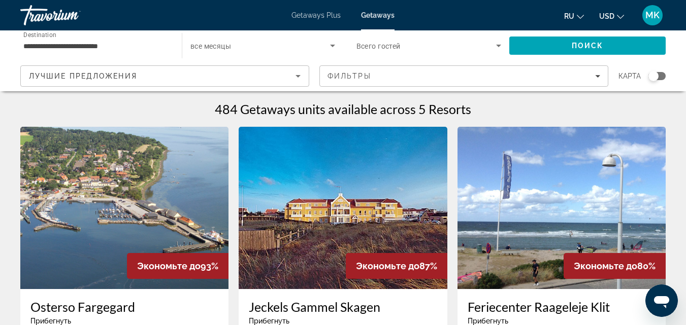
click at [74, 41] on input "**********" at bounding box center [95, 46] width 145 height 12
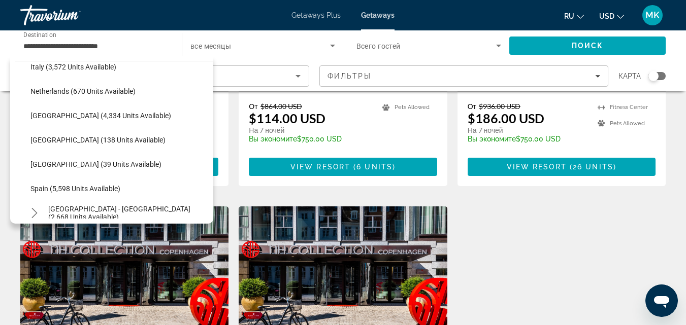
scroll to position [274, 0]
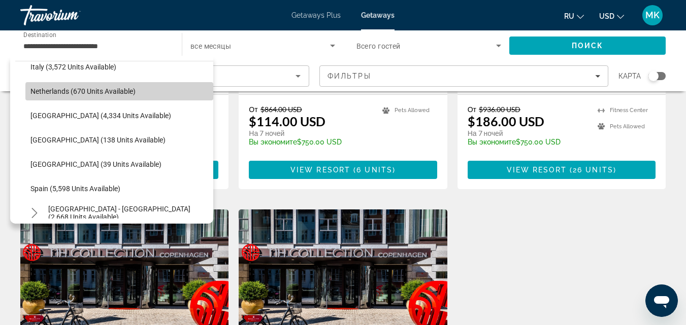
click at [139, 95] on span "Select destination: Netherlands (670 units available)" at bounding box center [119, 91] width 188 height 24
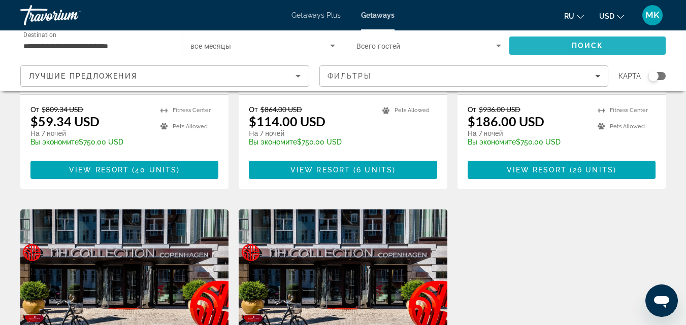
click at [605, 41] on span "Search" at bounding box center [587, 46] width 156 height 24
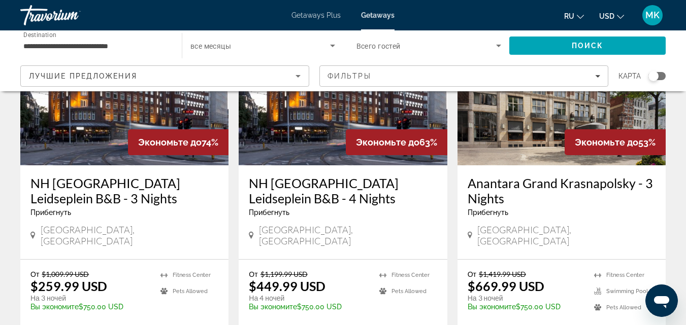
scroll to position [130, 0]
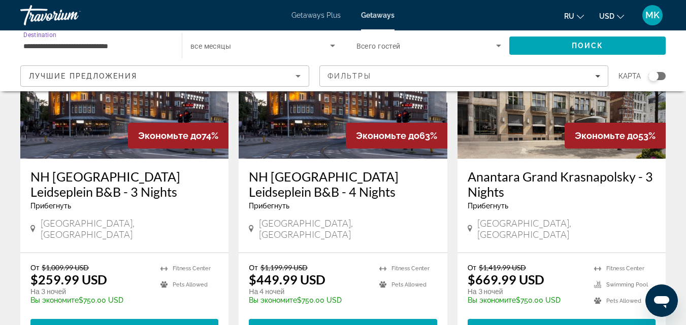
click at [74, 42] on input "**********" at bounding box center [95, 46] width 145 height 12
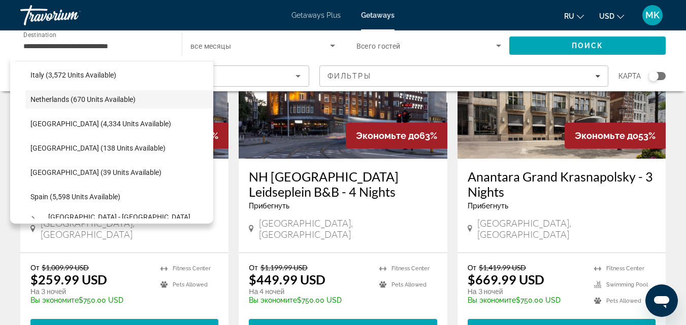
scroll to position [438, 0]
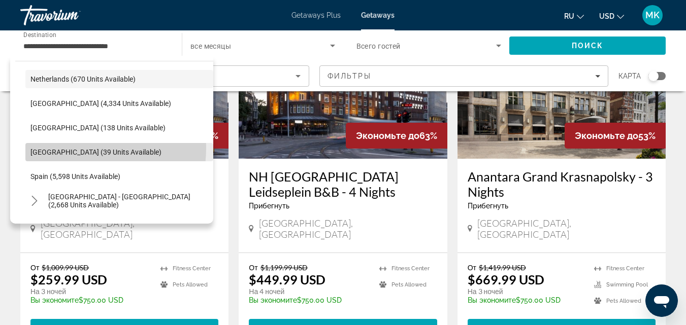
click at [72, 148] on span "[GEOGRAPHIC_DATA] (39 units available)" at bounding box center [95, 152] width 131 height 8
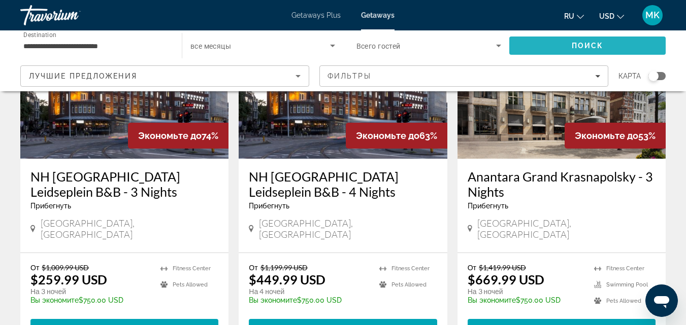
click at [620, 51] on span "Search" at bounding box center [587, 46] width 156 height 24
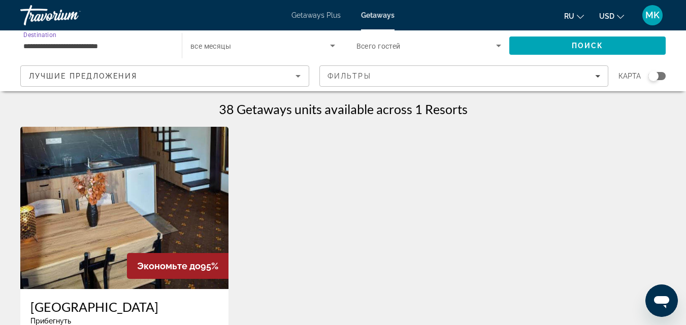
click at [87, 40] on input "**********" at bounding box center [95, 46] width 145 height 12
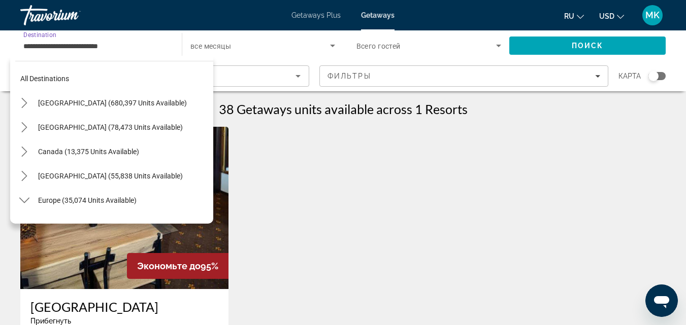
scroll to position [450, 0]
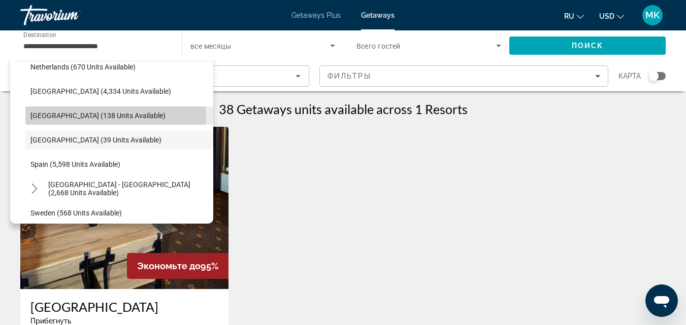
click at [79, 118] on span "[GEOGRAPHIC_DATA] (138 units available)" at bounding box center [97, 116] width 135 height 8
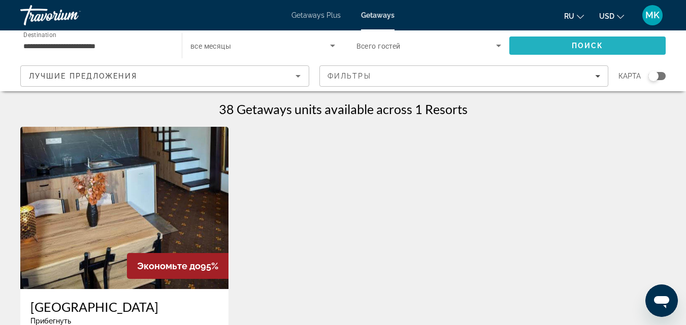
click at [528, 42] on span "Search" at bounding box center [587, 46] width 156 height 24
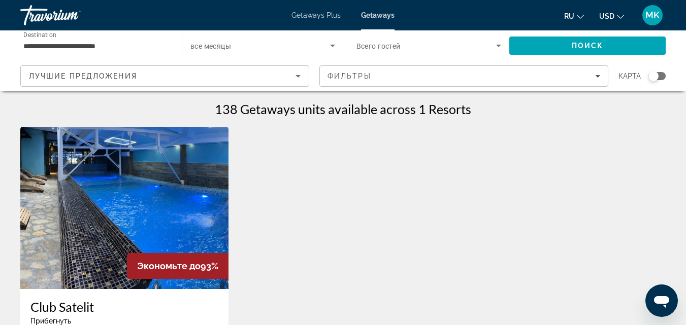
click at [121, 41] on input "**********" at bounding box center [95, 46] width 145 height 12
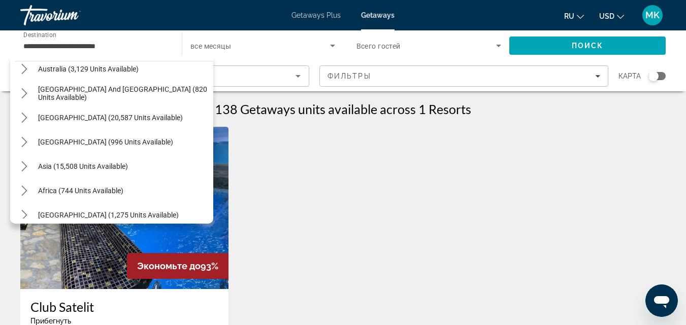
scroll to position [744, 0]
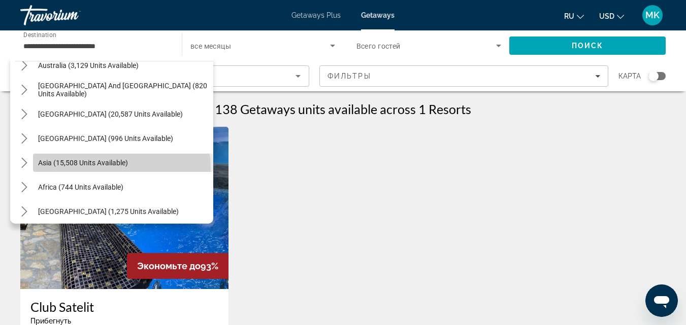
click at [121, 168] on span "Select destination: Asia (15,508 units available)" at bounding box center [123, 163] width 180 height 24
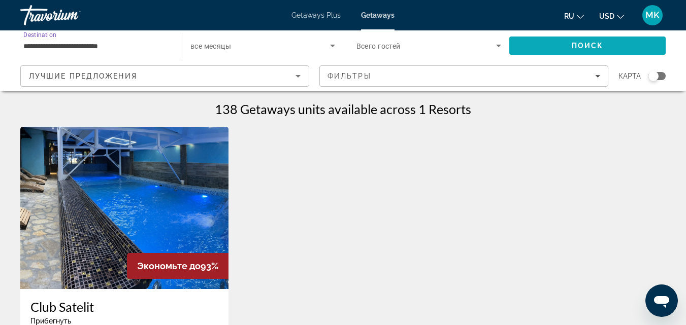
click at [520, 41] on span "Search" at bounding box center [587, 46] width 156 height 24
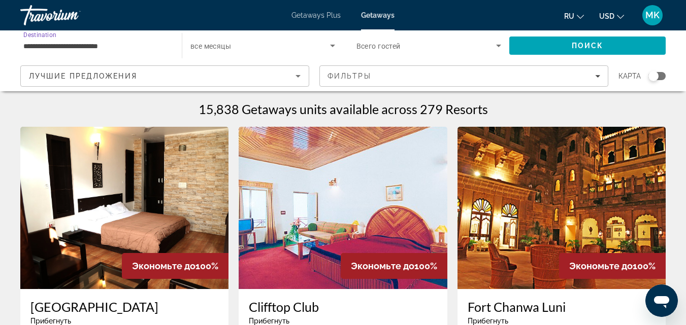
click at [112, 42] on input "**********" at bounding box center [95, 46] width 145 height 12
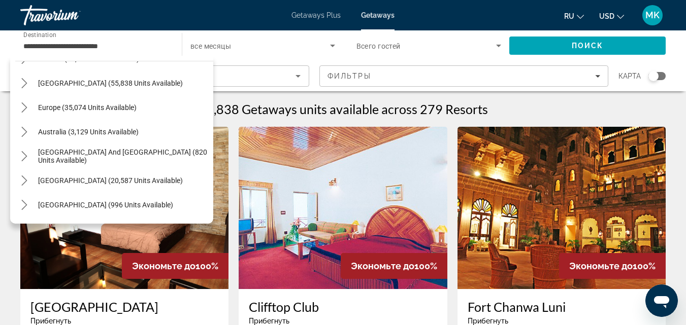
scroll to position [95, 0]
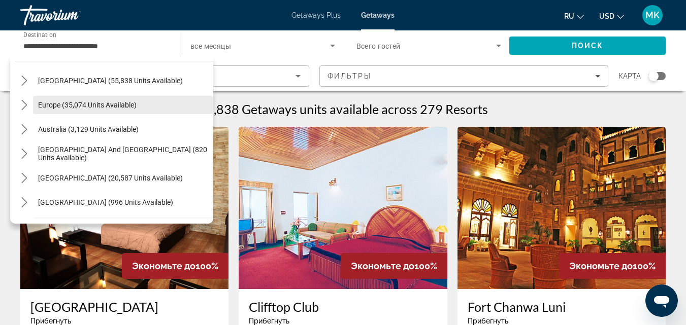
click at [119, 108] on span "Europe (35,074 units available)" at bounding box center [87, 105] width 98 height 8
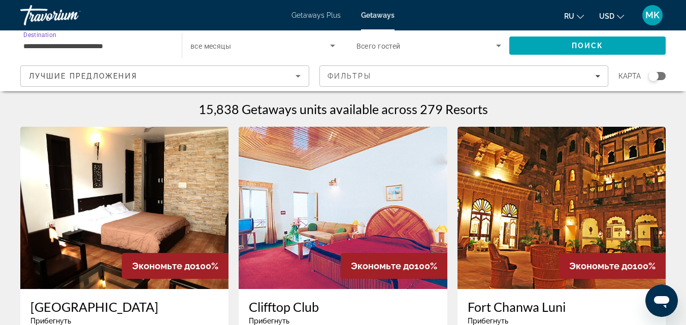
click at [118, 49] on input "**********" at bounding box center [95, 46] width 145 height 12
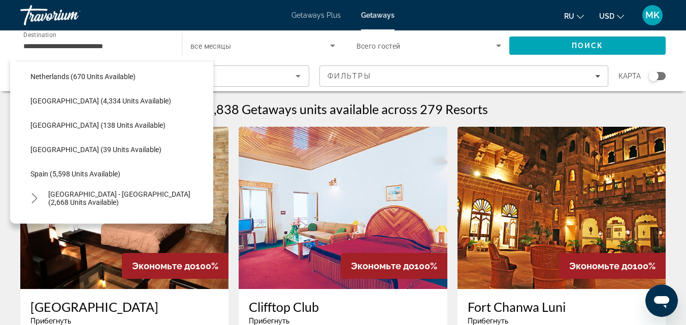
scroll to position [446, 0]
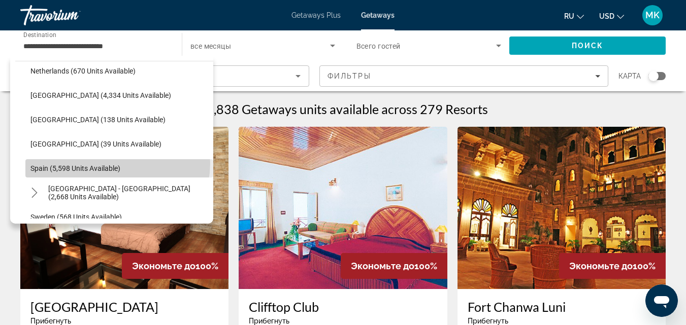
click at [117, 163] on span "Select destination: Spain (5,598 units available)" at bounding box center [119, 168] width 188 height 24
type input "**********"
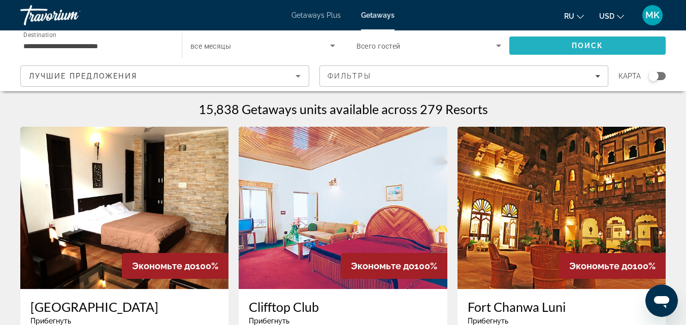
click at [544, 48] on span "Search" at bounding box center [587, 46] width 156 height 24
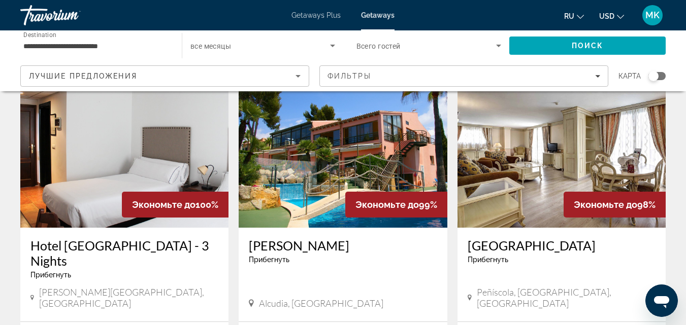
scroll to position [439, 0]
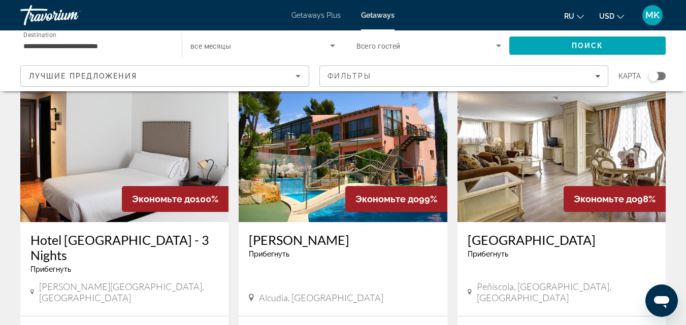
click at [560, 143] on img "Main content" at bounding box center [561, 141] width 208 height 162
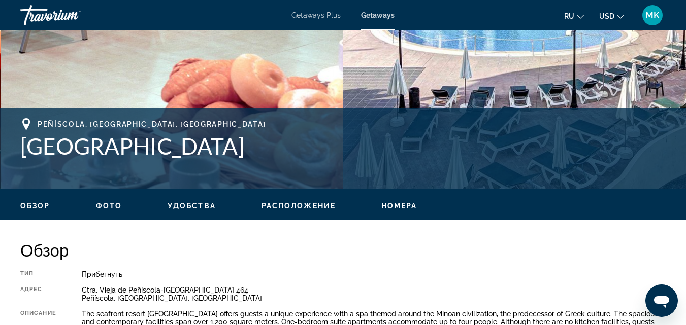
scroll to position [352, 0]
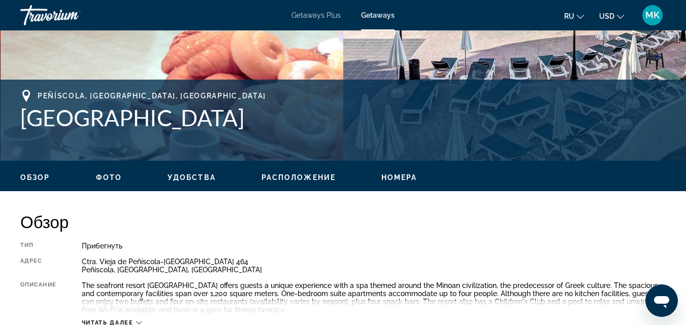
click at [399, 176] on span "Номера" at bounding box center [399, 178] width 36 height 8
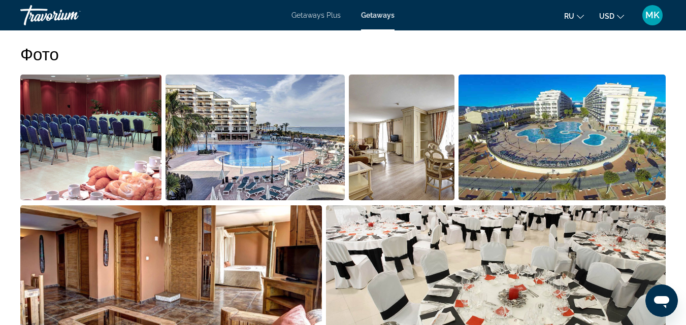
scroll to position [522, 0]
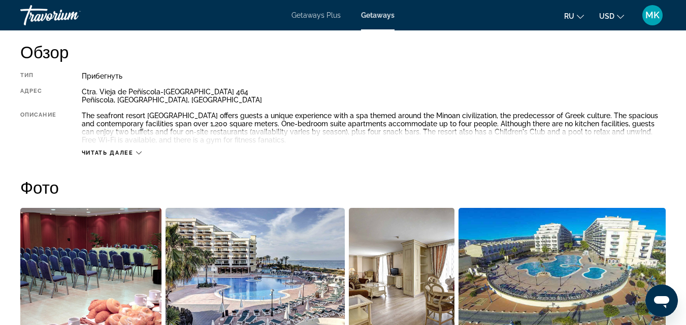
click at [123, 149] on button "Читать далее" at bounding box center [112, 153] width 60 height 8
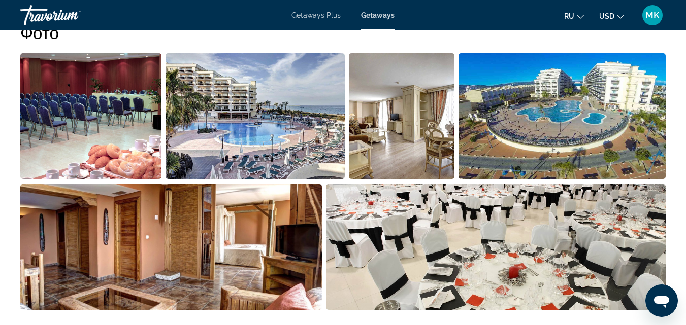
scroll to position [691, 0]
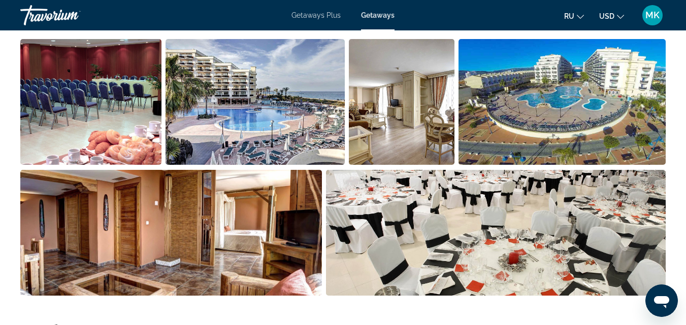
click at [419, 125] on img "Open full-screen image slider" at bounding box center [402, 102] width 106 height 126
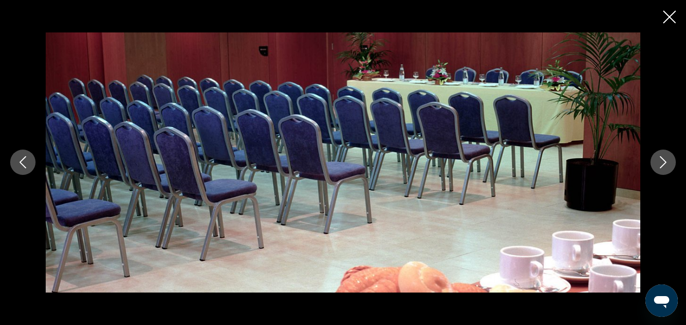
click at [661, 162] on icon "Next image" at bounding box center [663, 162] width 12 height 12
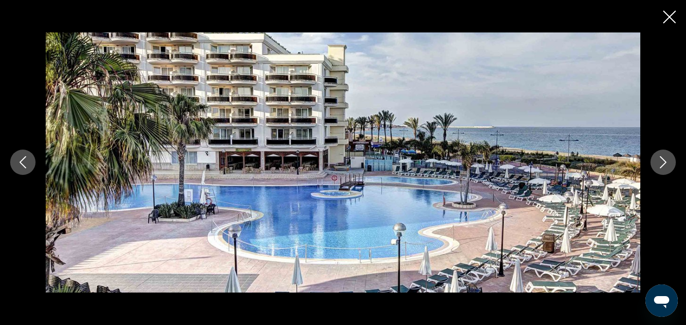
click at [661, 162] on icon "Next image" at bounding box center [663, 162] width 12 height 12
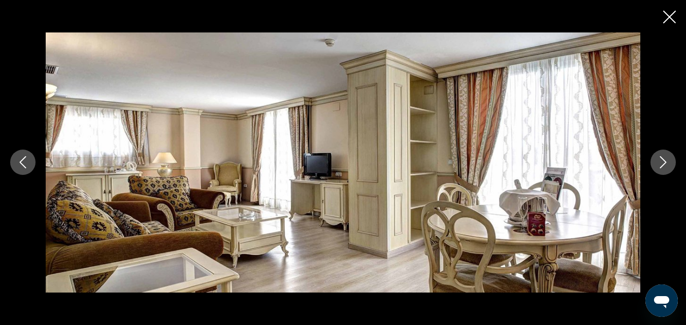
scroll to position [1556, 0]
click at [669, 20] on icon "Close slideshow" at bounding box center [669, 17] width 13 height 13
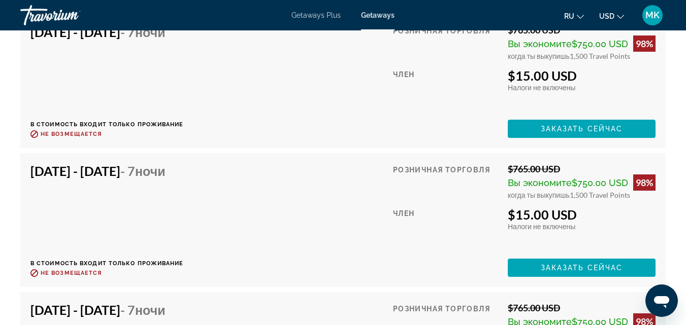
scroll to position [2577, 0]
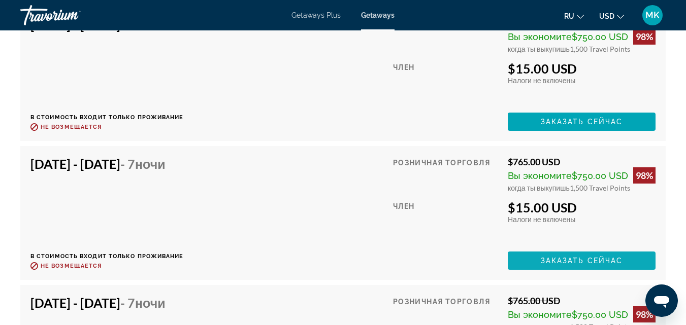
click at [539, 257] on span "Main content" at bounding box center [582, 261] width 148 height 24
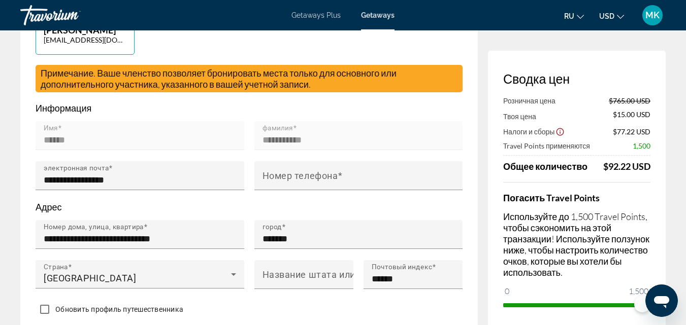
scroll to position [278, 0]
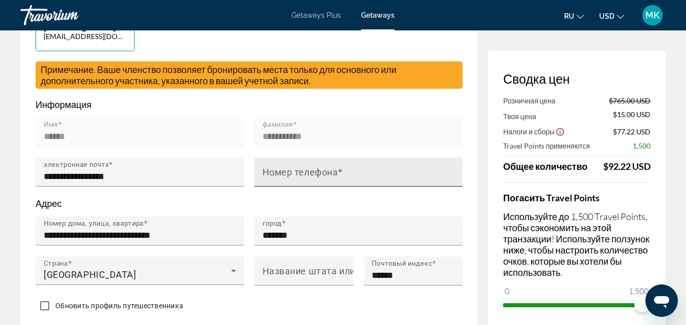
click at [309, 178] on mat-label "Номер телефона" at bounding box center [300, 172] width 76 height 11
click at [309, 180] on input "Номер телефона" at bounding box center [361, 177] width 199 height 12
type input "**********"
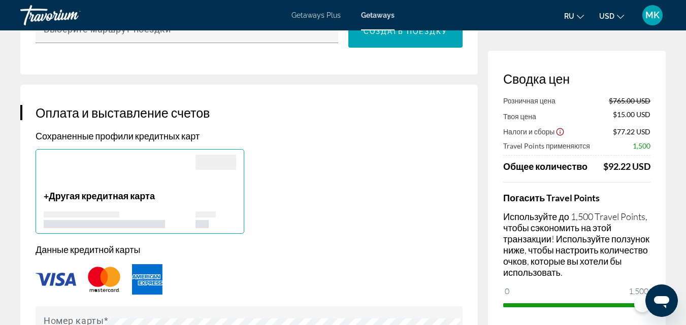
scroll to position [0, 0]
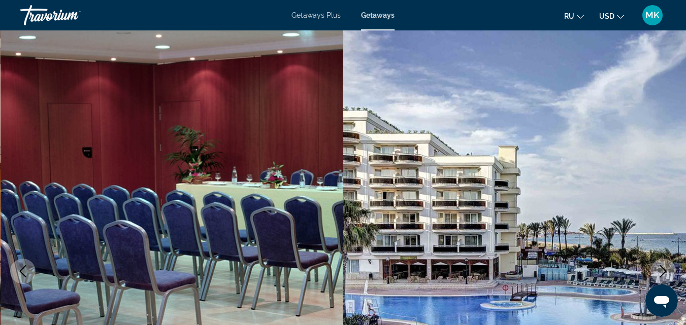
click at [660, 267] on icon "Next image" at bounding box center [663, 272] width 12 height 12
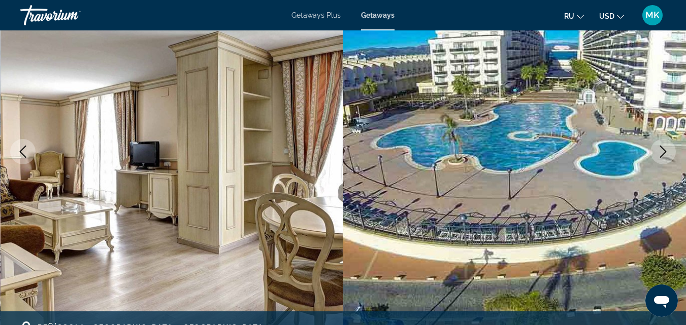
scroll to position [126, 0]
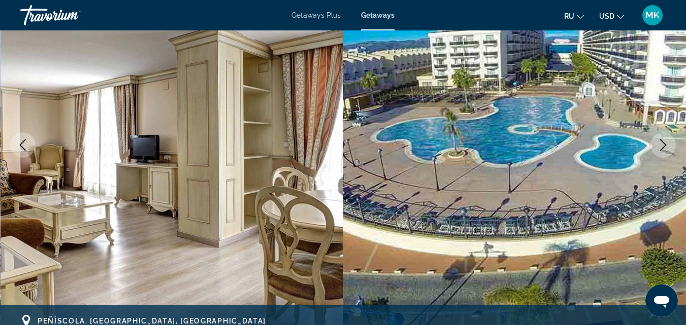
click at [656, 145] on button "Next image" at bounding box center [662, 145] width 25 height 25
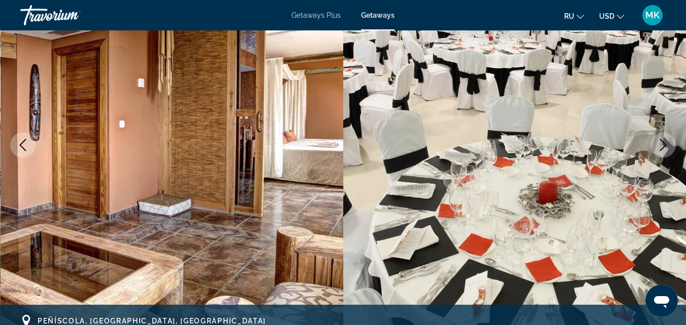
click at [656, 145] on button "Next image" at bounding box center [662, 145] width 25 height 25
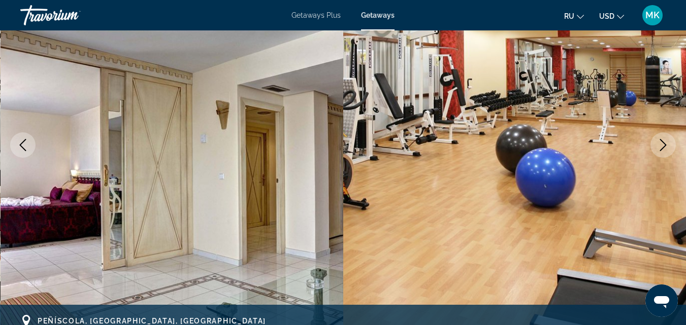
click at [128, 156] on img "Main content" at bounding box center [172, 145] width 343 height 482
click at [655, 146] on button "Next image" at bounding box center [662, 145] width 25 height 25
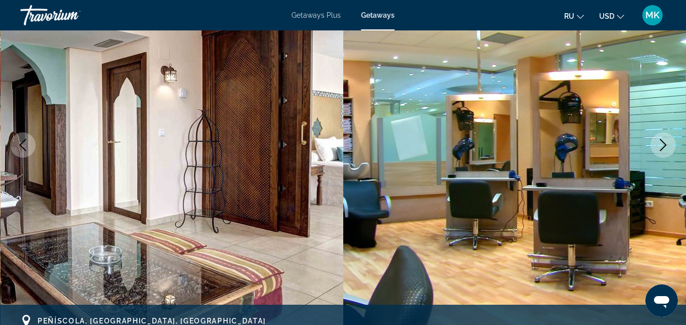
click at [655, 146] on button "Next image" at bounding box center [662, 145] width 25 height 25
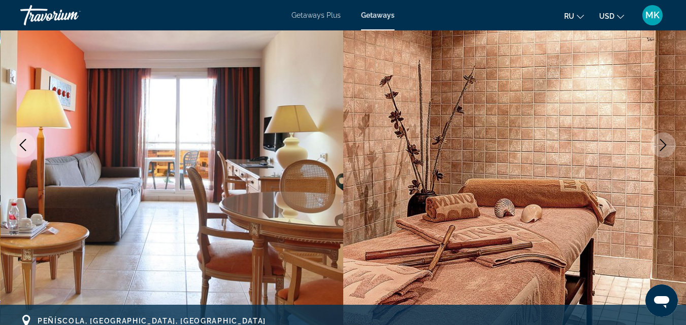
click at [662, 141] on icon "Next image" at bounding box center [663, 145] width 7 height 12
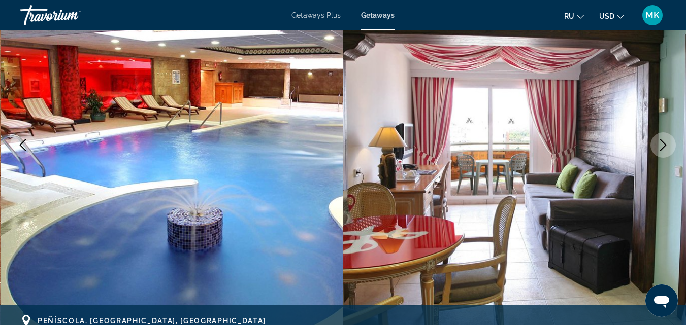
click at [662, 141] on icon "Next image" at bounding box center [663, 145] width 7 height 12
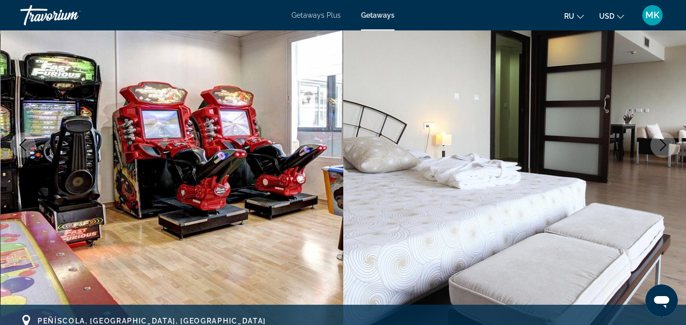
click at [662, 141] on icon "Next image" at bounding box center [663, 145] width 7 height 12
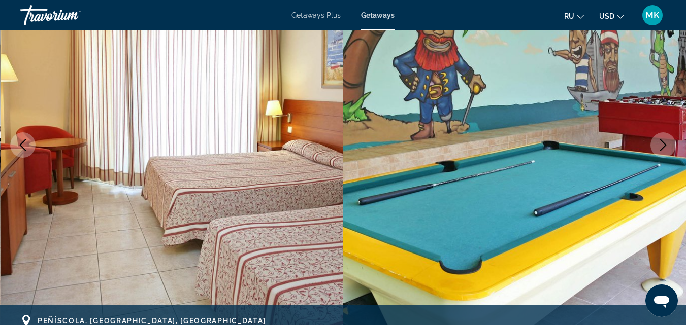
click at [25, 143] on icon "Previous image" at bounding box center [23, 145] width 12 height 12
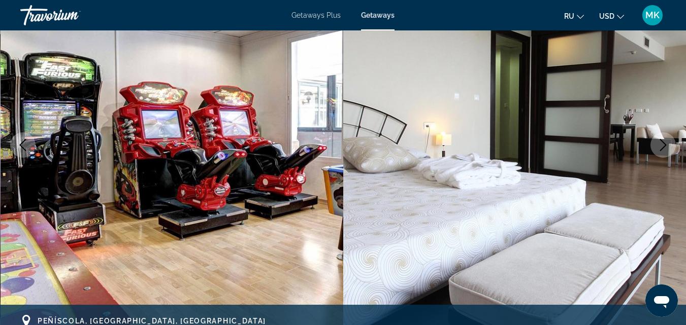
click at [659, 147] on icon "Next image" at bounding box center [663, 145] width 12 height 12
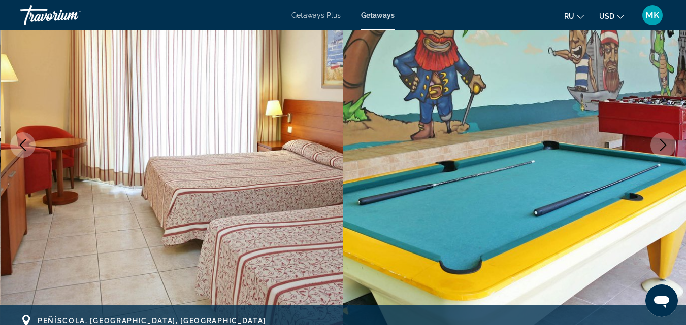
click at [659, 147] on icon "Next image" at bounding box center [663, 145] width 12 height 12
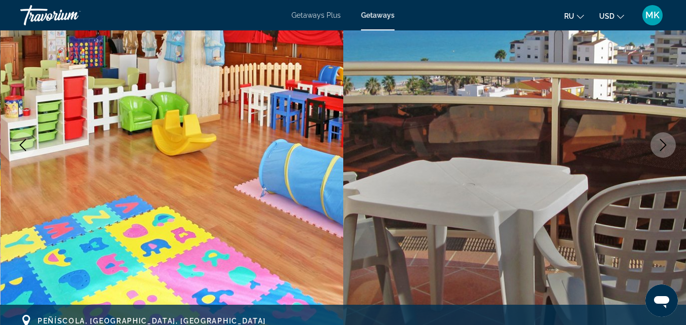
click at [659, 147] on icon "Next image" at bounding box center [663, 145] width 12 height 12
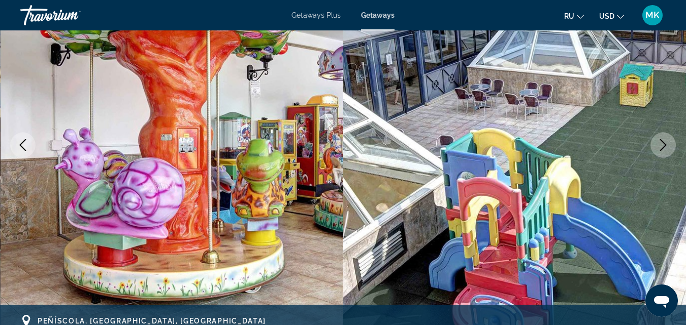
click at [659, 147] on icon "Next image" at bounding box center [663, 145] width 12 height 12
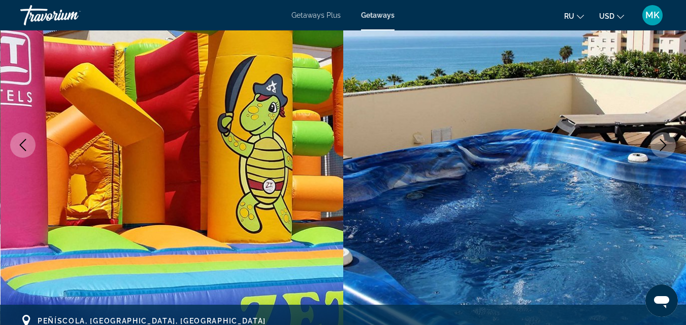
click at [659, 147] on icon "Next image" at bounding box center [663, 145] width 12 height 12
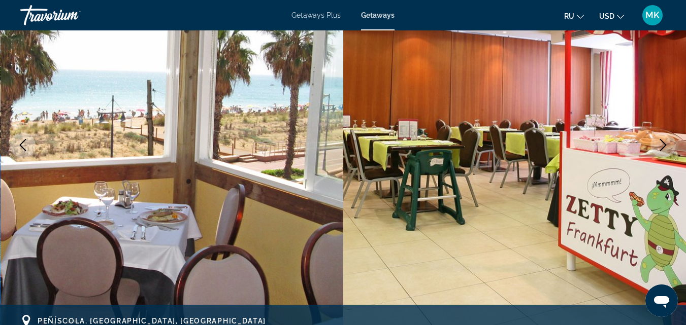
click at [659, 147] on icon "Next image" at bounding box center [663, 145] width 12 height 12
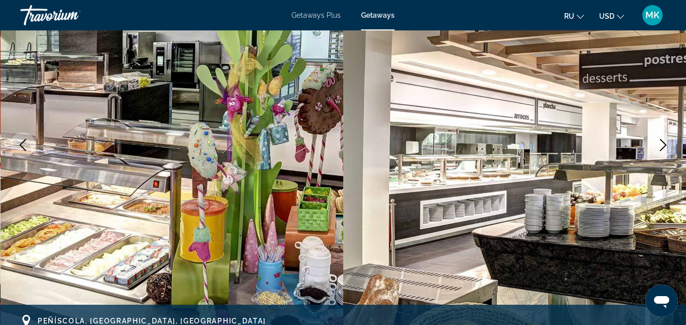
click at [659, 147] on icon "Next image" at bounding box center [663, 145] width 12 height 12
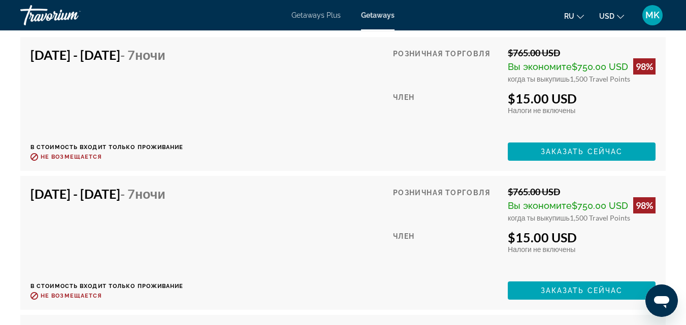
scroll to position [3145, 0]
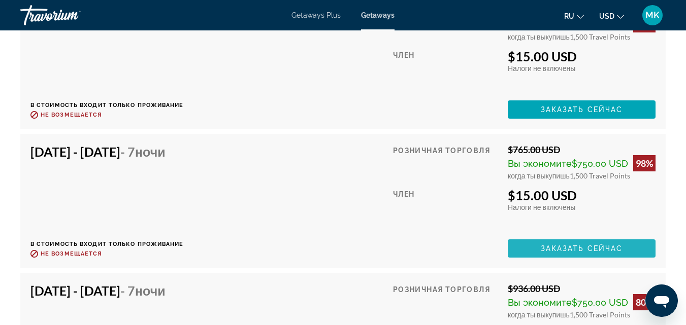
click at [587, 248] on span "Заказать сейчас" at bounding box center [582, 249] width 82 height 8
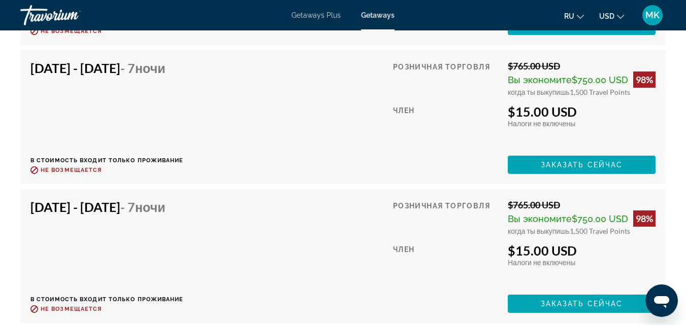
scroll to position [2541, 0]
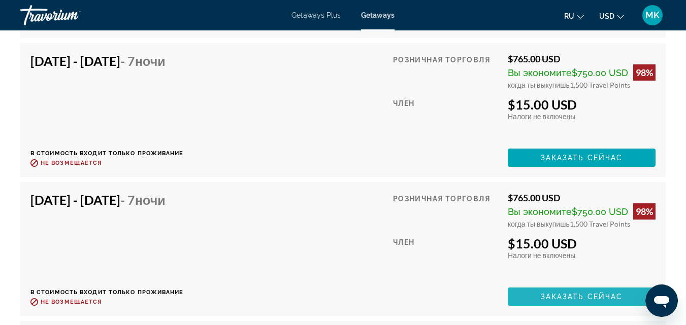
click at [595, 293] on span "Заказать сейчас" at bounding box center [582, 297] width 82 height 8
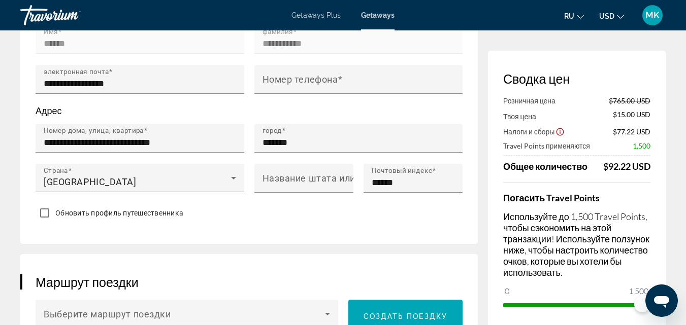
scroll to position [378, 0]
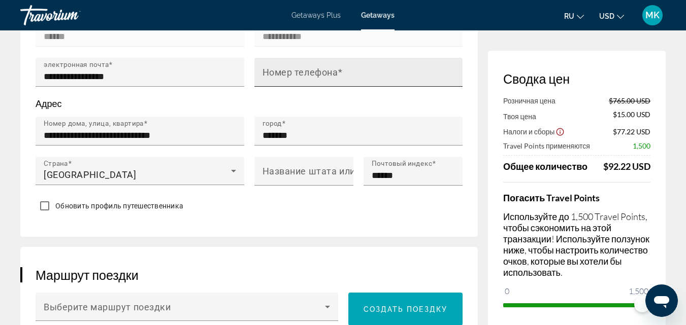
click at [322, 78] on mat-label "Номер телефона" at bounding box center [300, 72] width 76 height 11
click at [322, 83] on input "Номер телефона" at bounding box center [361, 77] width 199 height 12
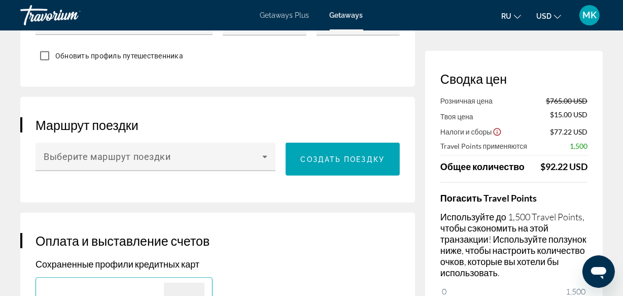
scroll to position [540, 0]
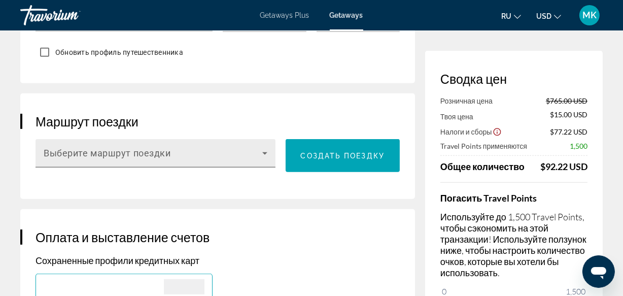
type input "**********"
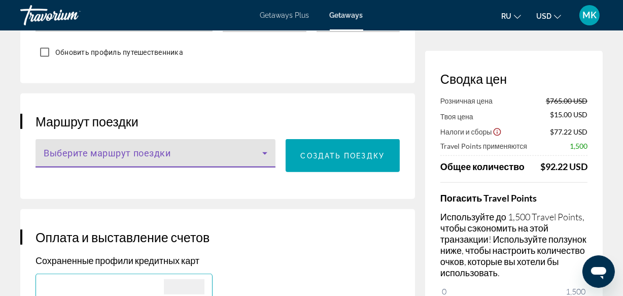
click at [254, 163] on span "Main content" at bounding box center [153, 157] width 219 height 12
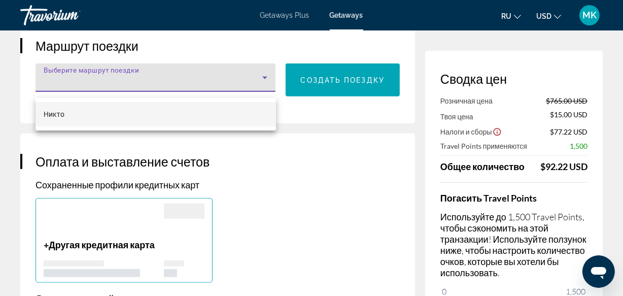
scroll to position [619, 0]
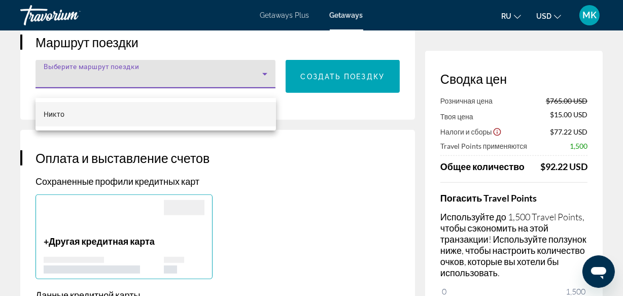
click at [316, 85] on div at bounding box center [311, 148] width 623 height 296
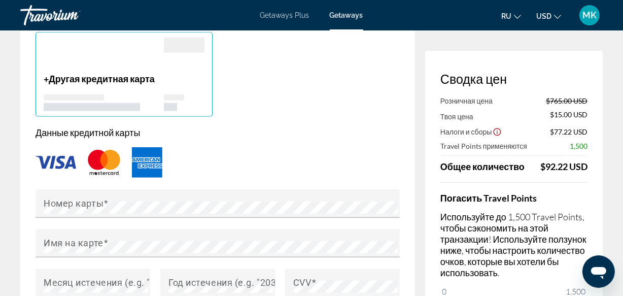
scroll to position [819, 0]
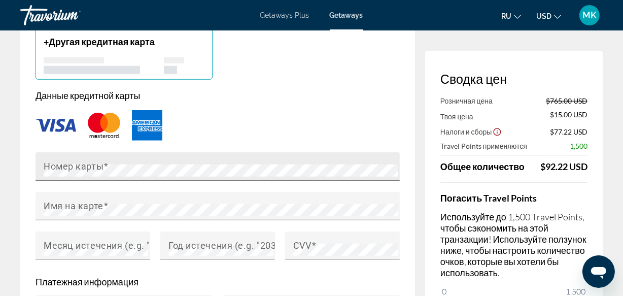
click at [170, 171] on div "Номер карты" at bounding box center [221, 166] width 354 height 28
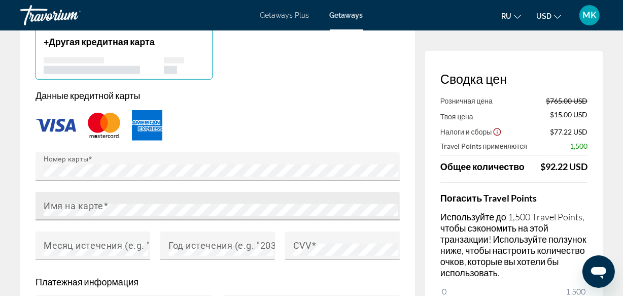
click at [101, 211] on mat-label "Имя на карте" at bounding box center [74, 206] width 60 height 11
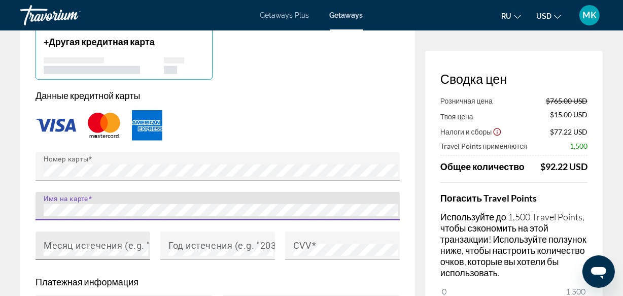
click at [95, 251] on mat-label "Месяц истечения (e.g. "05")" at bounding box center [106, 245] width 124 height 11
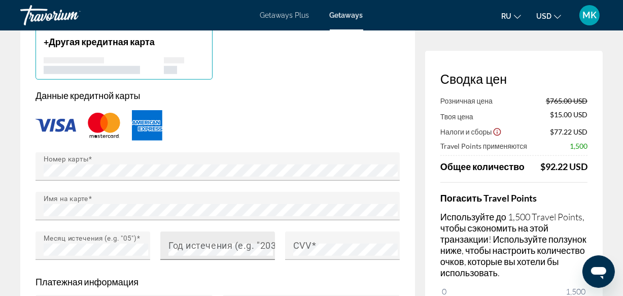
click at [218, 251] on mat-label "Год истечения (e.g. "2030")" at bounding box center [229, 245] width 120 height 11
click at [312, 251] on span "Main content" at bounding box center [314, 245] width 5 height 11
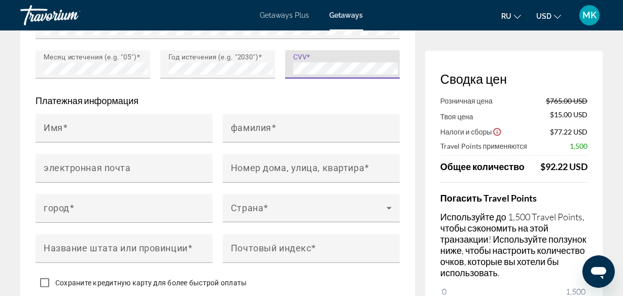
scroll to position [1008, 0]
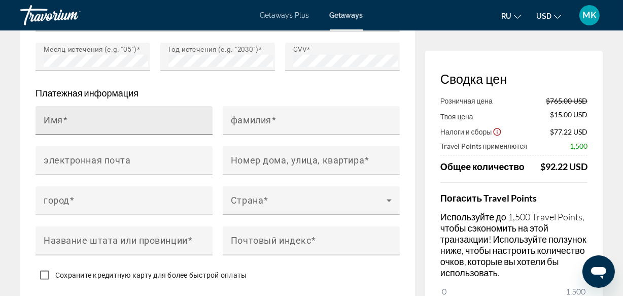
click at [193, 123] on div "Имя" at bounding box center [127, 120] width 167 height 29
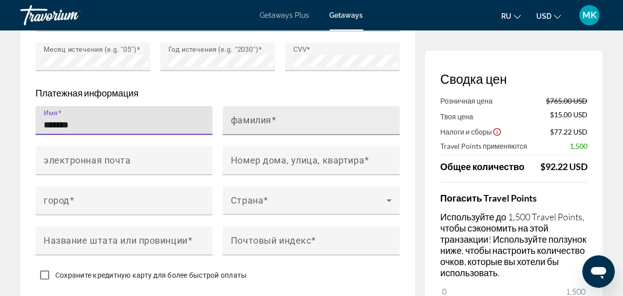
type input "******"
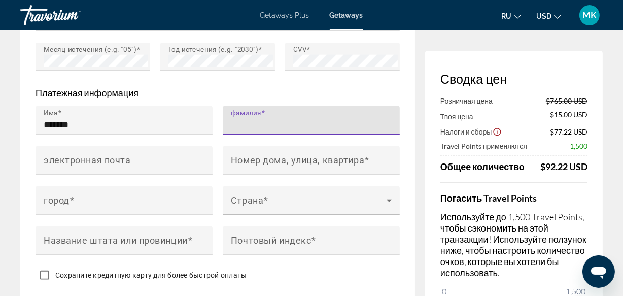
click at [271, 131] on input "фамилия" at bounding box center [314, 125] width 167 height 12
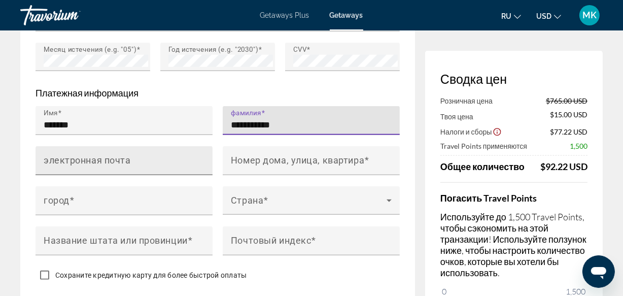
type input "**********"
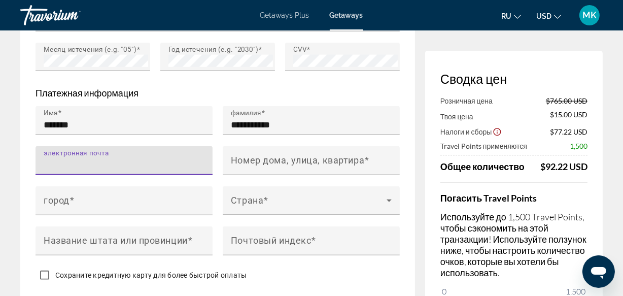
click at [147, 166] on input "электронная почта" at bounding box center [127, 165] width 167 height 12
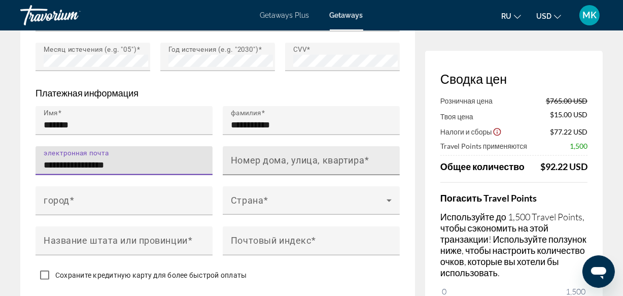
type input "**********"
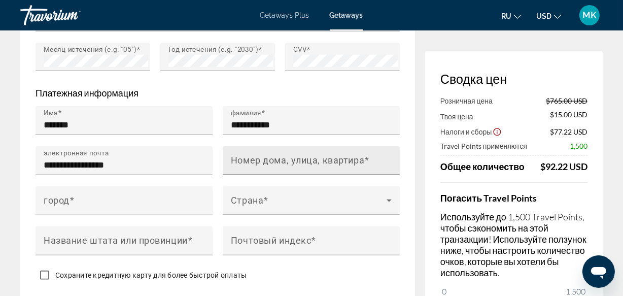
click at [279, 166] on mat-label "Номер дома, улица, квартира" at bounding box center [298, 160] width 134 height 11
click at [279, 168] on input "Номер дома, улица, квартира" at bounding box center [314, 165] width 167 height 12
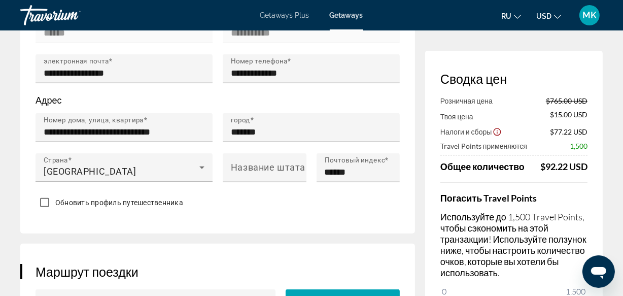
scroll to position [360, 0]
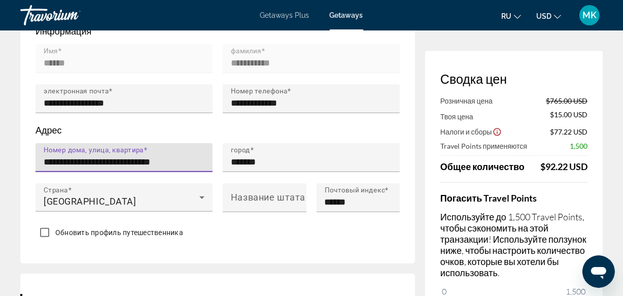
drag, startPoint x: 44, startPoint y: 172, endPoint x: 184, endPoint y: 173, distance: 139.6
click at [184, 168] on input "**********" at bounding box center [127, 162] width 167 height 12
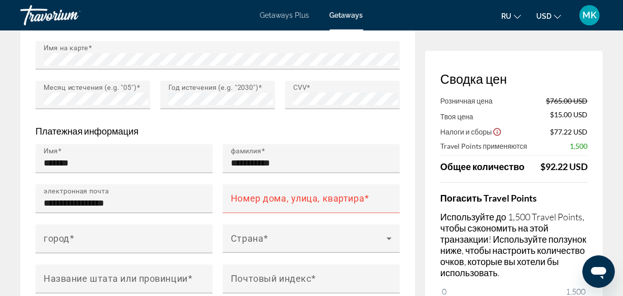
scroll to position [959, 0]
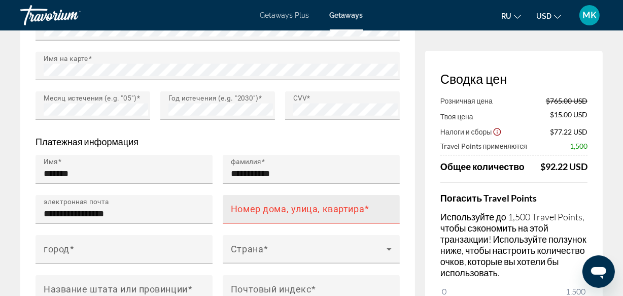
click at [276, 214] on mat-label "Номер дома, улица, квартира" at bounding box center [298, 209] width 134 height 11
click at [276, 220] on input "Номер дома, улица, квартира" at bounding box center [314, 214] width 167 height 12
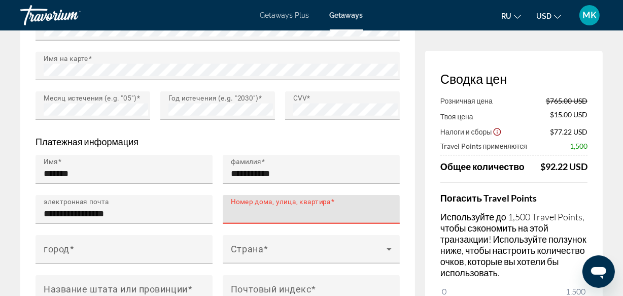
paste input "**********"
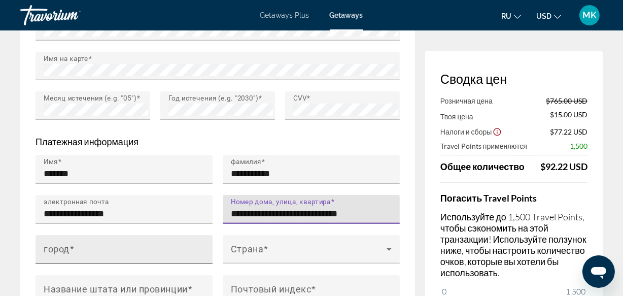
type input "**********"
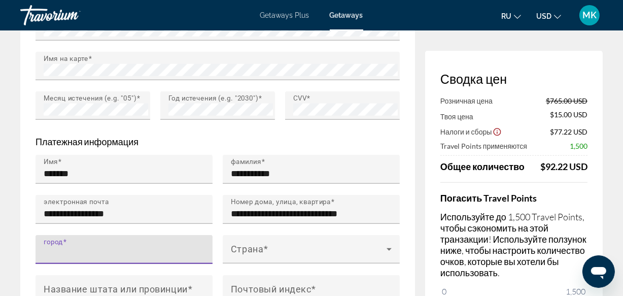
click at [62, 260] on input "город" at bounding box center [127, 254] width 167 height 12
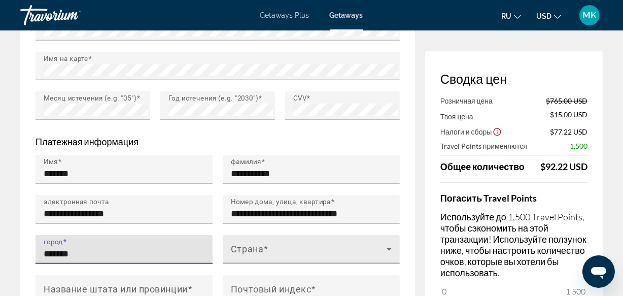
type input "*******"
click at [249, 257] on span "Main content" at bounding box center [309, 253] width 156 height 12
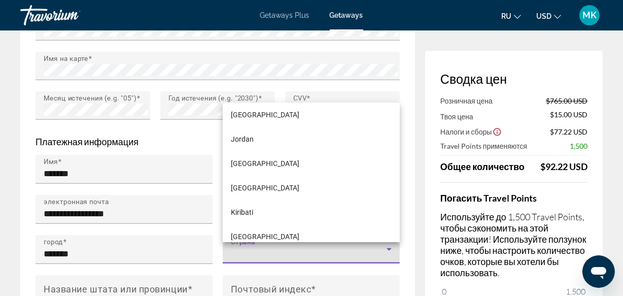
scroll to position [2930, 0]
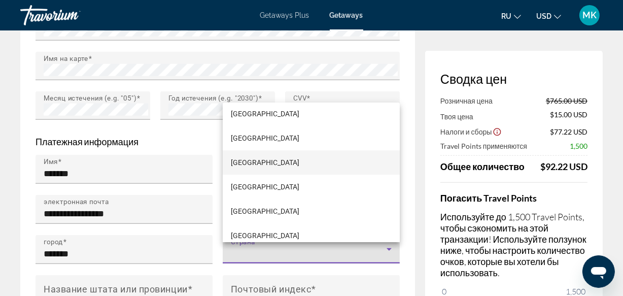
click at [254, 168] on mat-option "[GEOGRAPHIC_DATA]" at bounding box center [311, 162] width 177 height 24
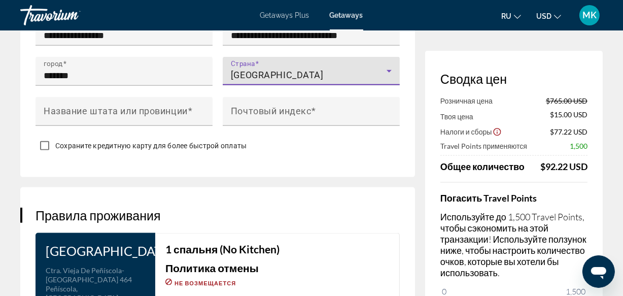
scroll to position [1156, 0]
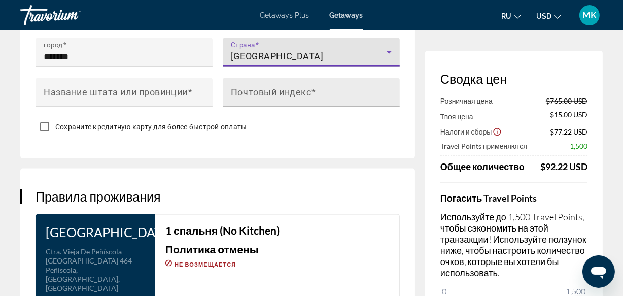
click at [247, 97] on mat-label "Почтовый индекс" at bounding box center [271, 92] width 80 height 11
click at [247, 102] on input "Почтовый индекс" at bounding box center [314, 97] width 167 height 12
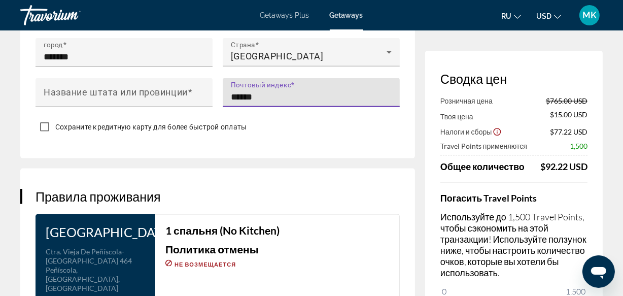
type input "******"
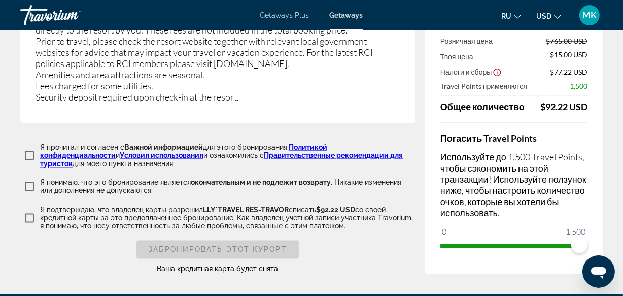
scroll to position [1868, 0]
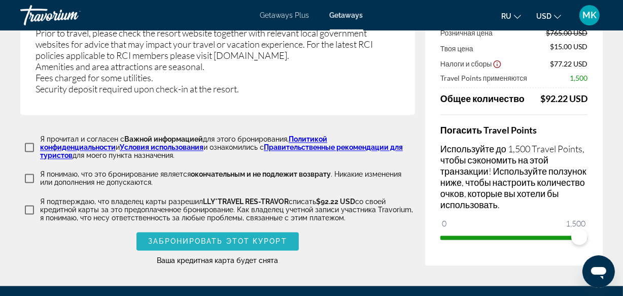
click at [246, 240] on span "Забронировать этот курорт" at bounding box center [217, 241] width 139 height 8
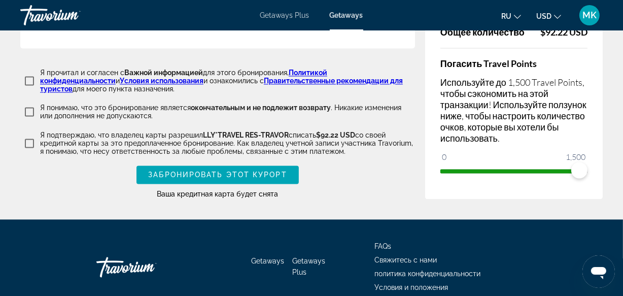
scroll to position [1982, 0]
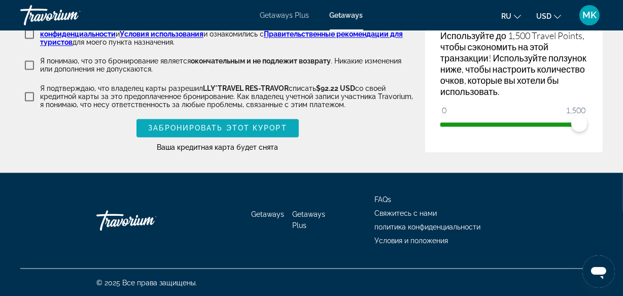
type input "*******"
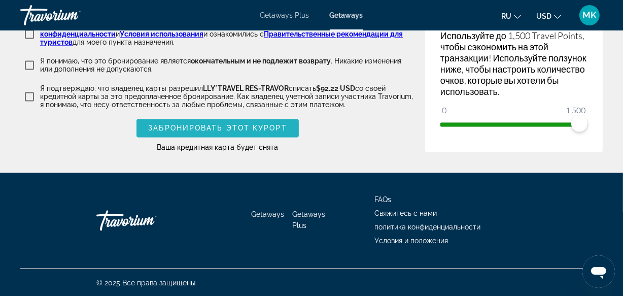
click at [252, 128] on span "Забронировать этот курорт" at bounding box center [217, 128] width 139 height 8
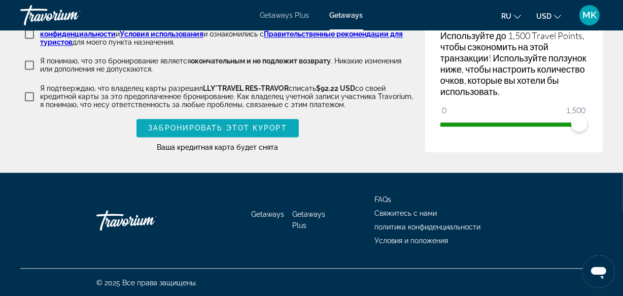
type input "*******"
click at [244, 134] on span "Main content" at bounding box center [218, 128] width 162 height 24
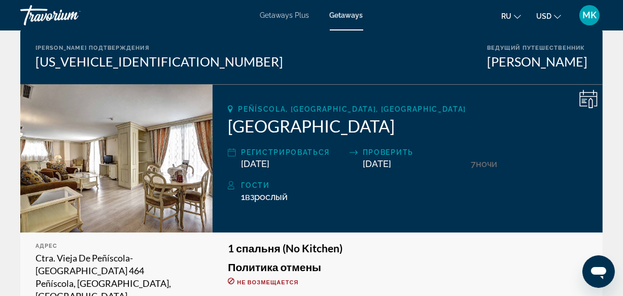
scroll to position [76, 0]
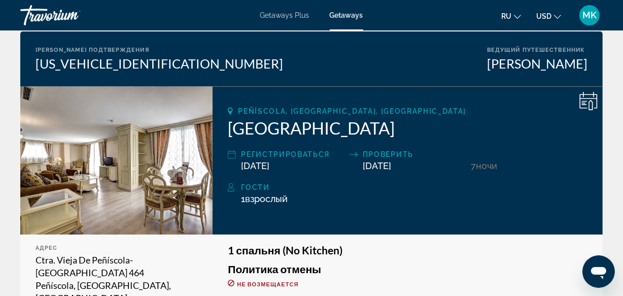
click at [586, 105] on icon "Main content" at bounding box center [589, 101] width 18 height 18
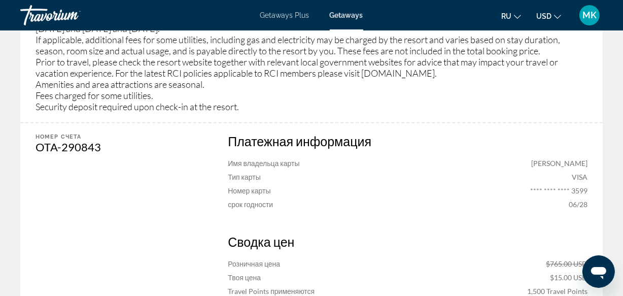
scroll to position [707, 0]
